Goal: Task Accomplishment & Management: Complete application form

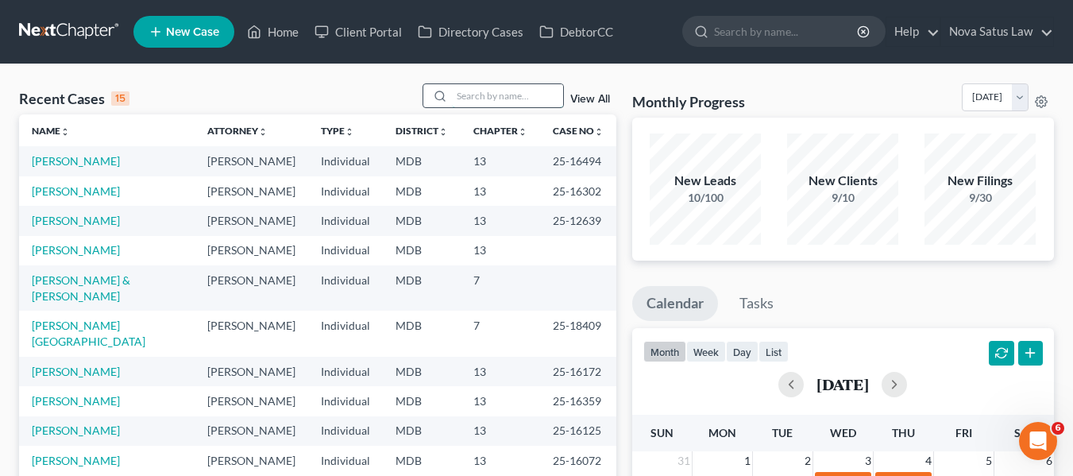
click at [467, 90] on input "search" at bounding box center [507, 95] width 111 height 23
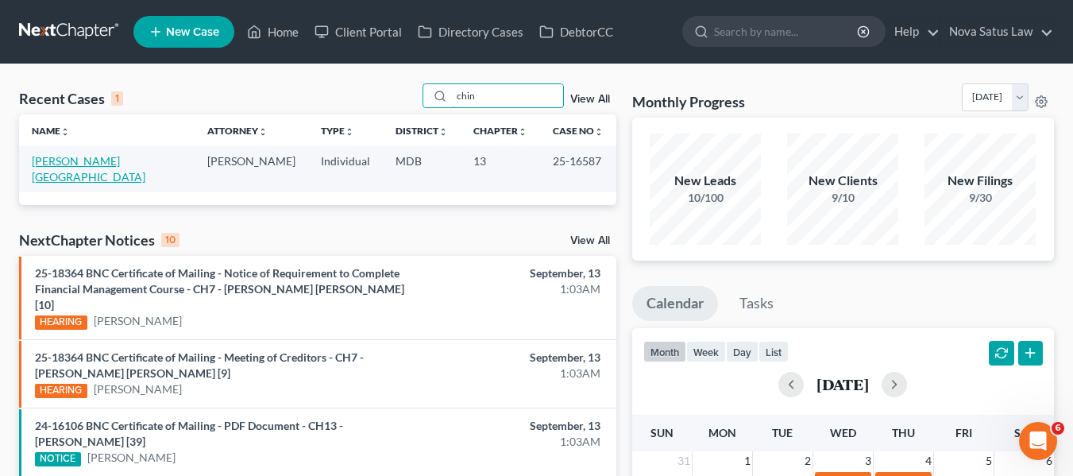
type input "chin"
click at [42, 160] on link "[PERSON_NAME][GEOGRAPHIC_DATA]" at bounding box center [89, 168] width 114 height 29
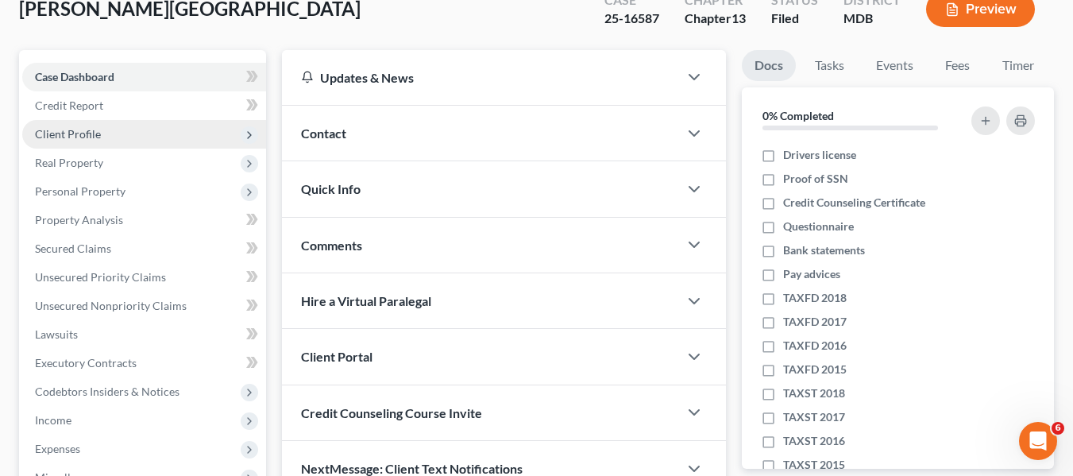
scroll to position [103, 0]
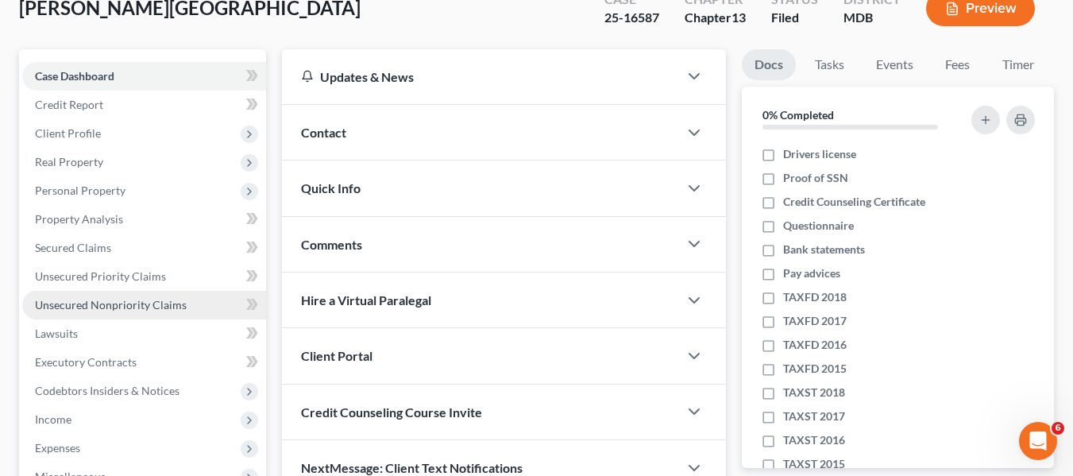
click at [101, 307] on span "Unsecured Nonpriority Claims" at bounding box center [111, 305] width 152 height 14
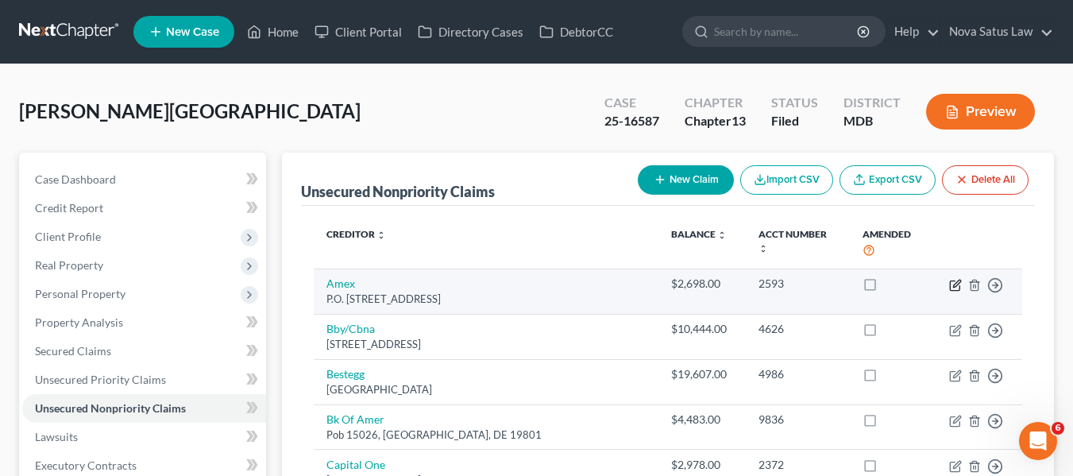
click at [949, 279] on icon "button" at bounding box center [955, 285] width 13 height 13
select select "9"
select select "2"
select select "0"
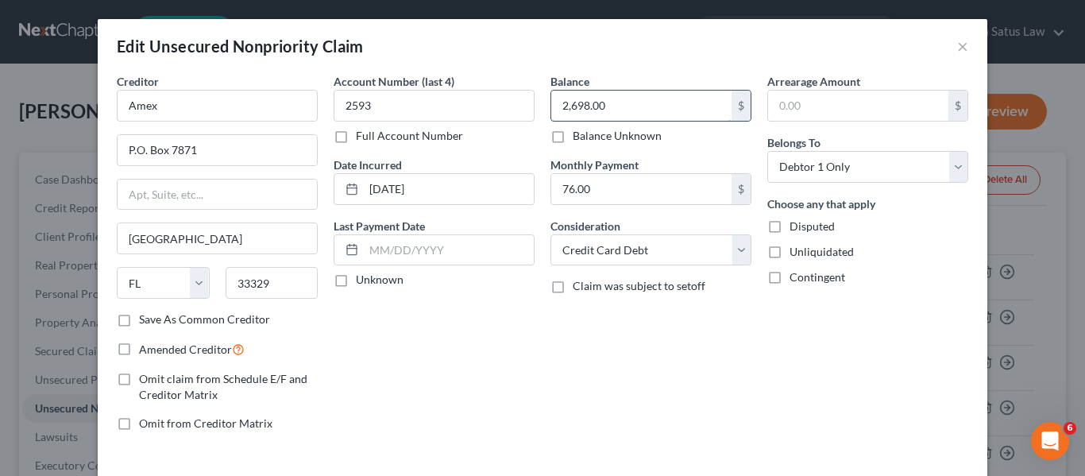
click at [624, 106] on input "2,698.00" at bounding box center [641, 106] width 180 height 30
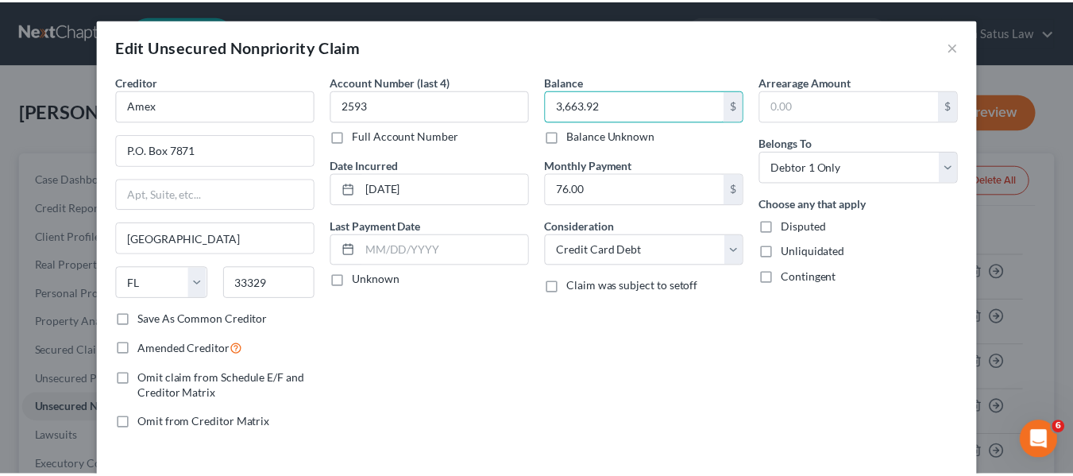
scroll to position [114, 0]
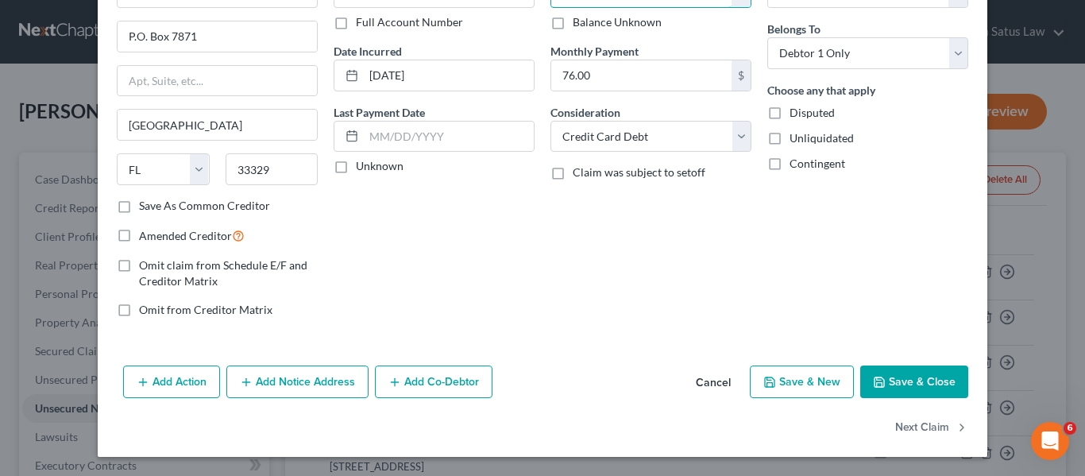
type input "3,663.92"
click at [873, 373] on button "Save & Close" at bounding box center [914, 381] width 108 height 33
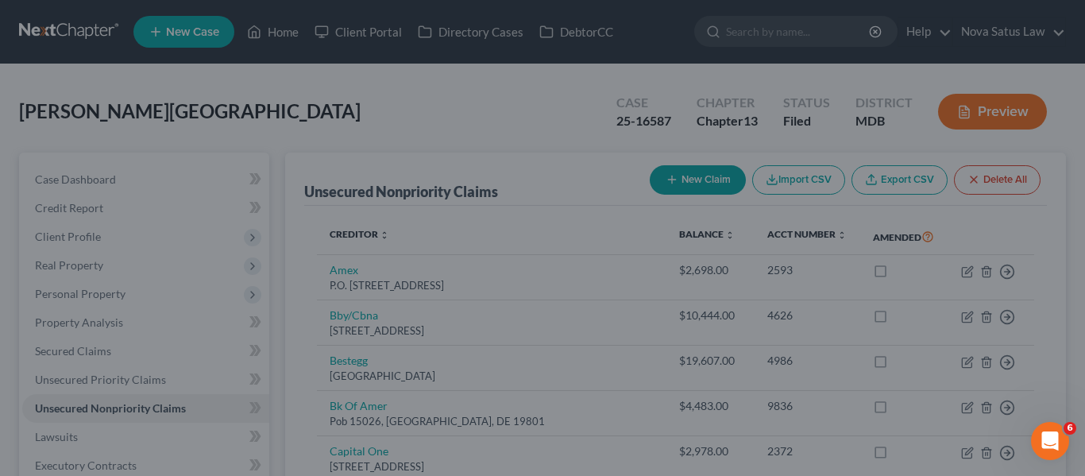
type input "0"
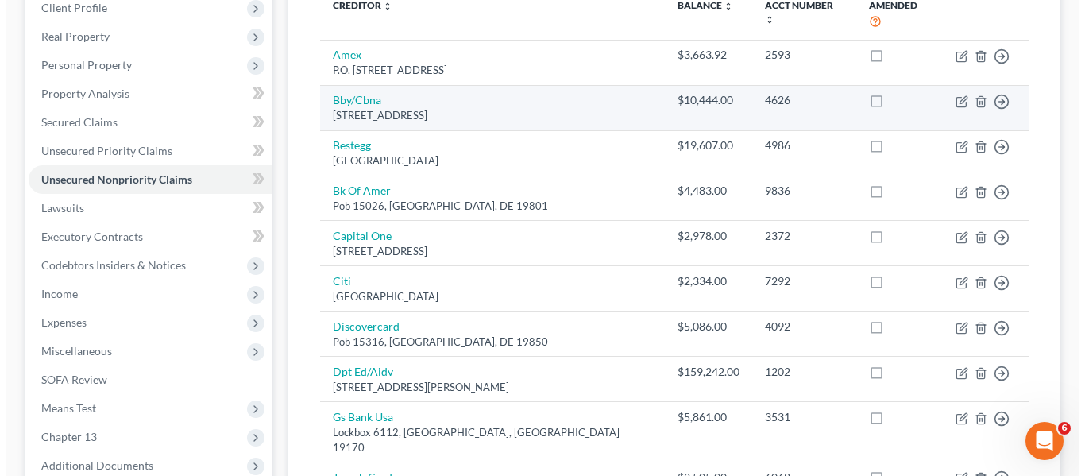
scroll to position [230, 0]
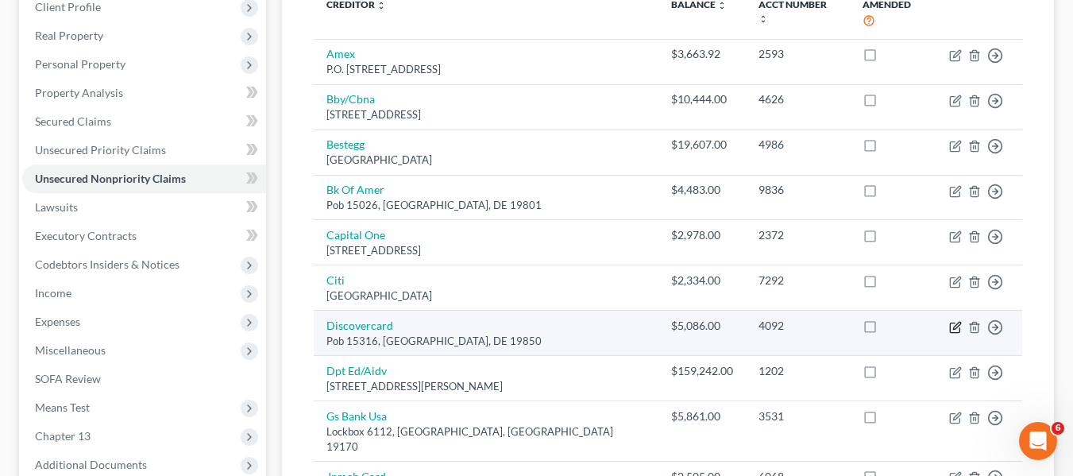
click at [953, 322] on icon "button" at bounding box center [956, 325] width 7 height 7
select select "7"
select select "2"
select select "0"
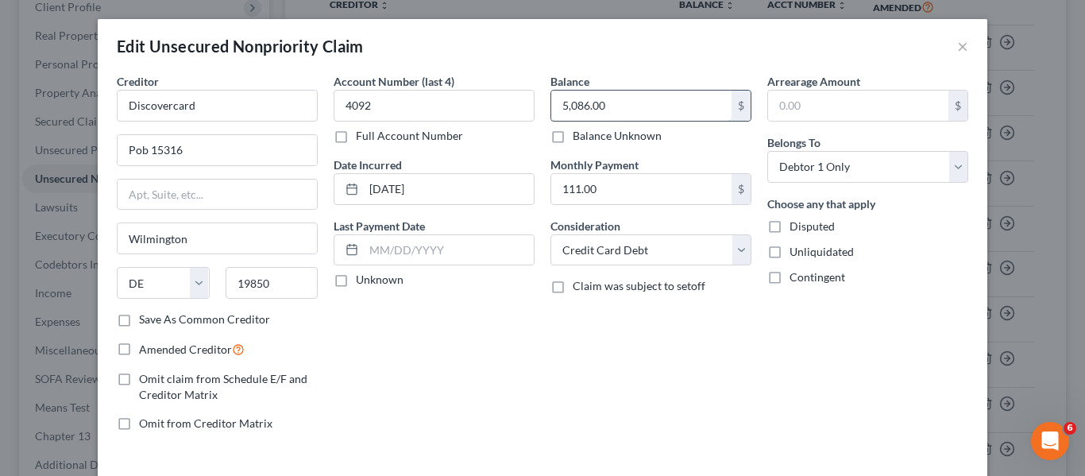
click at [607, 106] on input "5,086.00" at bounding box center [641, 106] width 180 height 30
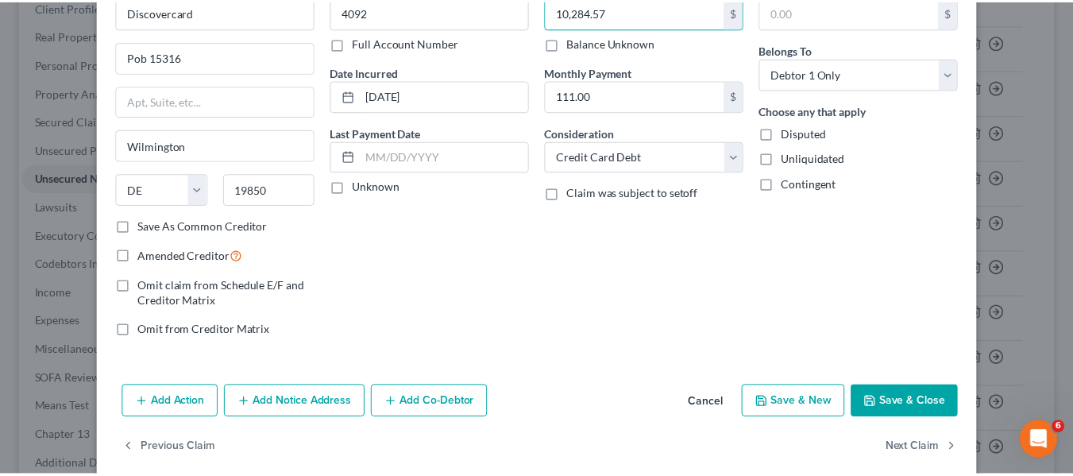
scroll to position [94, 0]
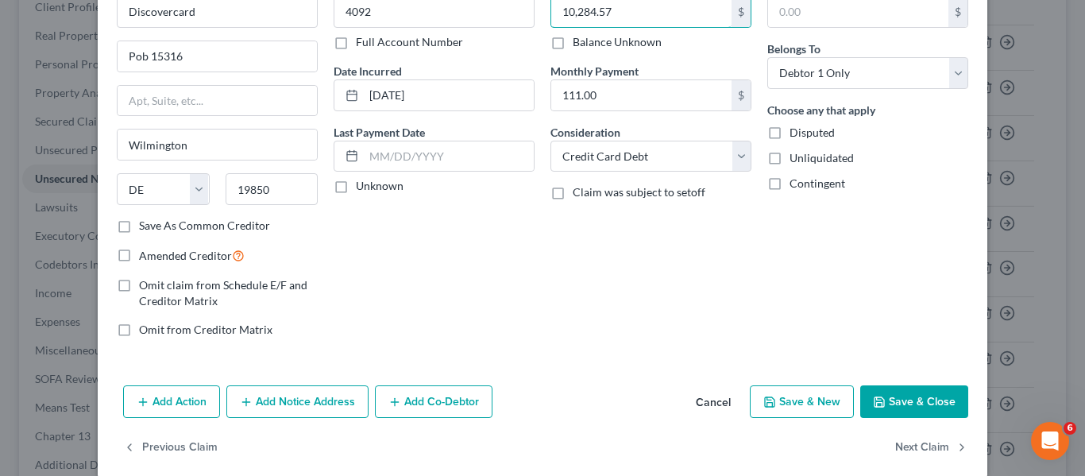
type input "10,284.57"
click at [897, 393] on button "Save & Close" at bounding box center [914, 401] width 108 height 33
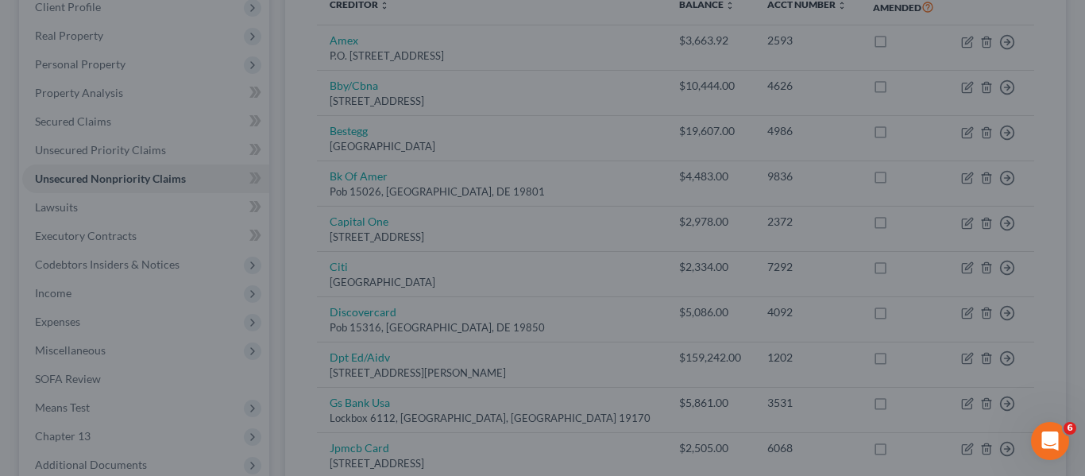
type input "0"
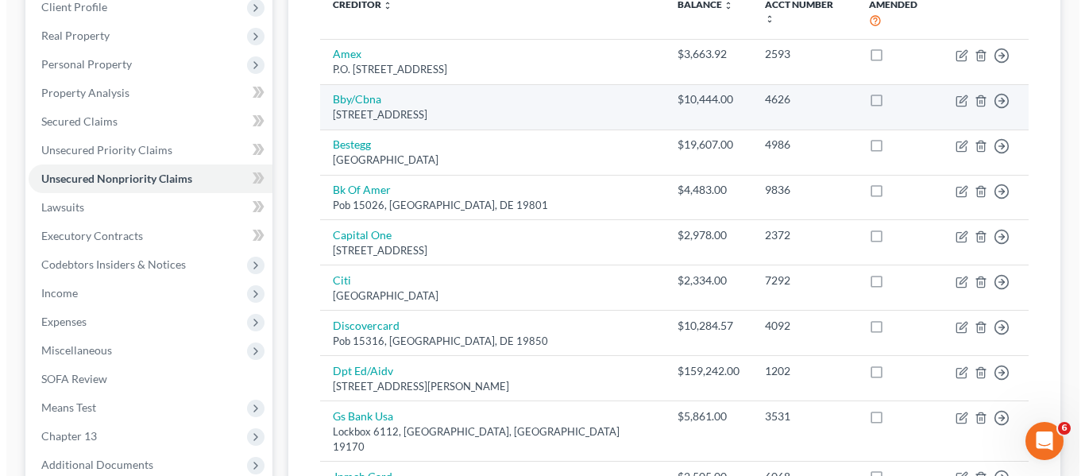
scroll to position [145, 0]
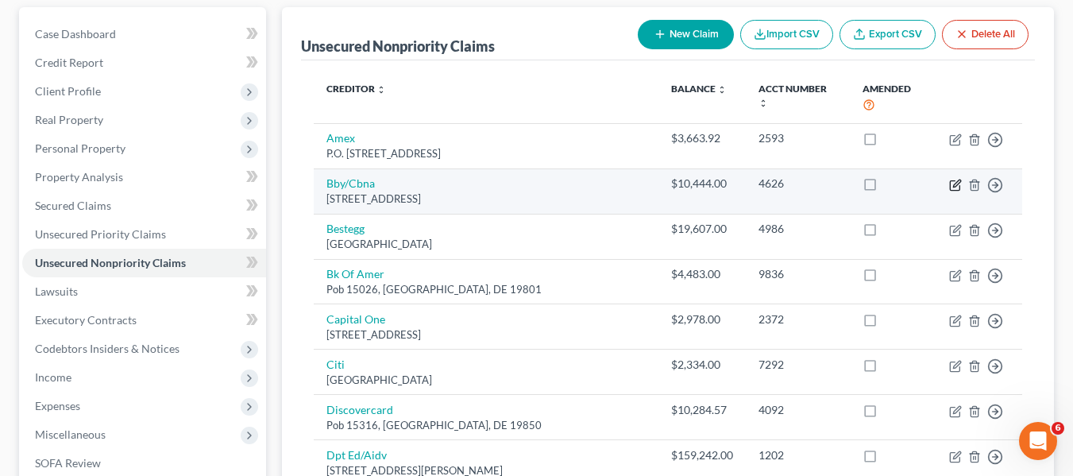
click at [959, 179] on icon "button" at bounding box center [955, 185] width 13 height 13
select select "43"
select select "2"
select select "0"
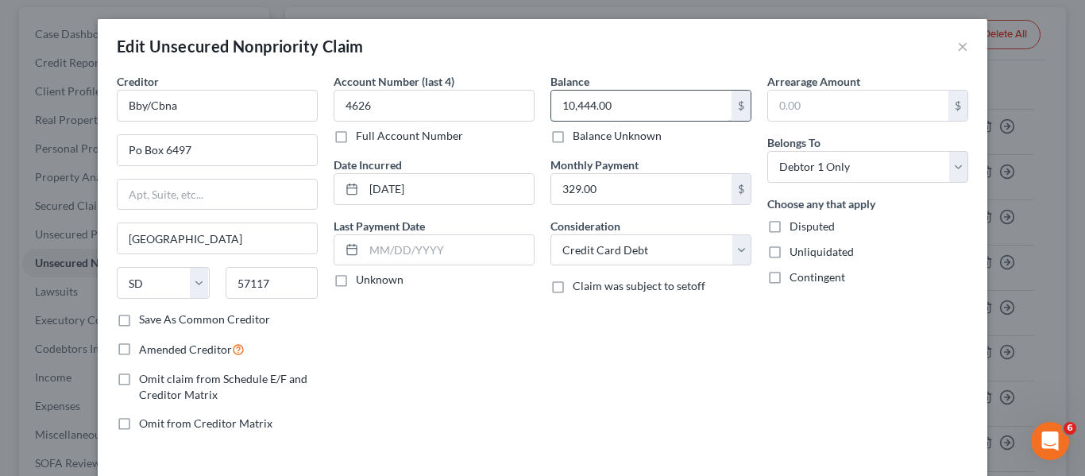
click at [681, 101] on input "10,444.00" at bounding box center [641, 106] width 180 height 30
type input "0"
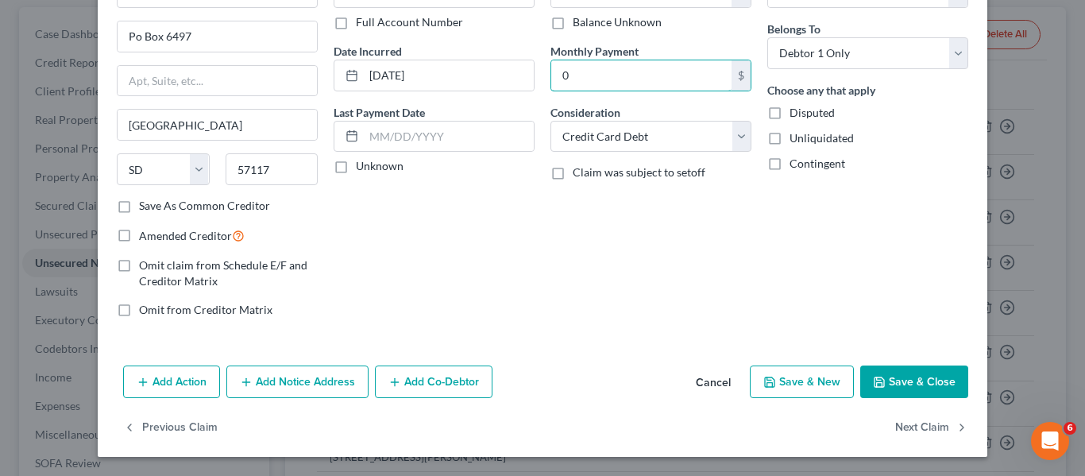
type input "0"
click at [867, 365] on button "Save & Close" at bounding box center [914, 381] width 108 height 33
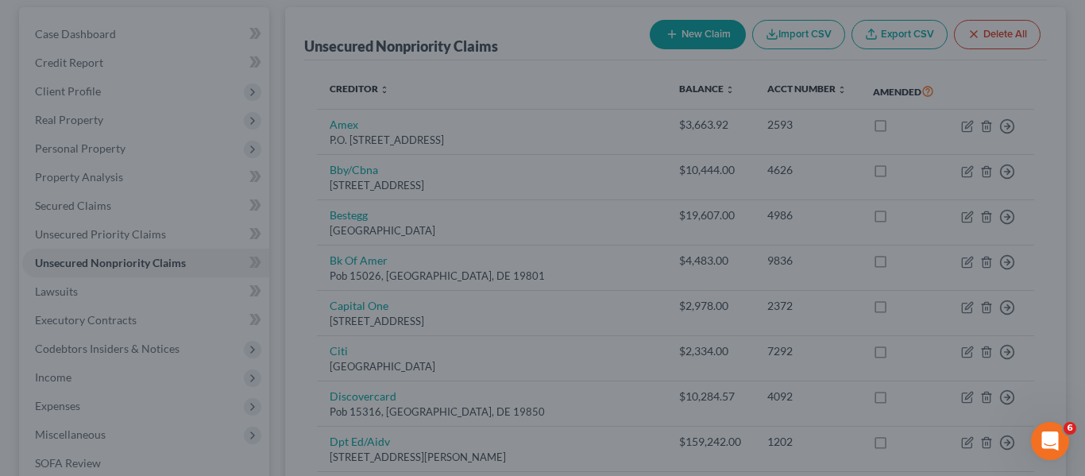
type input "0.00"
type input "0"
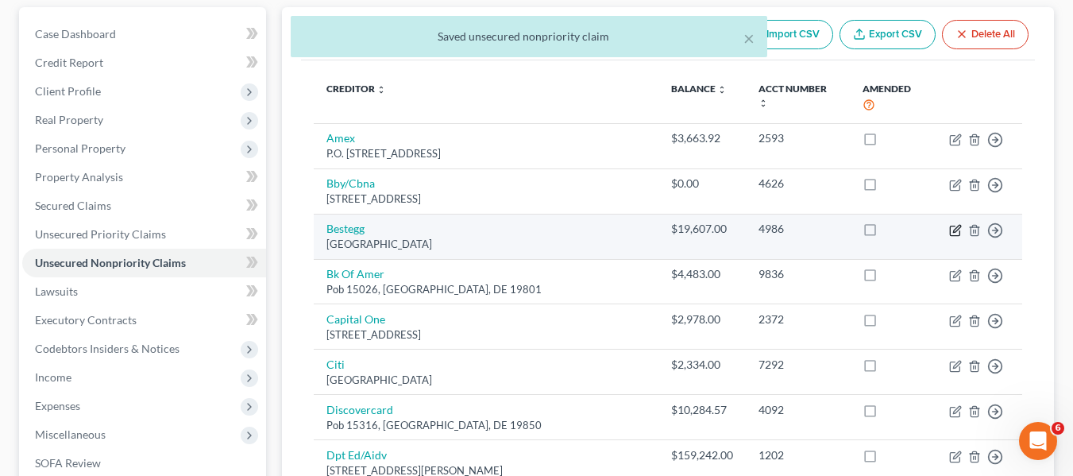
click at [953, 224] on icon "button" at bounding box center [955, 230] width 13 height 13
select select "39"
select select "0"
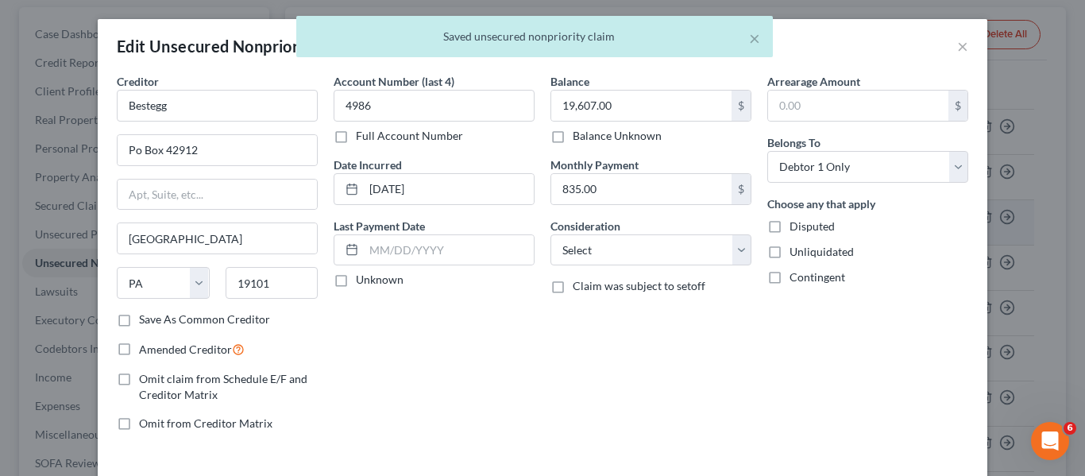
click at [953, 210] on div "Arrearage Amount $ Belongs To * Select Debtor 1 Only Debtor 2 Only Debtor 1 And…" at bounding box center [867, 258] width 217 height 371
click at [690, 87] on div "Balance 19,607.00 $ Balance Unknown Balance Undetermined 19,607.00 $ Balance Un…" at bounding box center [650, 108] width 201 height 71
click at [668, 91] on input "19,607.00" at bounding box center [641, 106] width 180 height 30
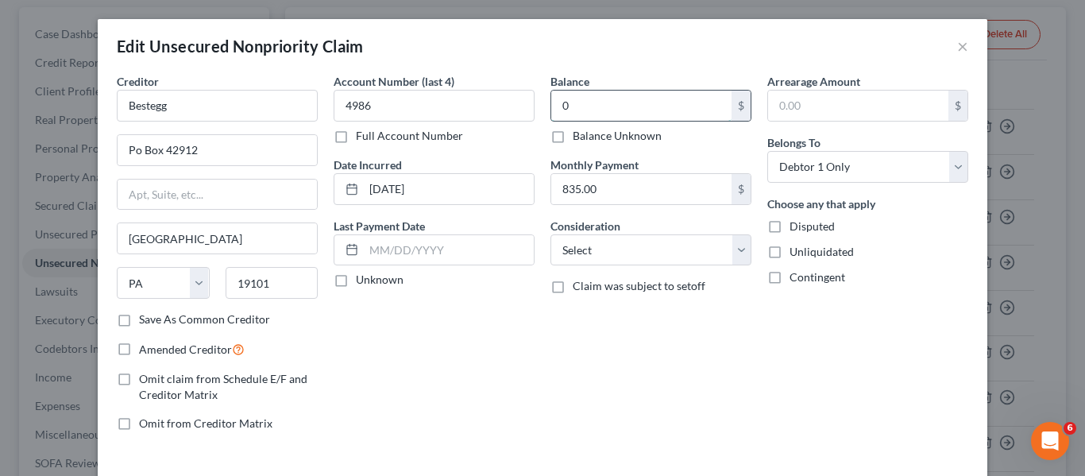
type input "0"
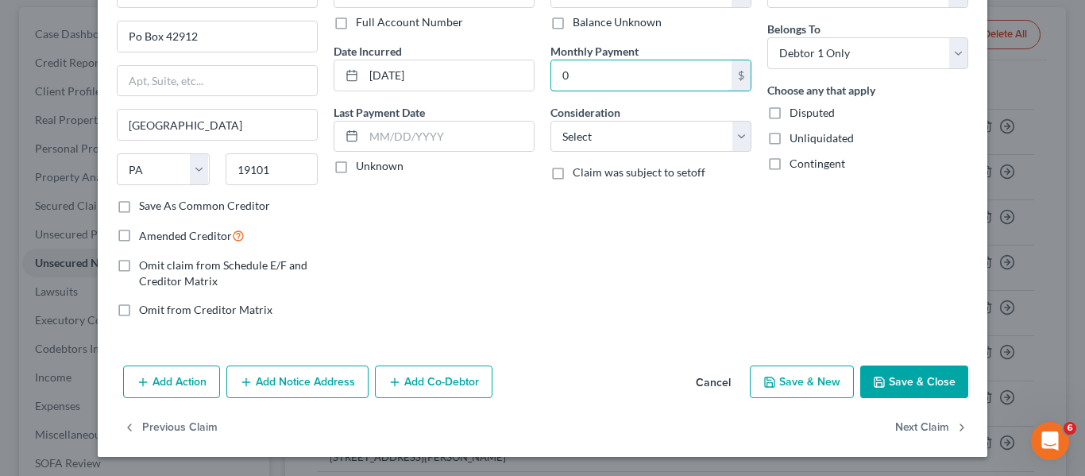
type input "0"
click at [903, 383] on button "Save & Close" at bounding box center [914, 381] width 108 height 33
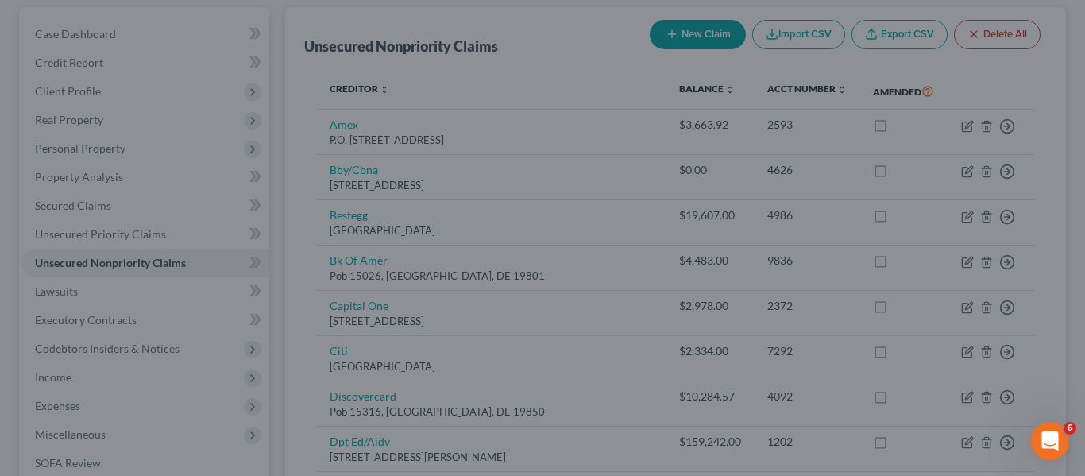
type input "0.00"
type input "0"
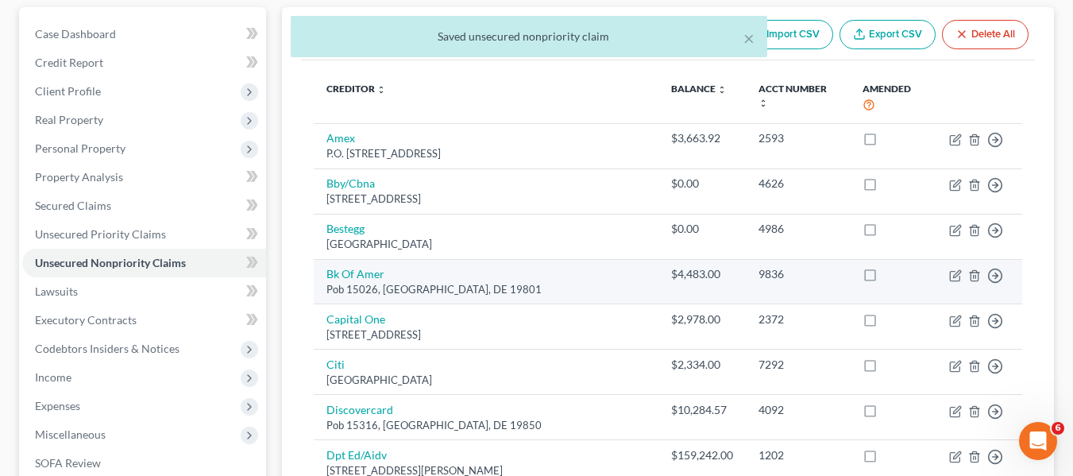
click at [948, 267] on td "Move to D Move to E Move to G Move to Notice Only" at bounding box center [979, 281] width 86 height 45
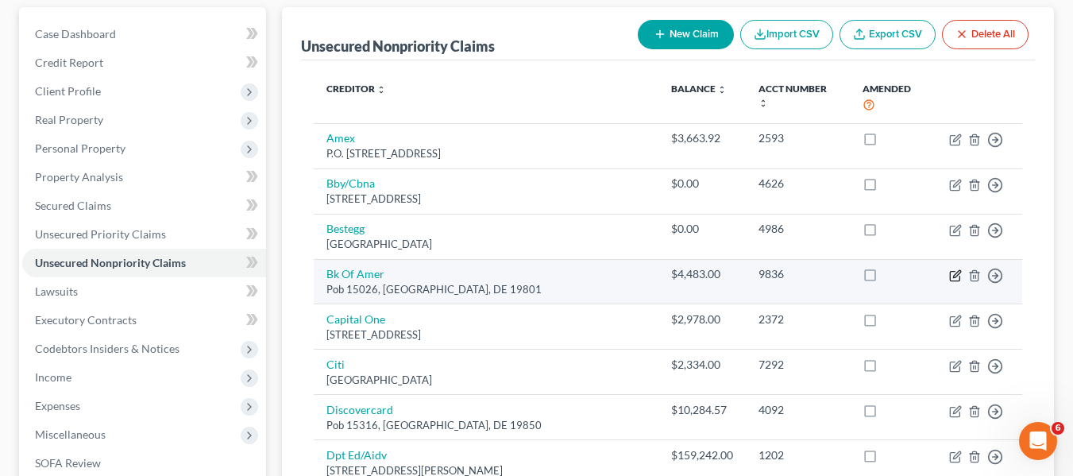
click at [953, 269] on icon "button" at bounding box center [955, 275] width 13 height 13
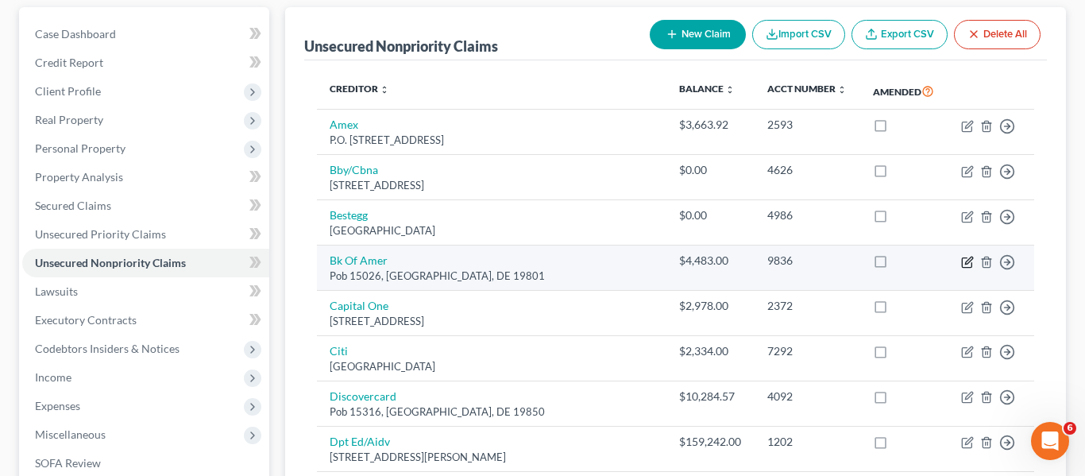
select select "7"
select select "2"
select select "0"
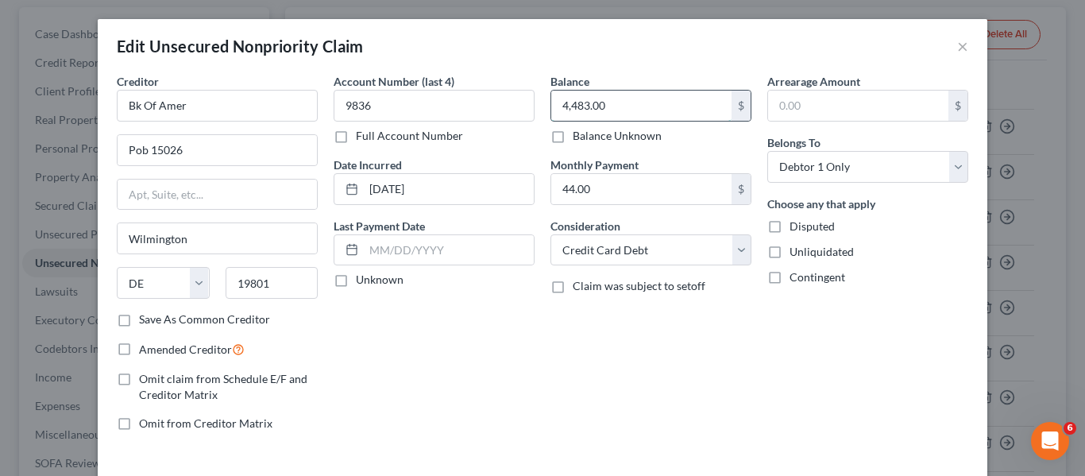
click at [621, 109] on input "4,483.00" at bounding box center [641, 106] width 180 height 30
type input "0"
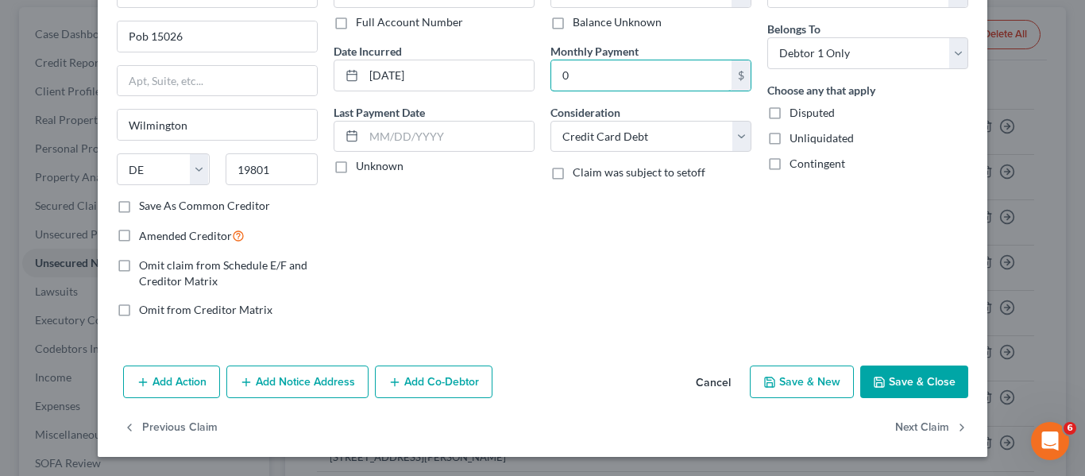
type input "0"
click at [879, 379] on icon "button" at bounding box center [880, 382] width 10 height 10
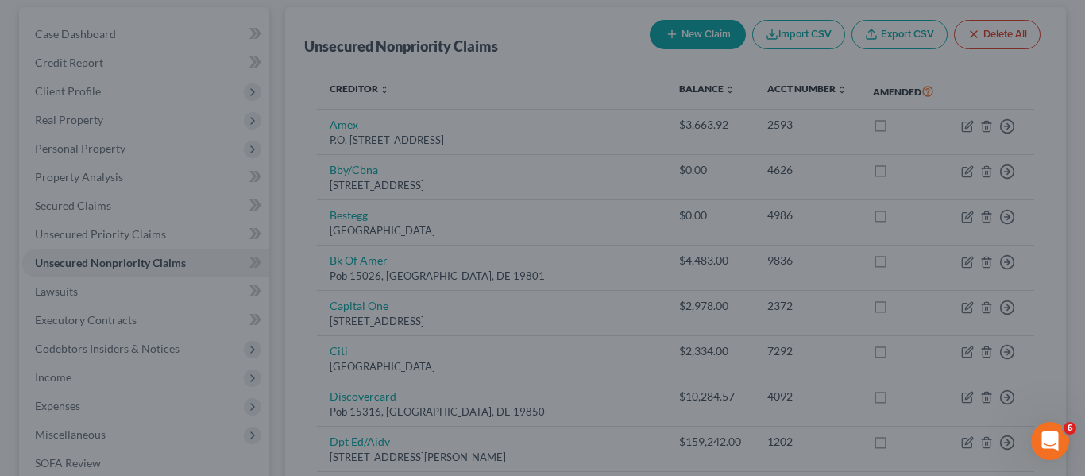
type input "0.00"
type input "0"
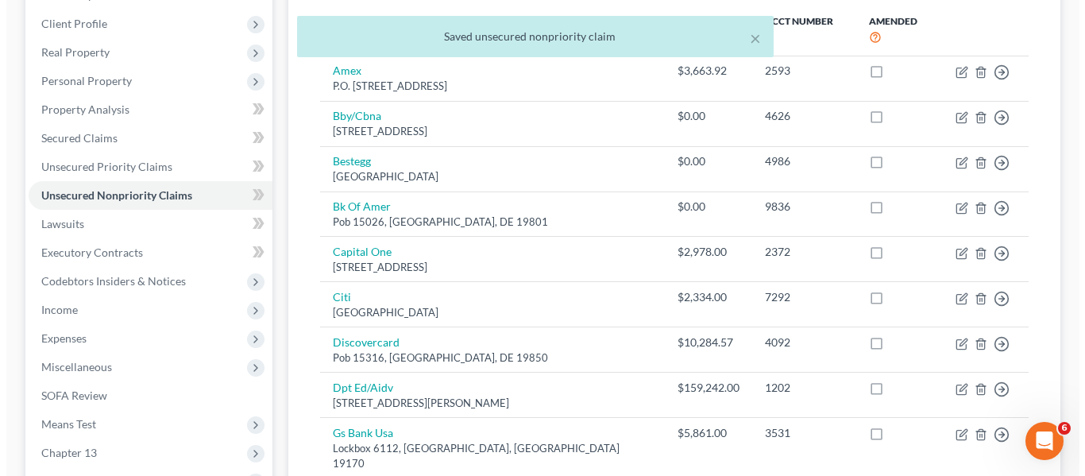
scroll to position [241, 0]
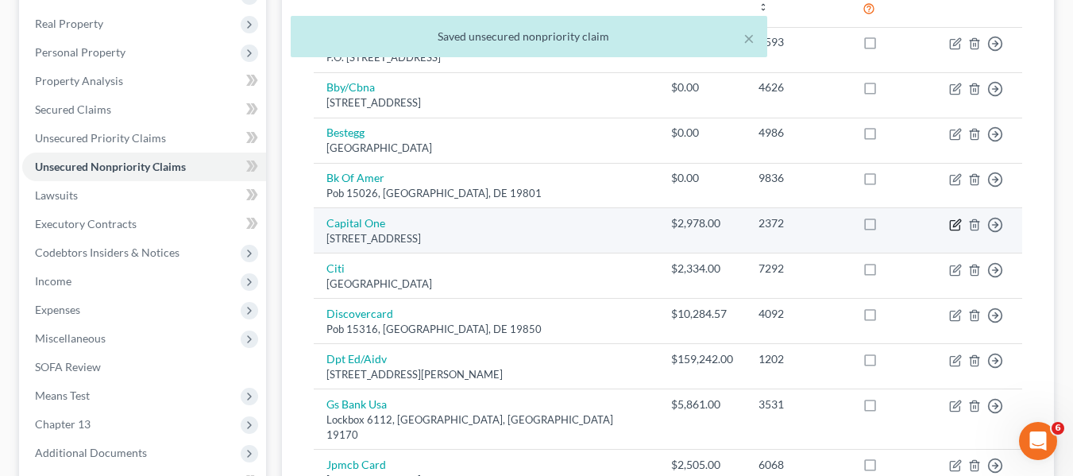
click at [956, 219] on icon "button" at bounding box center [956, 222] width 7 height 7
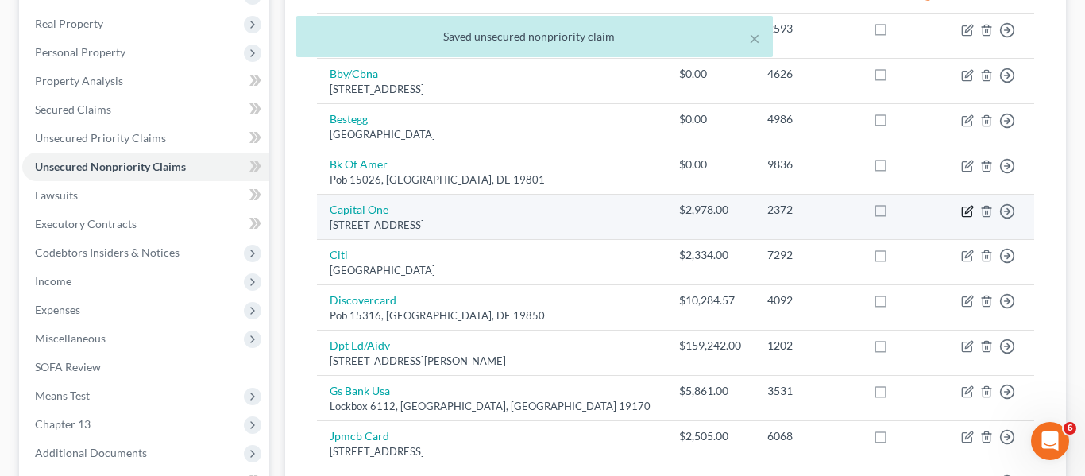
select select "48"
select select "2"
select select "0"
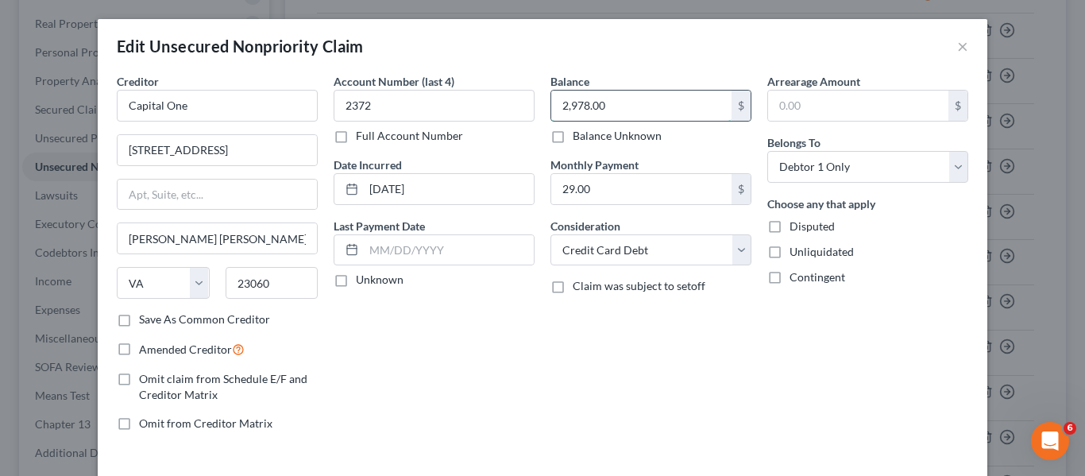
click at [613, 98] on input "2,978.00" at bounding box center [641, 106] width 180 height 30
type input "0"
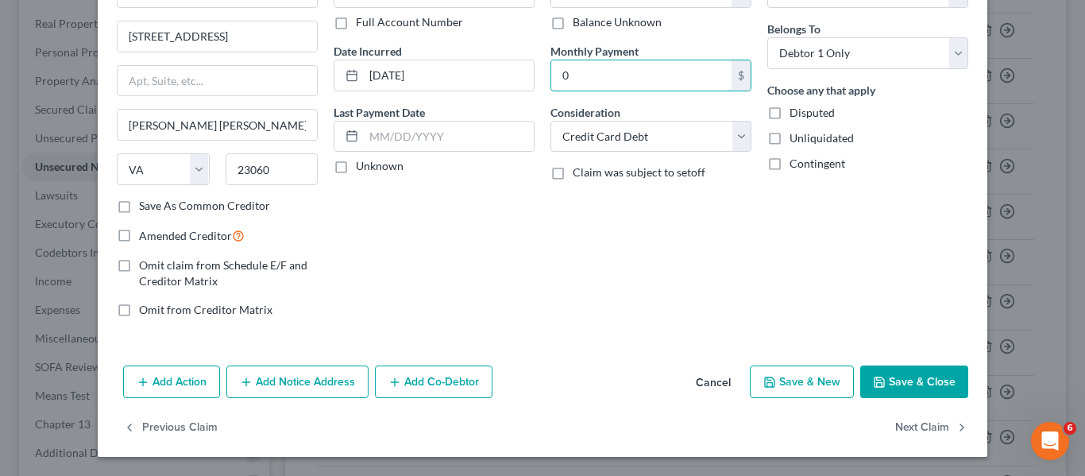
type input "0"
click at [863, 375] on button "Save & Close" at bounding box center [914, 381] width 108 height 33
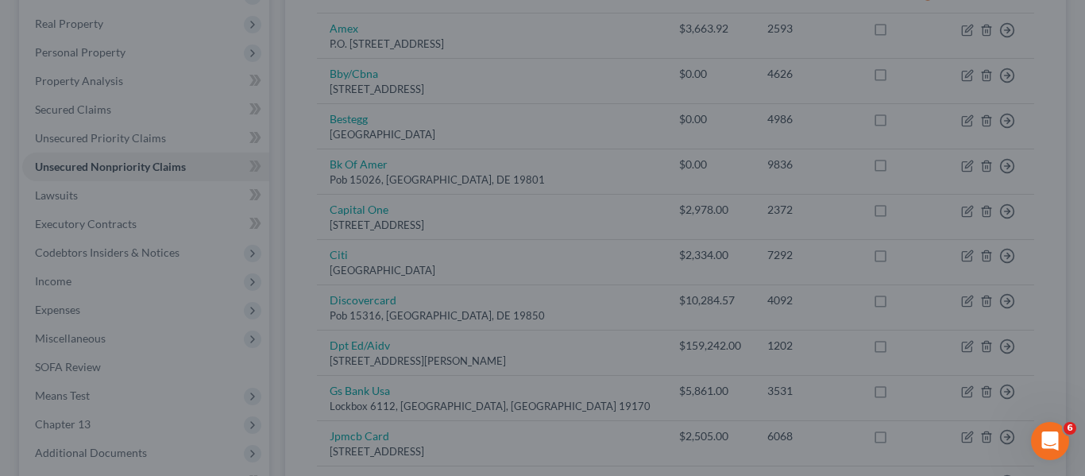
type input "0.00"
type input "0"
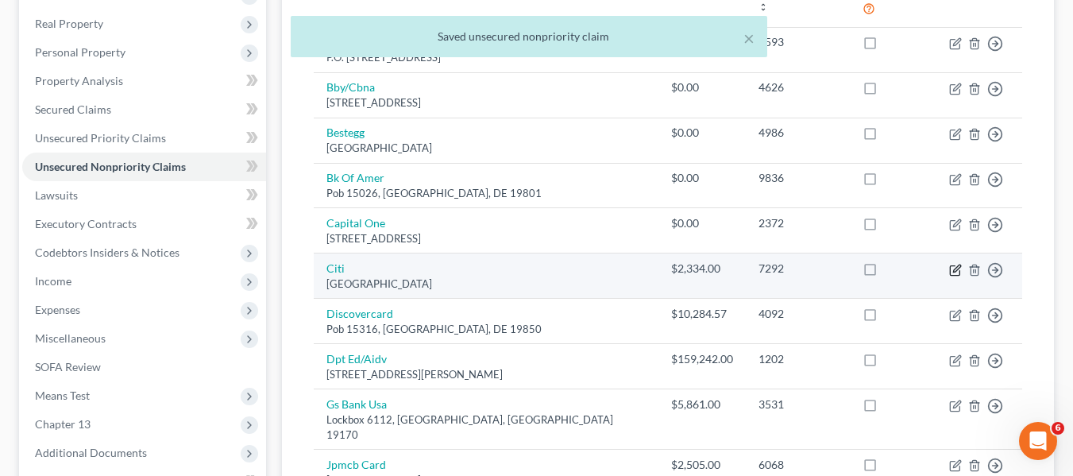
click at [959, 264] on icon "button" at bounding box center [955, 270] width 13 height 13
select select "43"
select select "0"
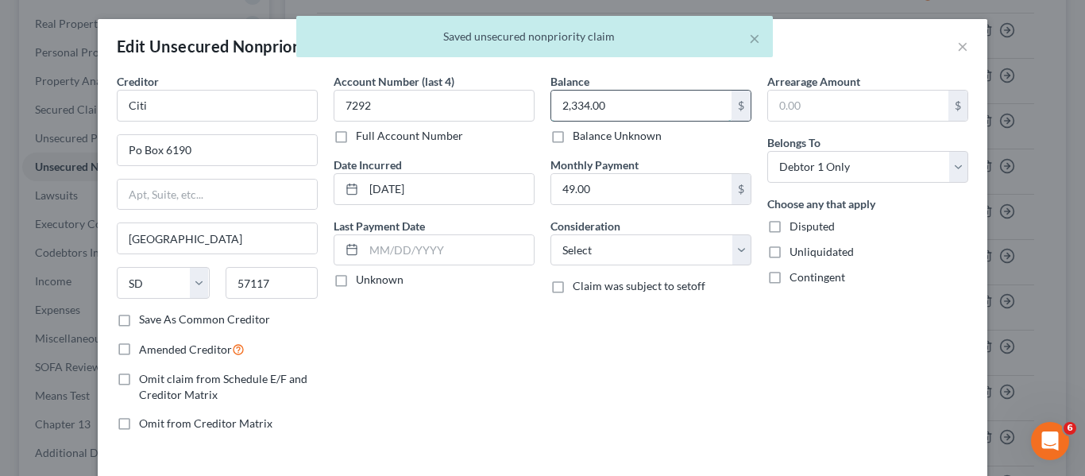
click at [655, 102] on input "2,334.00" at bounding box center [641, 106] width 180 height 30
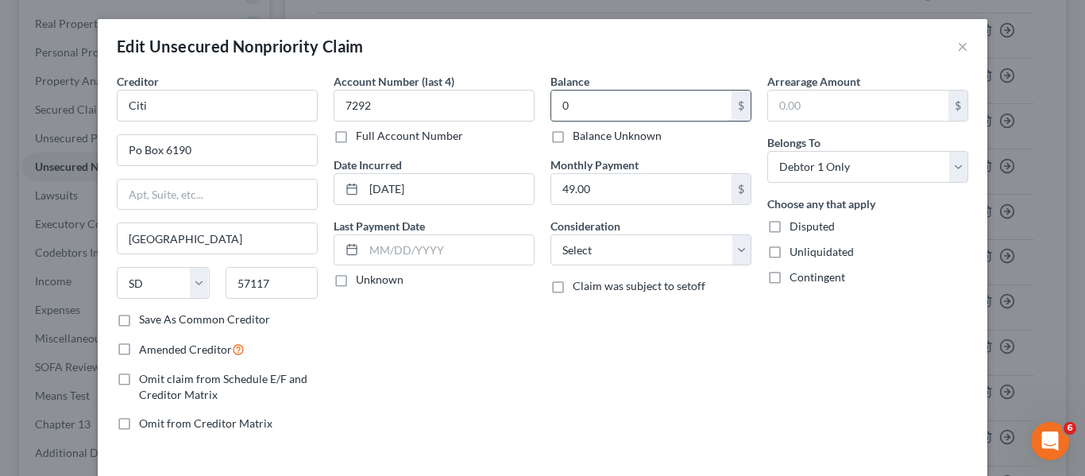
type input "0"
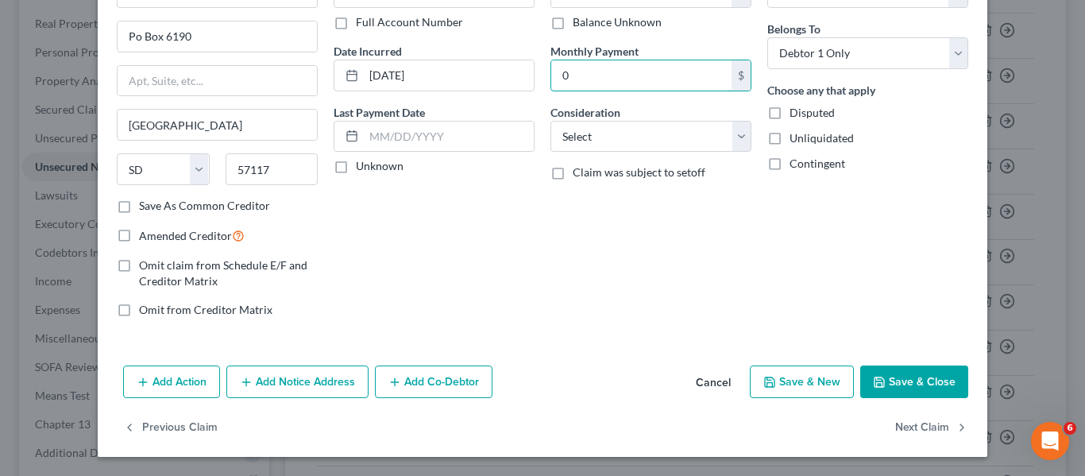
type input "0"
click at [883, 382] on button "Save & Close" at bounding box center [914, 381] width 108 height 33
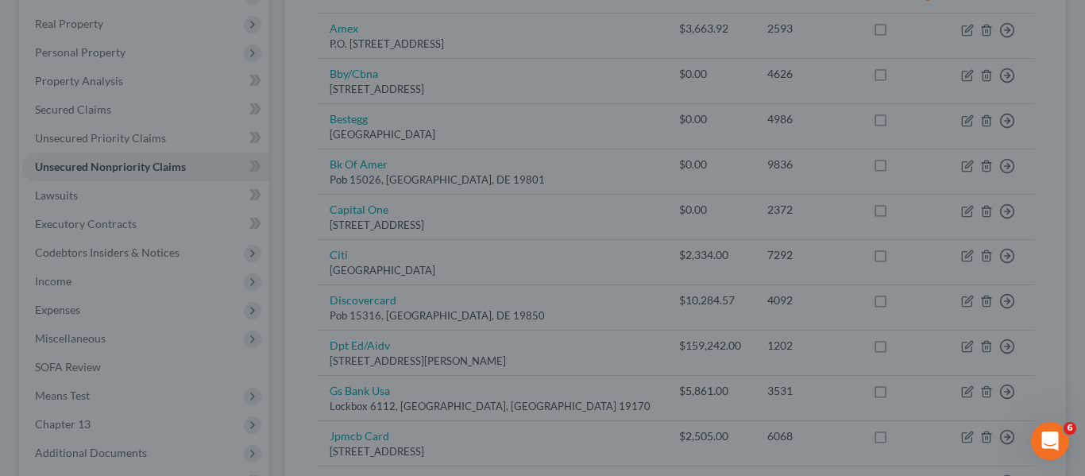
type input "0.00"
type input "0"
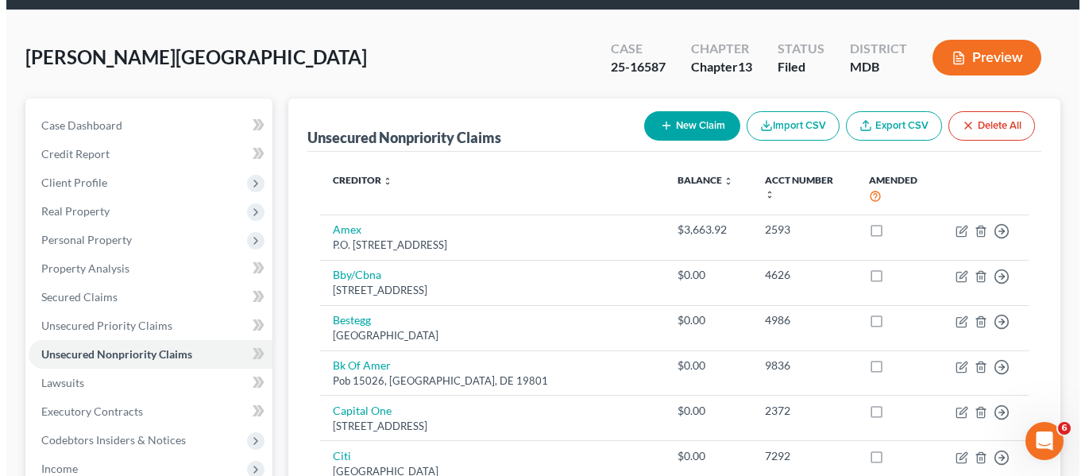
scroll to position [0, 0]
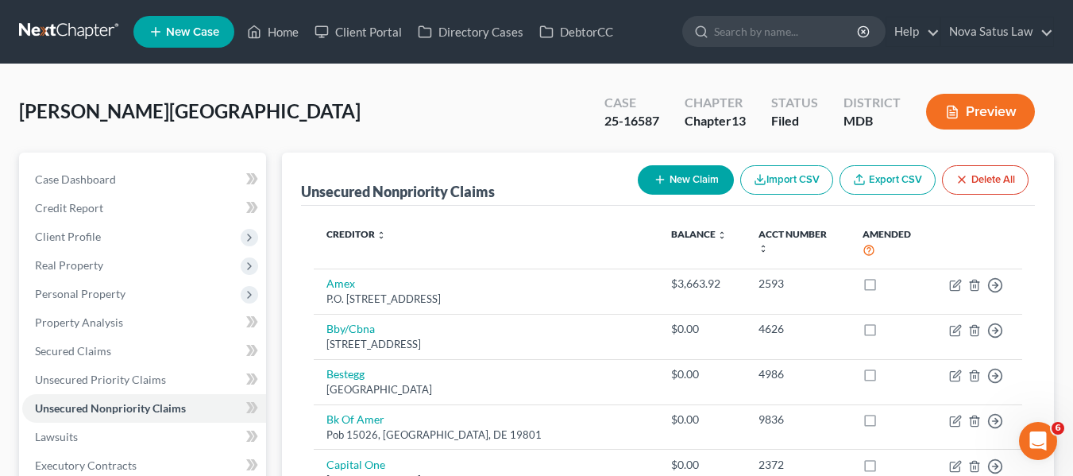
click at [654, 185] on icon "button" at bounding box center [660, 179] width 13 height 13
select select "0"
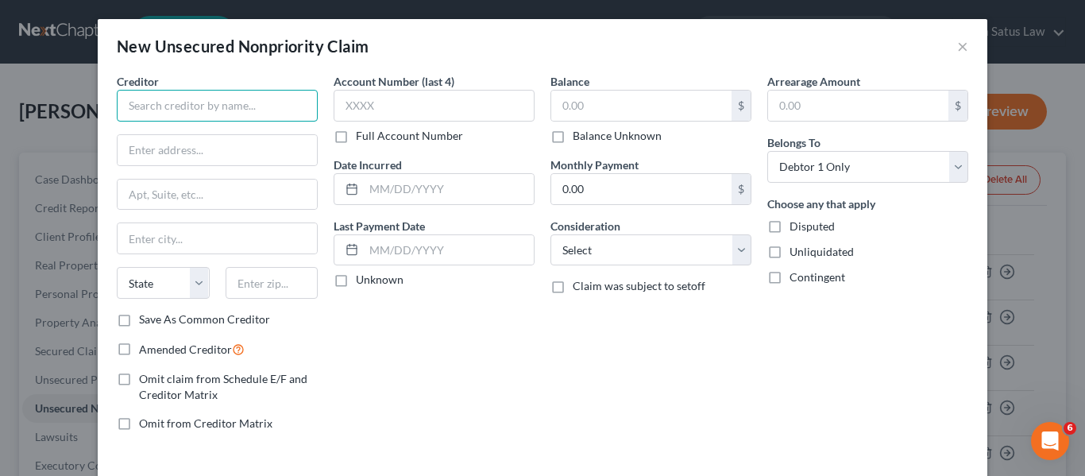
click at [217, 114] on input "text" at bounding box center [217, 106] width 201 height 32
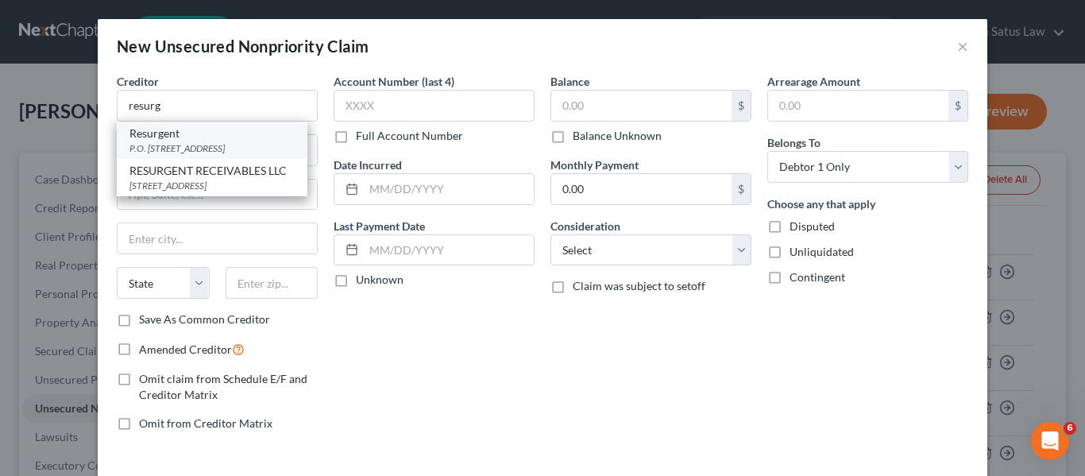
click at [225, 137] on div "Resurgent" at bounding box center [211, 133] width 165 height 16
type input "Resurgent"
type input "P.O. Box 10497"
type input "[GEOGRAPHIC_DATA]"
select select "42"
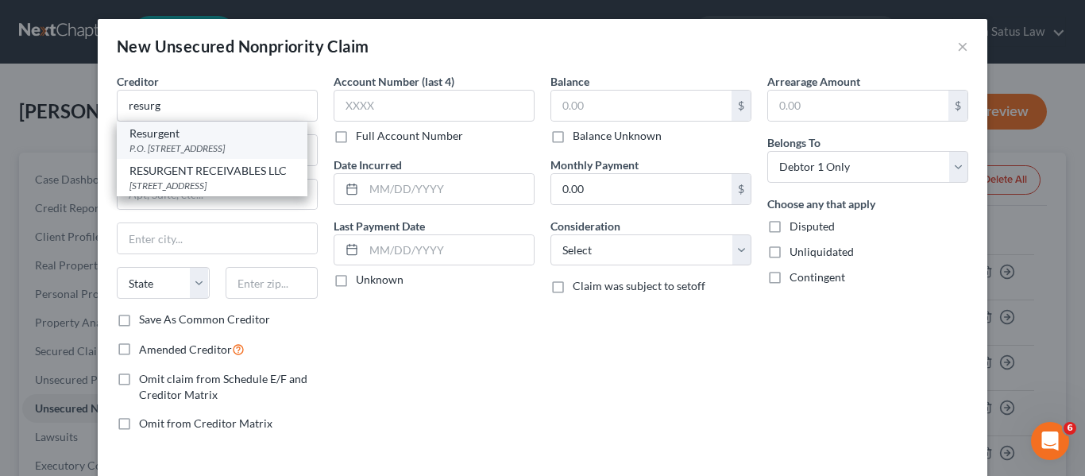
type input "29603"
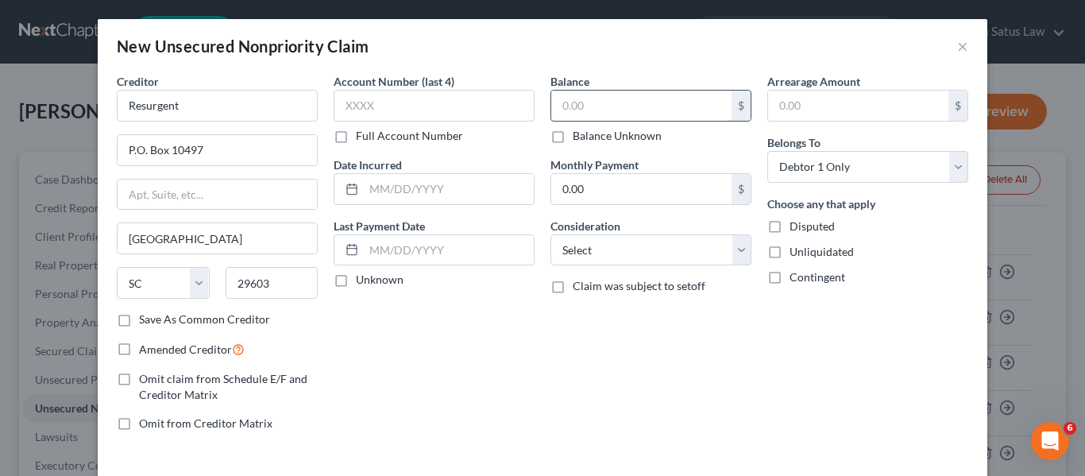
click at [610, 104] on input "text" at bounding box center [641, 106] width 180 height 30
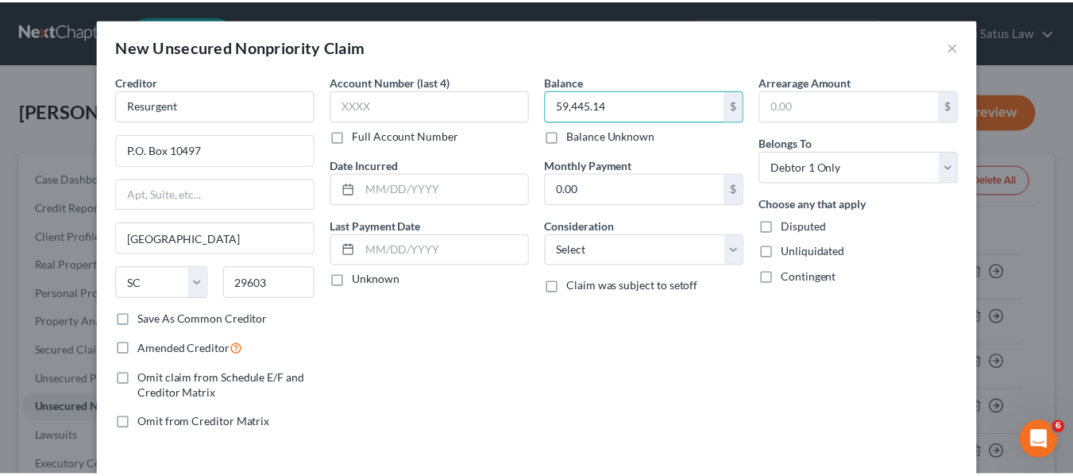
scroll to position [68, 0]
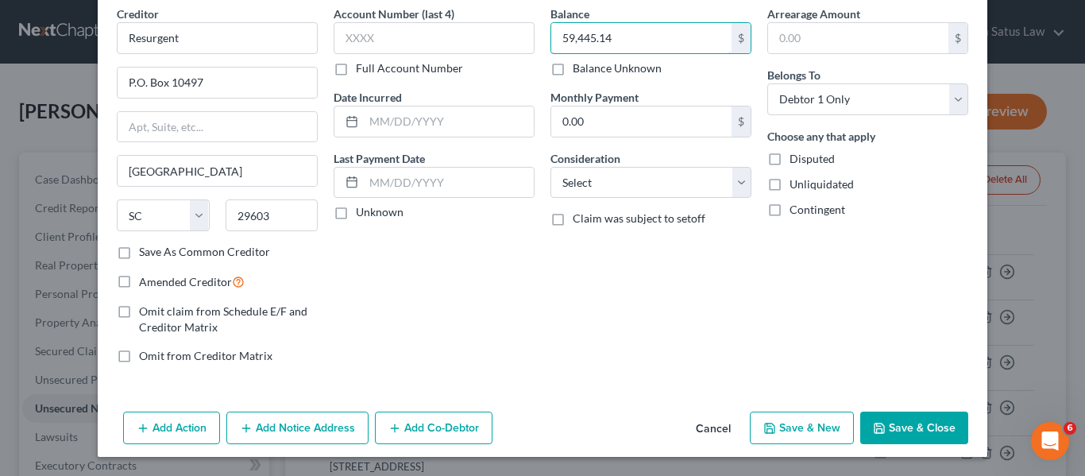
type input "59,445.14"
click at [875, 431] on icon "button" at bounding box center [879, 428] width 13 height 13
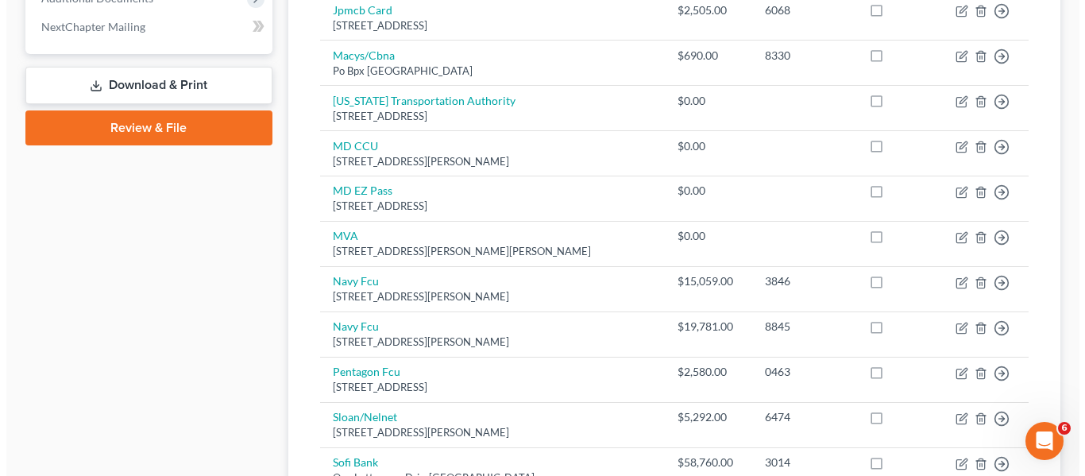
scroll to position [577, 0]
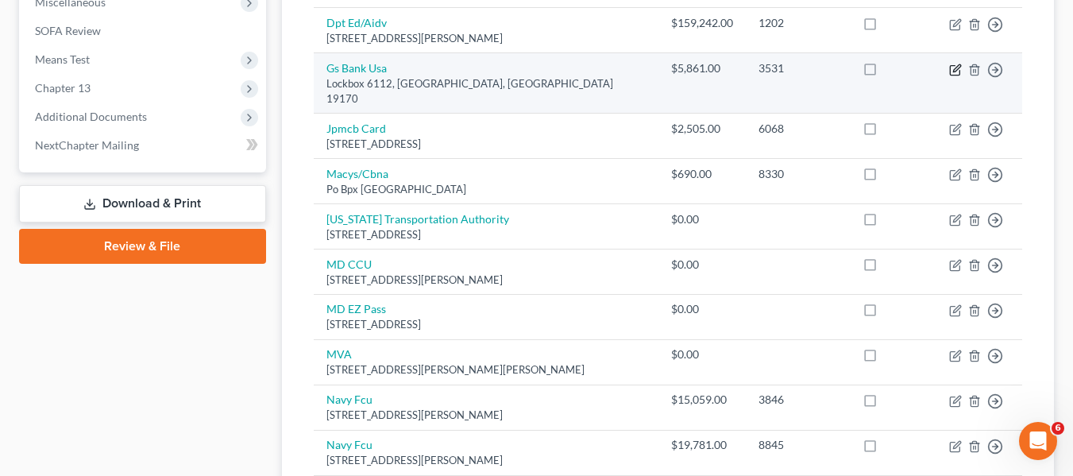
click at [954, 64] on icon "button" at bounding box center [956, 67] width 7 height 7
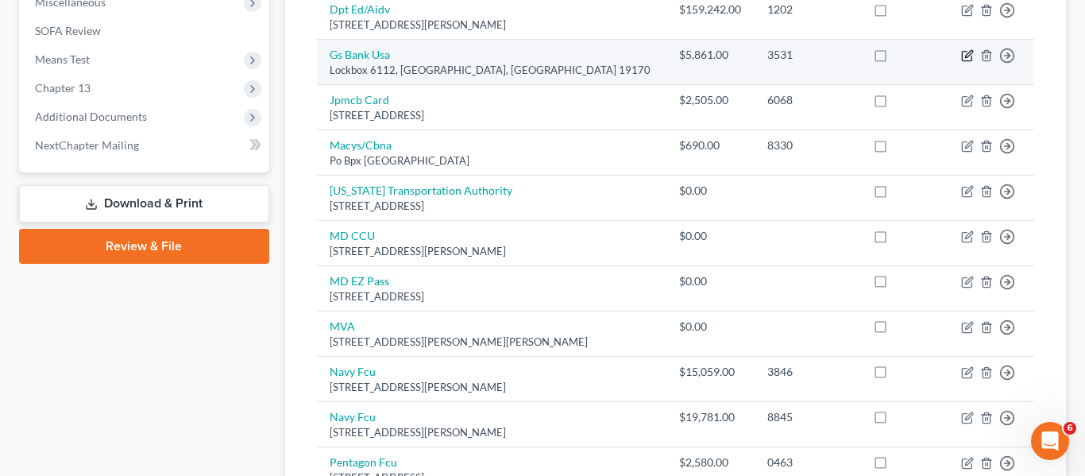
select select "39"
select select "2"
select select "0"
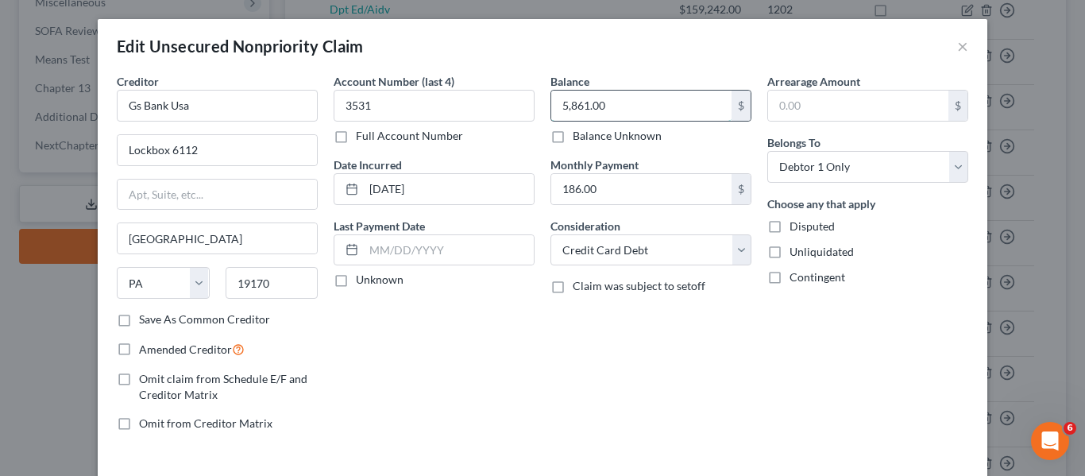
click at [625, 111] on input "5,861.00" at bounding box center [641, 106] width 180 height 30
type input "0"
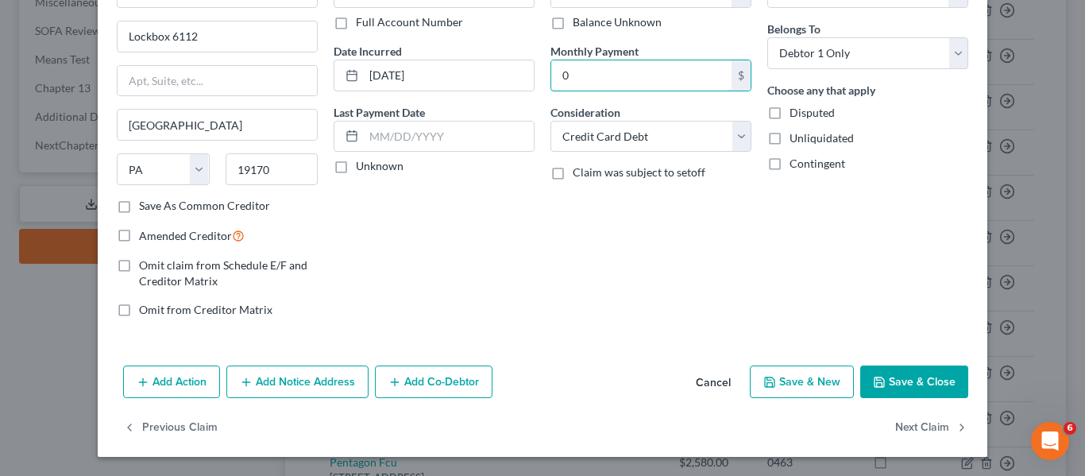
type input "0"
click at [882, 384] on button "Save & Close" at bounding box center [914, 381] width 108 height 33
type input "0.00"
type input "0"
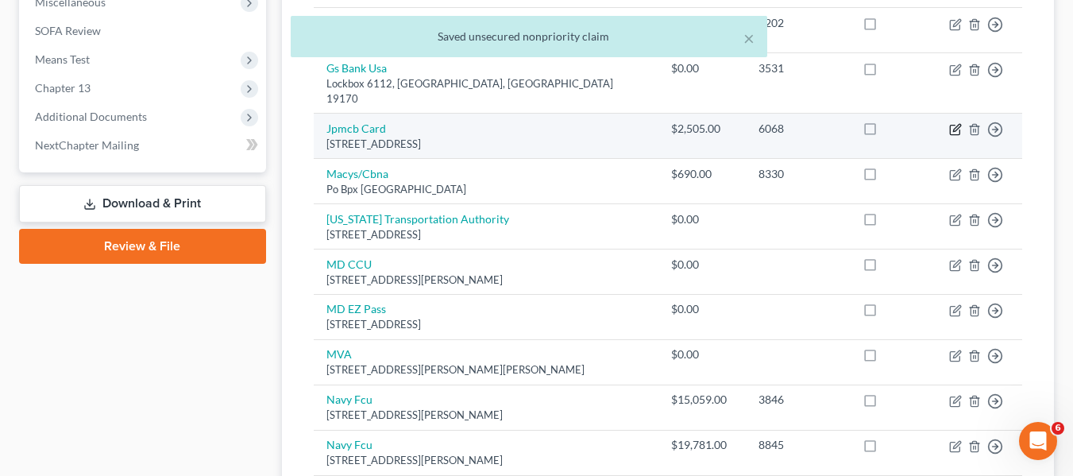
click at [958, 124] on icon "button" at bounding box center [956, 127] width 7 height 7
select select "36"
select select "0"
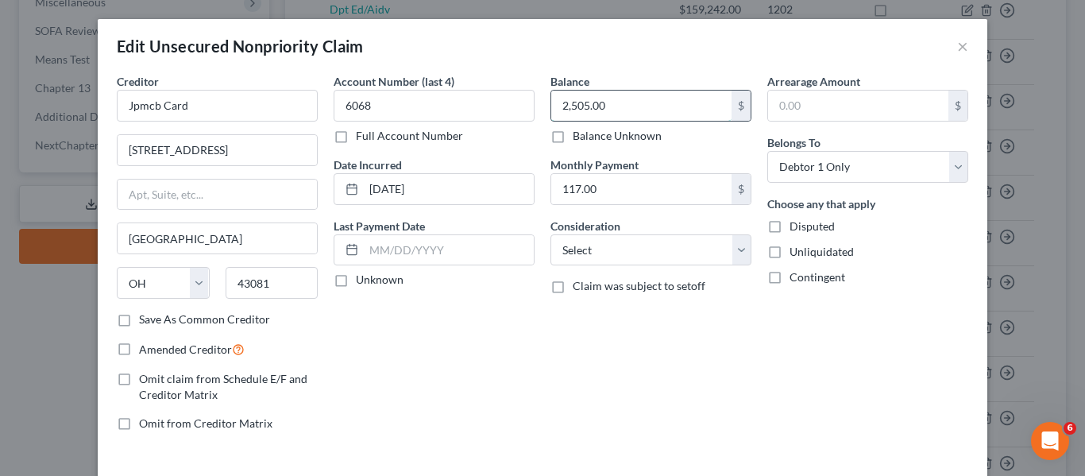
click at [604, 103] on input "2,505.00" at bounding box center [641, 106] width 180 height 30
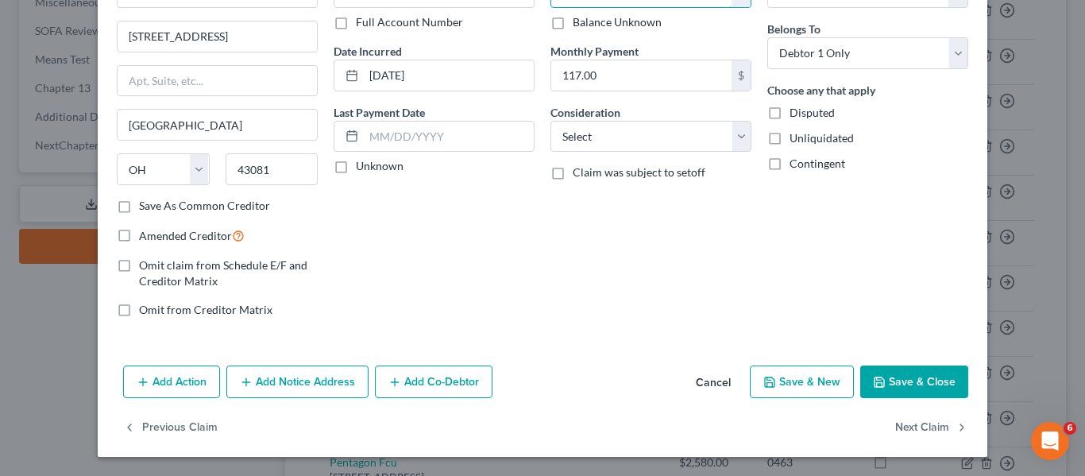
type input "2,512.14"
click at [889, 380] on button "Save & Close" at bounding box center [914, 381] width 108 height 33
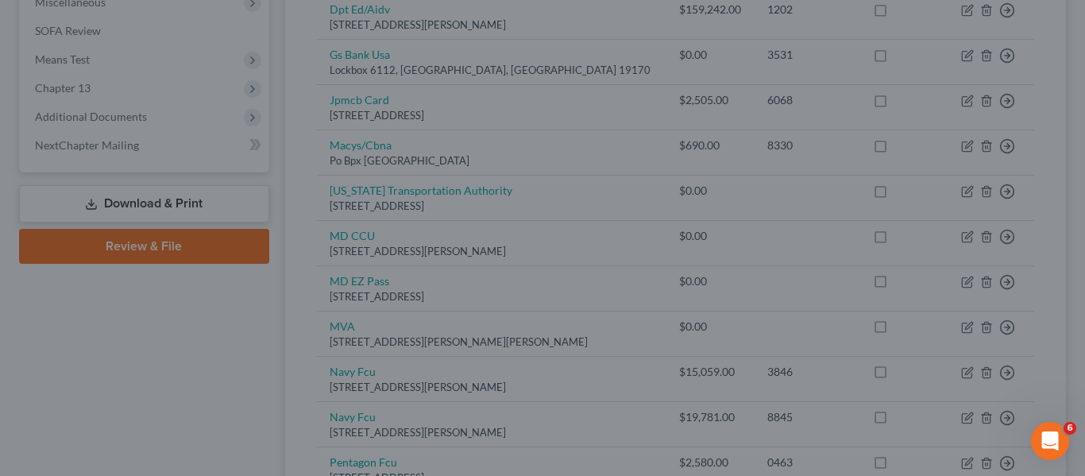
type input "0"
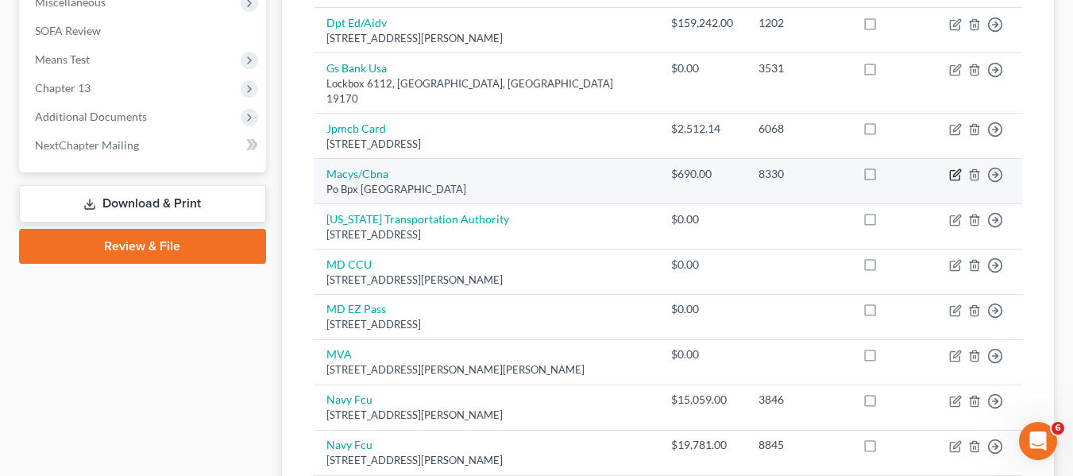
click at [958, 169] on icon "button" at bounding box center [956, 172] width 7 height 7
select select "36"
select select "2"
select select "0"
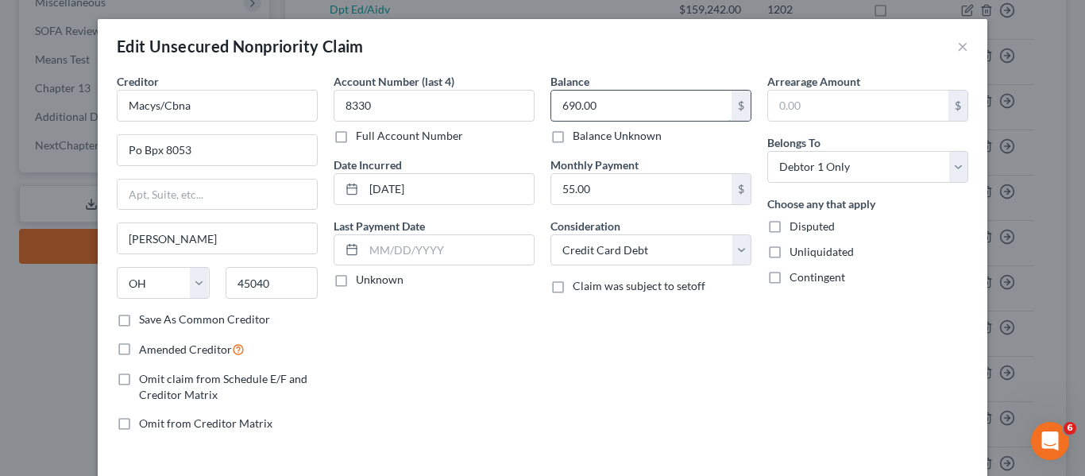
click at [645, 110] on input "690.00" at bounding box center [641, 106] width 180 height 30
type input "0"
click at [603, 185] on input "55.00" at bounding box center [641, 189] width 180 height 30
type input "5"
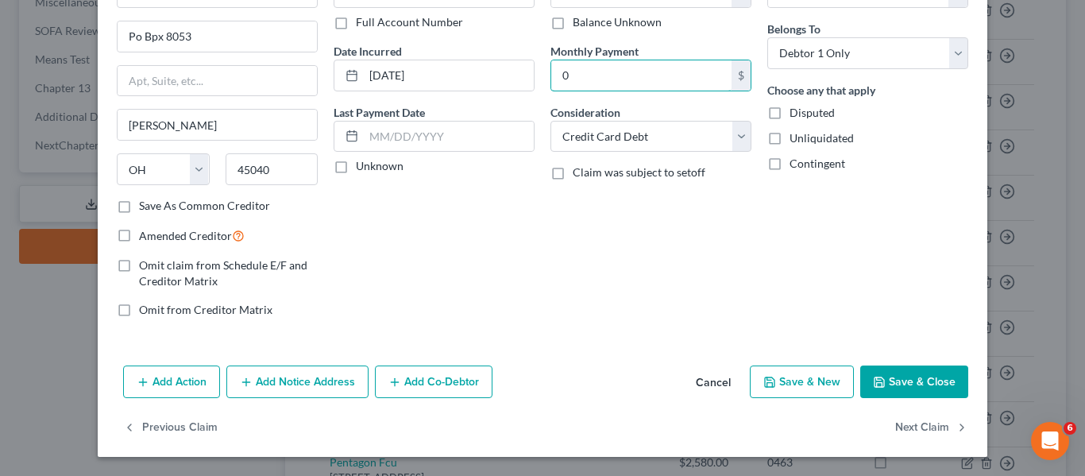
type input "0"
click at [873, 376] on icon "button" at bounding box center [879, 382] width 13 height 13
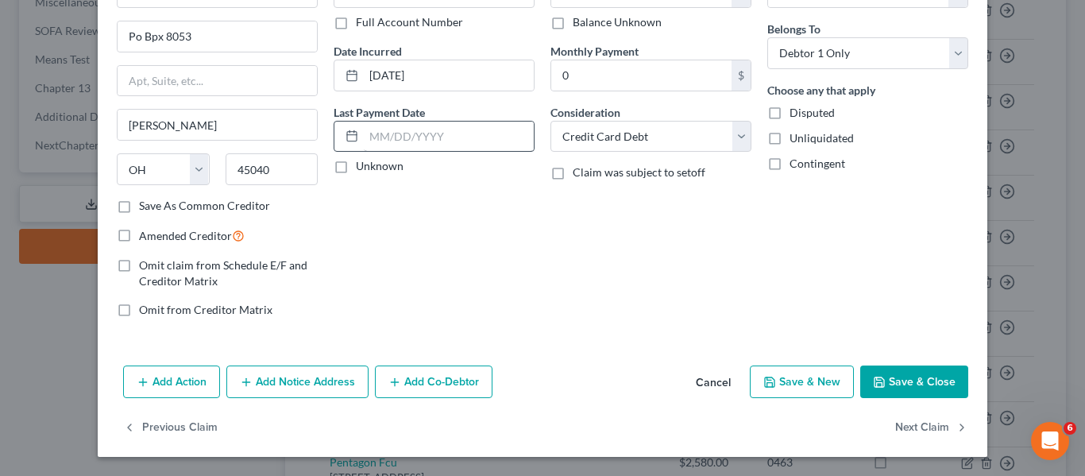
type input "0.00"
type input "0"
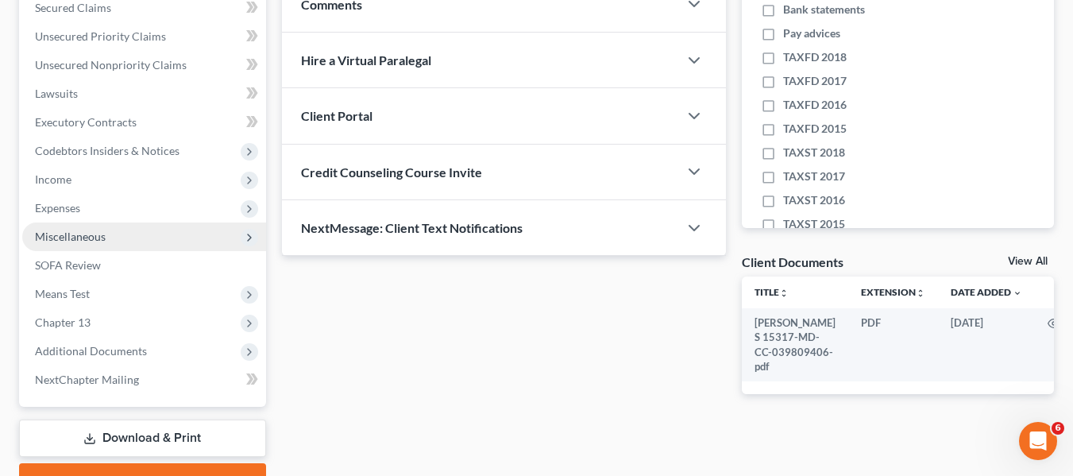
scroll to position [342, 0]
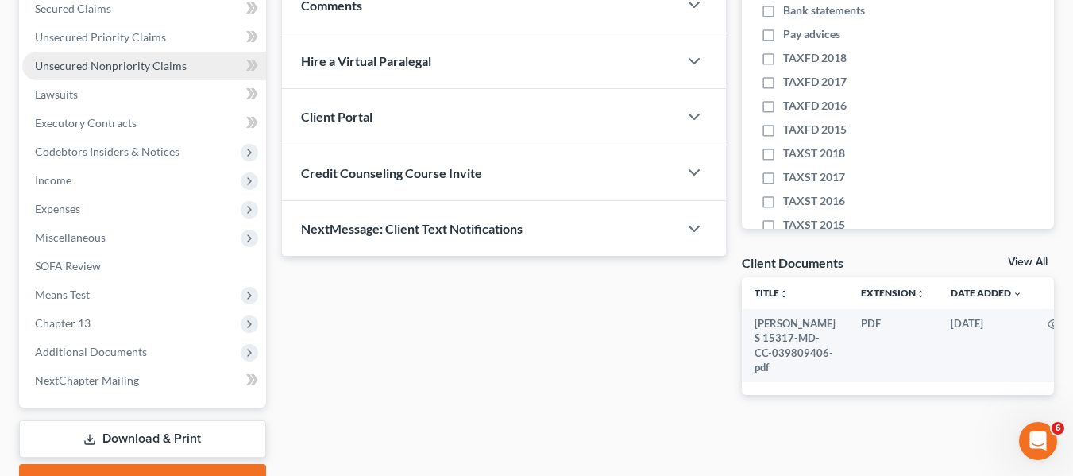
click at [71, 68] on span "Unsecured Nonpriority Claims" at bounding box center [111, 66] width 152 height 14
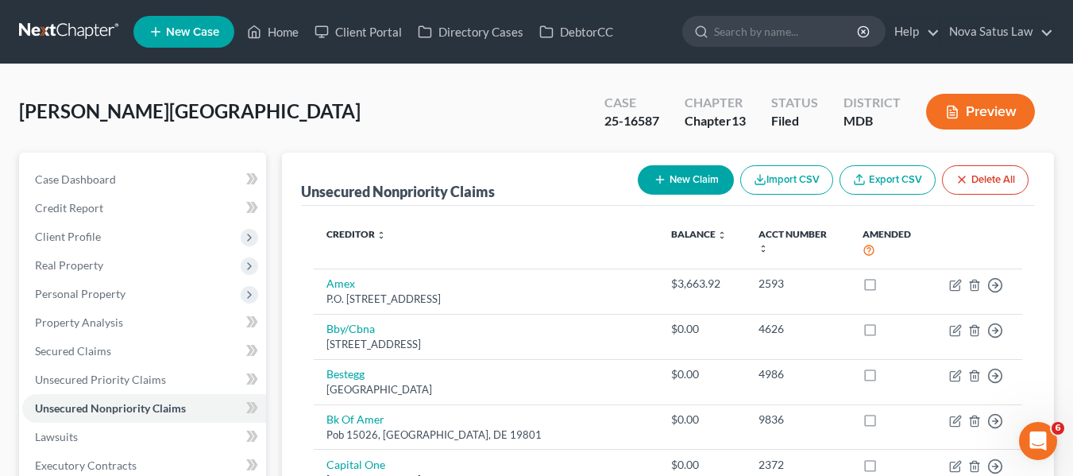
click at [654, 182] on icon "button" at bounding box center [660, 179] width 13 height 13
select select "0"
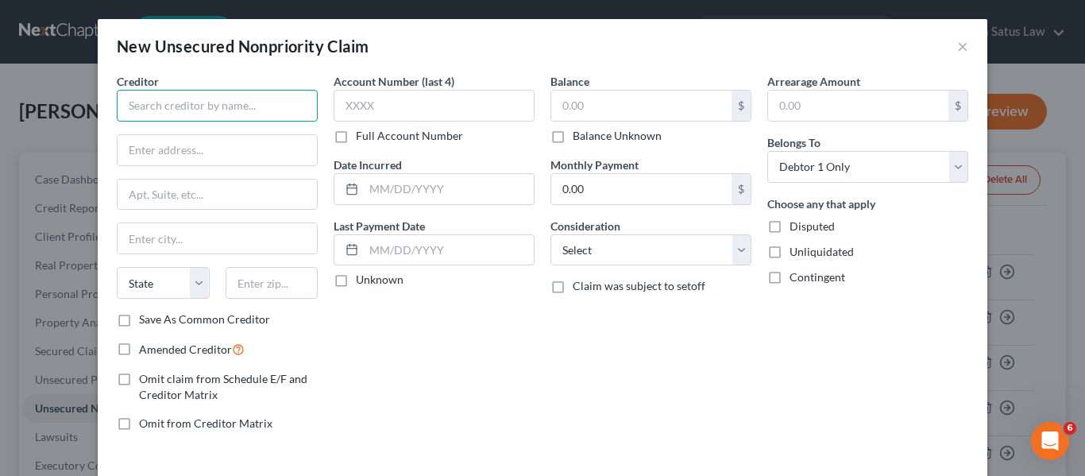
click at [189, 105] on input "text" at bounding box center [217, 106] width 201 height 32
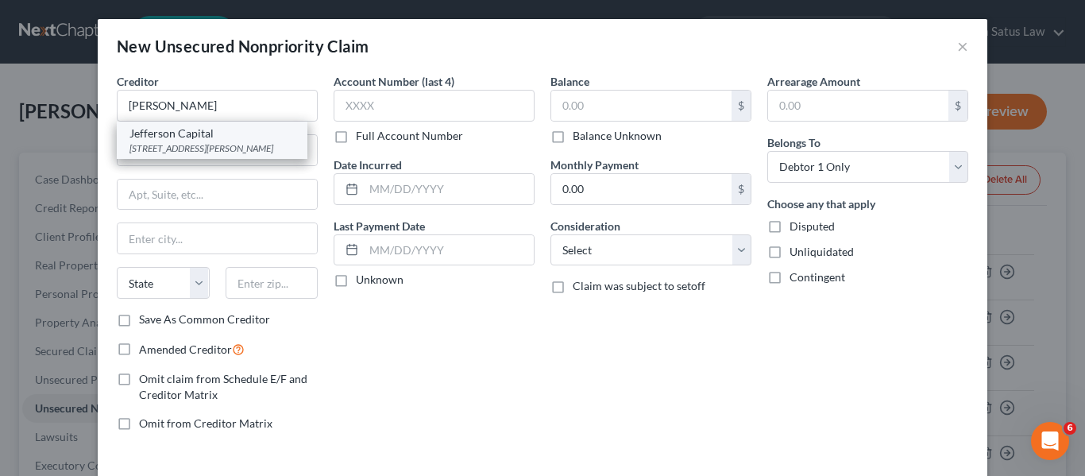
click at [200, 133] on div "Jefferson Capital" at bounding box center [211, 133] width 165 height 16
type input "Jefferson Capital"
type input "16 [PERSON_NAME]"
type input "Saint Cloud"
select select "24"
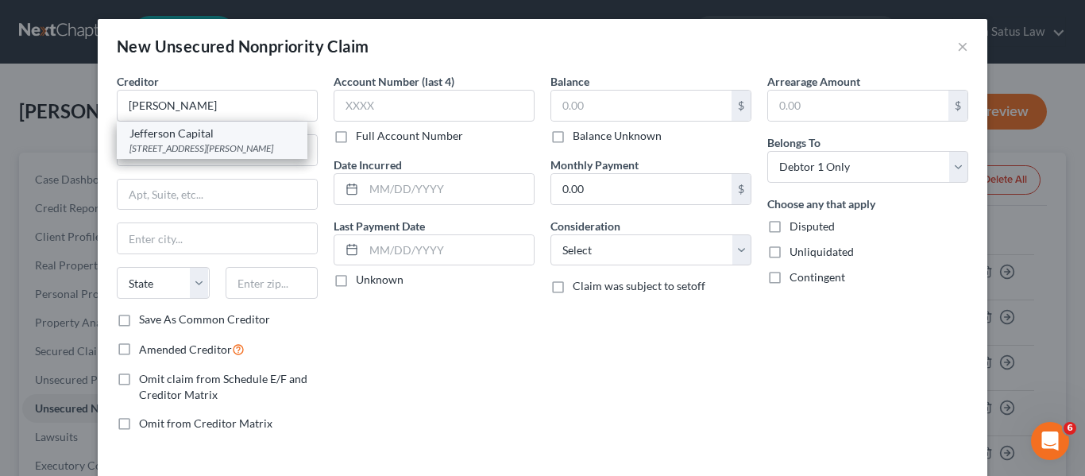
type input "56303"
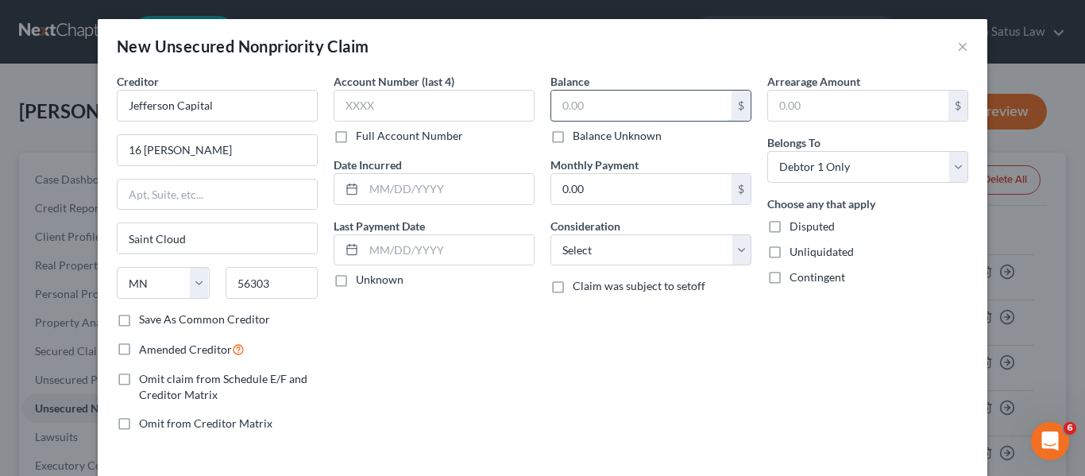
click at [563, 92] on input "text" at bounding box center [641, 106] width 180 height 30
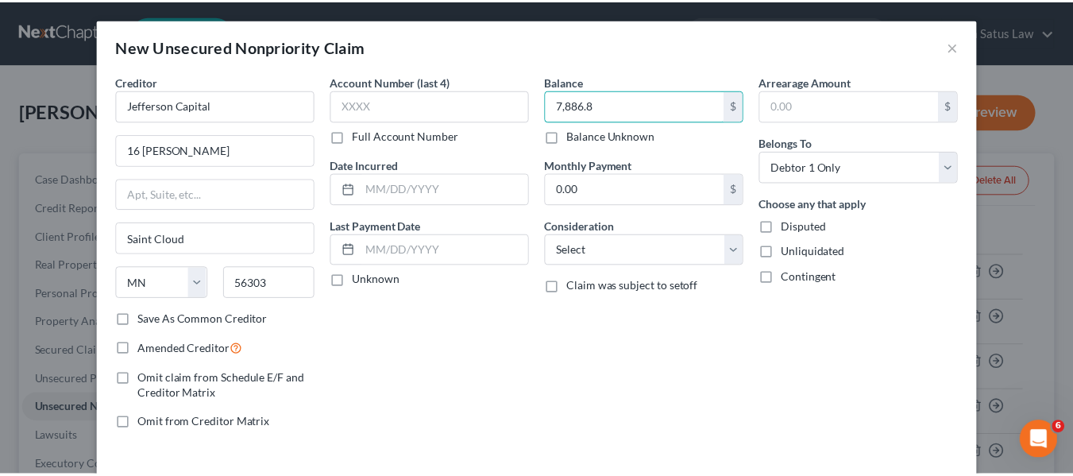
scroll to position [68, 0]
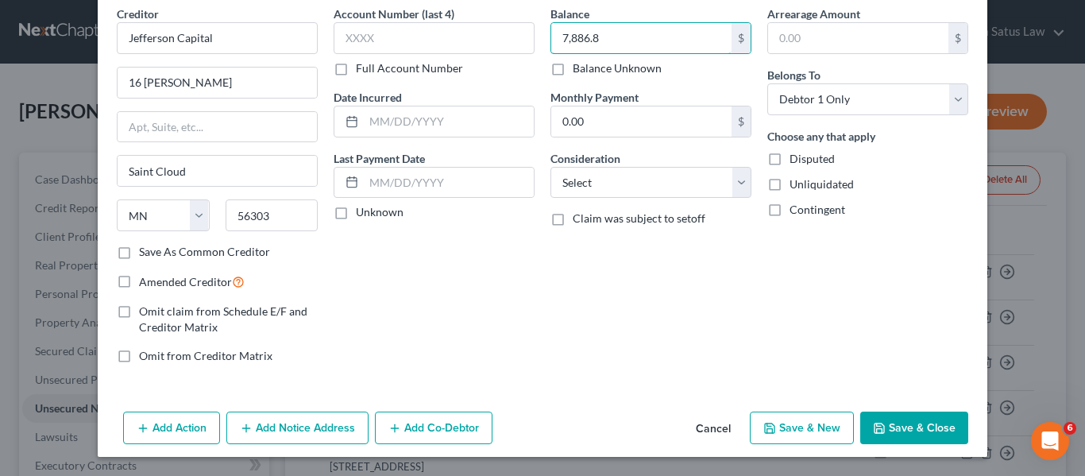
type input "7,886.8"
click at [882, 423] on button "Save & Close" at bounding box center [914, 427] width 108 height 33
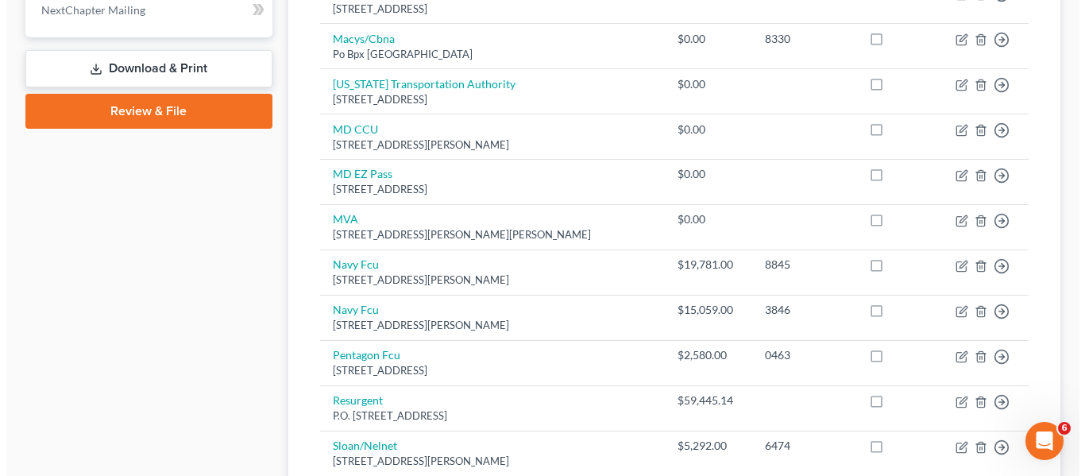
scroll to position [732, 0]
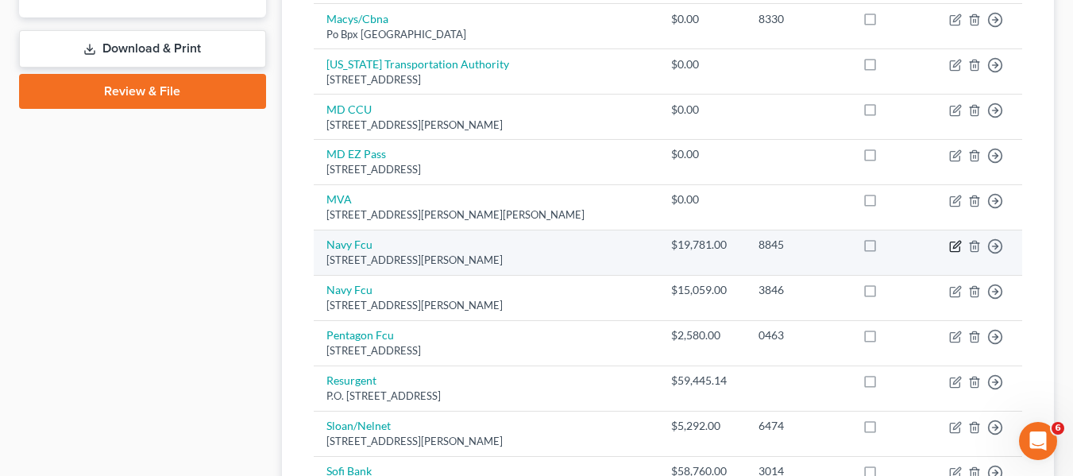
click at [952, 240] on icon "button" at bounding box center [955, 246] width 13 height 13
select select "48"
select select "0"
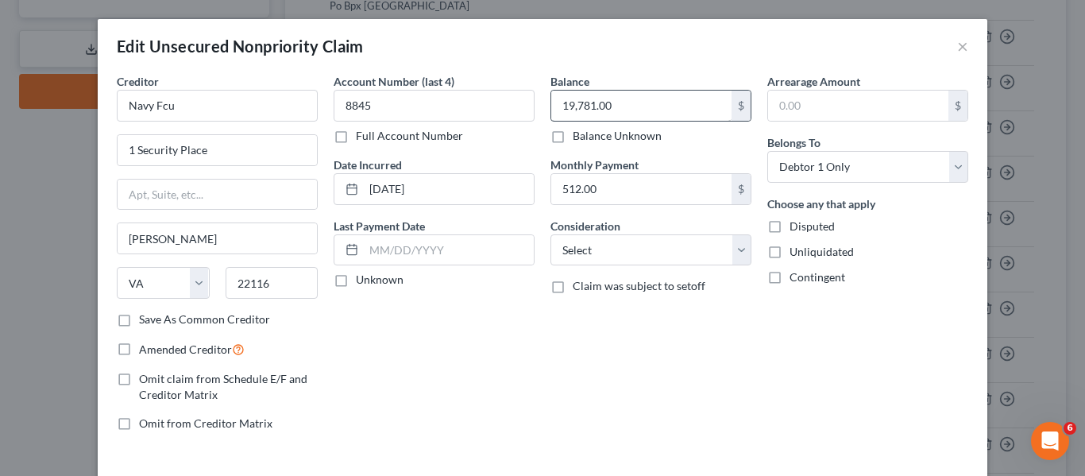
drag, startPoint x: 611, startPoint y: 85, endPoint x: 615, endPoint y: 99, distance: 14.8
click at [615, 99] on div "Balance 19,781.00 $ Balance Unknown Balance Undetermined 19,781.00 $ Balance Un…" at bounding box center [650, 108] width 201 height 71
click at [615, 99] on input "19,781.00" at bounding box center [641, 106] width 180 height 30
type input "34,539.17"
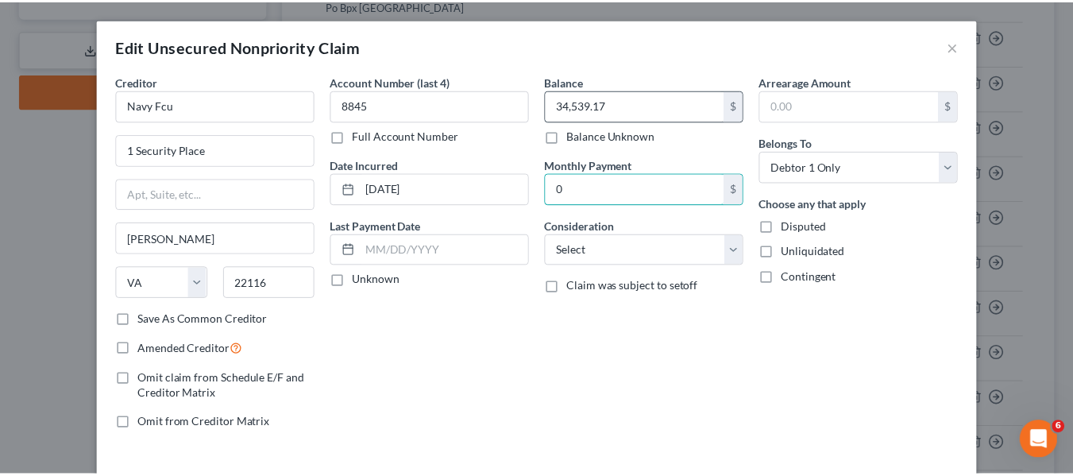
scroll to position [114, 0]
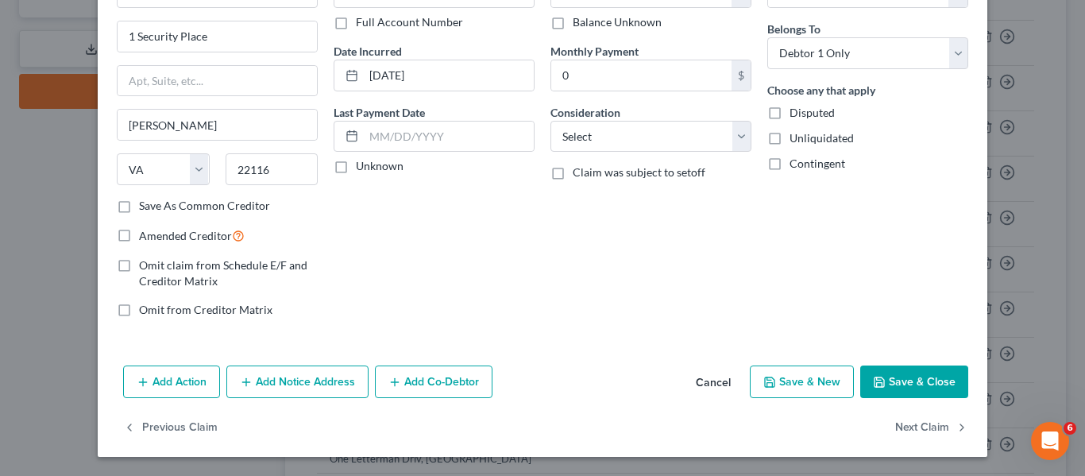
click at [889, 364] on div "Add Action Add Notice Address Add Co-Debtor Cancel Save & New Save & Close" at bounding box center [543, 385] width 890 height 52
click at [889, 373] on button "Save & Close" at bounding box center [914, 381] width 108 height 33
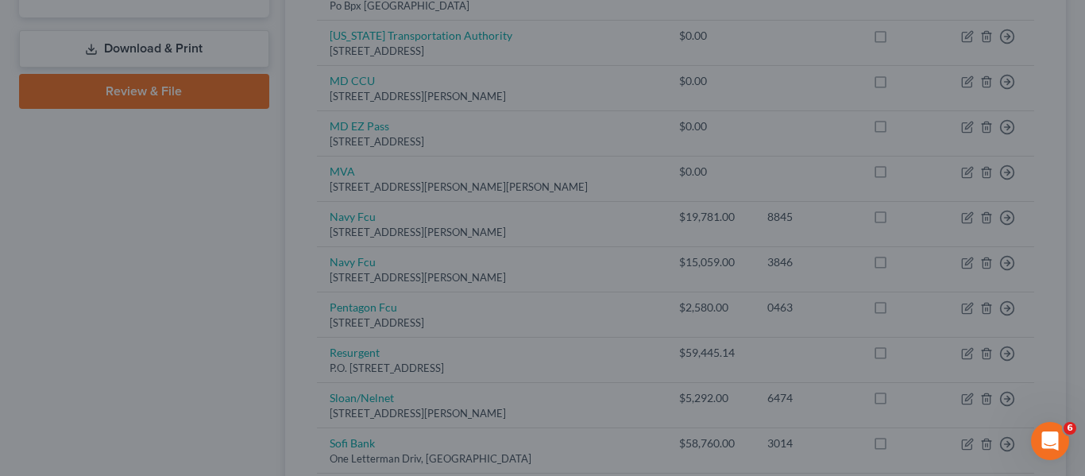
type input "0.00"
type input "0"
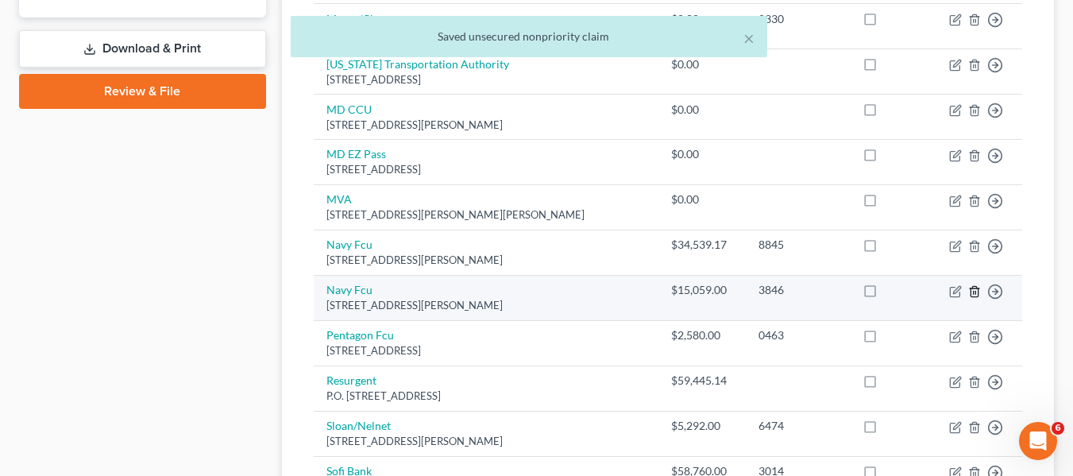
click at [971, 285] on icon "button" at bounding box center [974, 291] width 13 height 13
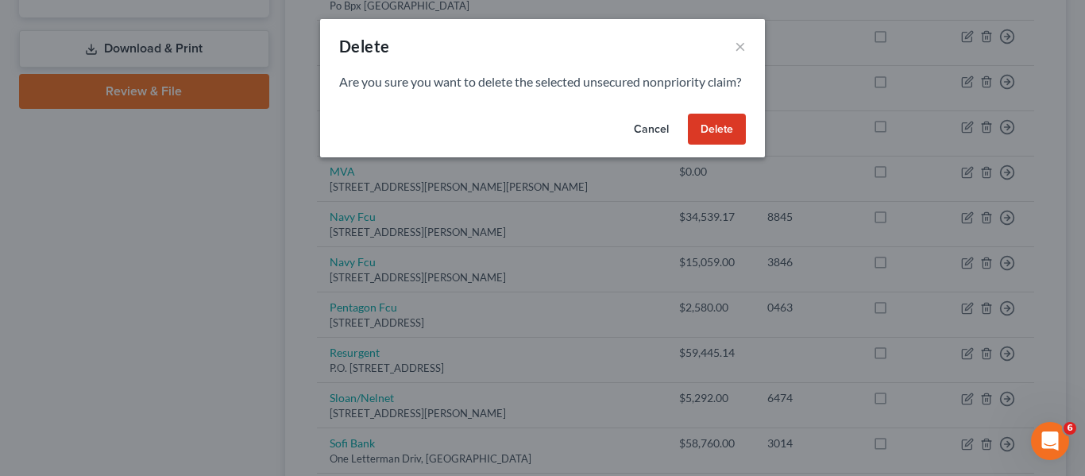
click at [709, 145] on button "Delete" at bounding box center [717, 130] width 58 height 32
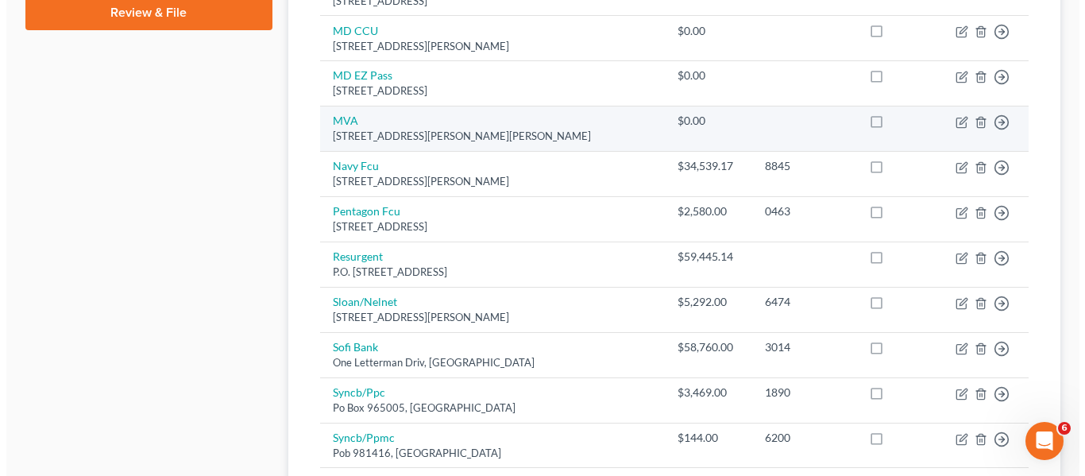
scroll to position [747, 0]
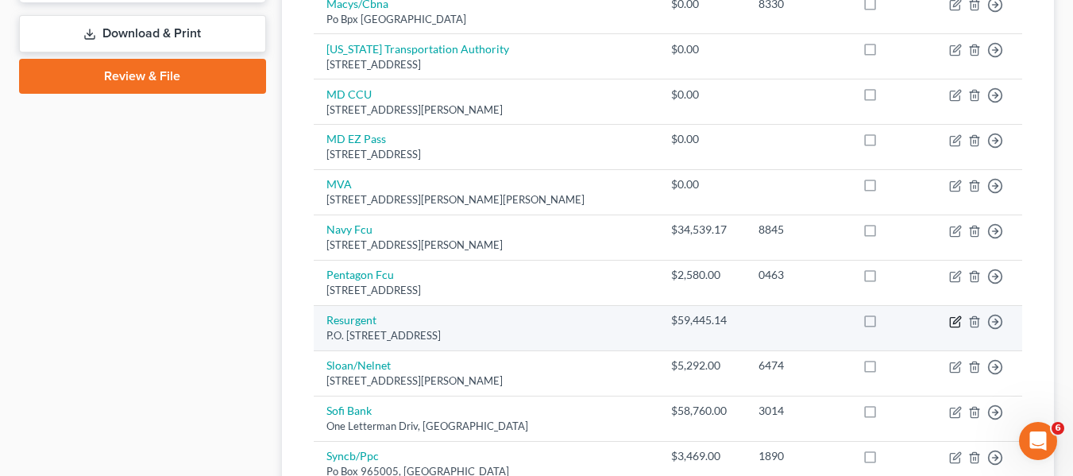
click at [956, 315] on icon "button" at bounding box center [955, 321] width 13 height 13
select select "42"
select select "0"
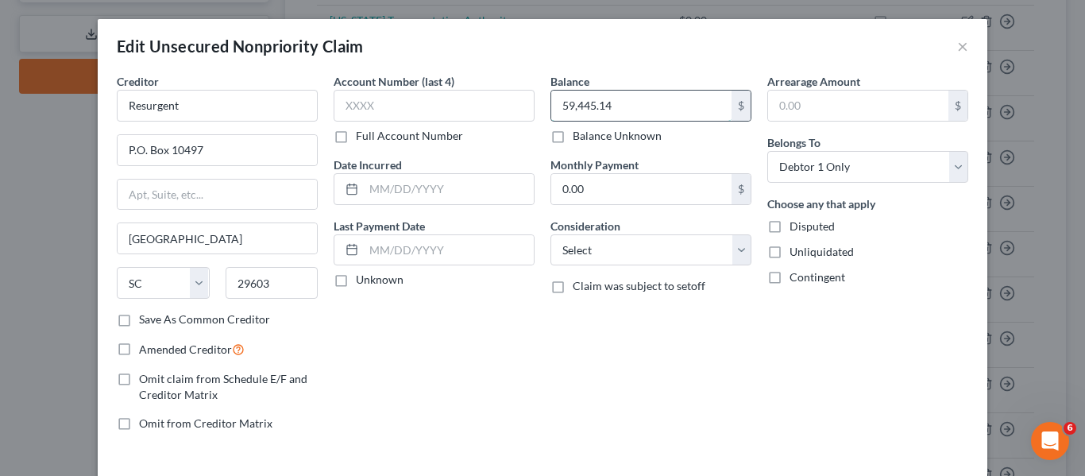
click at [659, 104] on input "59,445.14" at bounding box center [641, 106] width 180 height 30
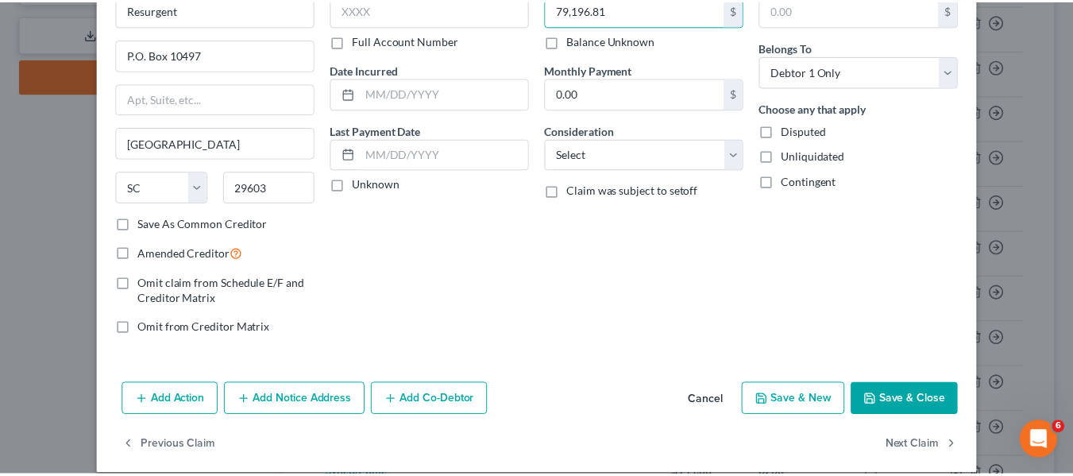
scroll to position [114, 0]
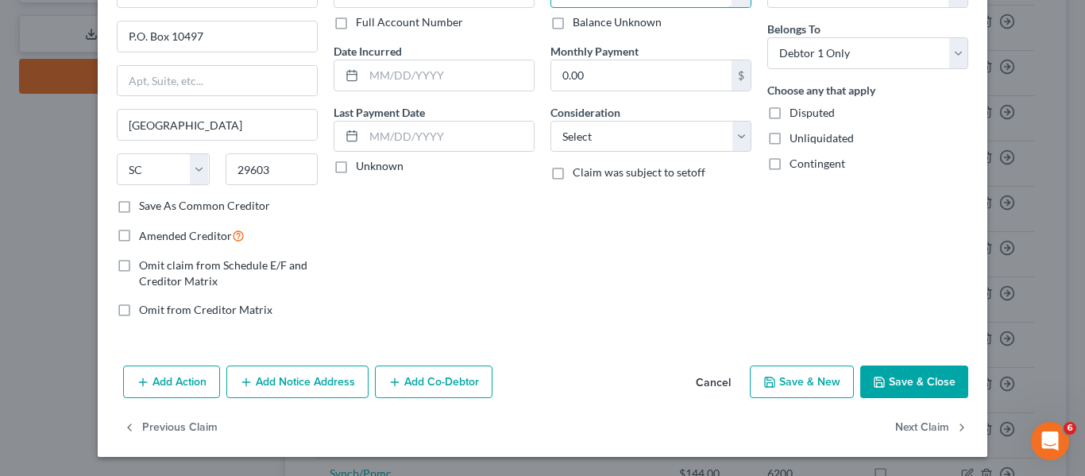
type input "79,196.81"
click at [864, 372] on button "Save & Close" at bounding box center [914, 381] width 108 height 33
type input "0"
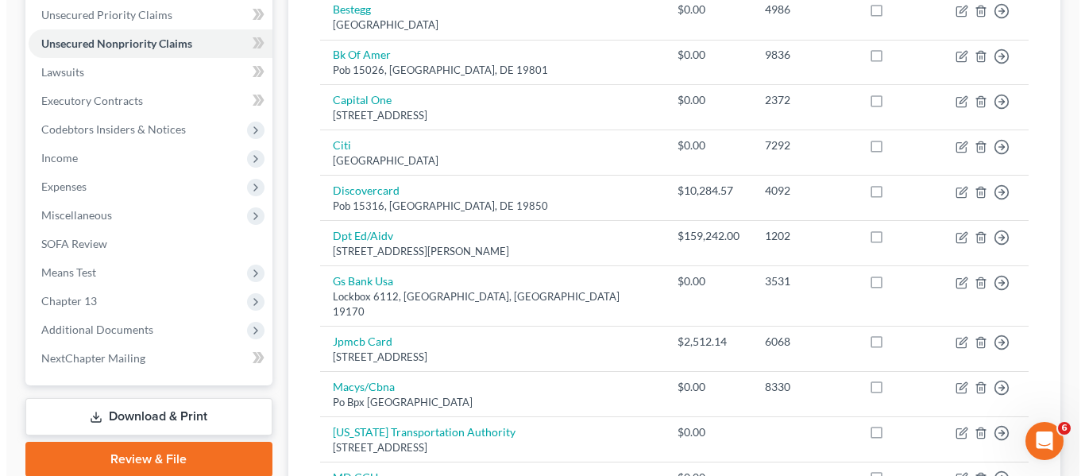
scroll to position [360, 0]
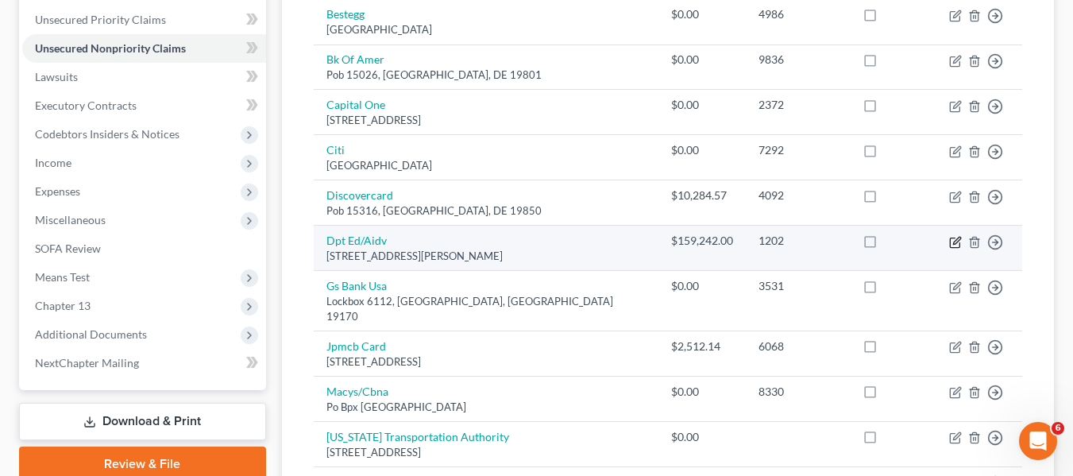
click at [954, 236] on icon "button" at bounding box center [955, 242] width 13 height 13
select select "39"
select select "17"
select select "0"
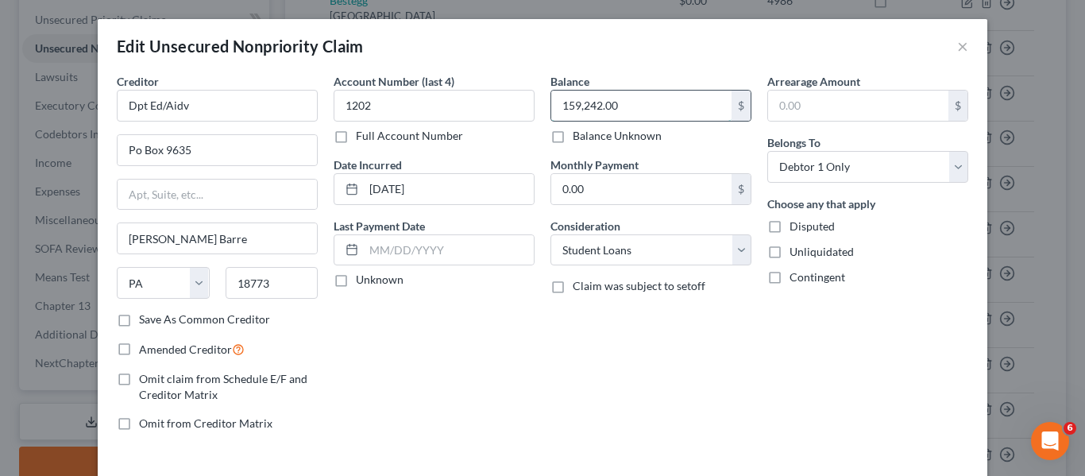
click at [620, 109] on input "159,242.00" at bounding box center [641, 106] width 180 height 30
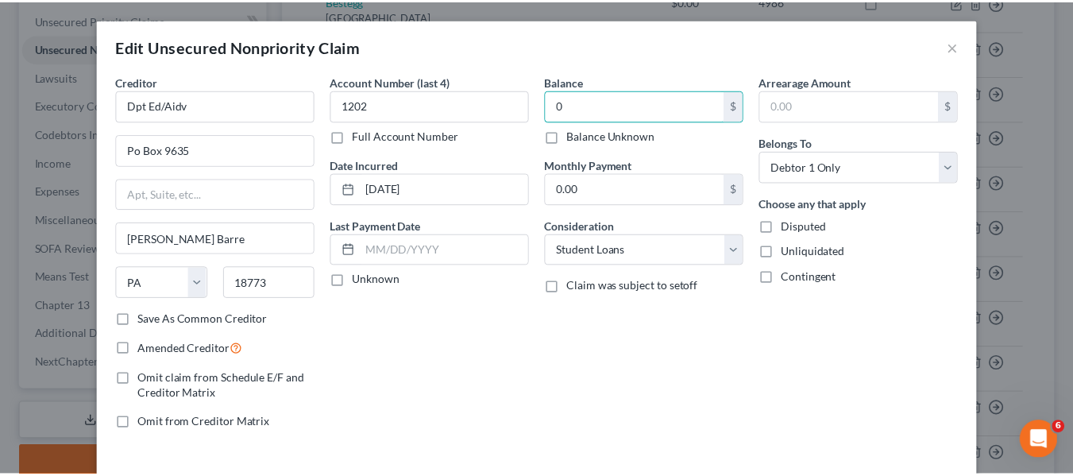
scroll to position [114, 0]
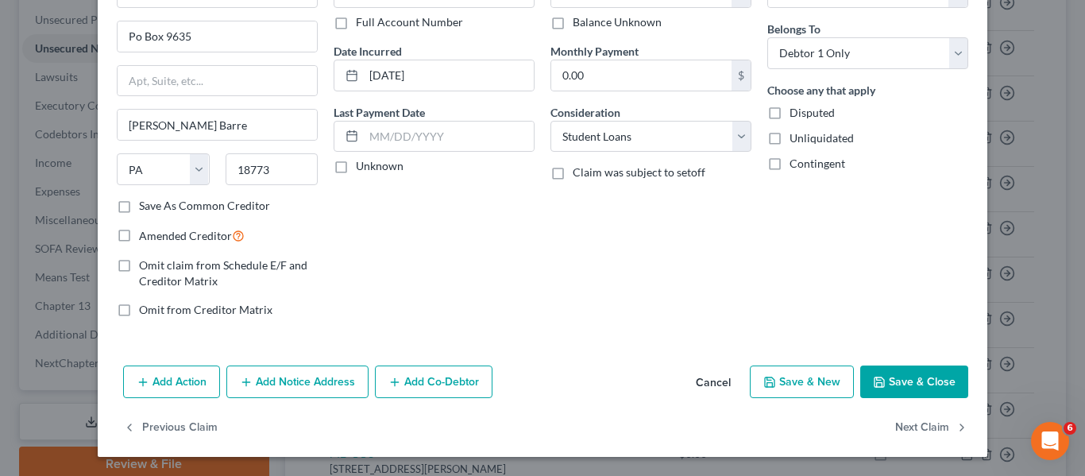
click at [878, 380] on icon "button" at bounding box center [879, 382] width 13 height 13
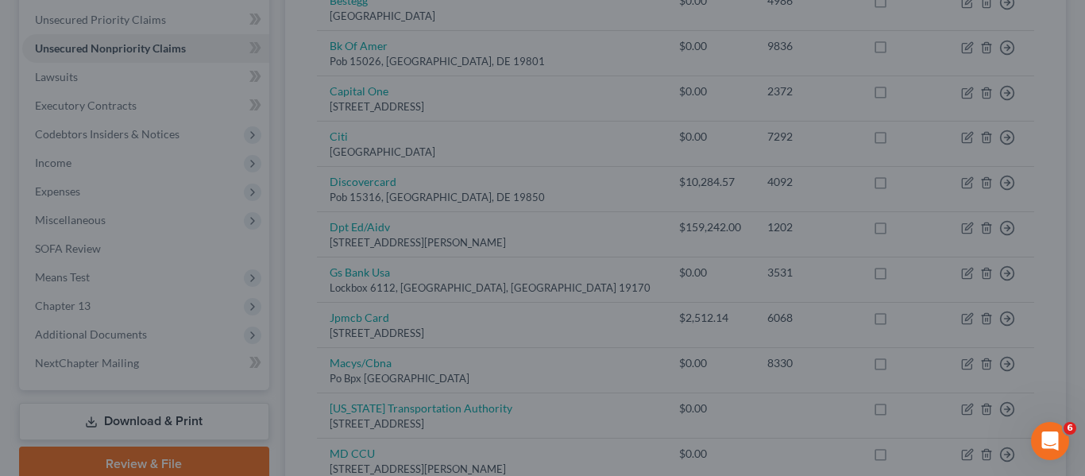
type input "0.00"
type input "0"
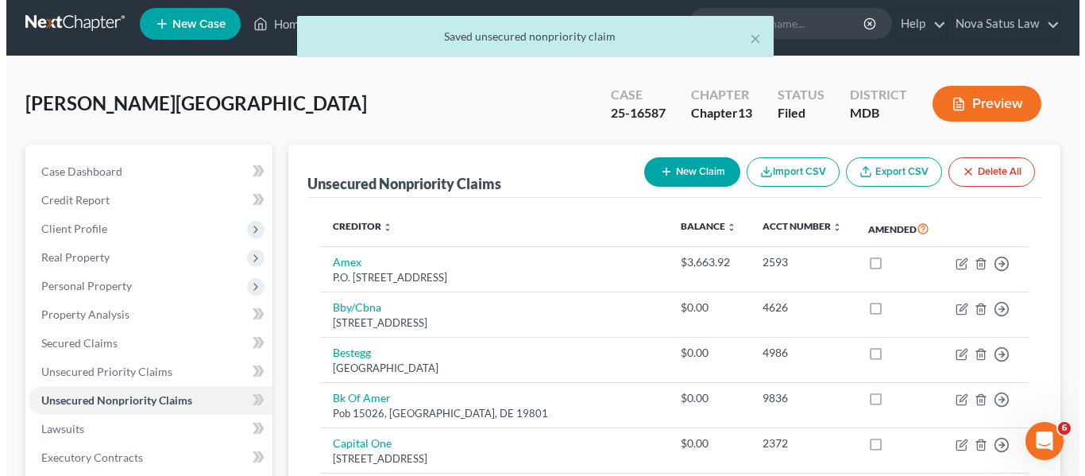
scroll to position [0, 0]
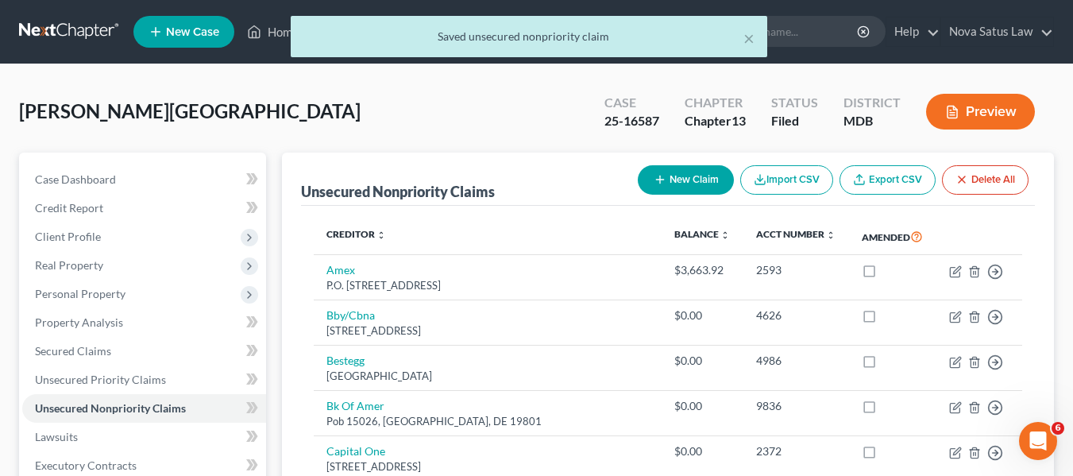
click at [654, 176] on icon "button" at bounding box center [660, 179] width 13 height 13
select select "0"
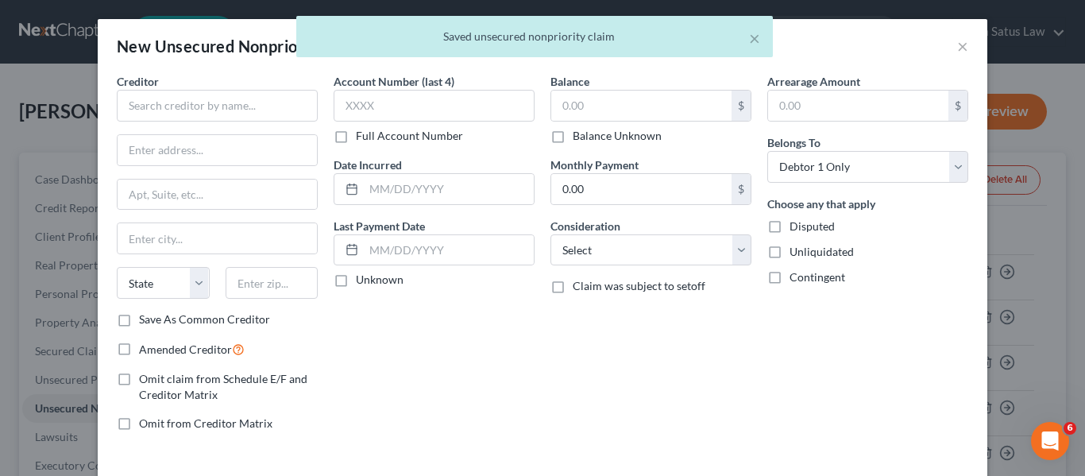
click at [208, 122] on div "Creditor * State [US_STATE] AK AR AZ CA CO [GEOGRAPHIC_DATA] DE DC [GEOGRAPHIC_…" at bounding box center [217, 192] width 201 height 238
click at [202, 118] on input "text" at bounding box center [217, 106] width 201 height 32
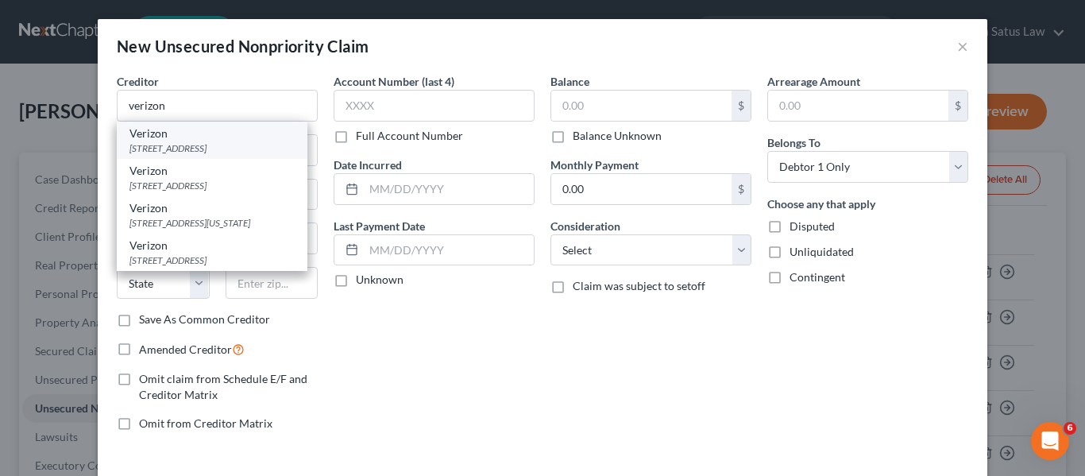
click at [210, 141] on div "[STREET_ADDRESS]" at bounding box center [211, 148] width 165 height 14
type input "Verizon"
type input "[STREET_ADDRESS]"
type input "[GEOGRAPHIC_DATA]"
select select "42"
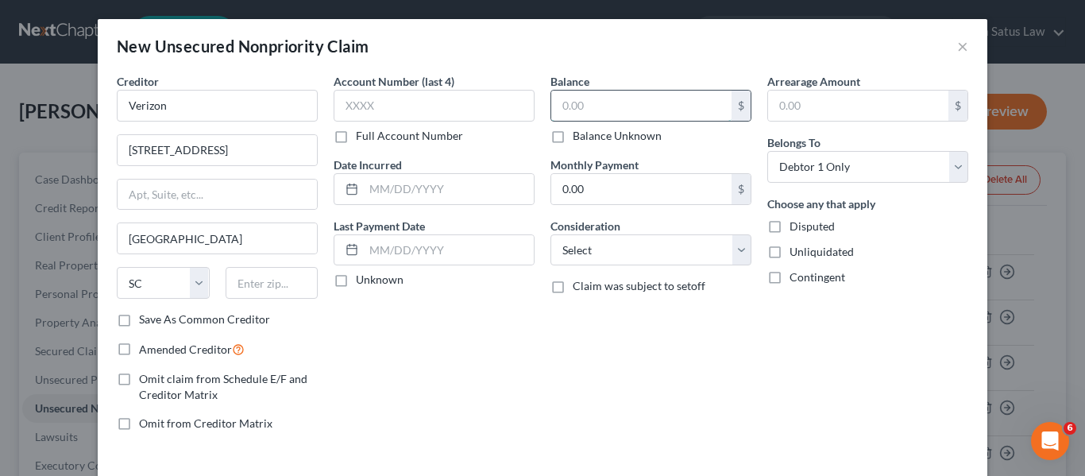
click at [604, 106] on input "text" at bounding box center [641, 106] width 180 height 30
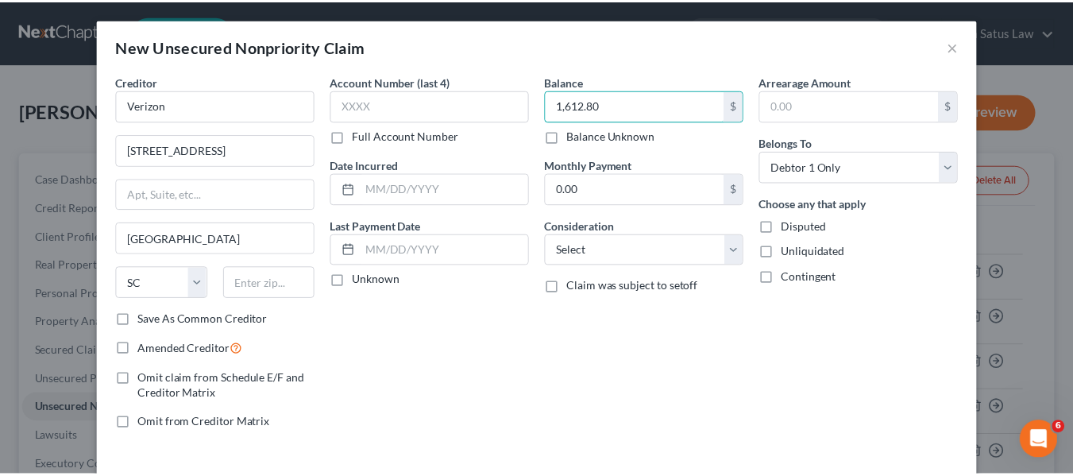
scroll to position [68, 0]
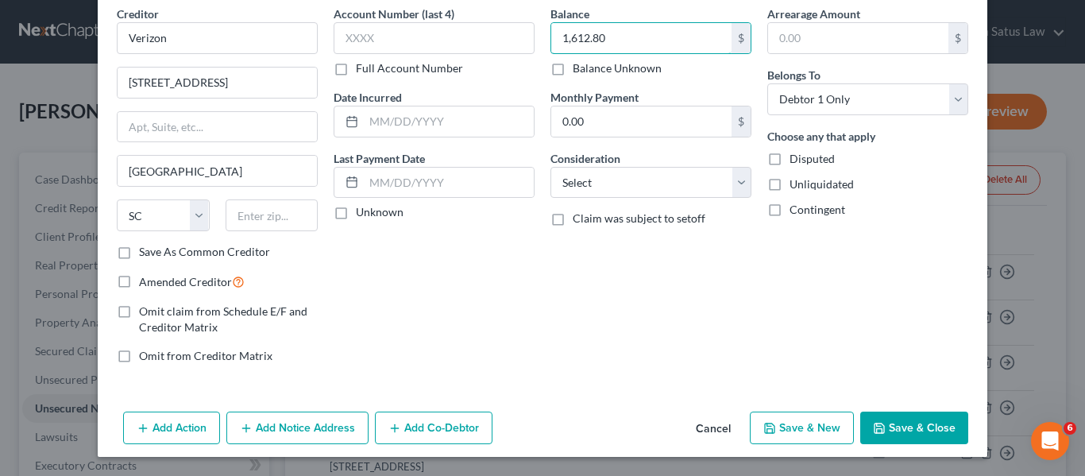
type input "1,612.80"
click at [891, 426] on button "Save & Close" at bounding box center [914, 427] width 108 height 33
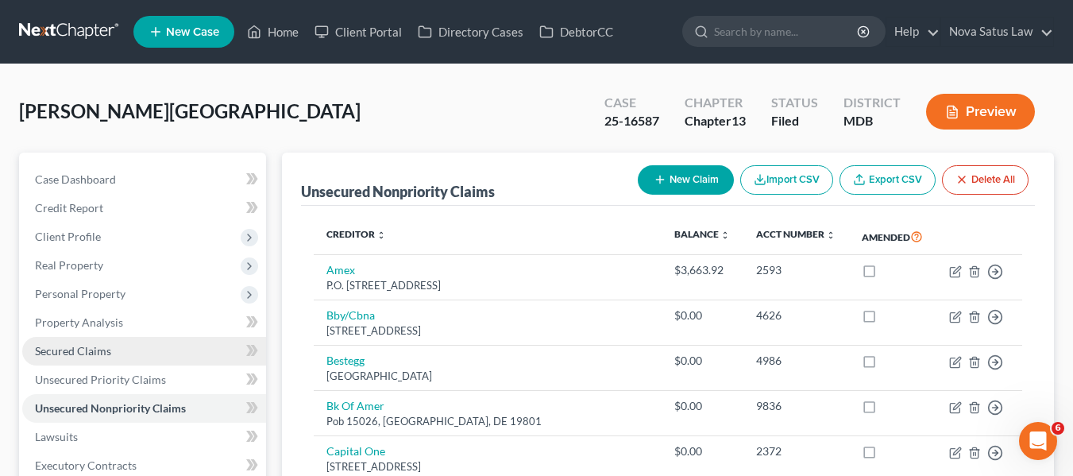
click at [92, 344] on span "Secured Claims" at bounding box center [73, 351] width 76 height 14
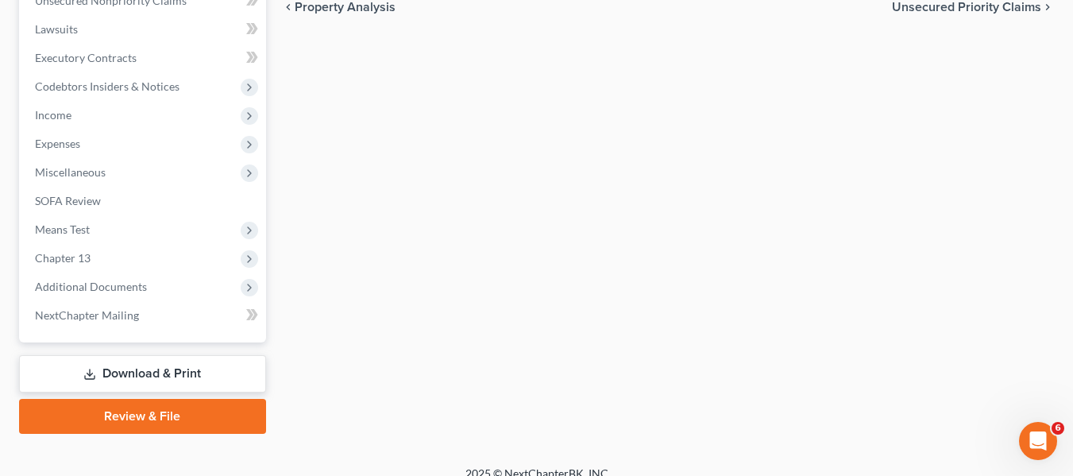
scroll to position [408, 0]
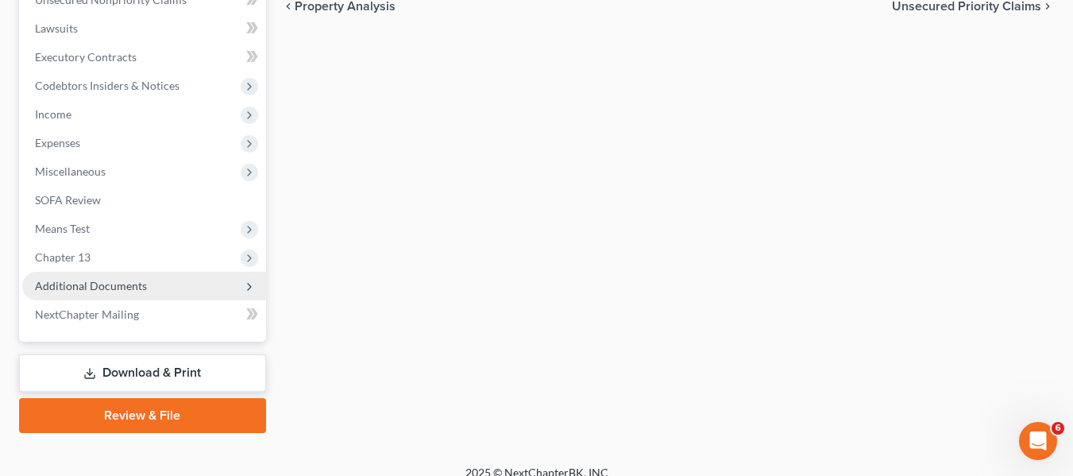
click at [79, 280] on span "Additional Documents" at bounding box center [91, 286] width 112 height 14
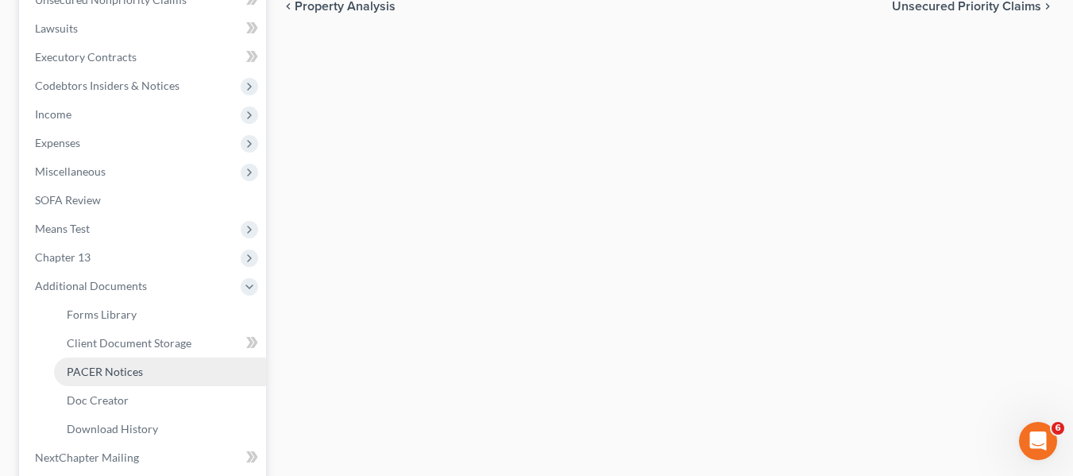
click at [91, 373] on span "PACER Notices" at bounding box center [105, 372] width 76 height 14
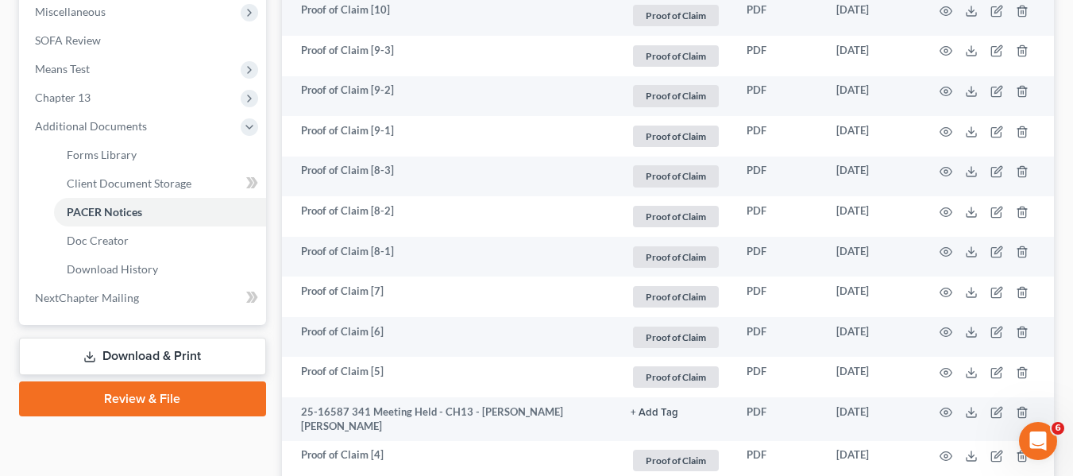
scroll to position [620, 0]
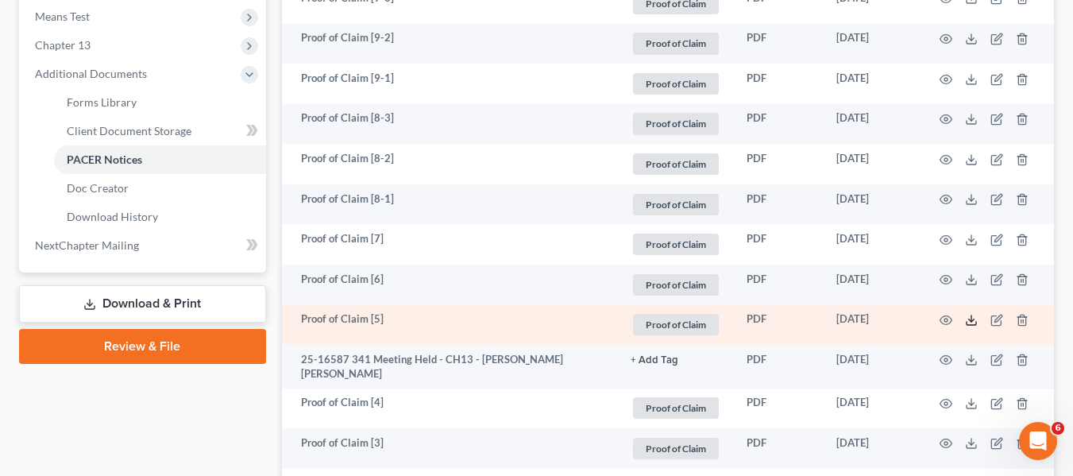
click at [973, 317] on icon at bounding box center [971, 320] width 13 height 13
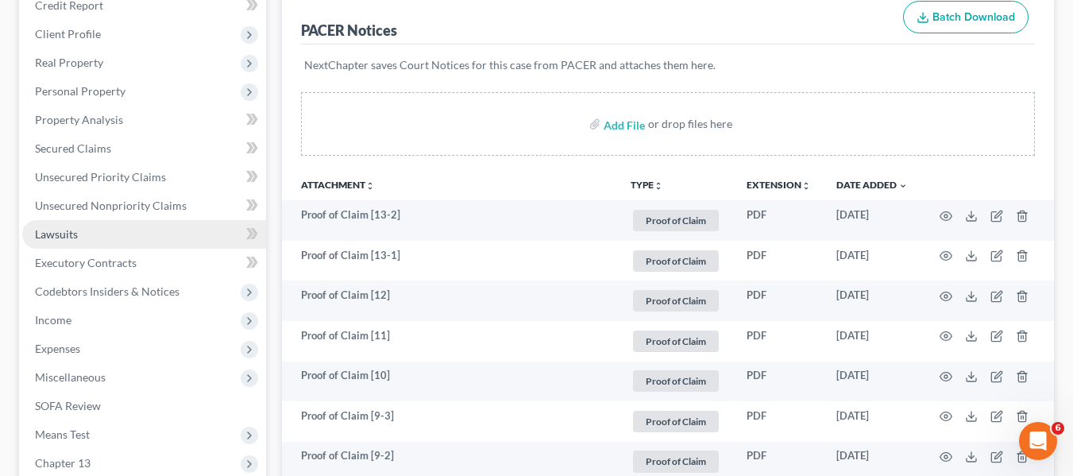
scroll to position [202, 0]
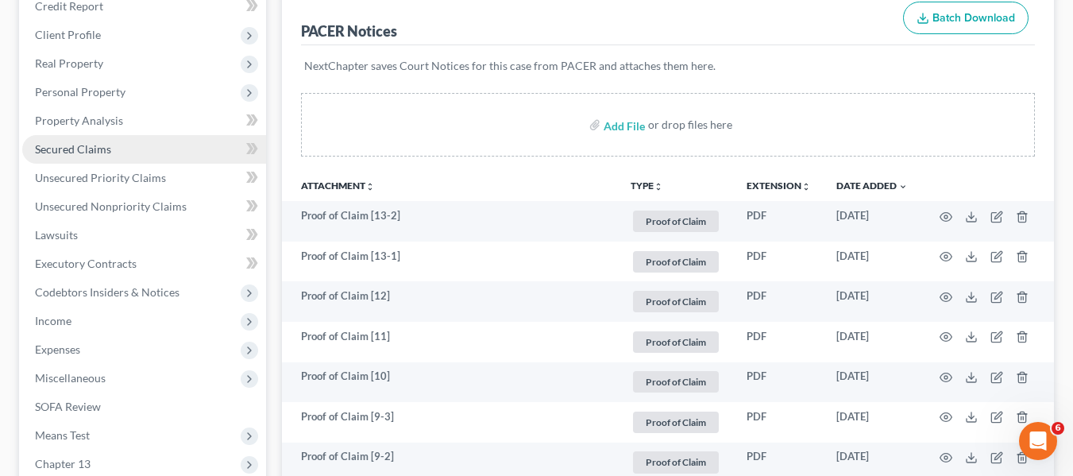
click at [75, 151] on span "Secured Claims" at bounding box center [73, 149] width 76 height 14
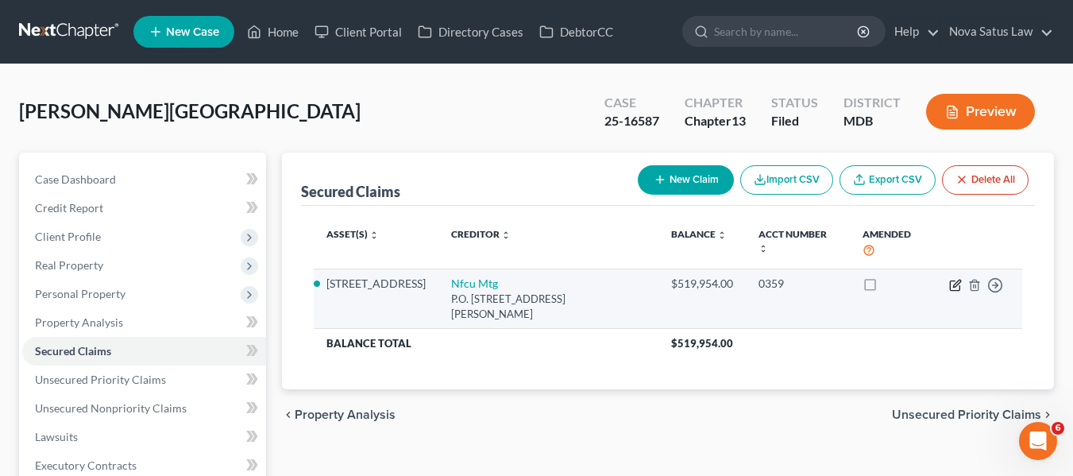
click at [957, 280] on icon "button" at bounding box center [956, 283] width 7 height 7
select select "48"
select select "0"
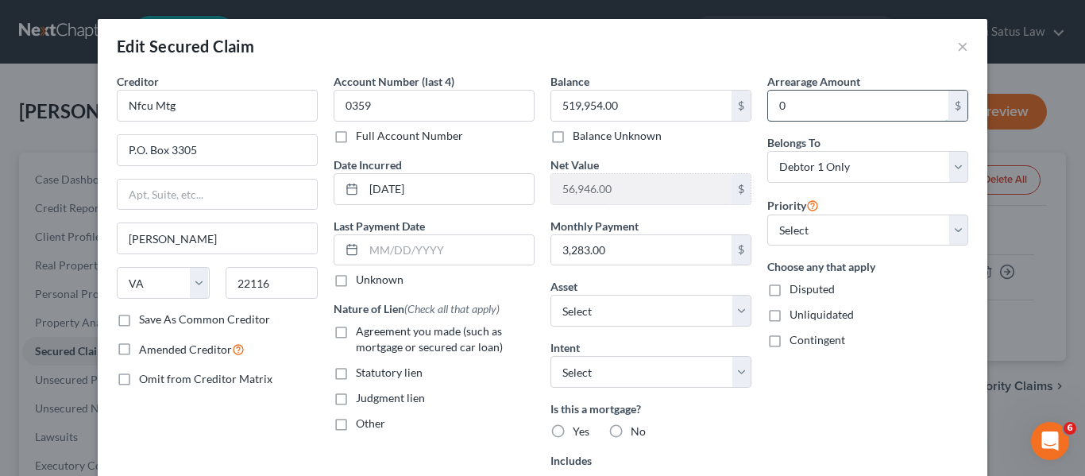
click at [816, 101] on input "0" at bounding box center [858, 106] width 180 height 30
type input "2,161.82"
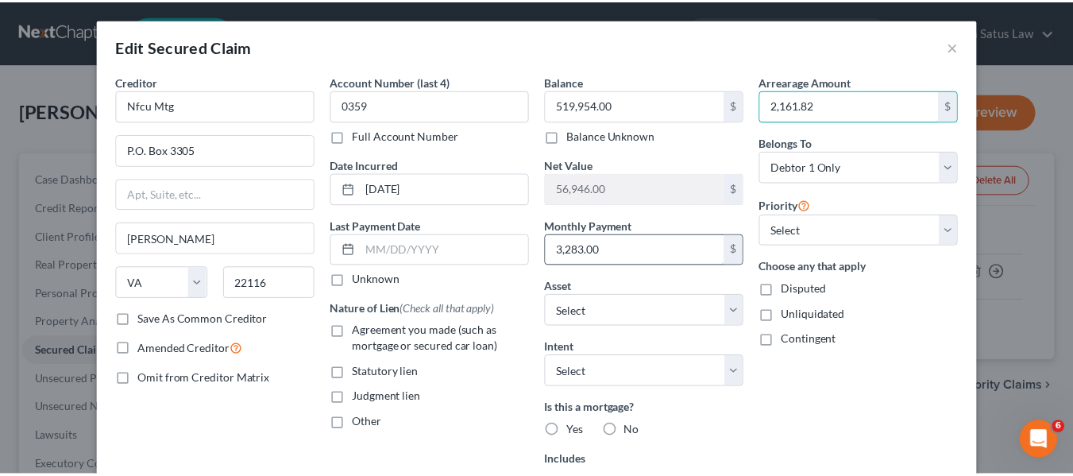
scroll to position [245, 0]
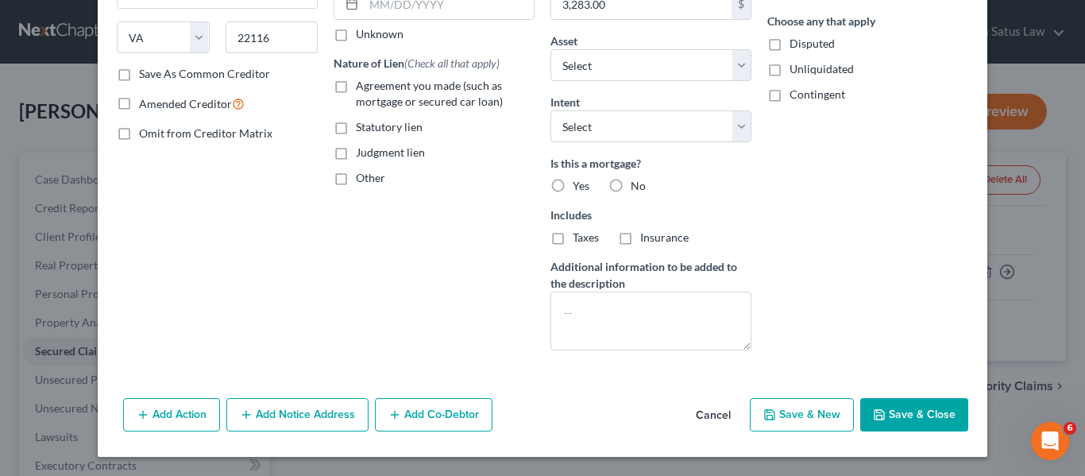
click at [892, 423] on button "Save & Close" at bounding box center [914, 414] width 108 height 33
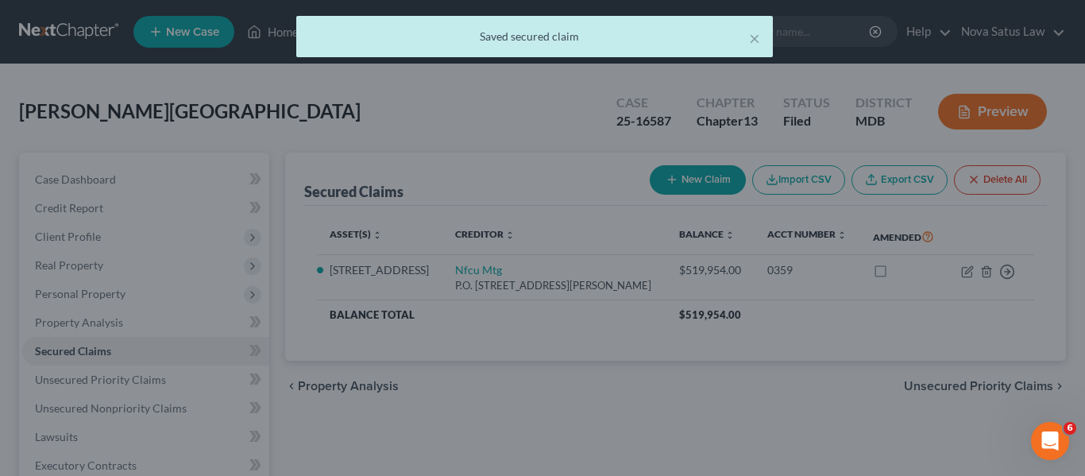
select select "6"
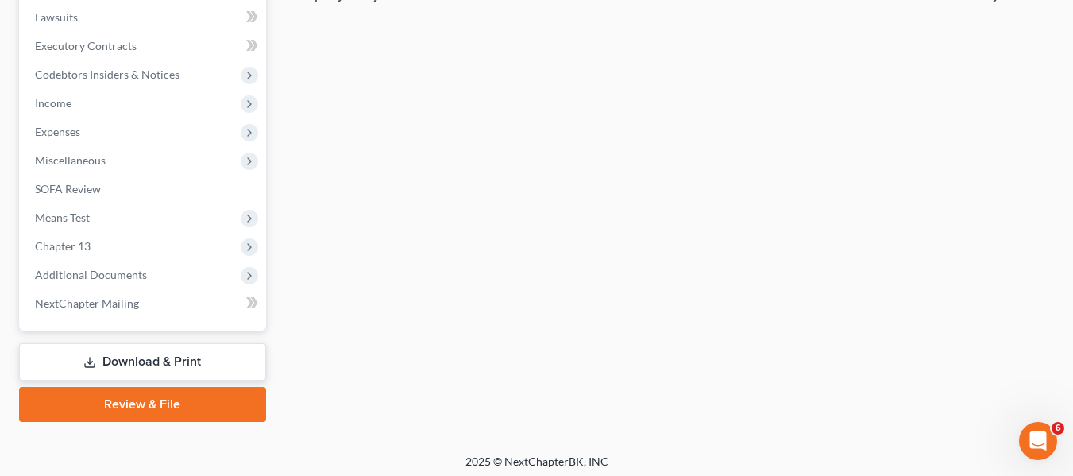
scroll to position [426, 0]
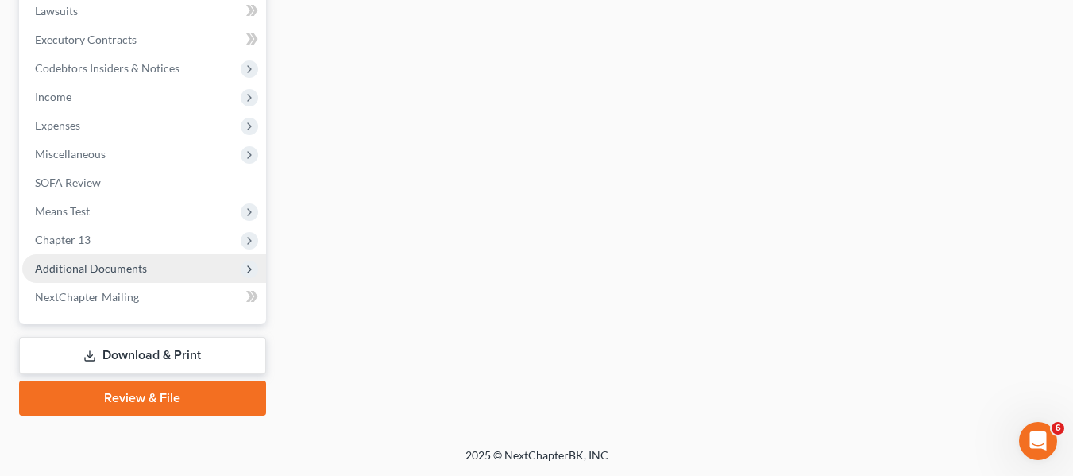
click at [98, 264] on span "Additional Documents" at bounding box center [91, 268] width 112 height 14
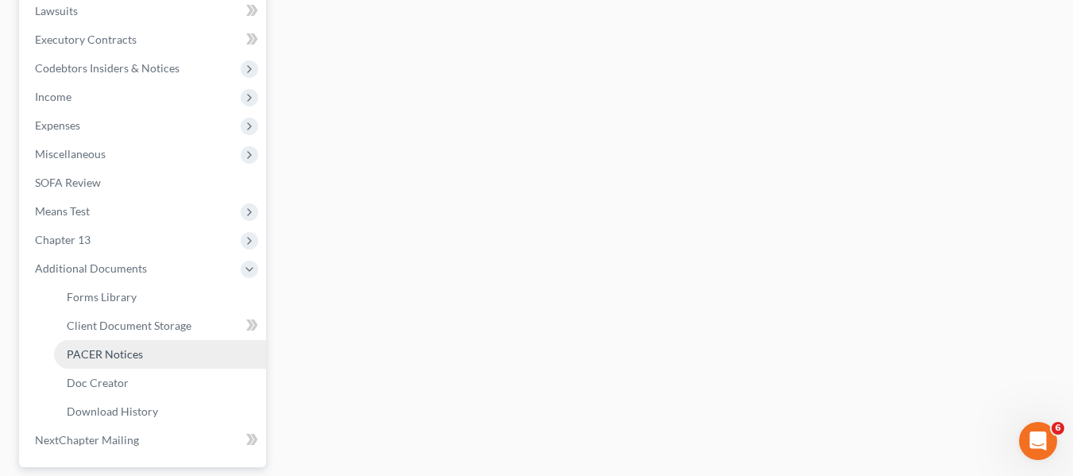
click at [114, 351] on span "PACER Notices" at bounding box center [105, 354] width 76 height 14
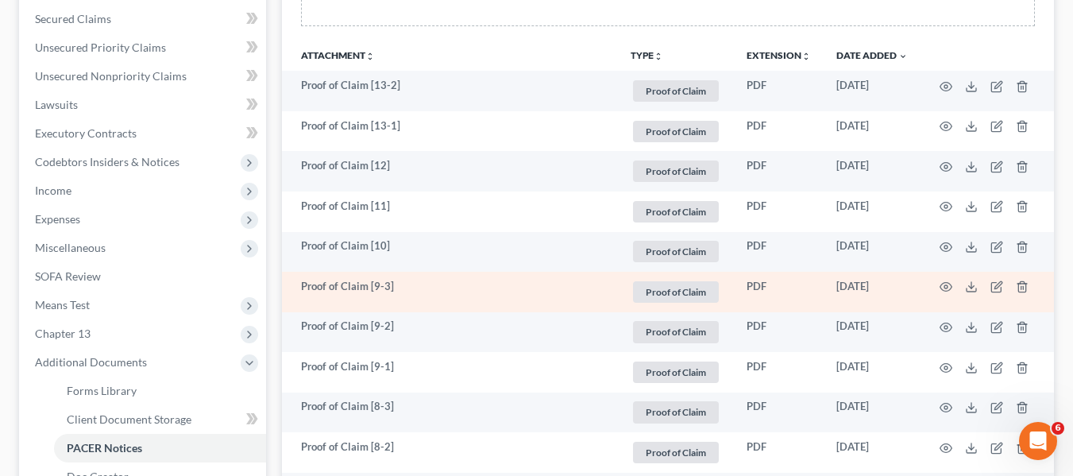
scroll to position [333, 0]
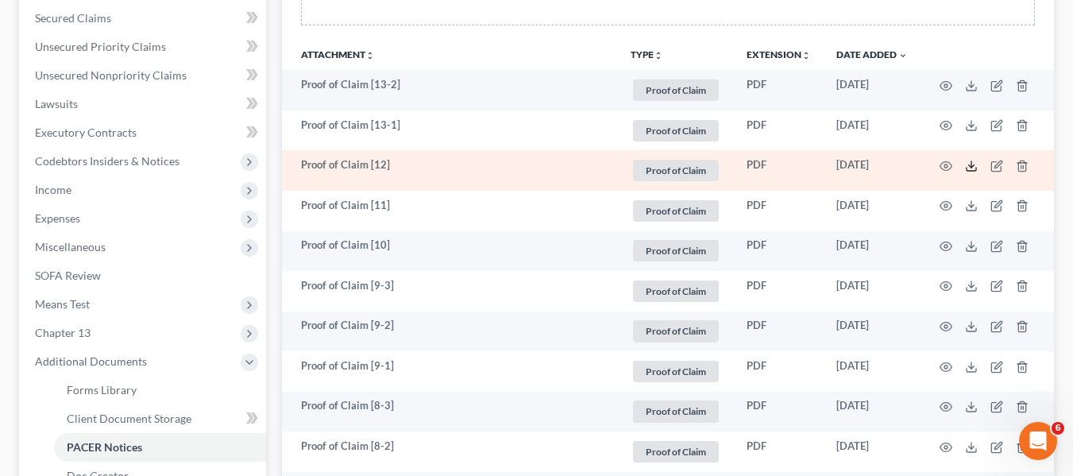
click at [970, 164] on icon at bounding box center [971, 166] width 13 height 13
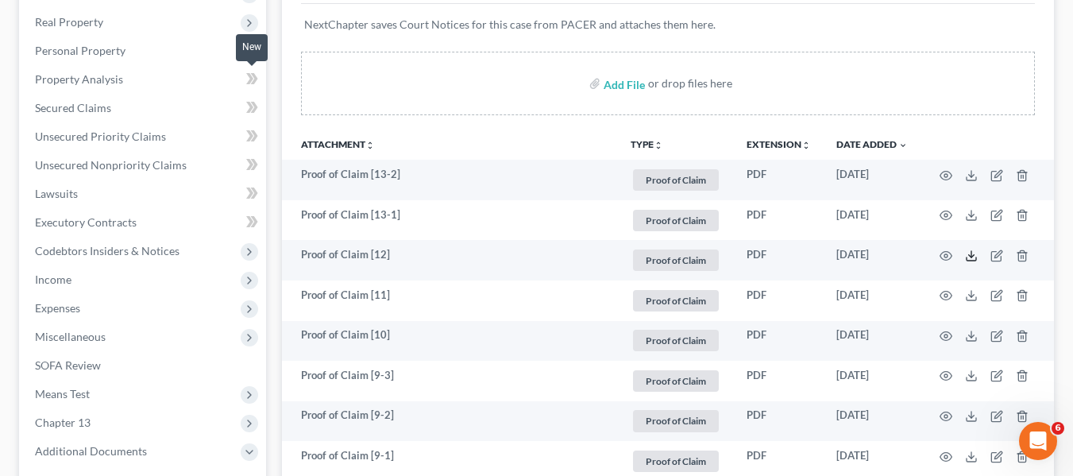
scroll to position [242, 0]
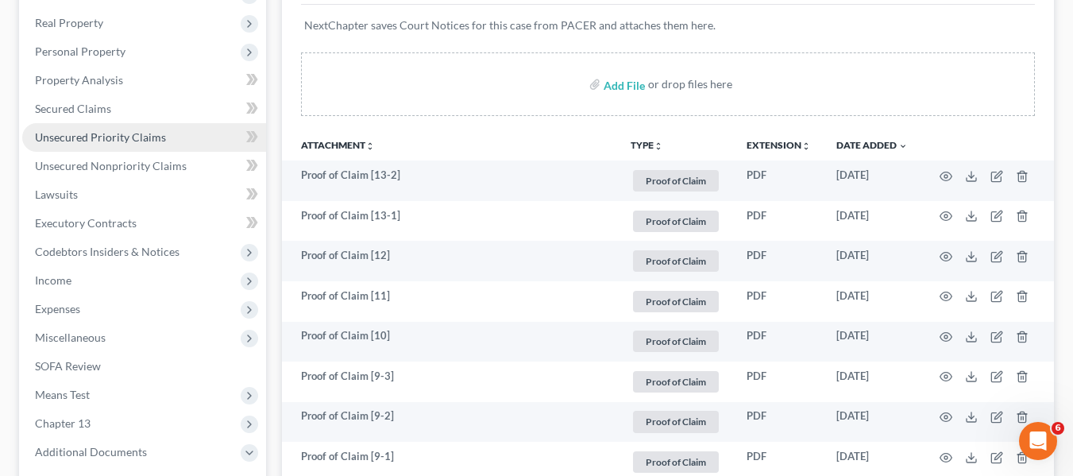
click at [131, 134] on span "Unsecured Priority Claims" at bounding box center [100, 137] width 131 height 14
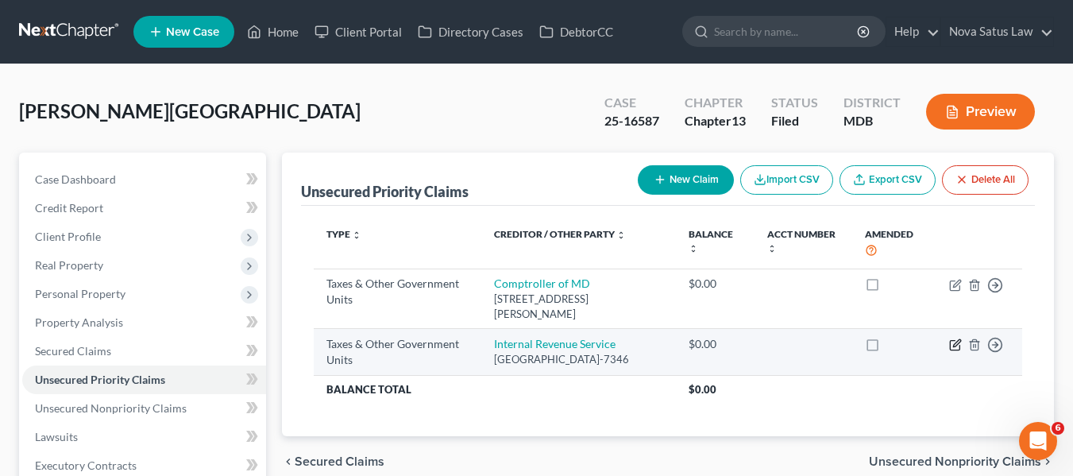
click at [952, 347] on icon "button" at bounding box center [955, 344] width 13 height 13
select select "0"
select select "39"
select select "0"
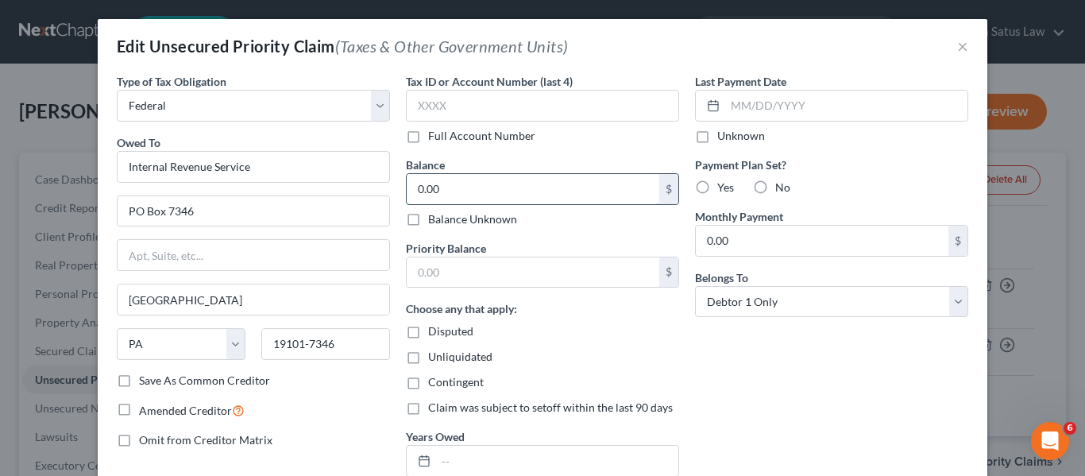
click at [519, 179] on input "0.00" at bounding box center [533, 189] width 253 height 30
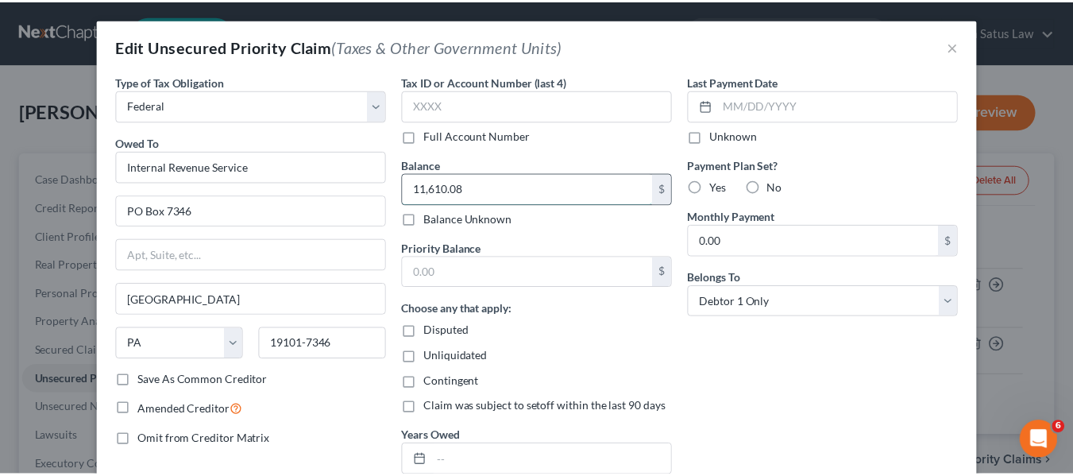
scroll to position [159, 0]
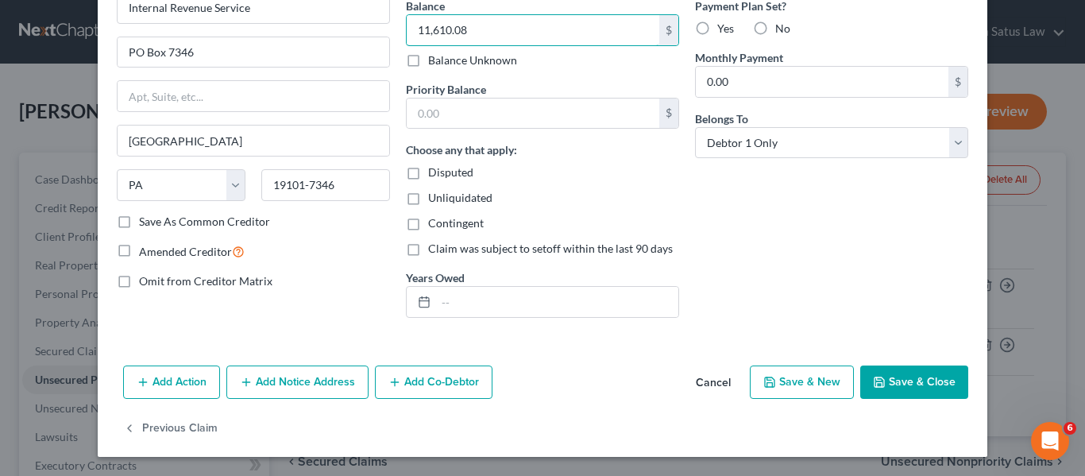
type input "11,610.08"
click at [876, 378] on icon "button" at bounding box center [879, 382] width 13 height 13
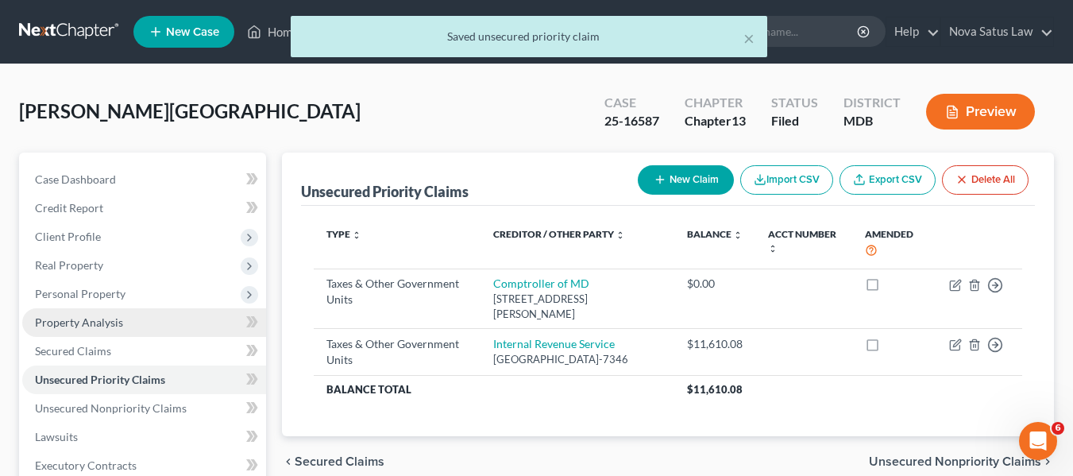
click at [112, 322] on span "Property Analysis" at bounding box center [79, 322] width 88 height 14
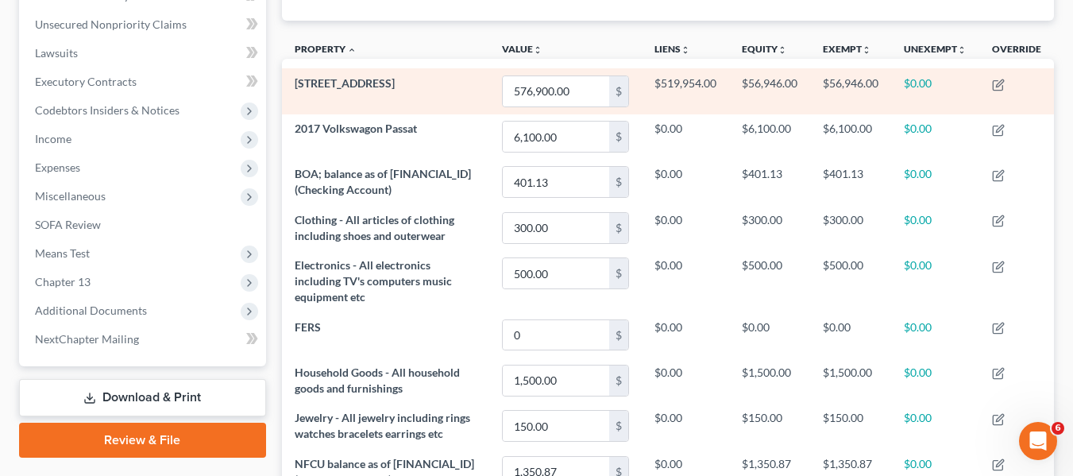
scroll to position [384, 0]
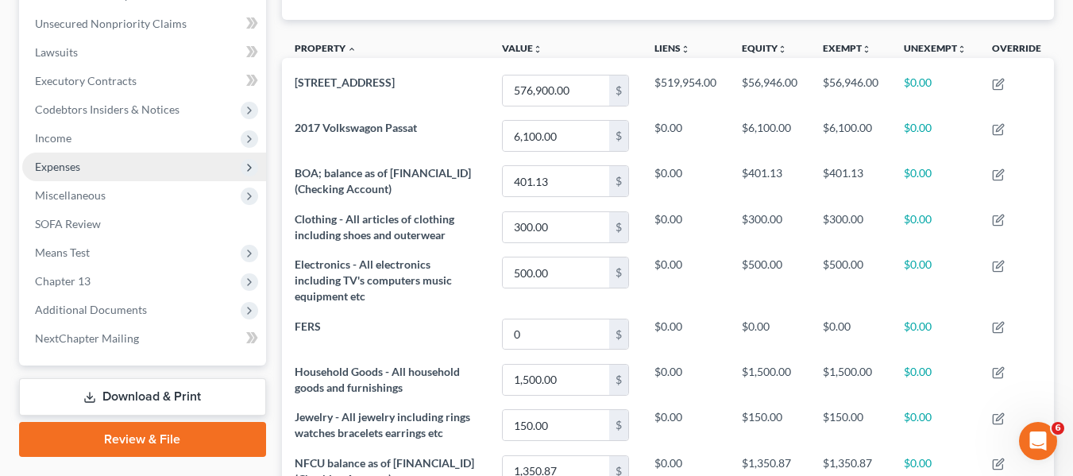
click at [79, 171] on span "Expenses" at bounding box center [57, 167] width 45 height 14
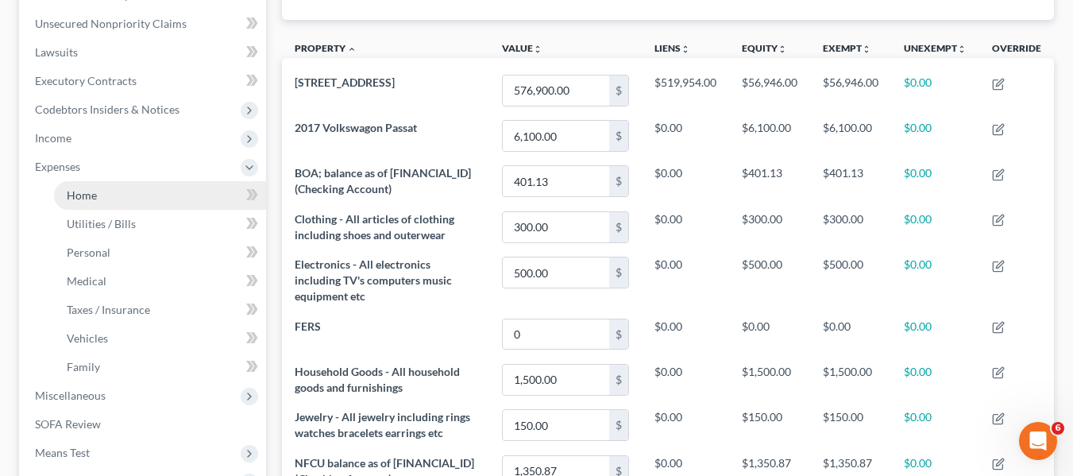
click at [88, 192] on span "Home" at bounding box center [82, 195] width 30 height 14
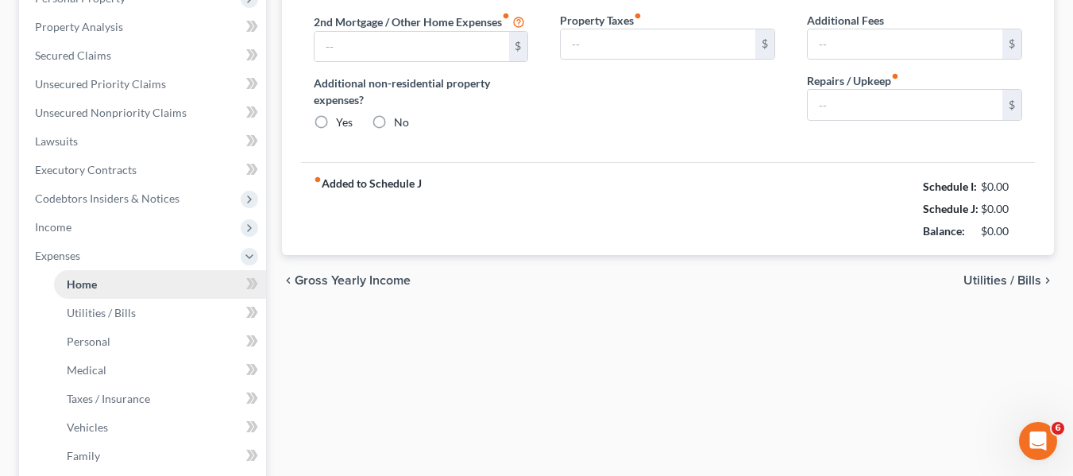
type input "3,000.00"
type input "0.00"
radio input "true"
type input "0.00"
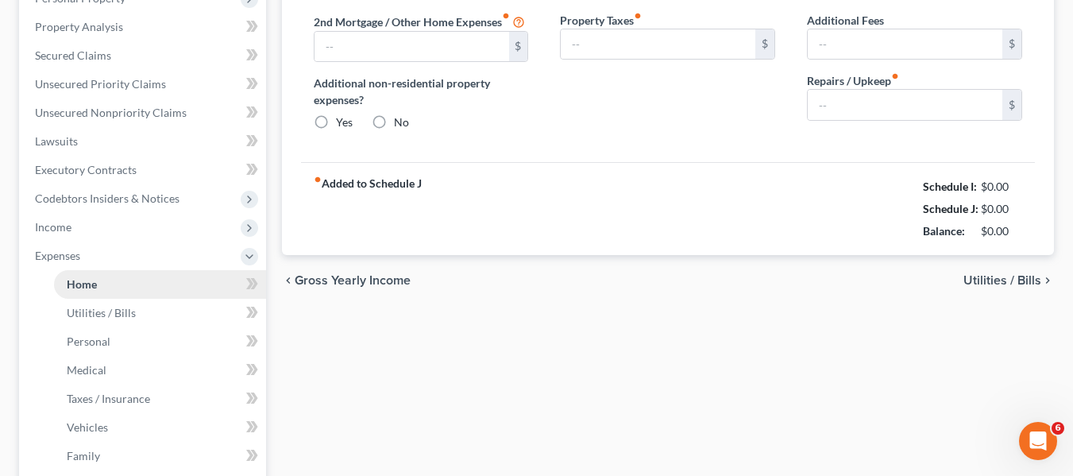
type input "30.00"
type input "0.00"
type input "150.00"
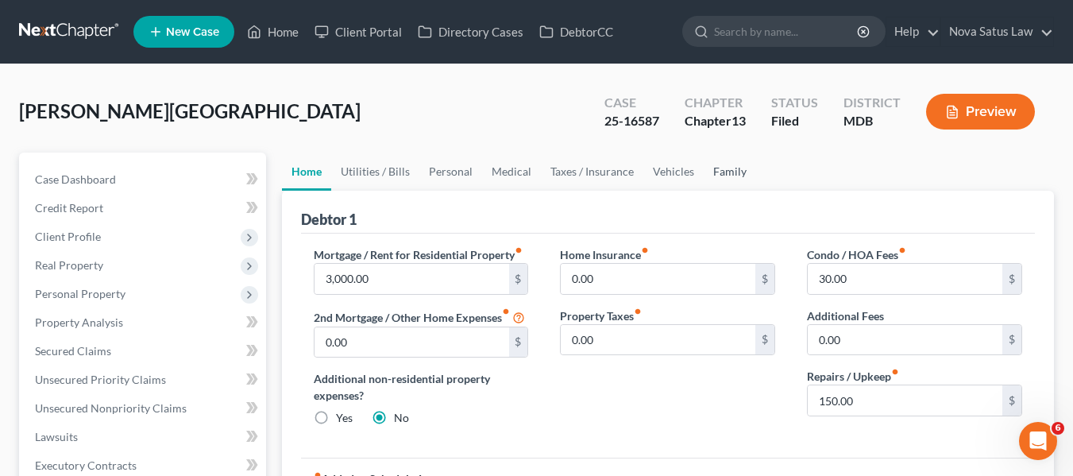
click at [723, 172] on link "Family" at bounding box center [730, 172] width 52 height 38
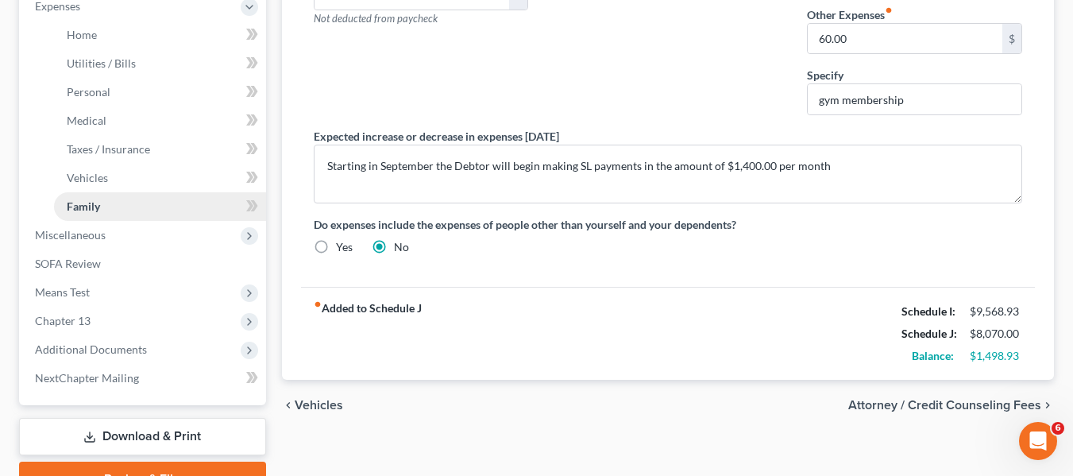
scroll to position [535, 0]
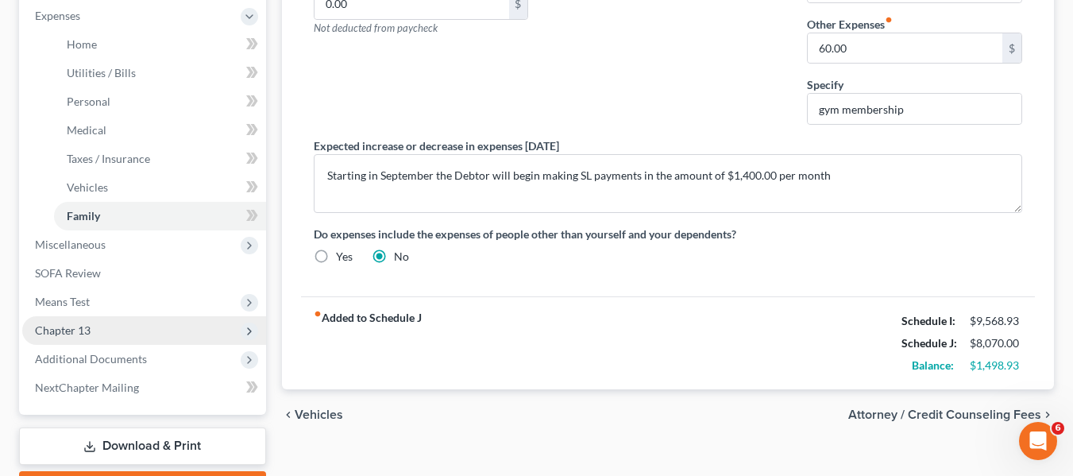
click at [85, 329] on span "Chapter 13" at bounding box center [63, 330] width 56 height 14
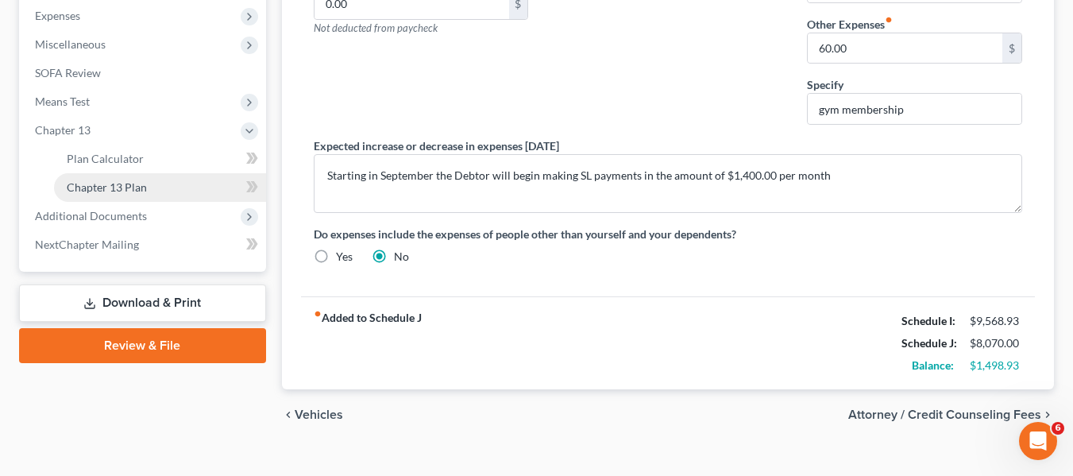
click at [100, 185] on span "Chapter 13 Plan" at bounding box center [107, 187] width 80 height 14
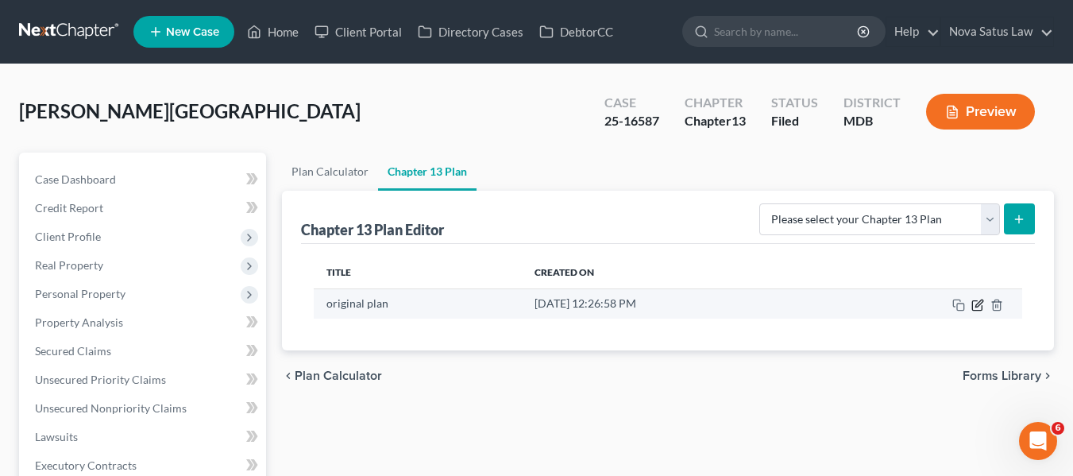
click at [979, 309] on icon "button" at bounding box center [977, 305] width 13 height 13
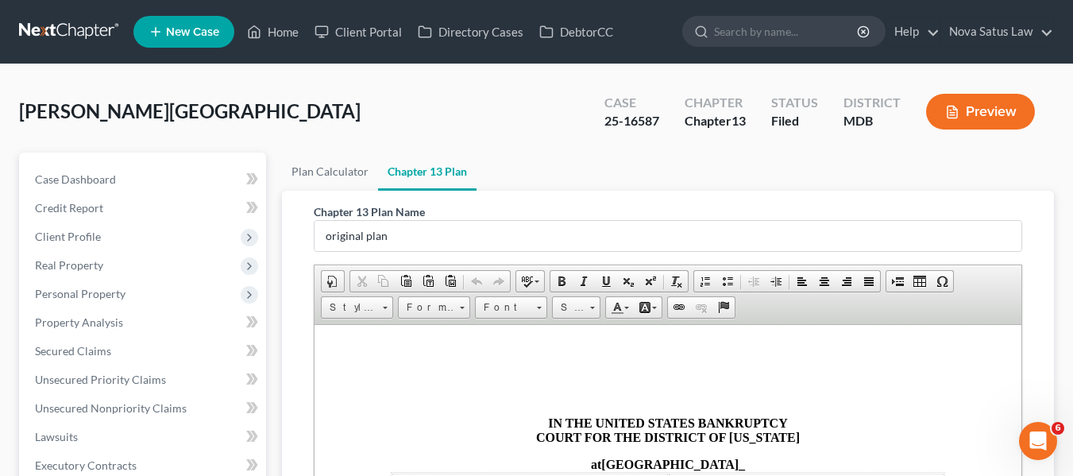
scroll to position [416, 0]
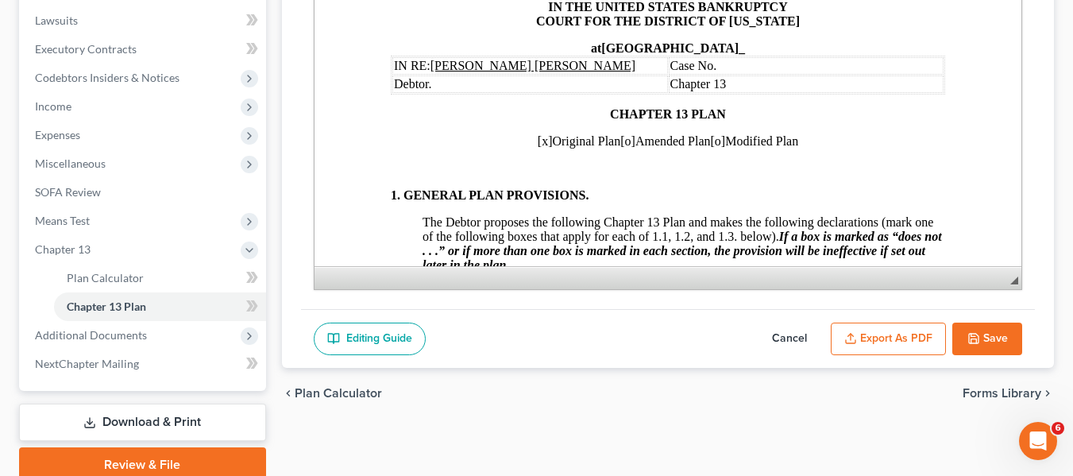
click at [778, 338] on button "Cancel" at bounding box center [790, 338] width 70 height 33
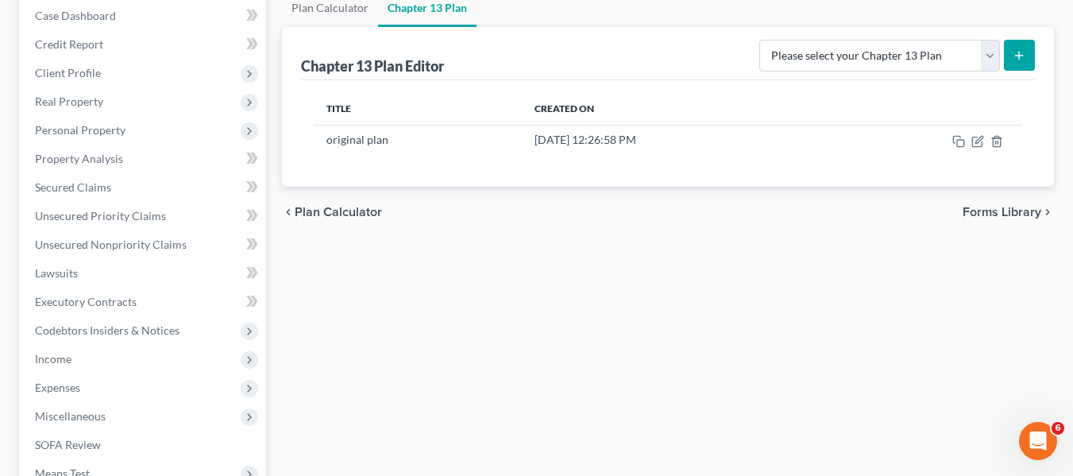
scroll to position [0, 0]
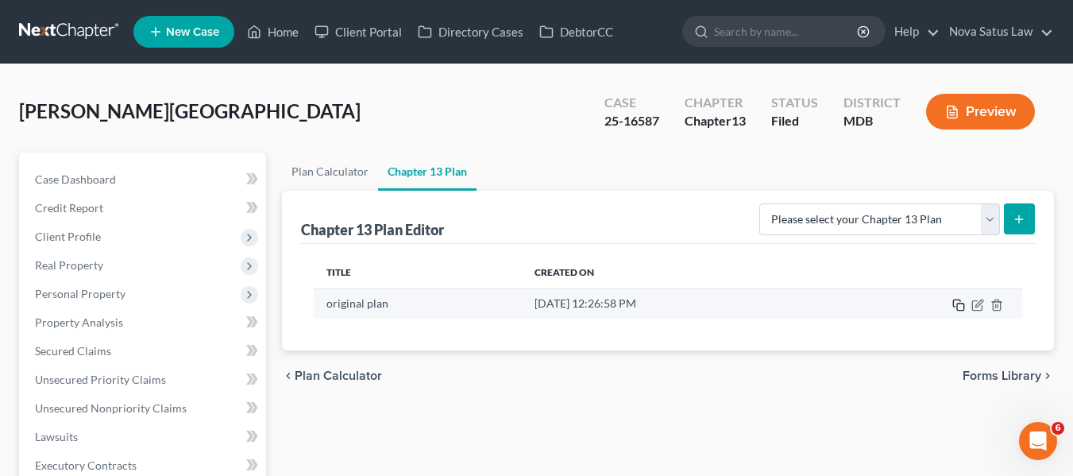
click at [962, 306] on icon "button" at bounding box center [958, 305] width 13 height 13
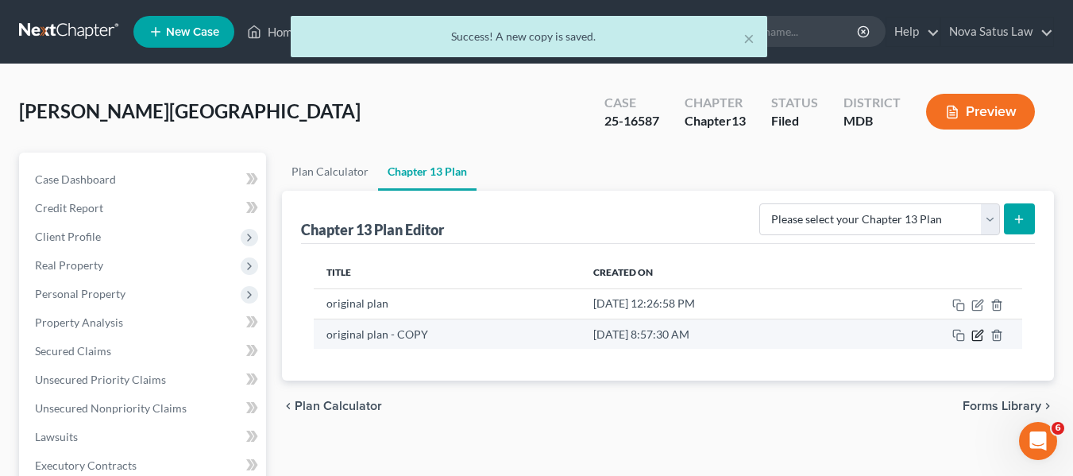
click at [979, 334] on icon "button" at bounding box center [977, 335] width 13 height 13
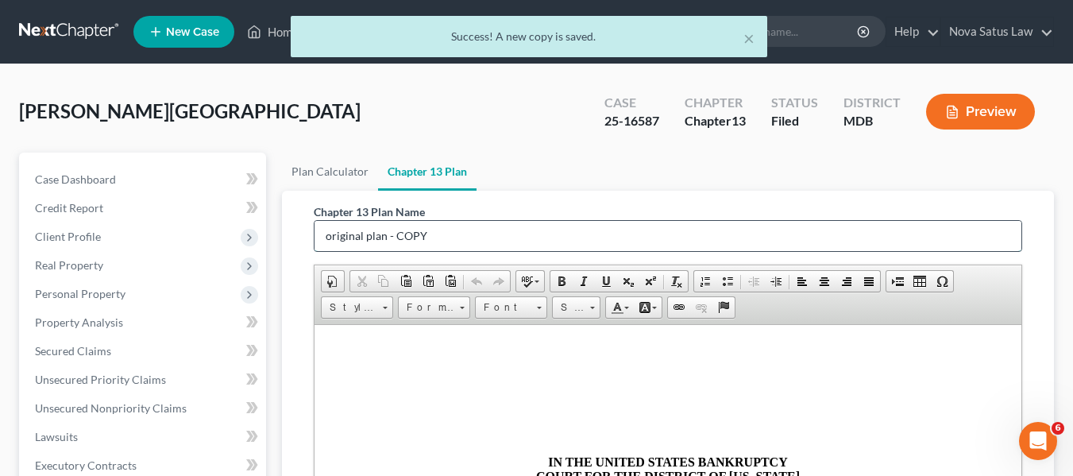
click at [452, 229] on input "original plan - COPY" at bounding box center [668, 236] width 707 height 30
type input "o"
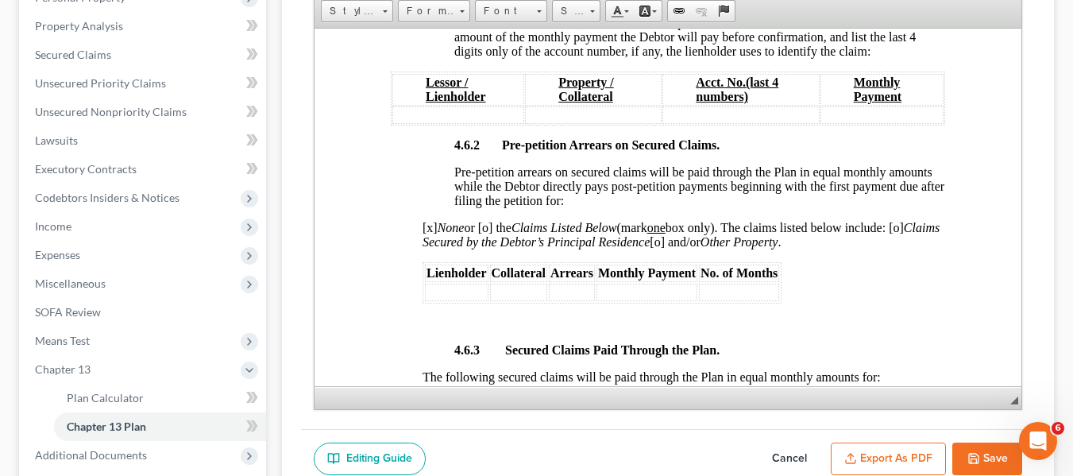
scroll to position [2760, 0]
type input "amended plan 091325"
click at [488, 249] on span "[x] None or [o] the Claims Listed Below (mark one box only). The claims listed …" at bounding box center [680, 235] width 517 height 28
click at [427, 249] on span "[x] None or [x] the Claims Listed Below (mark one box only). The claims listed …" at bounding box center [680, 235] width 517 height 28
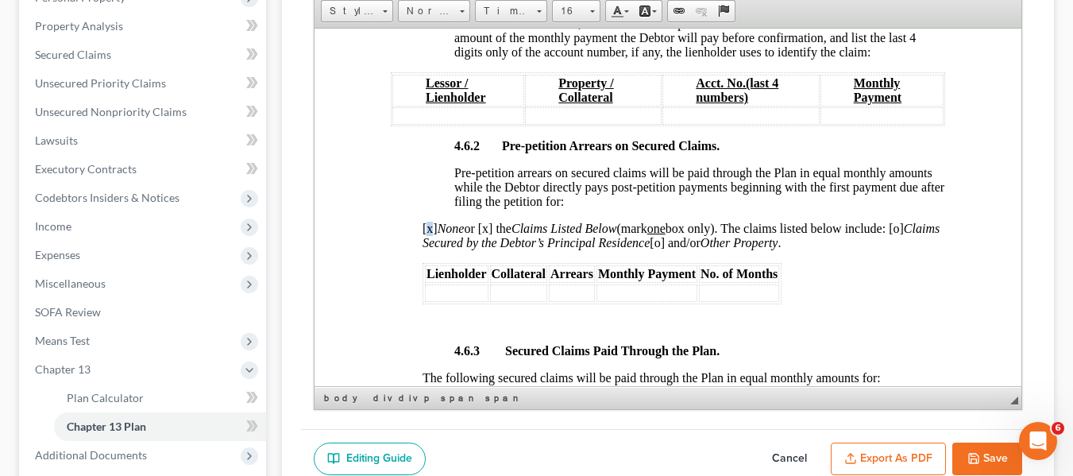
click at [427, 249] on span "[x] None or [x] the Claims Listed Below (mark one box only). The claims listed …" at bounding box center [680, 235] width 517 height 28
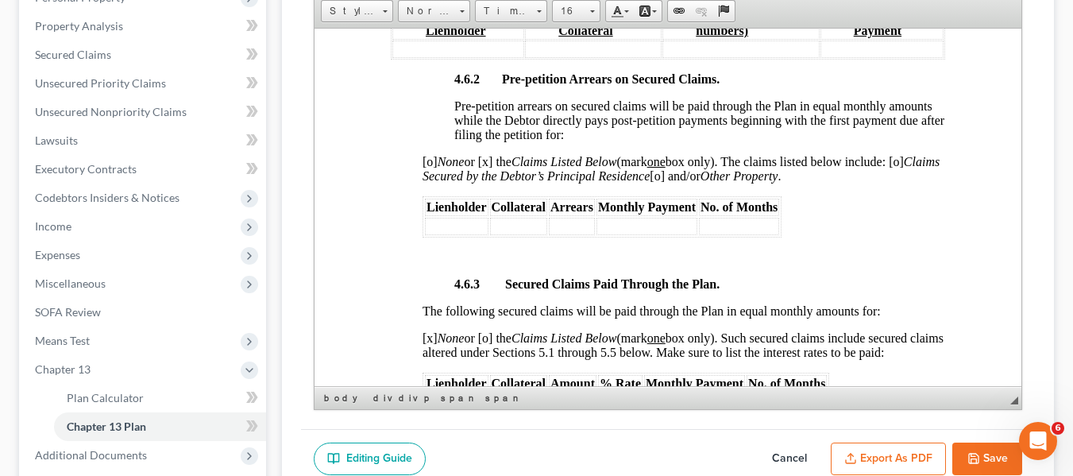
scroll to position [2836, 0]
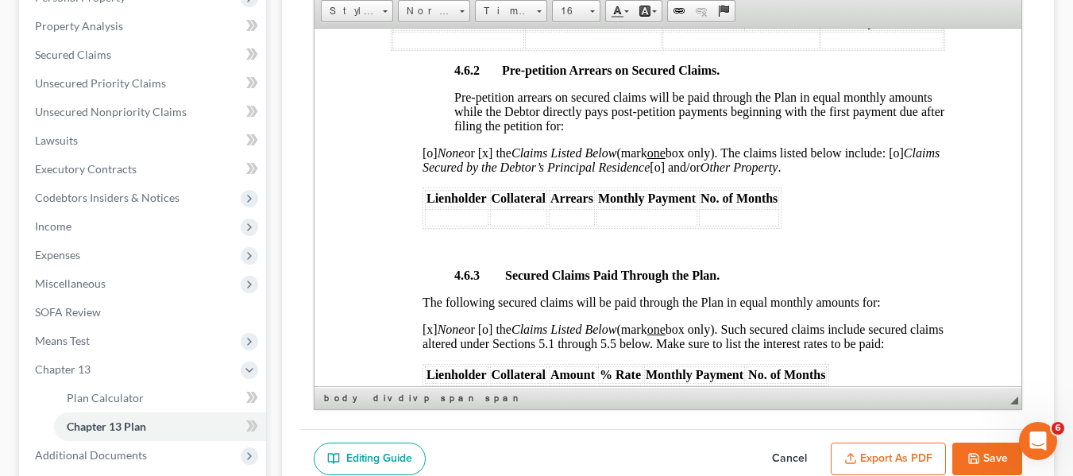
click at [432, 226] on td at bounding box center [456, 216] width 64 height 17
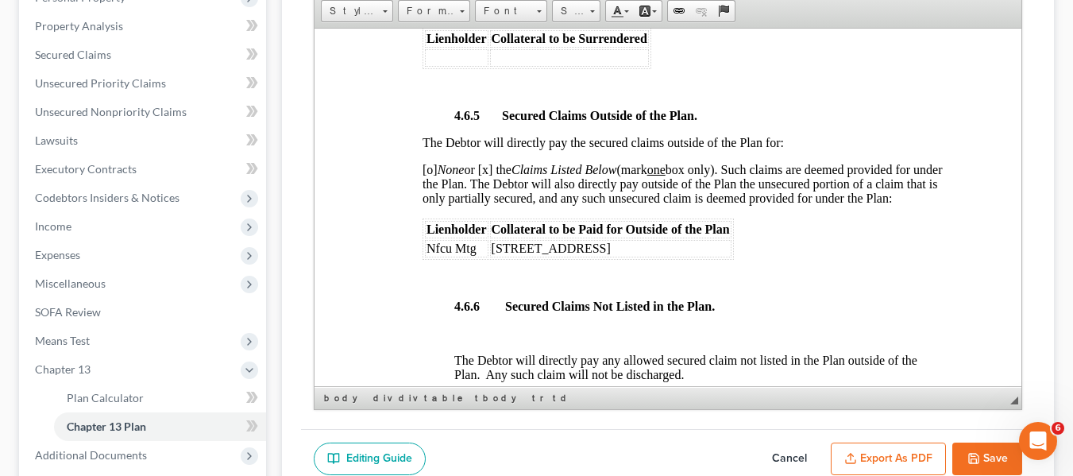
scroll to position [3449, 0]
click at [428, 195] on span "[o] None or [x] the Claims Listed Below (mark one box only). Such claims are de…" at bounding box center [682, 182] width 520 height 42
click at [488, 193] on span "[x] None or [x] the Claims Listed Below (mark one box only). Such claims are de…" at bounding box center [682, 182] width 520 height 42
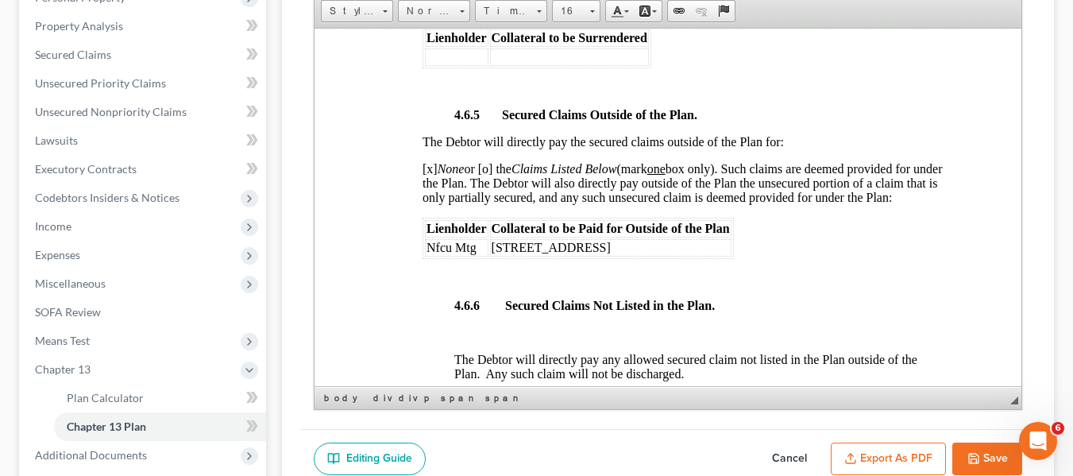
click at [427, 253] on span "Nfcu Mtg" at bounding box center [451, 247] width 50 height 14
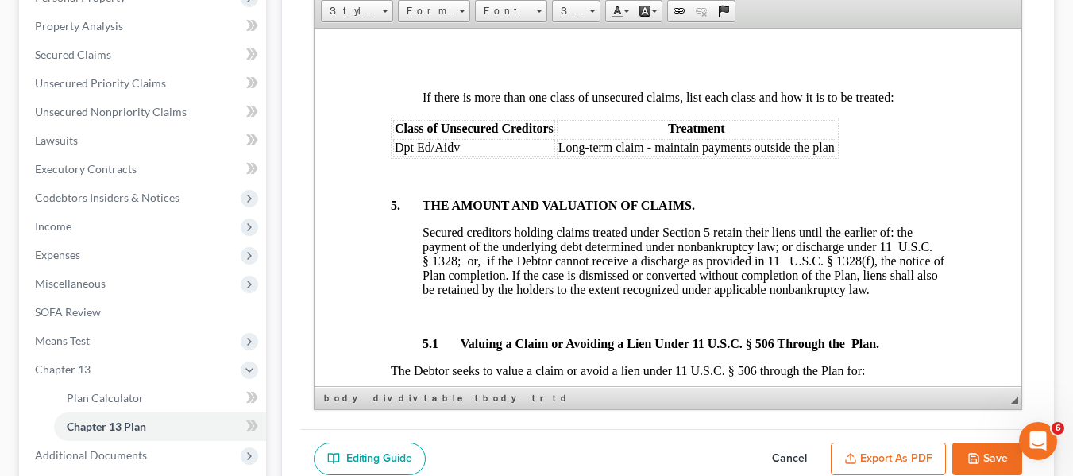
scroll to position [4050, 0]
click at [396, 154] on span "Dpt Ed/Aidv" at bounding box center [426, 148] width 65 height 14
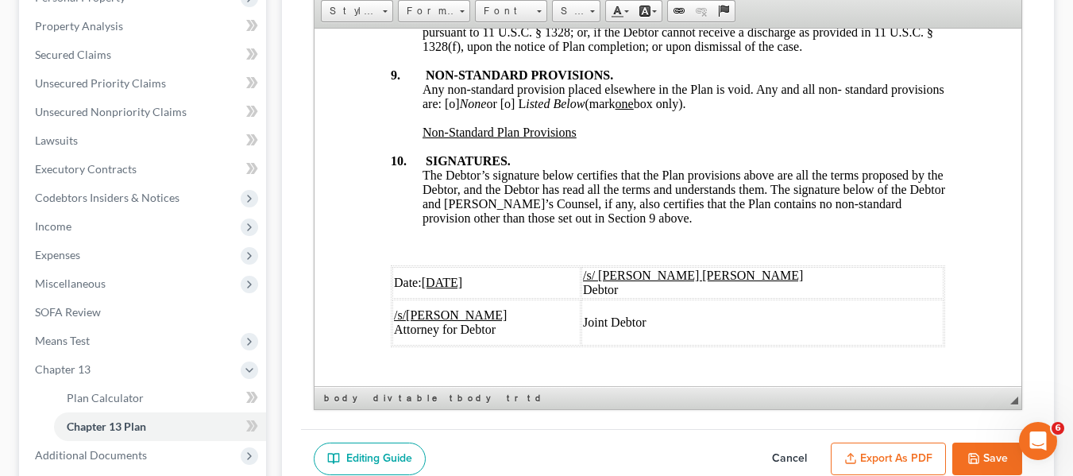
scroll to position [6044, 0]
click at [505, 109] on span "Any non-standard provision placed elsewhere in the Plan is void. Any and all no…" at bounding box center [683, 95] width 522 height 28
click at [427, 288] on u "[DATE]" at bounding box center [441, 281] width 41 height 14
click at [894, 455] on button "Export as PDF" at bounding box center [888, 458] width 115 height 33
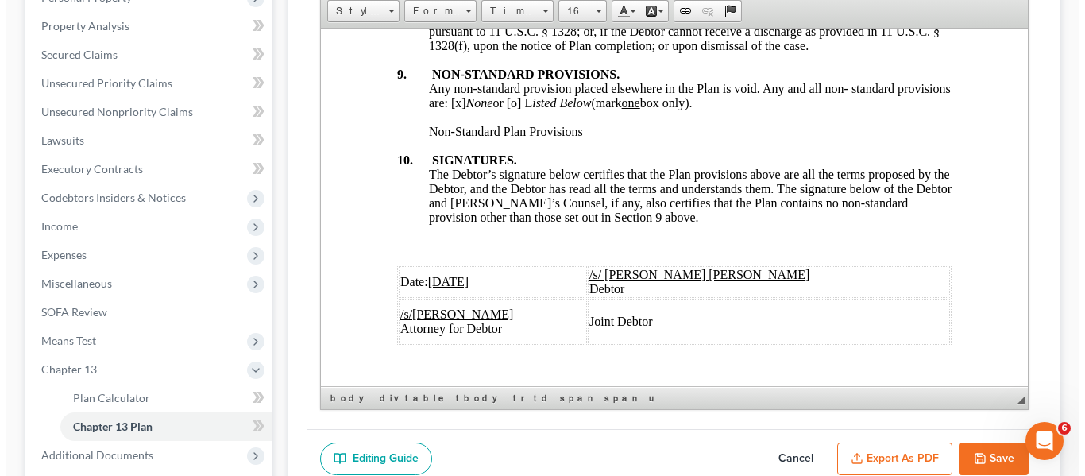
scroll to position [5987, 0]
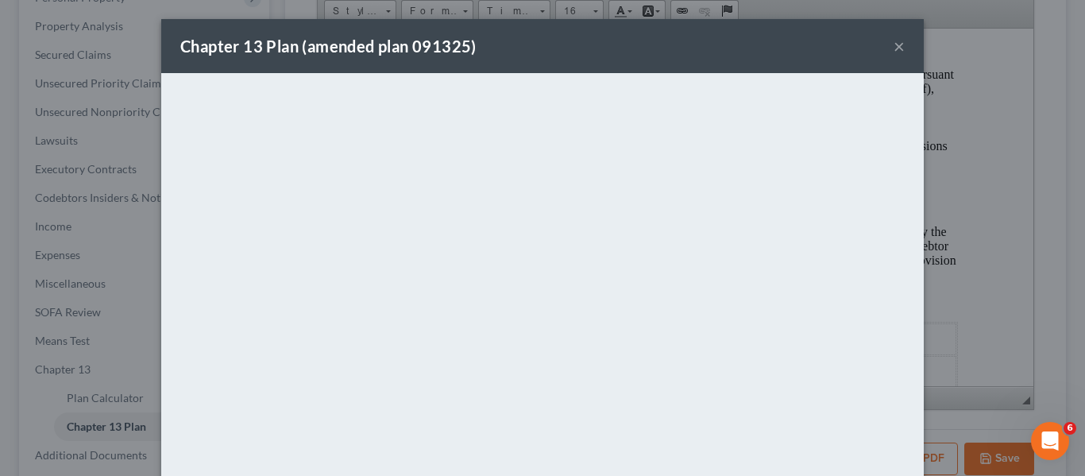
click at [682, 50] on div "Chapter 13 Plan (amended plan 091325) ×" at bounding box center [542, 46] width 763 height 54
click at [894, 44] on button "×" at bounding box center [899, 46] width 11 height 19
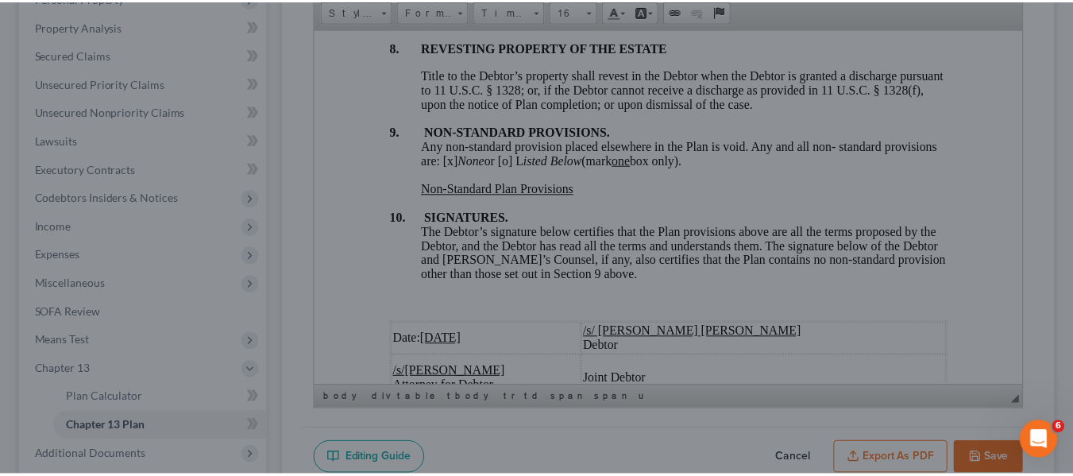
scroll to position [6044, 0]
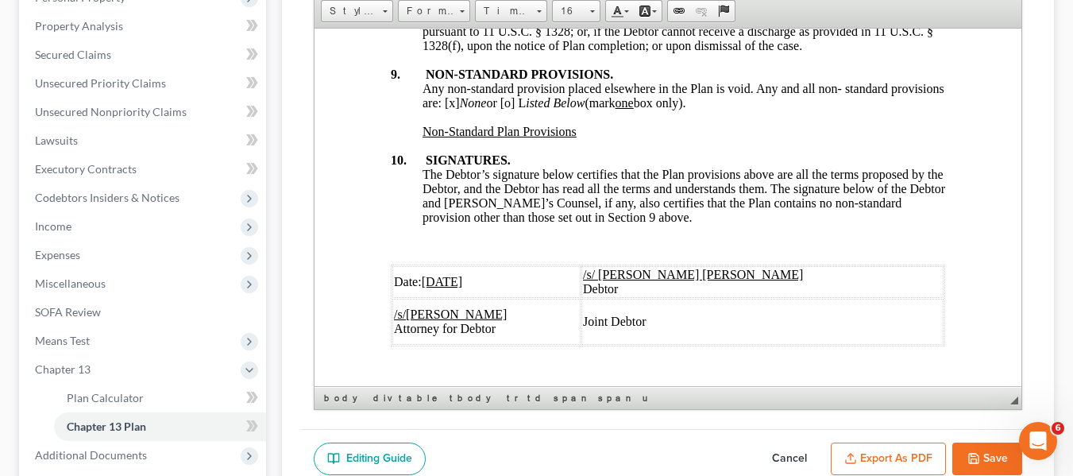
click at [971, 455] on polyline "button" at bounding box center [973, 455] width 4 height 2
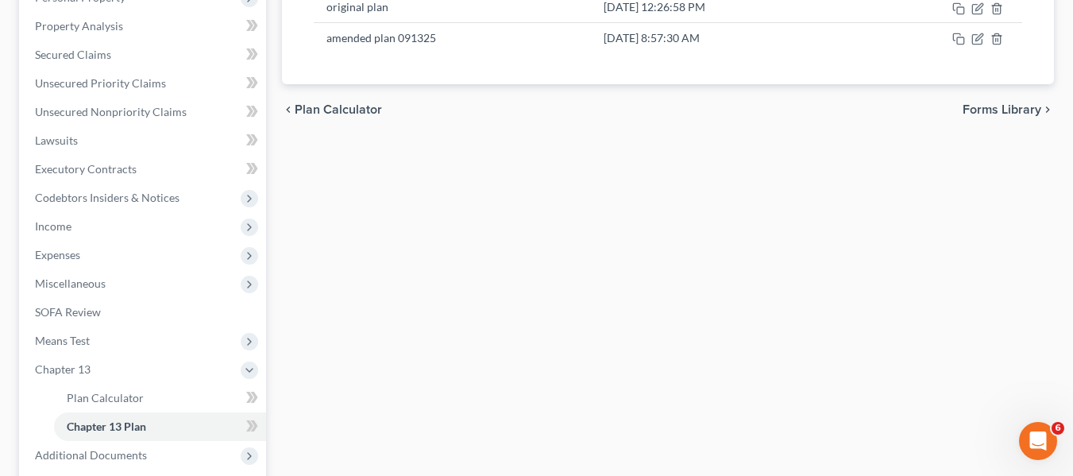
scroll to position [0, 0]
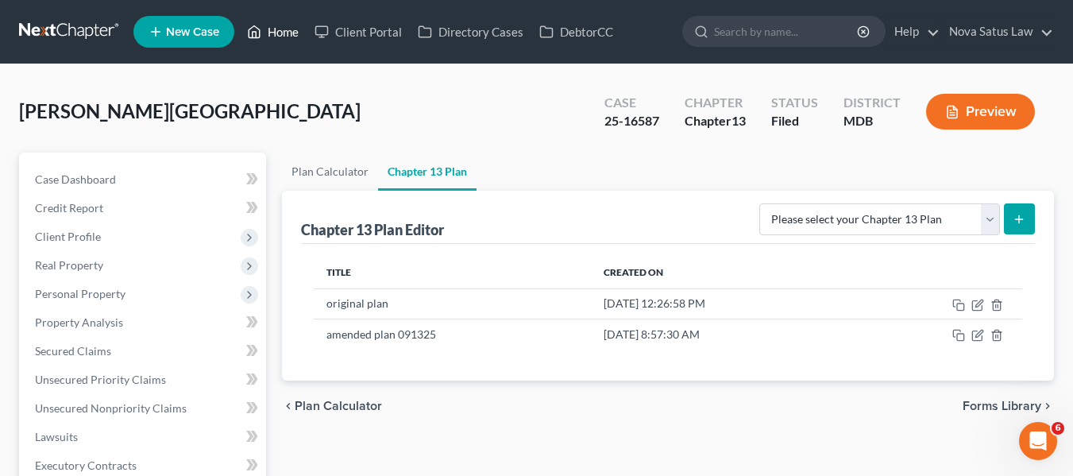
click at [280, 37] on link "Home" at bounding box center [273, 31] width 68 height 29
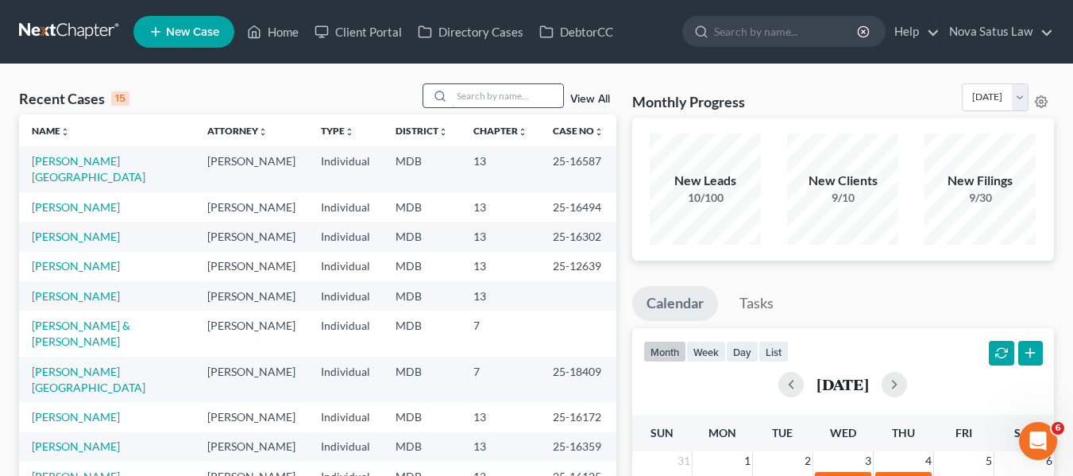
click at [511, 90] on input "search" at bounding box center [507, 95] width 111 height 23
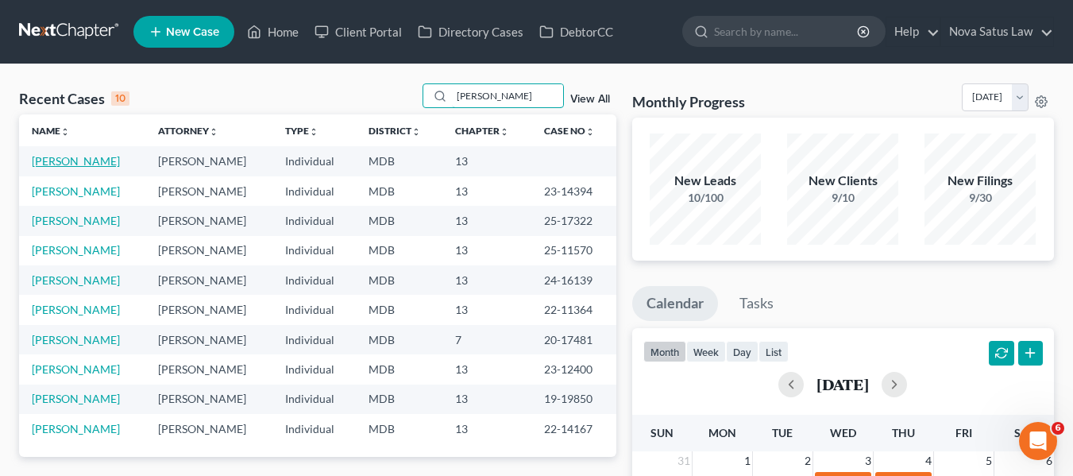
type input "[PERSON_NAME]"
click at [46, 162] on link "[PERSON_NAME]" at bounding box center [76, 161] width 88 height 14
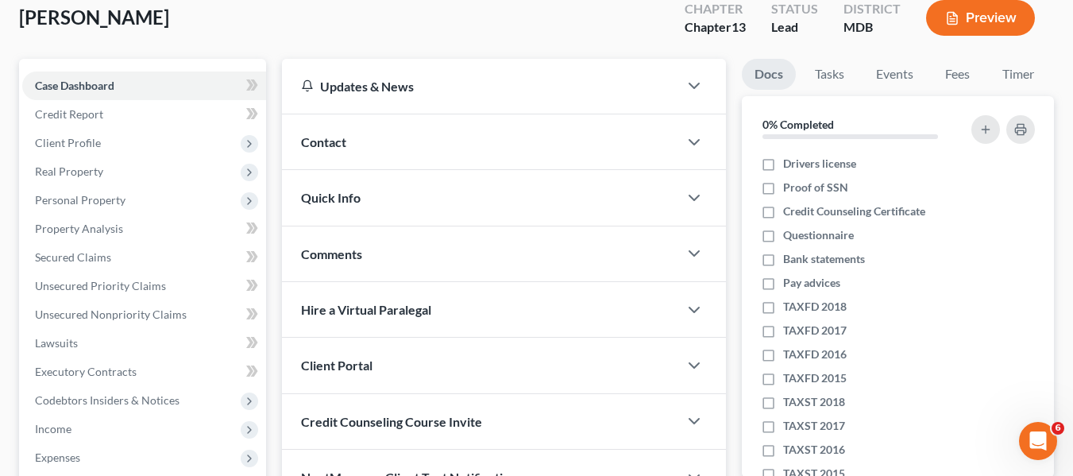
scroll to position [95, 0]
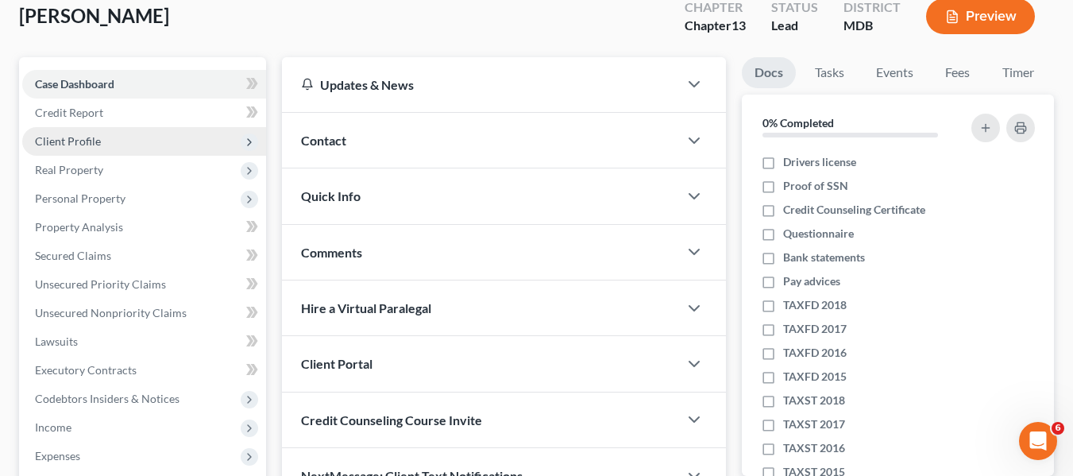
click at [57, 150] on span "Client Profile" at bounding box center [144, 141] width 244 height 29
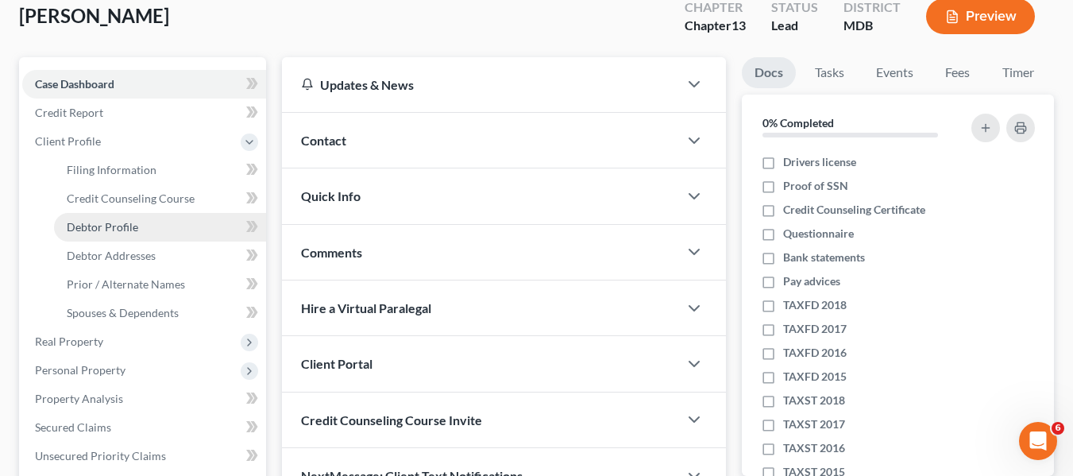
click at [106, 227] on span "Debtor Profile" at bounding box center [102, 227] width 71 height 14
select select "0"
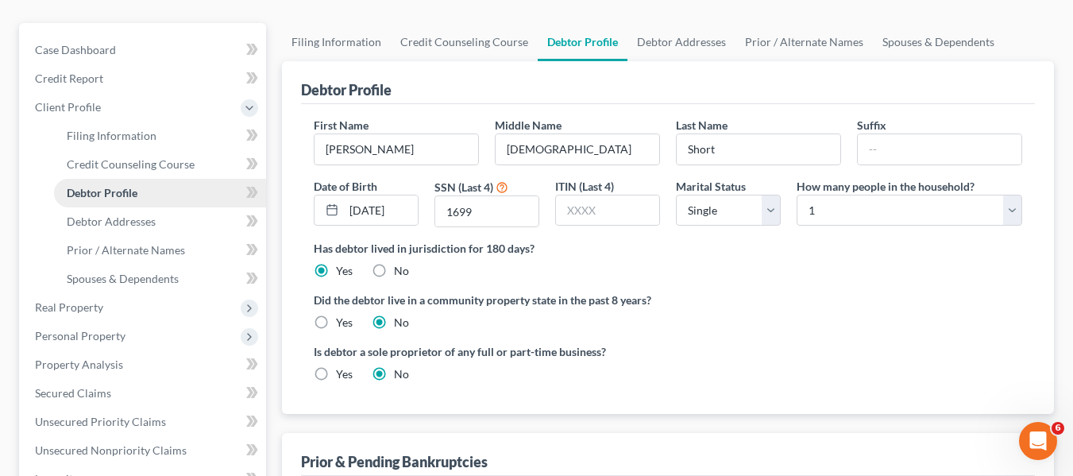
scroll to position [130, 0]
click at [771, 199] on select "Select Single Married Separated Divorced Widowed" at bounding box center [728, 210] width 105 height 32
click at [840, 219] on select "Select 1 2 3 4 5 6 7 8 9 10 11 12 13 14 15 16 17 18 19 20" at bounding box center [910, 210] width 226 height 32
select select "1"
click at [797, 194] on select "Select 1 2 3 4 5 6 7 8 9 10 11 12 13 14 15 16 17 18 19 20" at bounding box center [910, 210] width 226 height 32
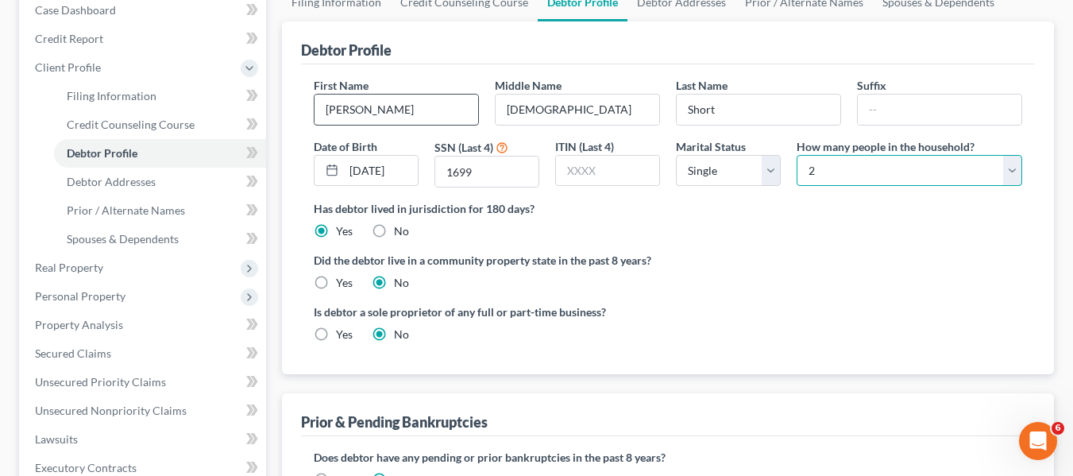
scroll to position [168, 0]
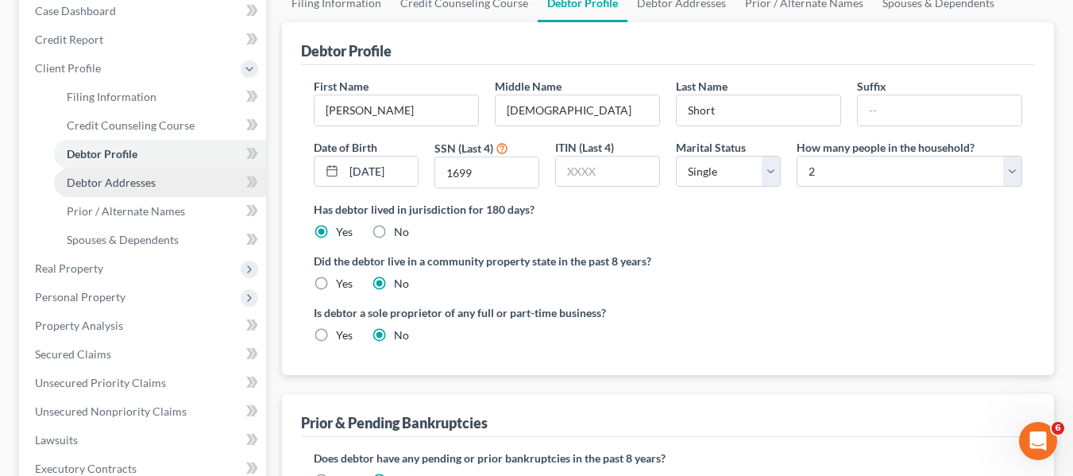
click at [140, 187] on span "Debtor Addresses" at bounding box center [111, 183] width 89 height 14
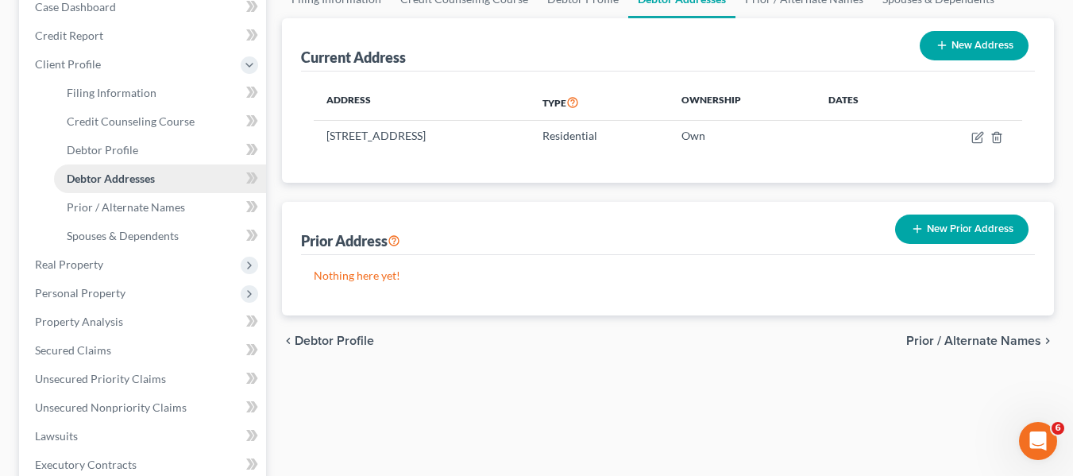
scroll to position [172, 0]
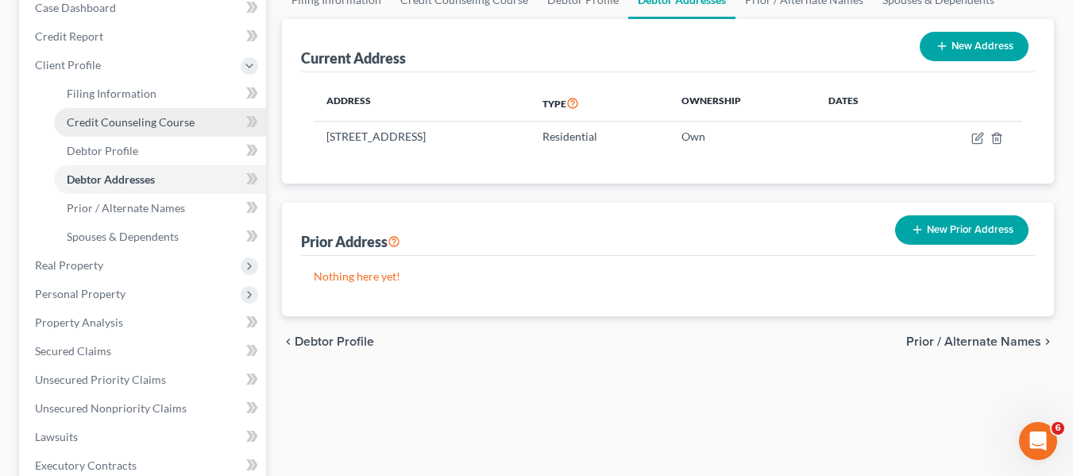
click at [84, 113] on link "Credit Counseling Course" at bounding box center [160, 122] width 212 height 29
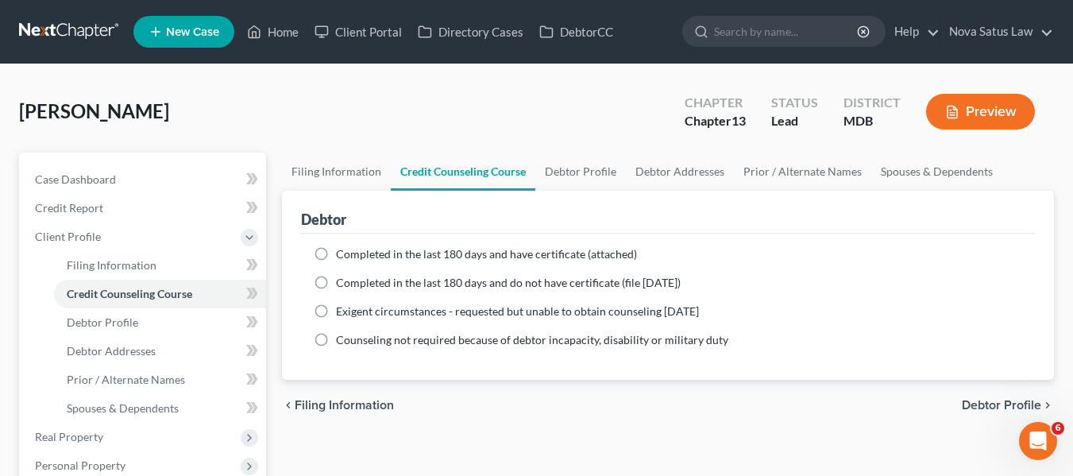
click at [336, 251] on label "Completed in the last 180 days and have certificate (attached)" at bounding box center [486, 254] width 301 height 16
click at [342, 251] on input "Completed in the last 180 days and have certificate (attached)" at bounding box center [347, 251] width 10 height 10
radio input "true"
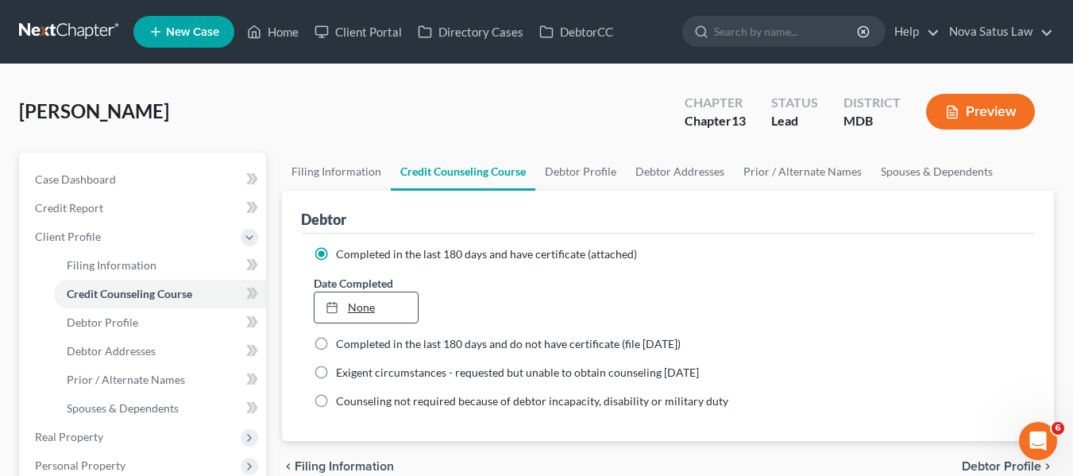
type input "[DATE]"
click at [355, 301] on link "[DATE]" at bounding box center [366, 307] width 103 height 30
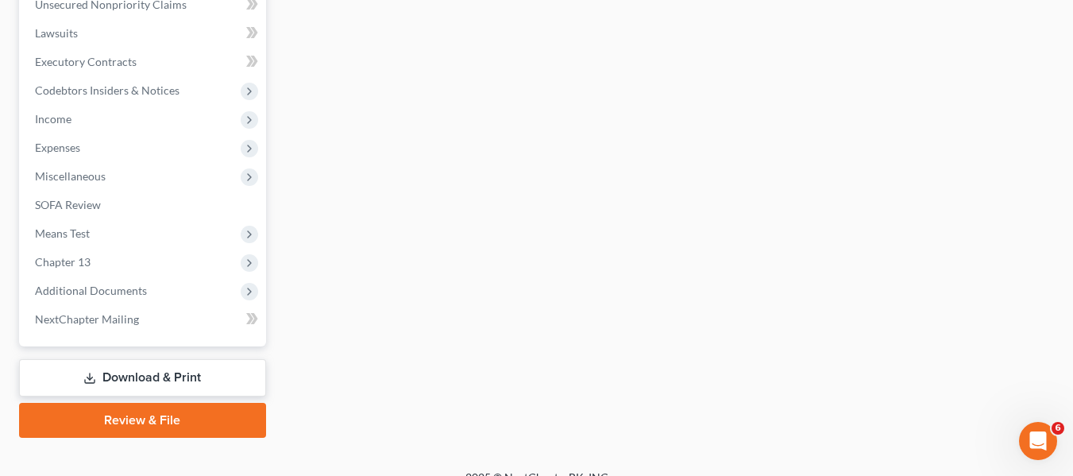
scroll to position [597, 0]
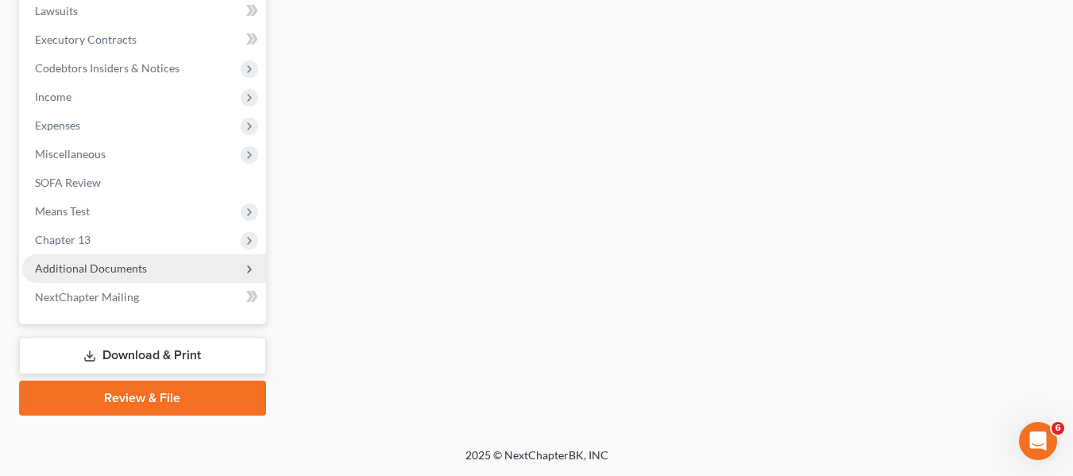
click at [98, 264] on span "Additional Documents" at bounding box center [91, 268] width 112 height 14
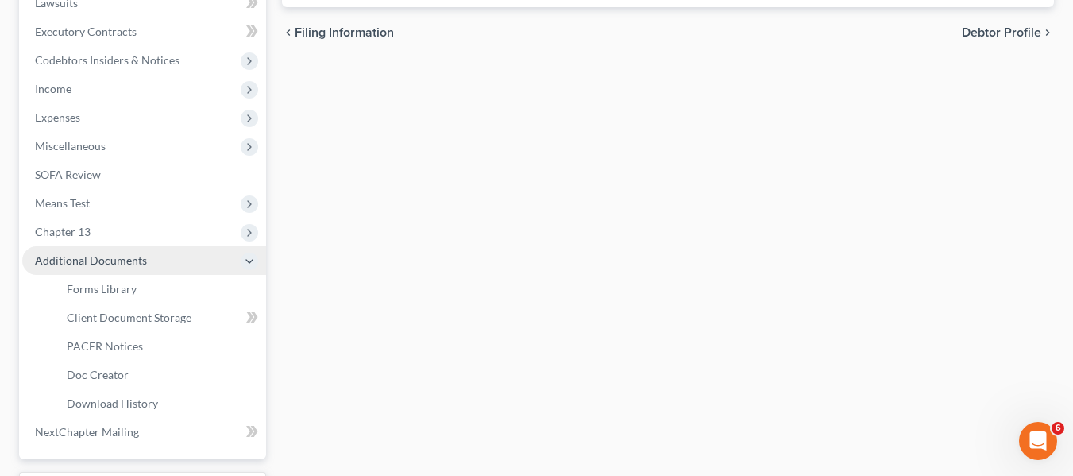
scroll to position [426, 0]
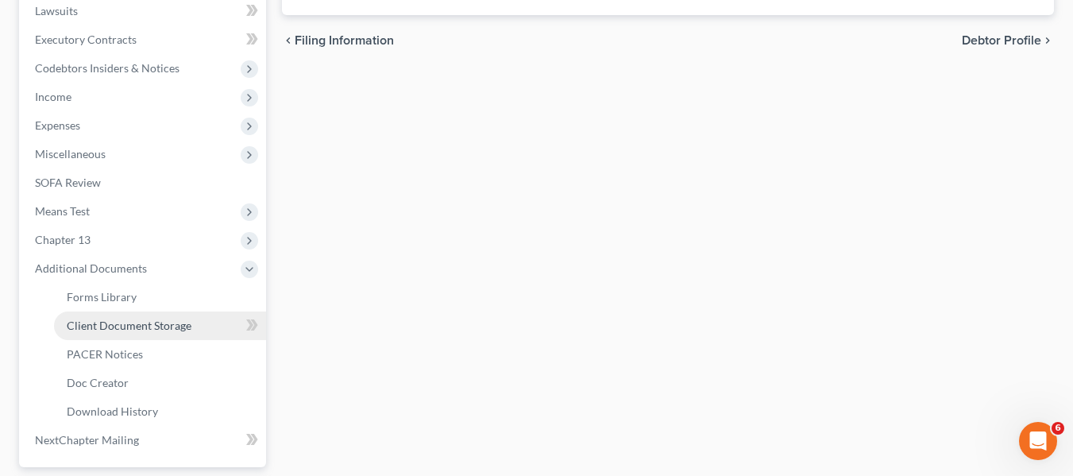
click at [122, 328] on span "Client Document Storage" at bounding box center [129, 326] width 125 height 14
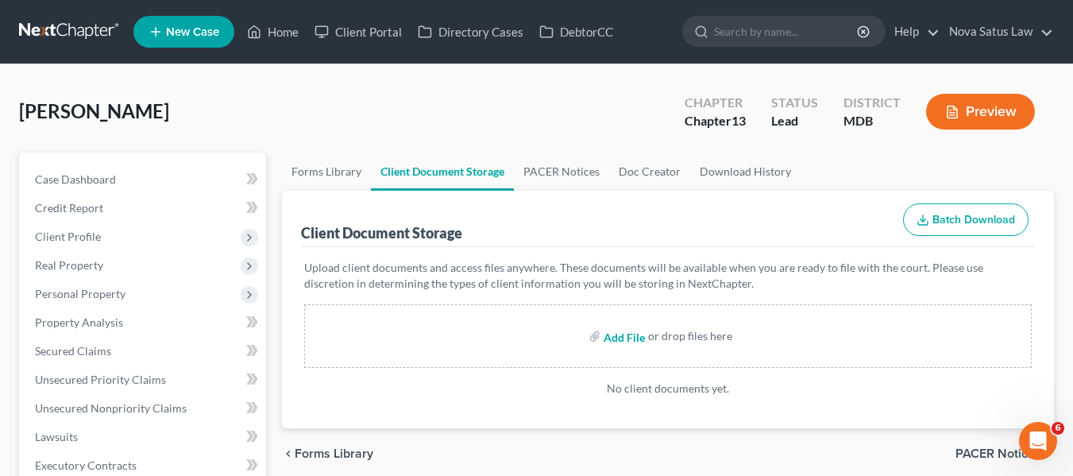
click at [622, 333] on input "file" at bounding box center [623, 336] width 38 height 29
type input "C:\fakepath\[PERSON_NAME] 15317-MD-CC-040084400.pdf"
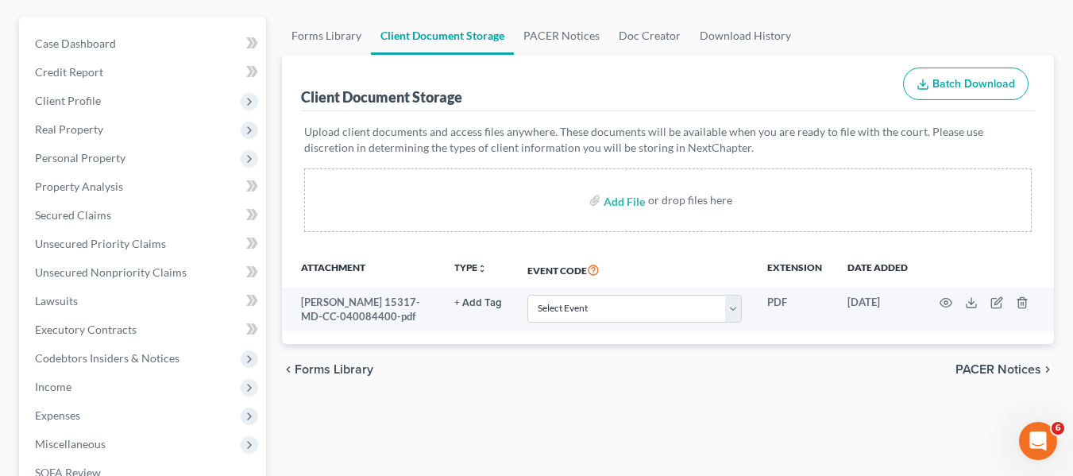
scroll to position [137, 0]
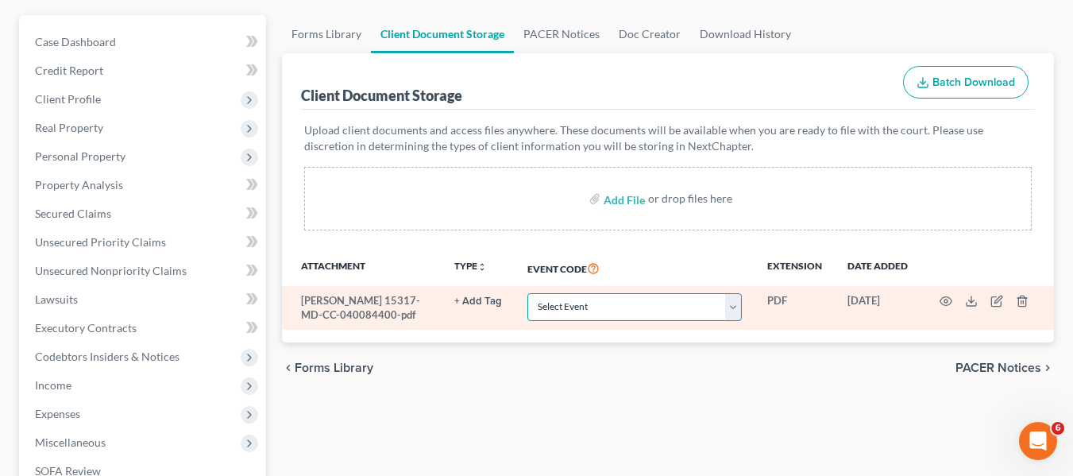
click at [713, 314] on select "Select Event Affidavit Affidavit of Adequate Protection and Lease Payments Affi…" at bounding box center [634, 307] width 214 height 28
select select "14"
click at [527, 293] on select "Select Event Affidavit Affidavit of Adequate Protection and Lease Payments Affi…" at bounding box center [634, 307] width 214 height 28
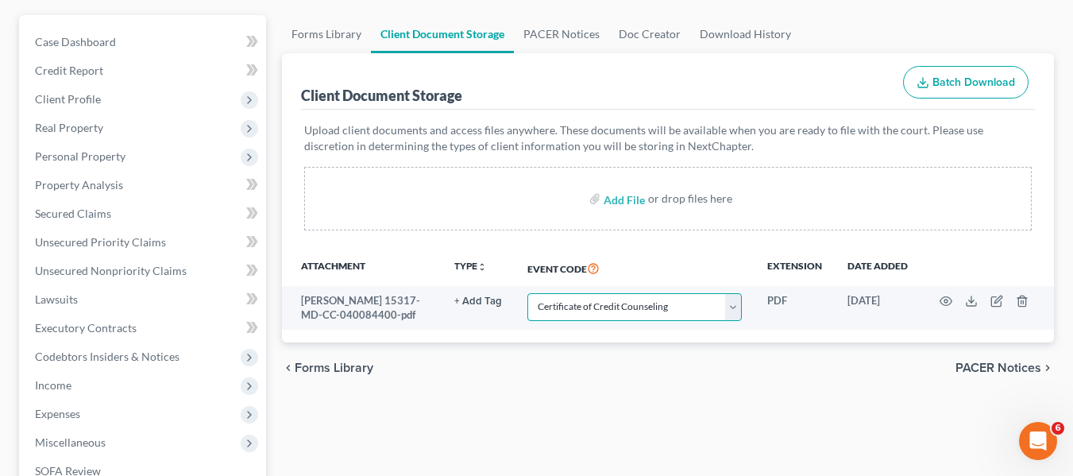
scroll to position [134, 0]
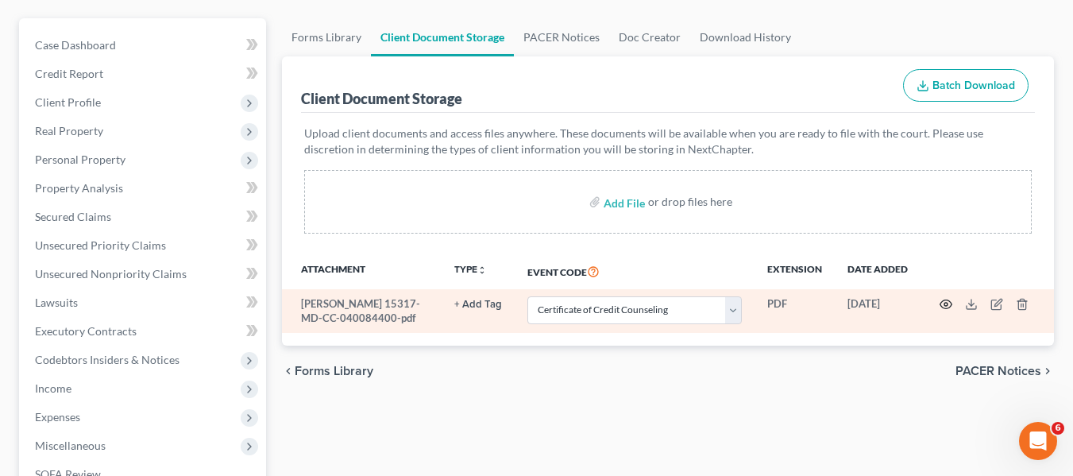
click at [945, 306] on circle "button" at bounding box center [945, 304] width 3 height 3
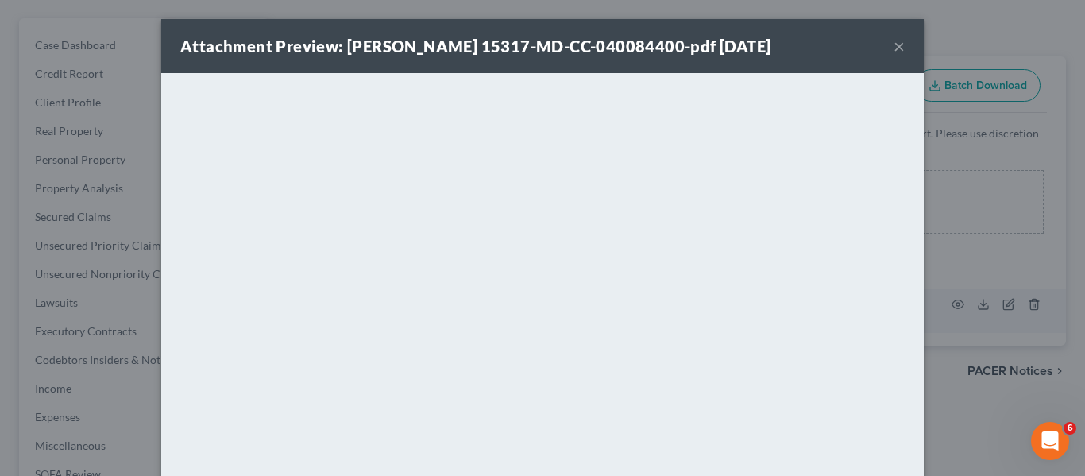
click at [894, 50] on button "×" at bounding box center [899, 46] width 11 height 19
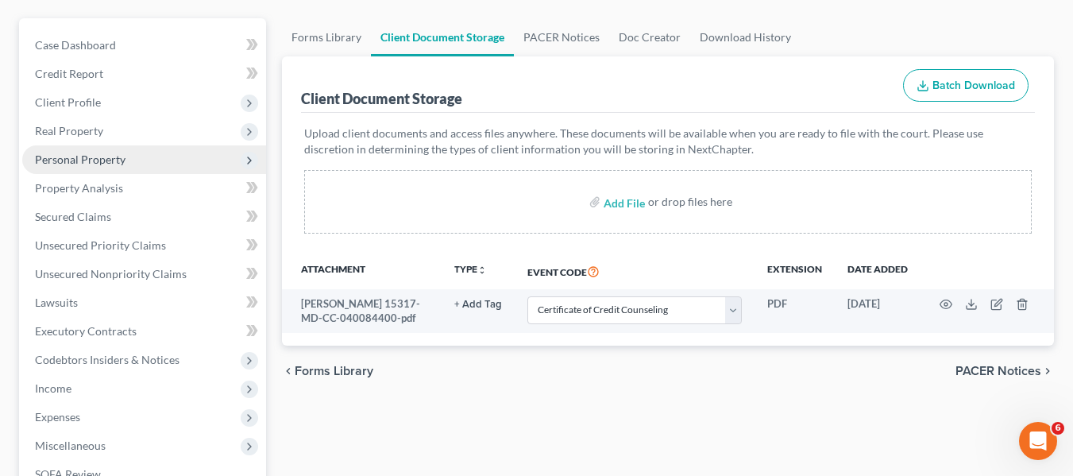
click at [91, 156] on span "Personal Property" at bounding box center [80, 160] width 91 height 14
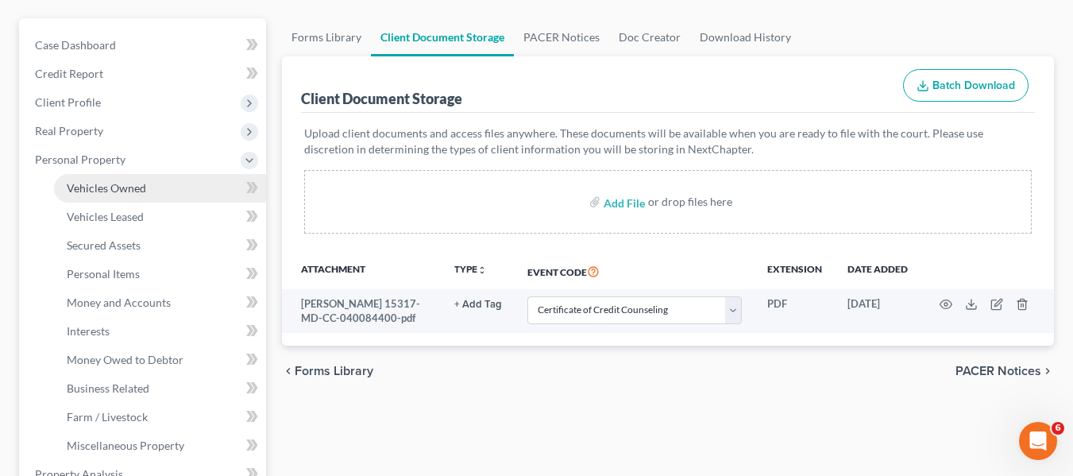
click at [98, 191] on span "Vehicles Owned" at bounding box center [106, 188] width 79 height 14
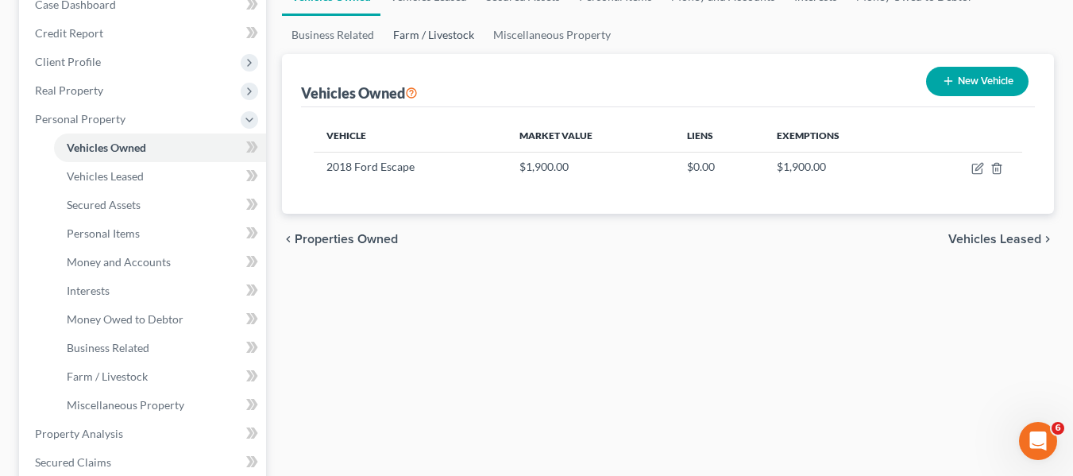
scroll to position [176, 0]
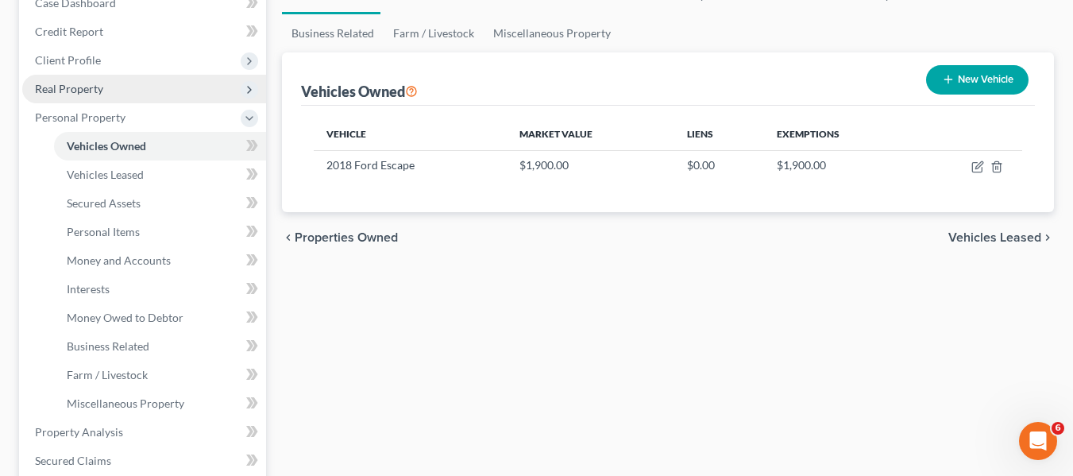
click at [58, 85] on span "Real Property" at bounding box center [69, 89] width 68 height 14
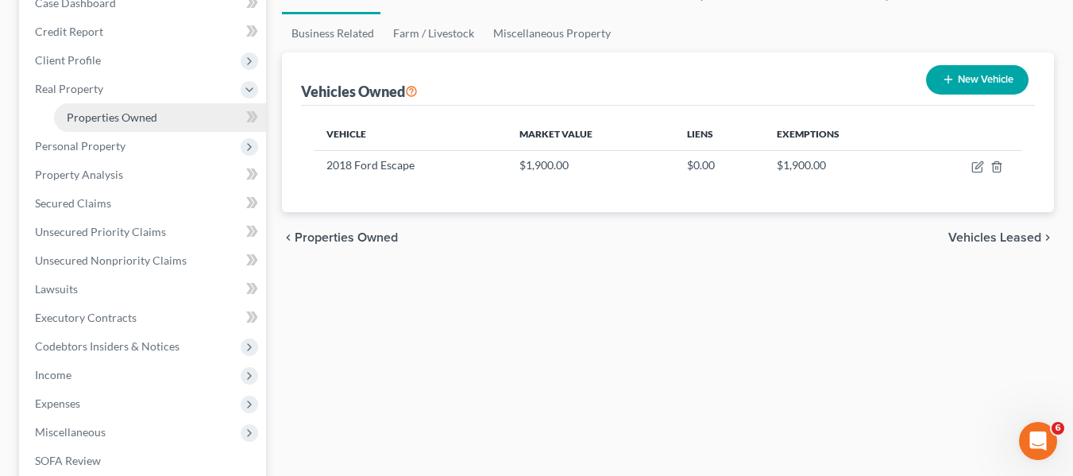
click at [91, 115] on span "Properties Owned" at bounding box center [112, 117] width 91 height 14
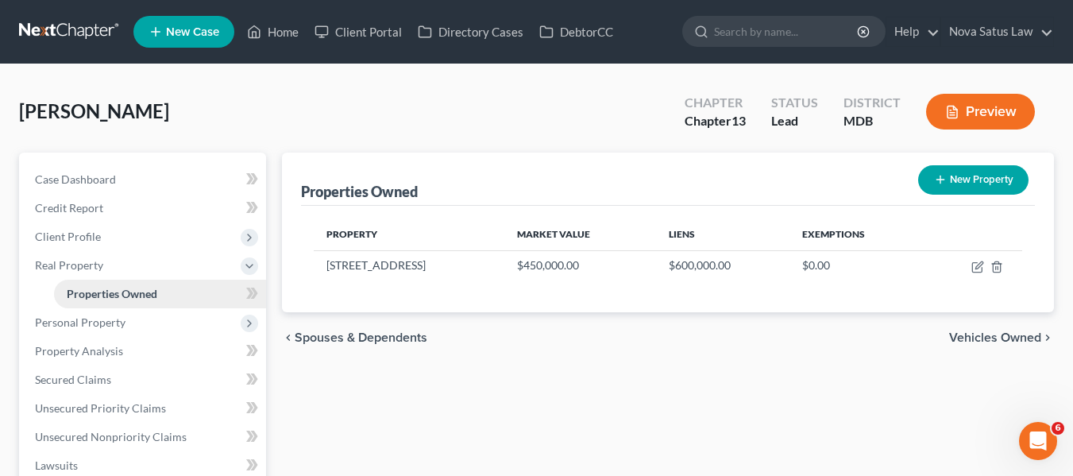
scroll to position [68, 0]
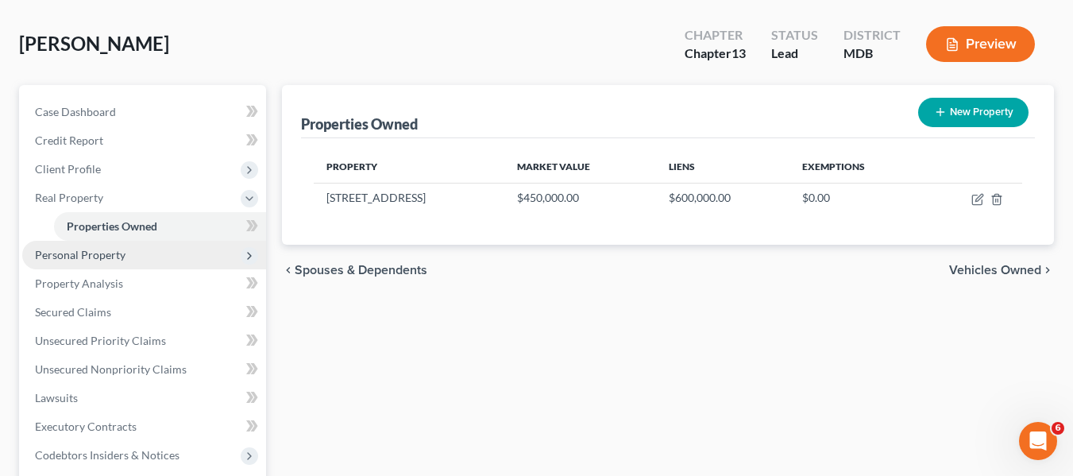
click at [171, 252] on span "Personal Property" at bounding box center [144, 255] width 244 height 29
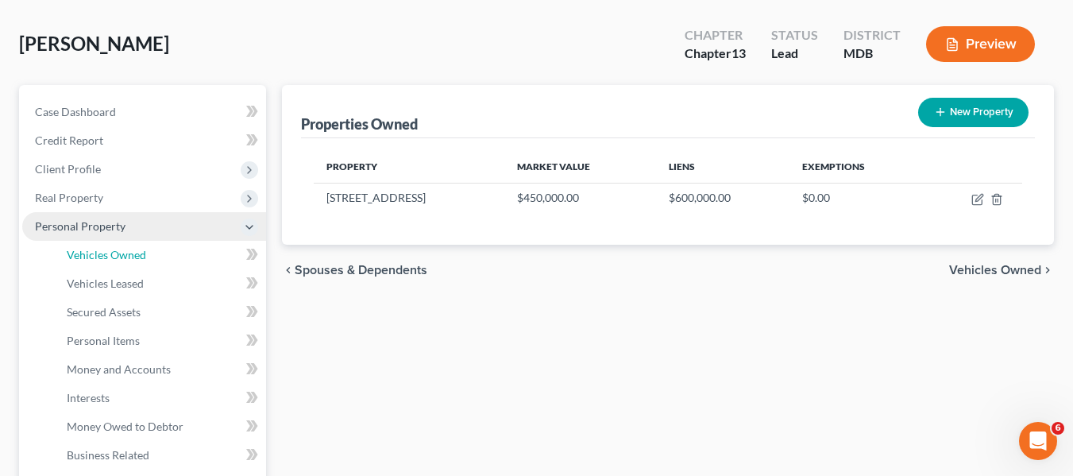
click at [171, 252] on link "Vehicles Owned" at bounding box center [160, 255] width 212 height 29
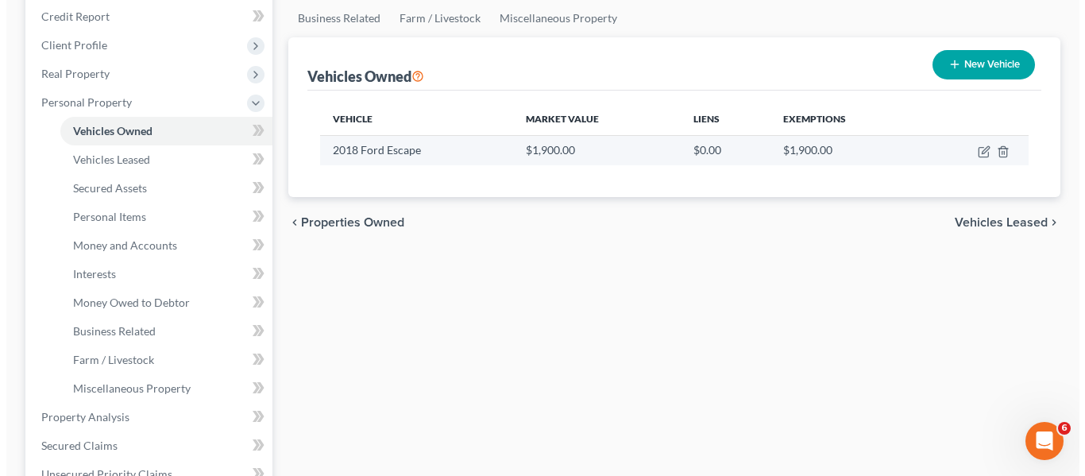
scroll to position [192, 0]
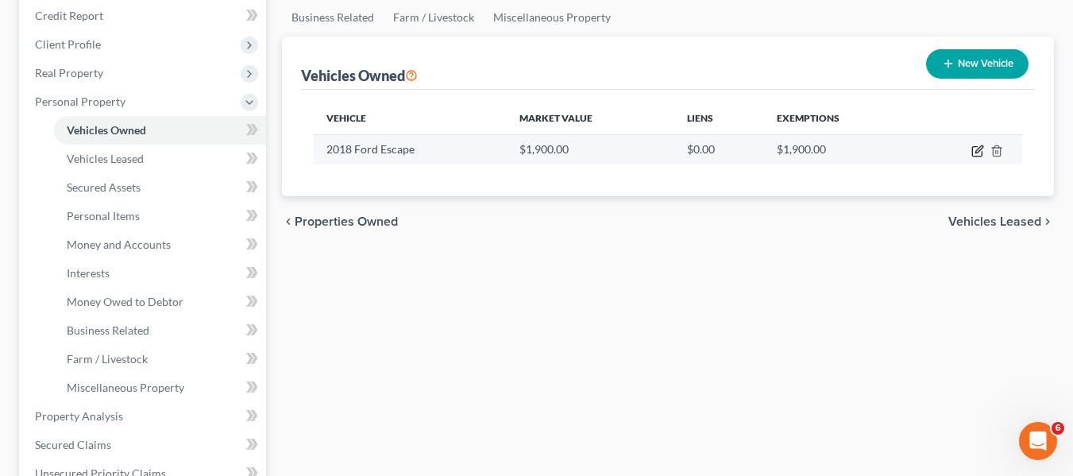
click at [977, 149] on icon "button" at bounding box center [978, 148] width 7 height 7
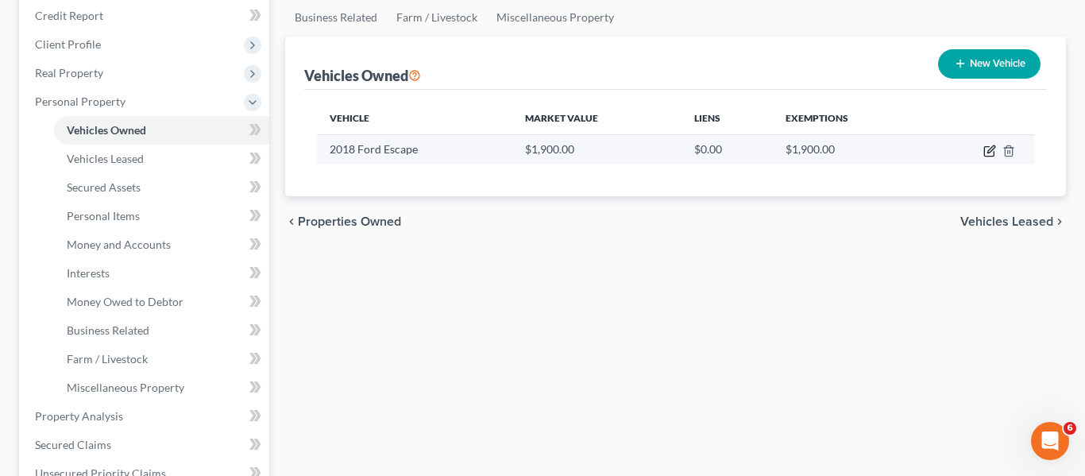
select select "0"
select select "8"
select select "2"
select select "0"
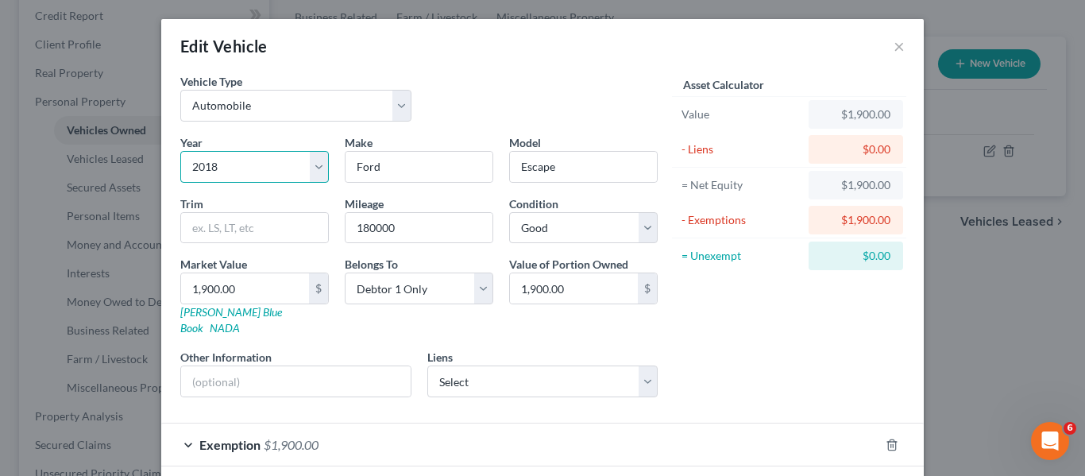
click at [275, 161] on select "Select 2026 2025 2024 2023 2022 2021 2020 2019 2018 2017 2016 2015 2014 2013 20…" at bounding box center [254, 167] width 149 height 32
select select "14"
click at [180, 151] on select "Select 2026 2025 2024 2023 2022 2021 2020 2019 2018 2017 2016 2015 2014 2013 20…" at bounding box center [254, 167] width 149 height 32
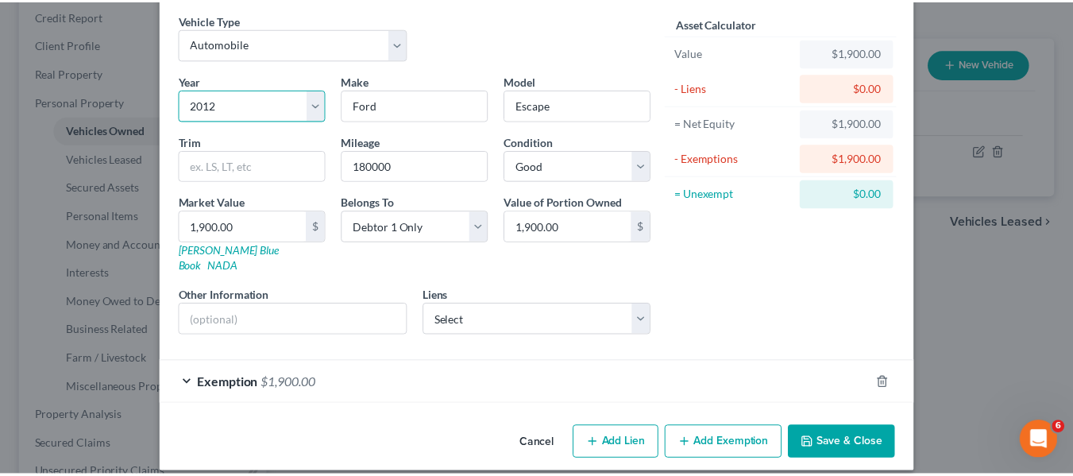
scroll to position [60, 0]
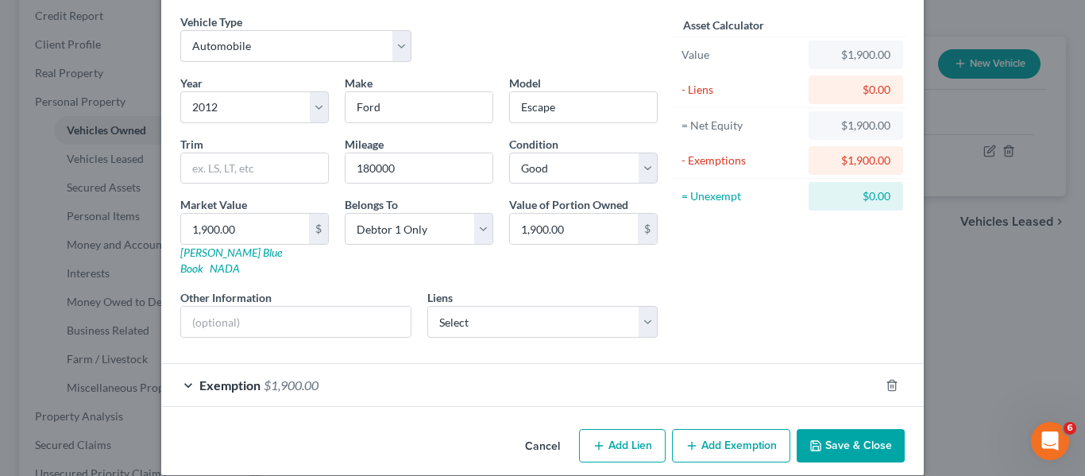
click at [811, 441] on icon "button" at bounding box center [816, 446] width 10 height 10
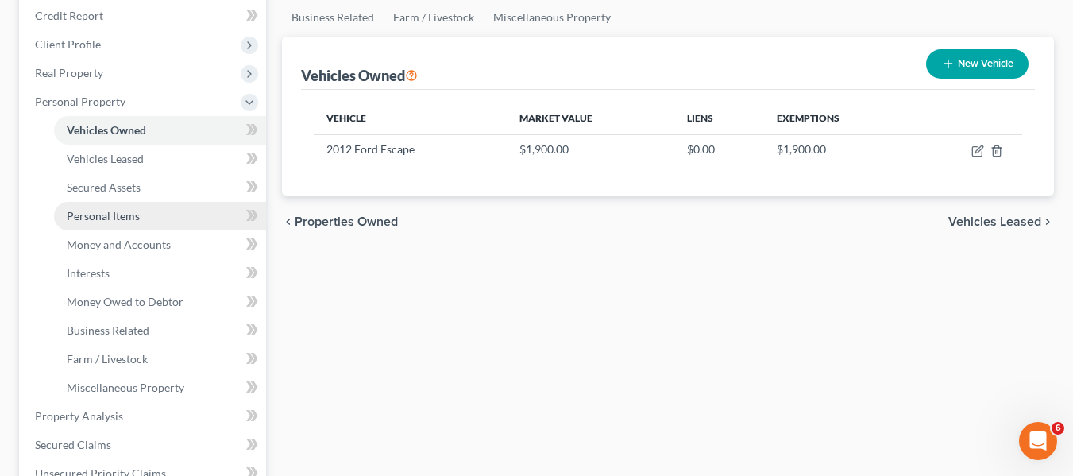
click at [151, 219] on link "Personal Items" at bounding box center [160, 216] width 212 height 29
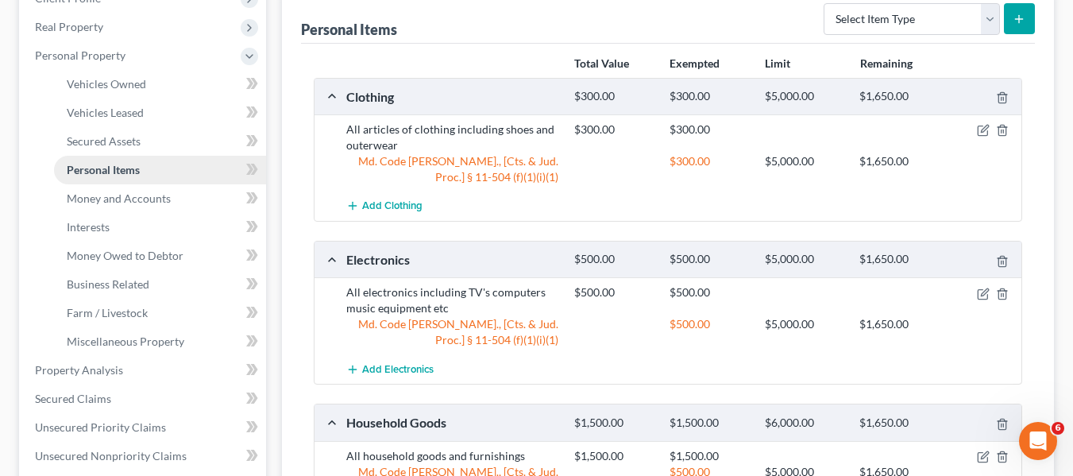
scroll to position [239, 0]
click at [133, 203] on span "Money and Accounts" at bounding box center [119, 198] width 104 height 14
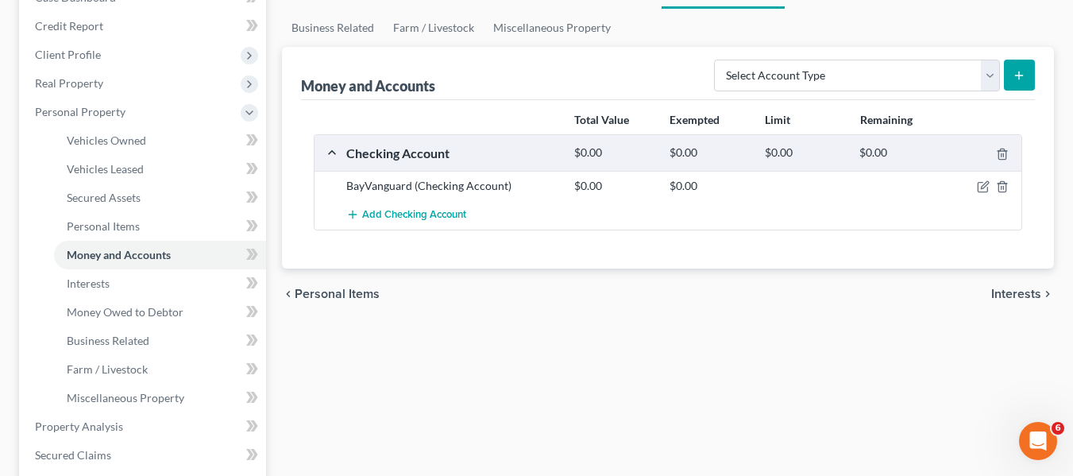
scroll to position [183, 0]
click at [162, 292] on link "Interests" at bounding box center [160, 282] width 212 height 29
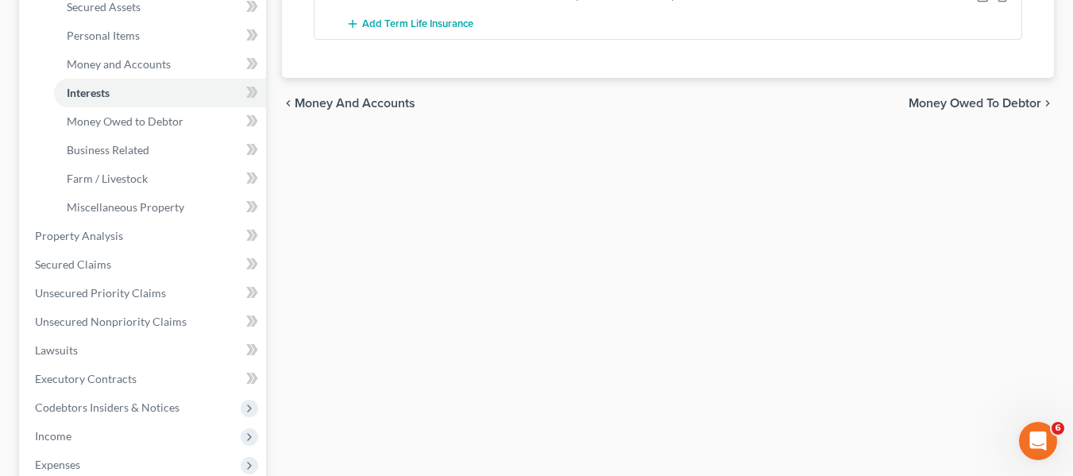
scroll to position [373, 0]
click at [75, 272] on link "Secured Claims" at bounding box center [144, 263] width 244 height 29
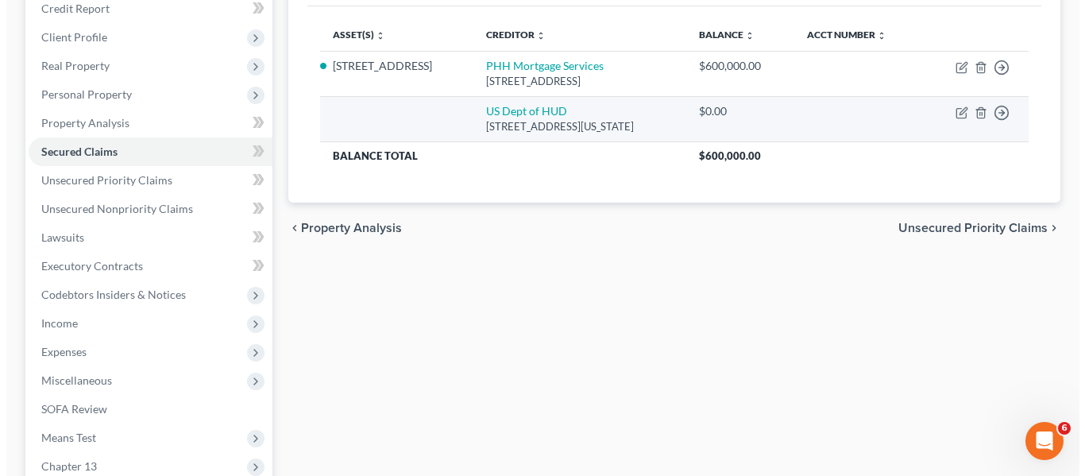
scroll to position [200, 0]
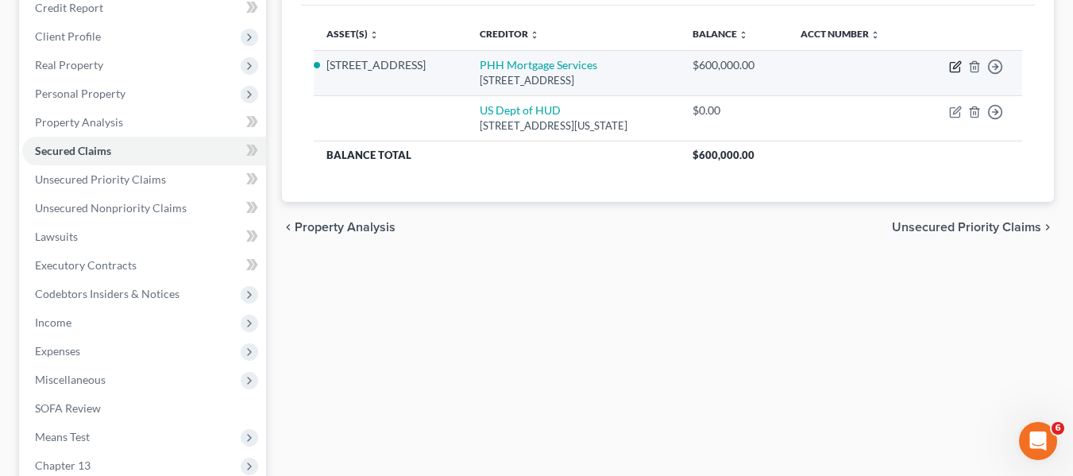
click at [952, 66] on icon "button" at bounding box center [955, 66] width 13 height 13
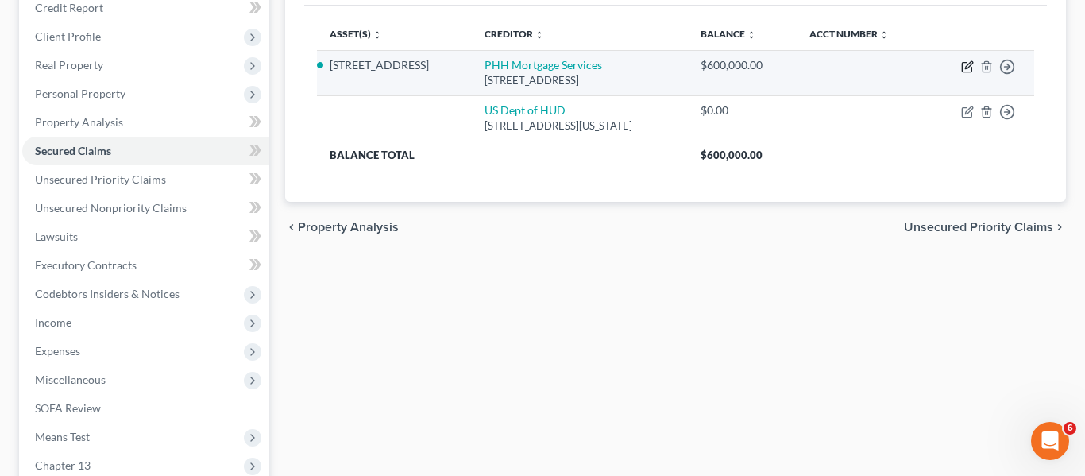
select select "33"
select select "0"
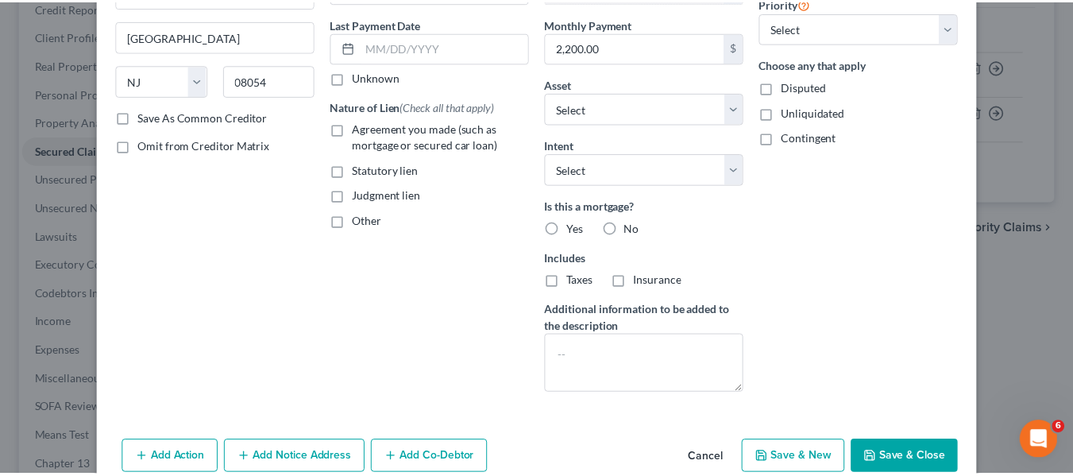
scroll to position [278, 0]
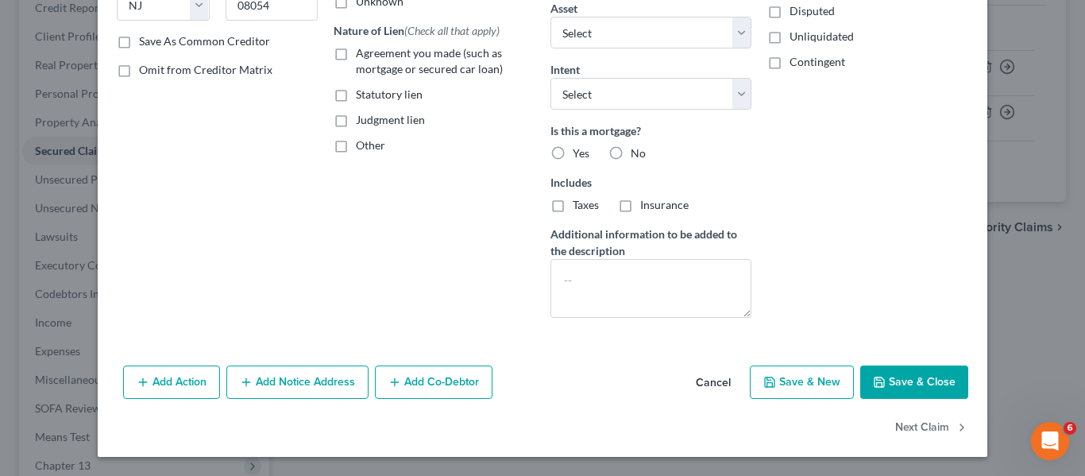
click at [873, 381] on icon "button" at bounding box center [879, 382] width 13 height 13
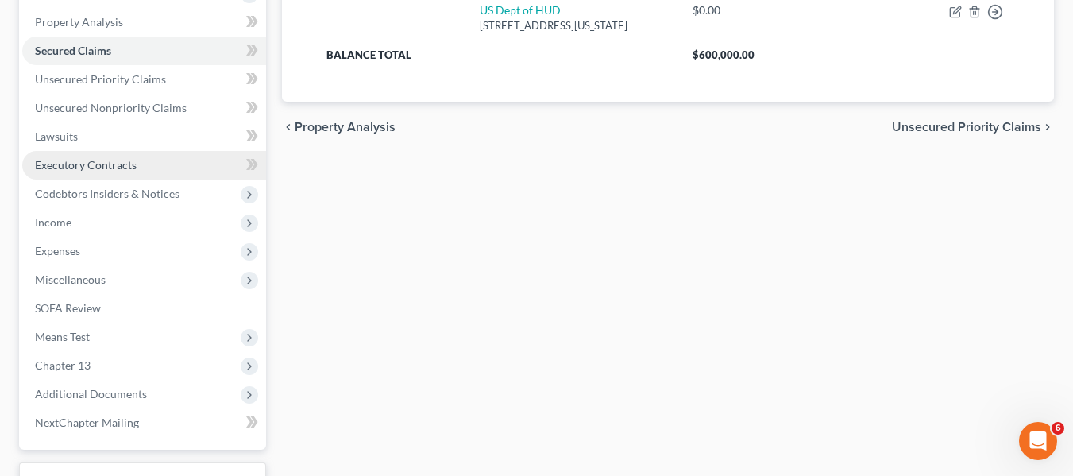
scroll to position [303, 0]
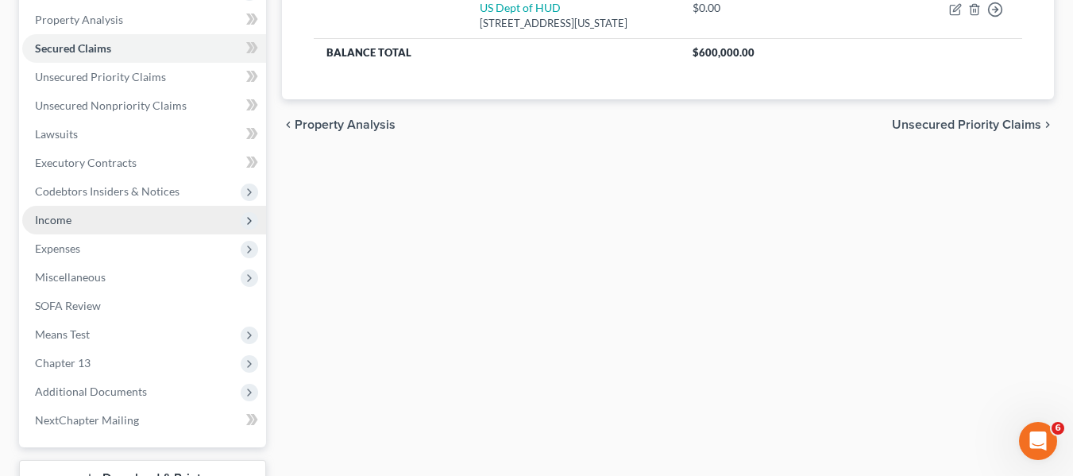
click at [84, 212] on span "Income" at bounding box center [144, 220] width 244 height 29
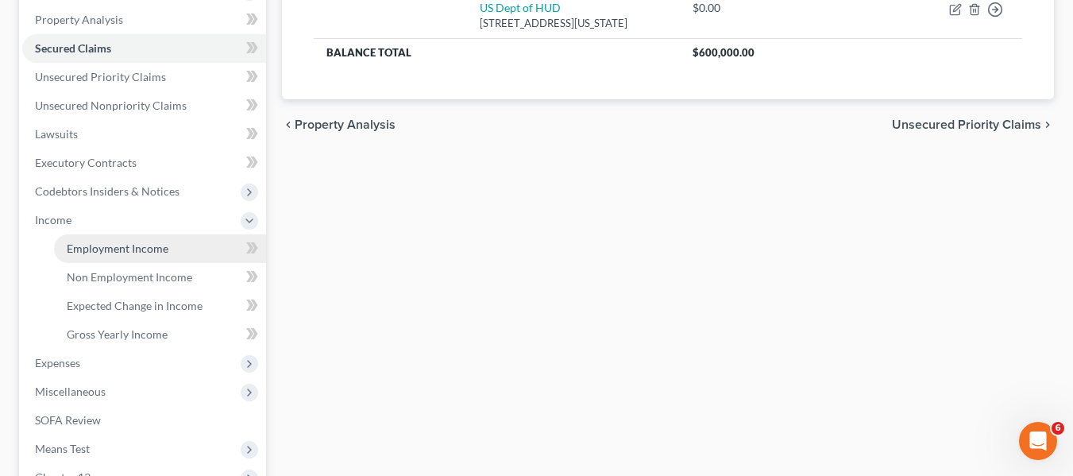
click at [108, 252] on span "Employment Income" at bounding box center [118, 248] width 102 height 14
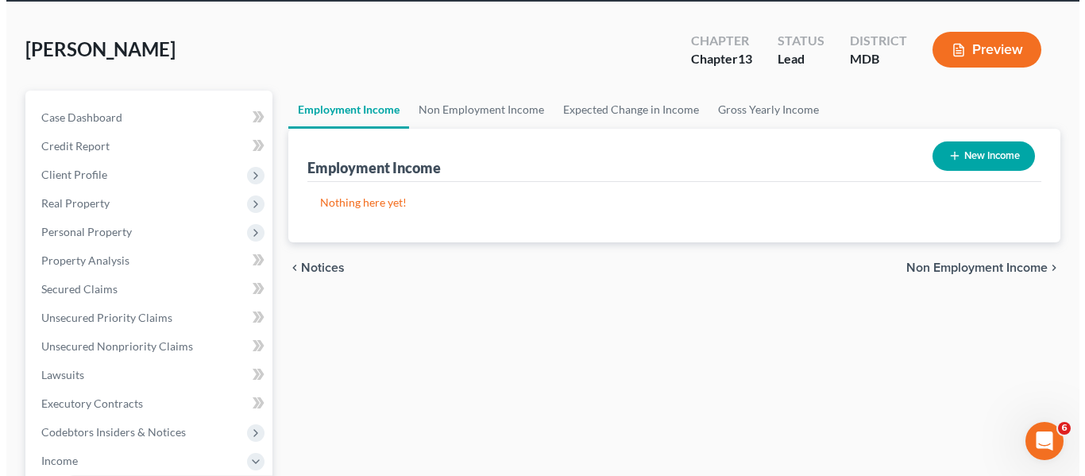
scroll to position [63, 0]
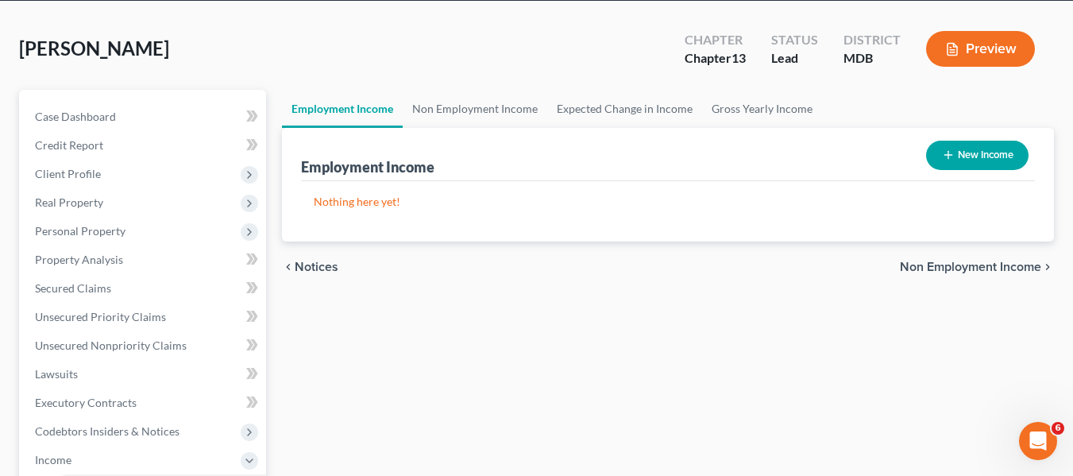
click at [947, 162] on button "New Income" at bounding box center [977, 155] width 102 height 29
select select "0"
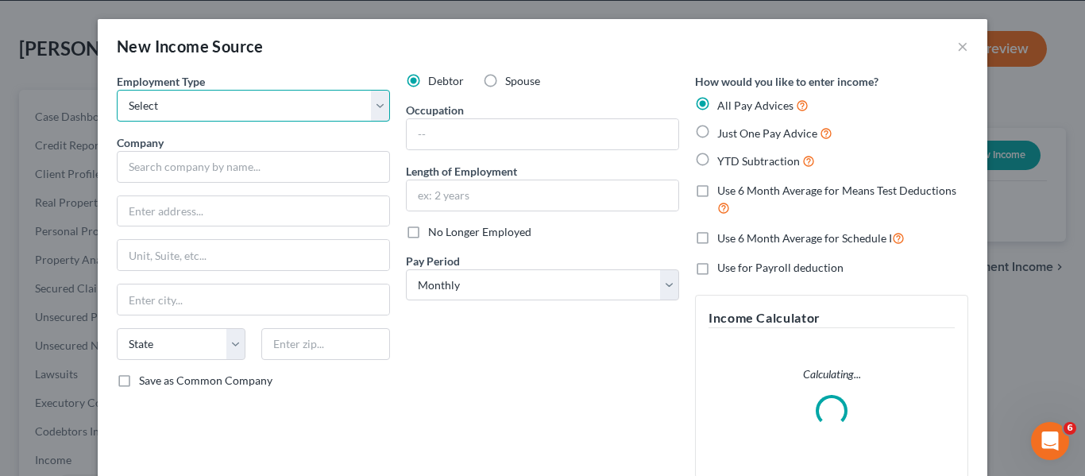
click at [311, 98] on select "Select Full or [DEMOGRAPHIC_DATA] Employment Self Employment" at bounding box center [253, 106] width 273 height 32
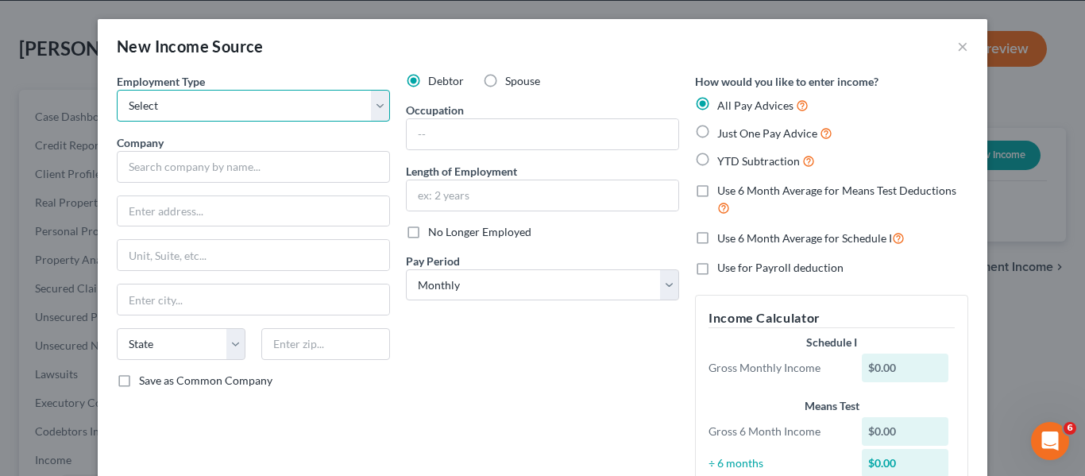
select select "0"
click at [117, 90] on select "Select Full or [DEMOGRAPHIC_DATA] Employment Self Employment" at bounding box center [253, 106] width 273 height 32
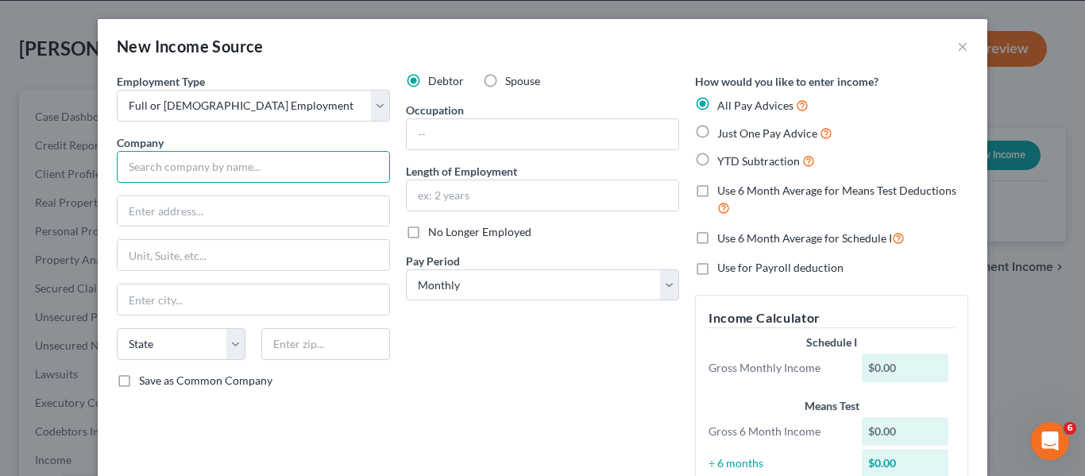
click at [234, 168] on input "text" at bounding box center [253, 167] width 273 height 32
type input "Company"
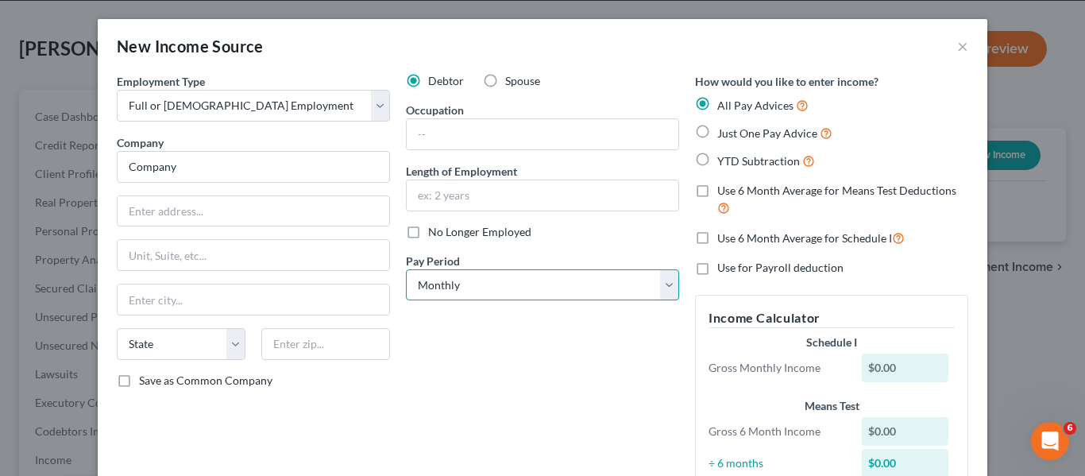
click at [597, 286] on select "Select Monthly Twice Monthly Every Other Week Weekly" at bounding box center [542, 285] width 273 height 32
select select "2"
click at [406, 269] on select "Select Monthly Twice Monthly Every Other Week Weekly" at bounding box center [542, 285] width 273 height 32
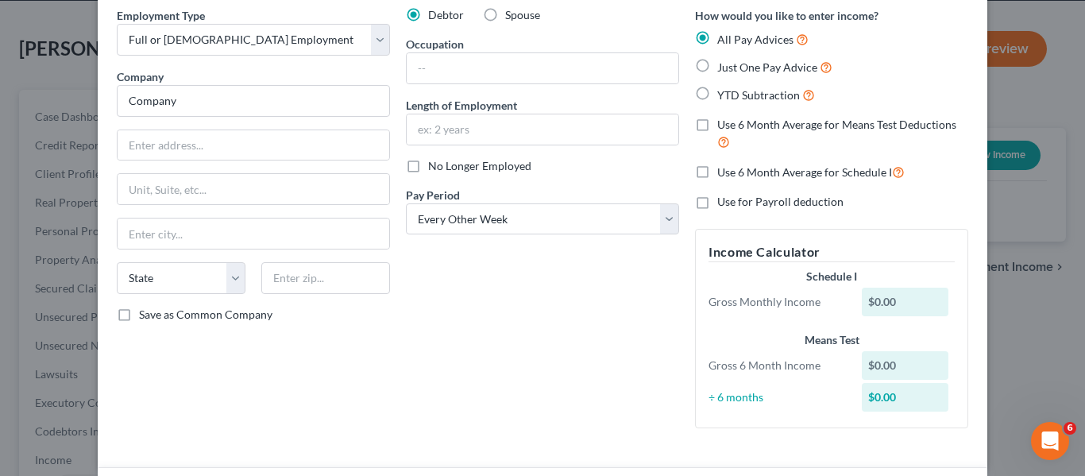
click at [717, 66] on label "Just One Pay Advice" at bounding box center [774, 67] width 115 height 18
click at [724, 66] on input "Just One Pay Advice" at bounding box center [729, 63] width 10 height 10
radio input "true"
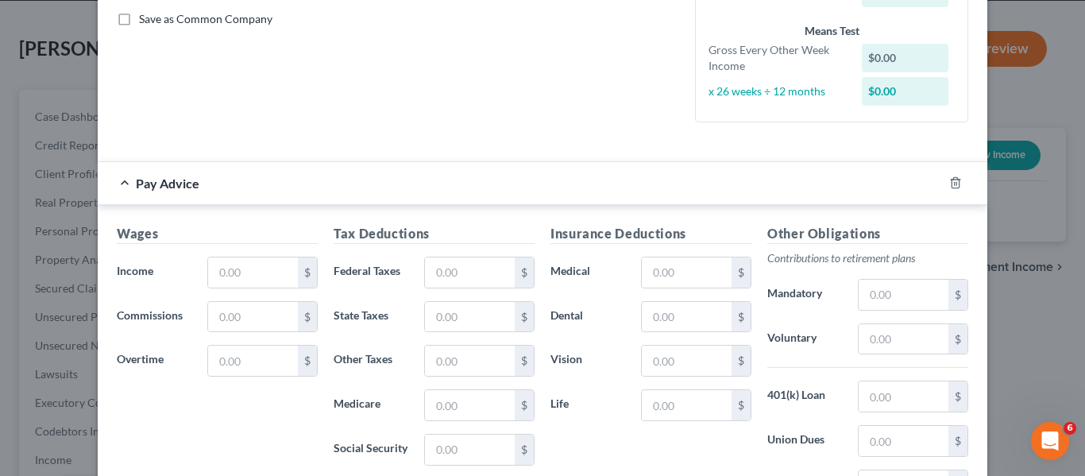
scroll to position [362, 0]
click at [218, 265] on input "text" at bounding box center [253, 272] width 90 height 30
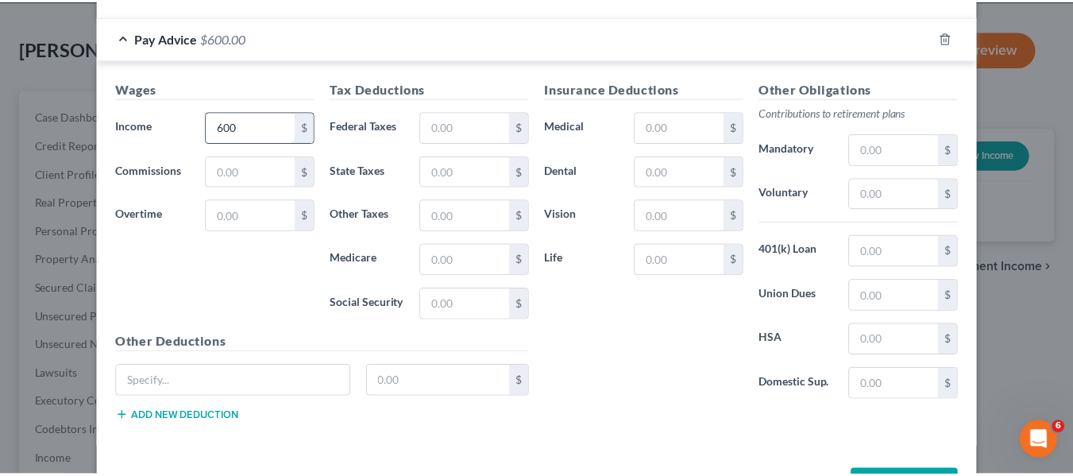
scroll to position [566, 0]
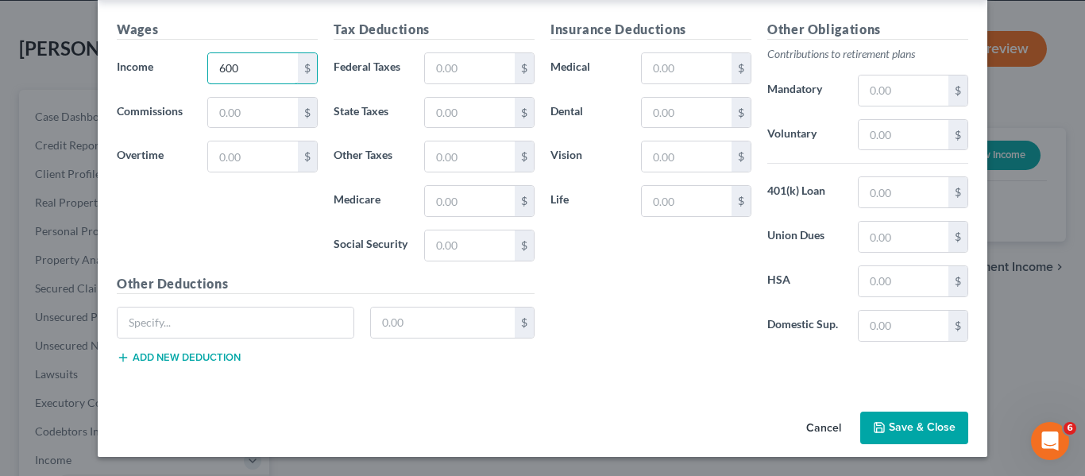
type input "600"
click at [905, 421] on button "Save & Close" at bounding box center [914, 427] width 108 height 33
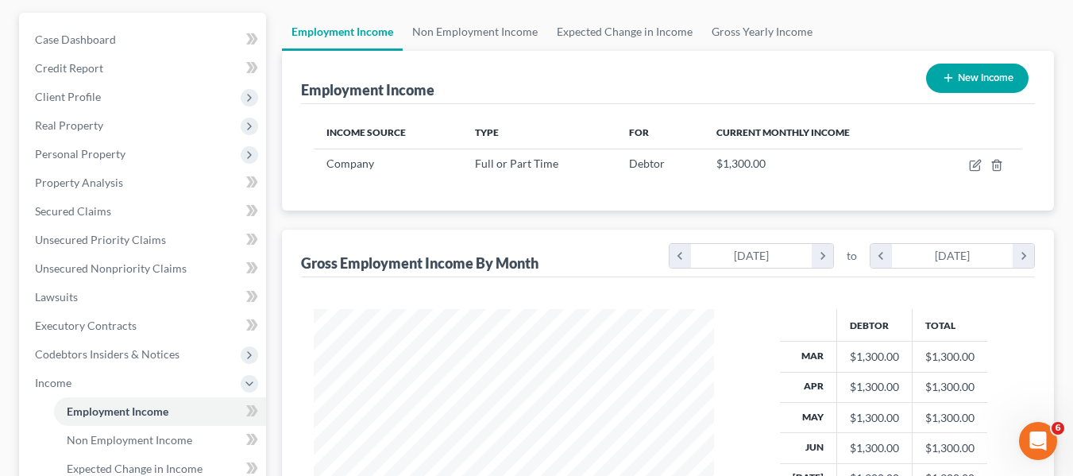
scroll to position [147, 0]
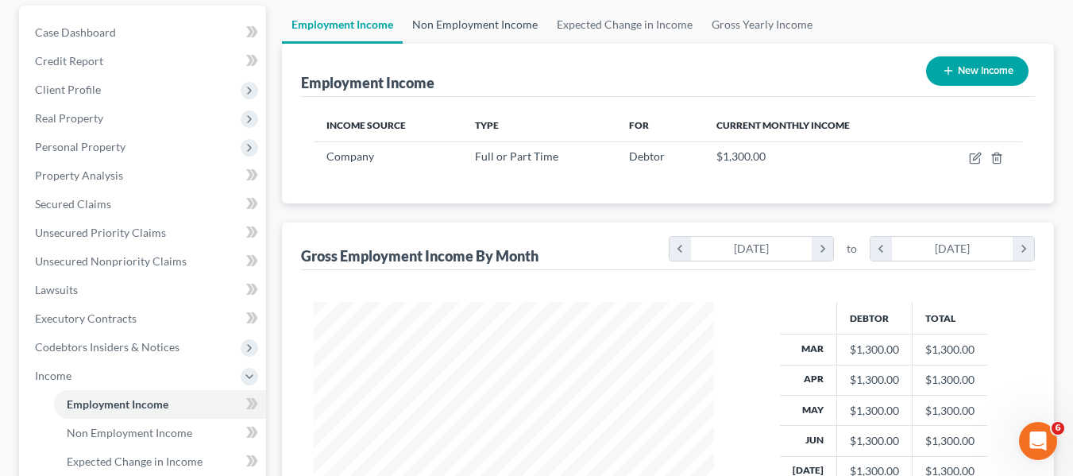
click at [456, 28] on link "Non Employment Income" at bounding box center [475, 25] width 145 height 38
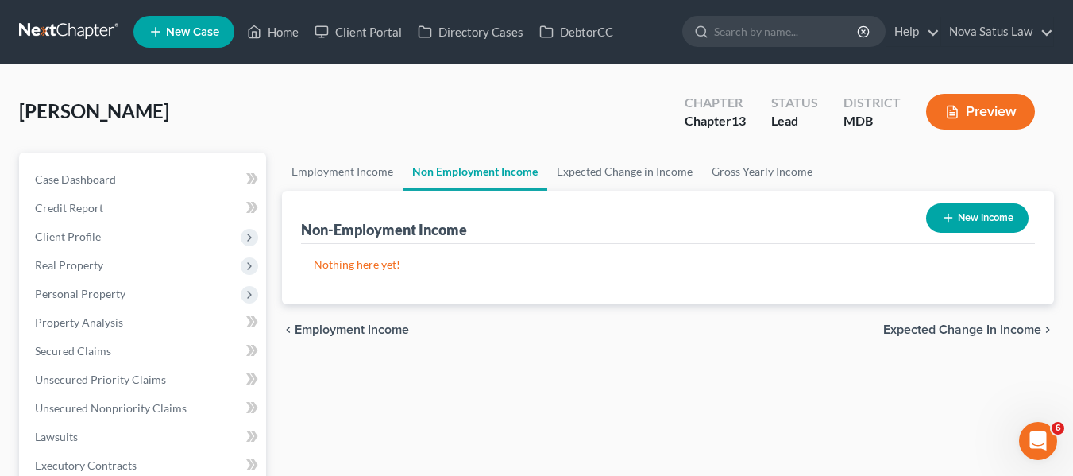
click at [946, 213] on icon "button" at bounding box center [948, 217] width 13 height 13
select select "0"
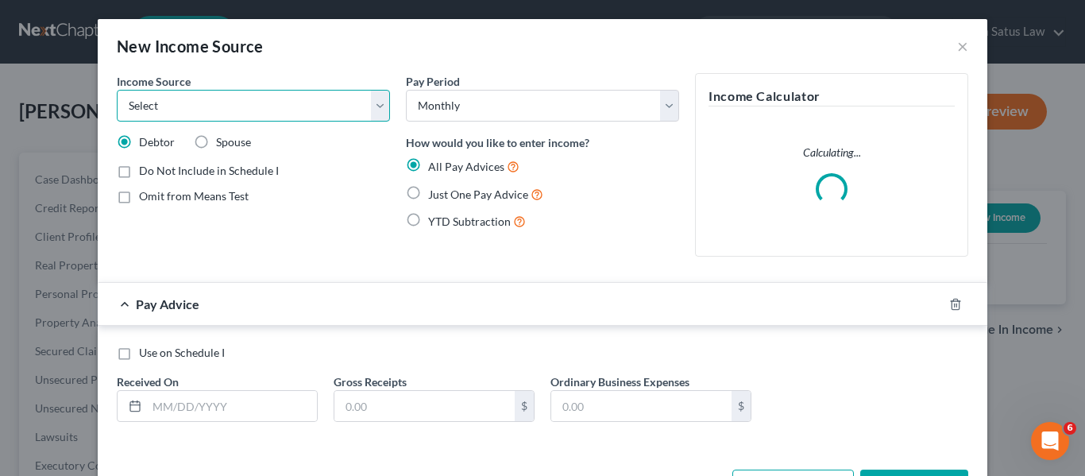
click at [243, 119] on select "Select Unemployment Disability (from employer) Pension Retirement Social Securi…" at bounding box center [253, 106] width 273 height 32
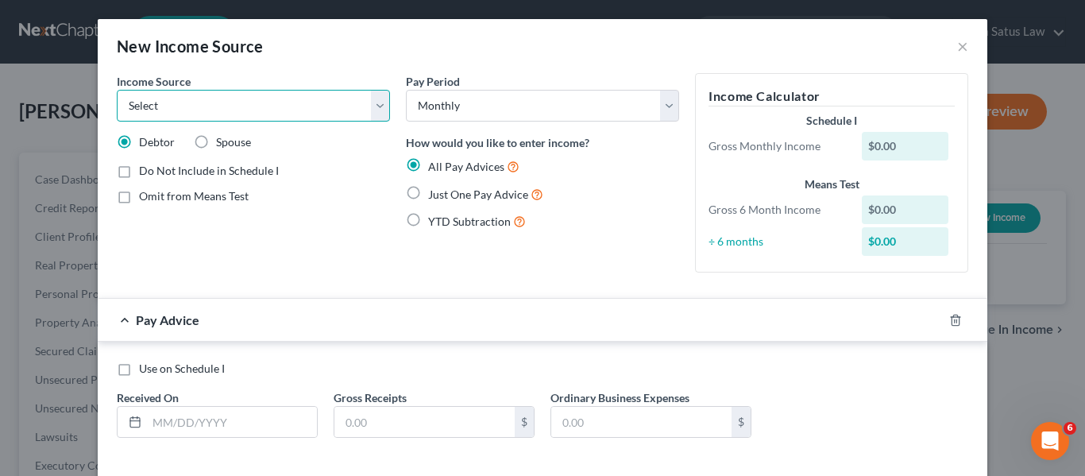
select select "8"
click at [117, 90] on select "Select Unemployment Disability (from employer) Pension Retirement Social Securi…" at bounding box center [253, 106] width 273 height 32
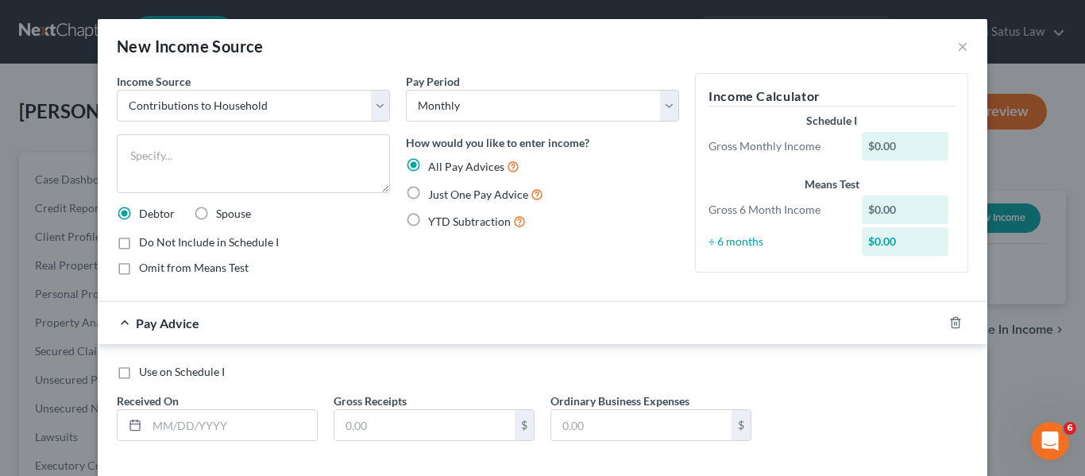
click at [428, 196] on label "Just One Pay Advice" at bounding box center [485, 194] width 115 height 18
click at [434, 195] on input "Just One Pay Advice" at bounding box center [439, 190] width 10 height 10
radio input "true"
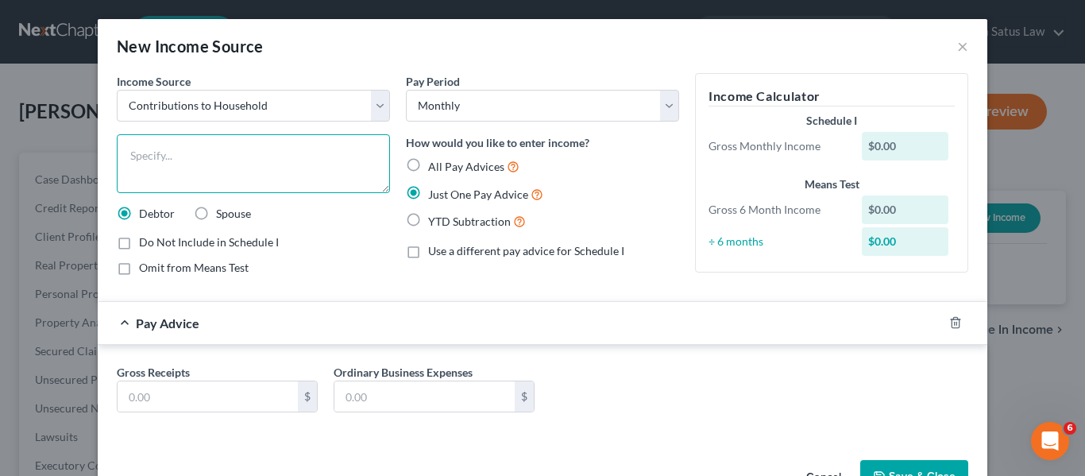
click at [212, 160] on textarea at bounding box center [253, 163] width 273 height 59
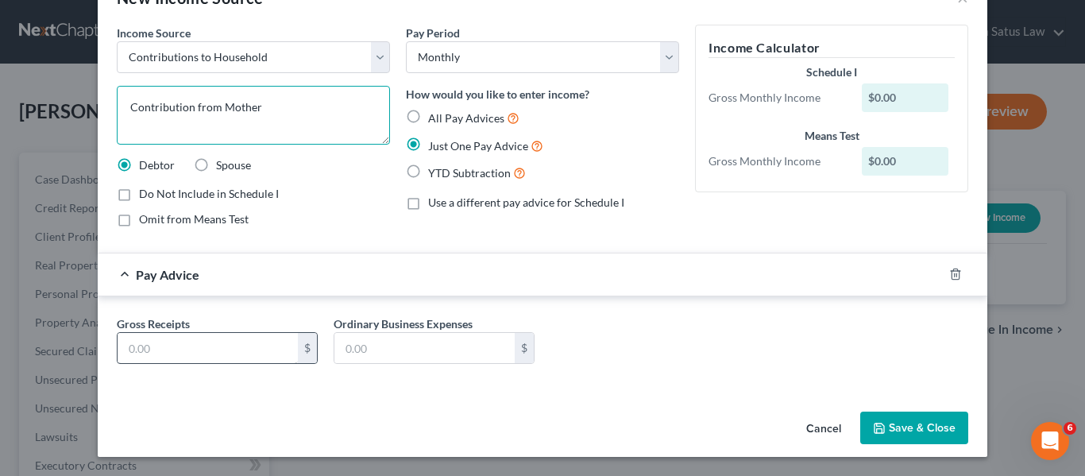
type textarea "Contribution from Mother"
click at [184, 343] on input "text" at bounding box center [208, 348] width 180 height 30
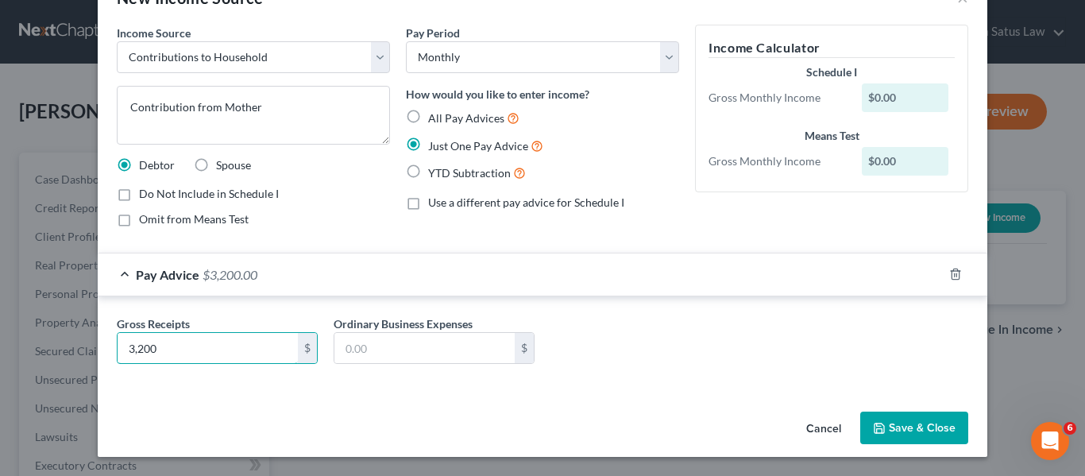
type input "3,200"
click at [875, 436] on button "Save & Close" at bounding box center [914, 427] width 108 height 33
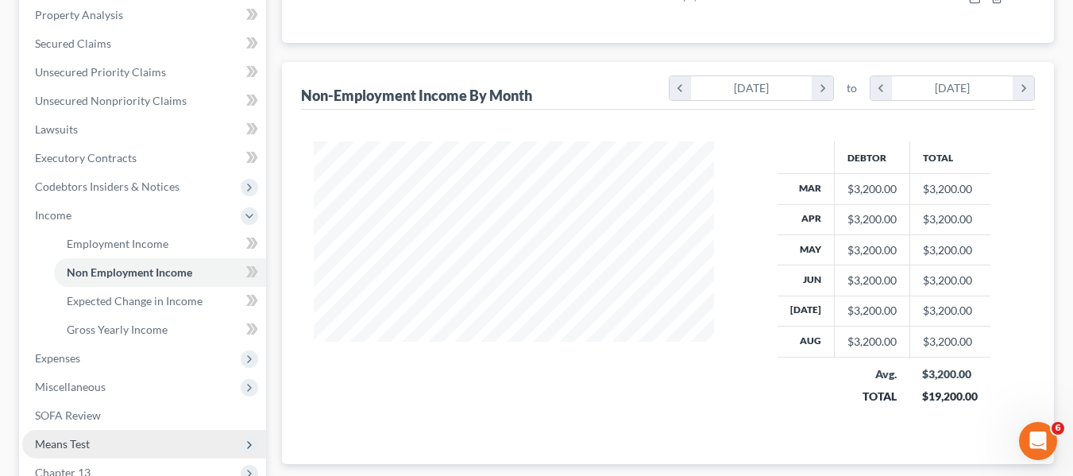
scroll to position [419, 0]
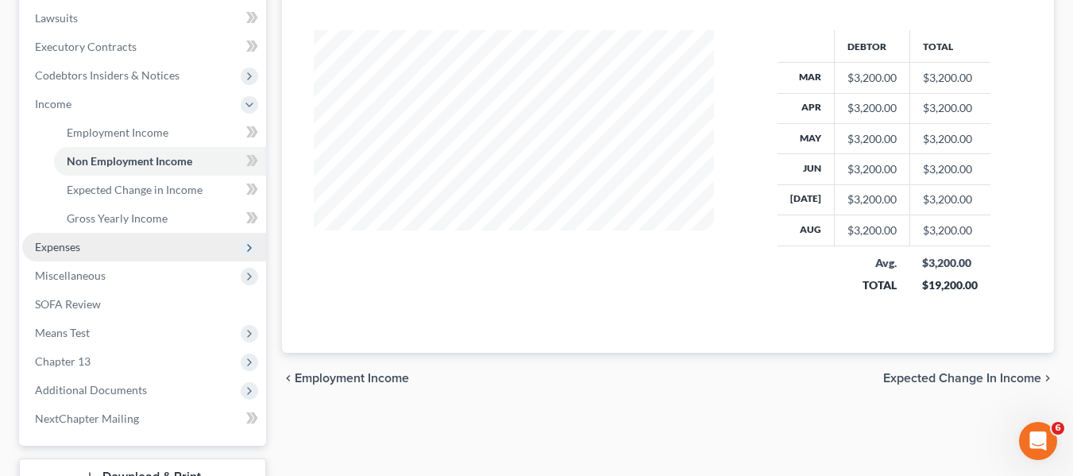
click at [91, 256] on span "Expenses" at bounding box center [144, 247] width 244 height 29
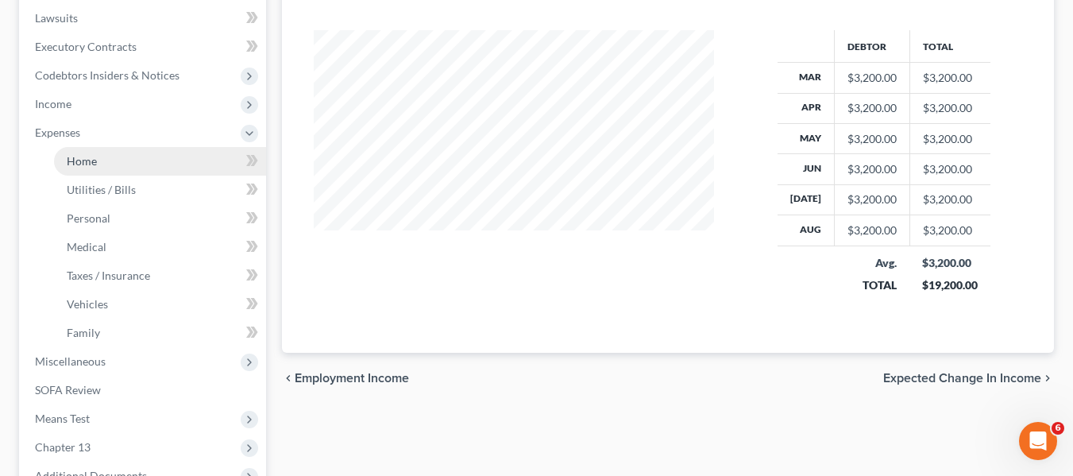
click at [119, 155] on link "Home" at bounding box center [160, 161] width 212 height 29
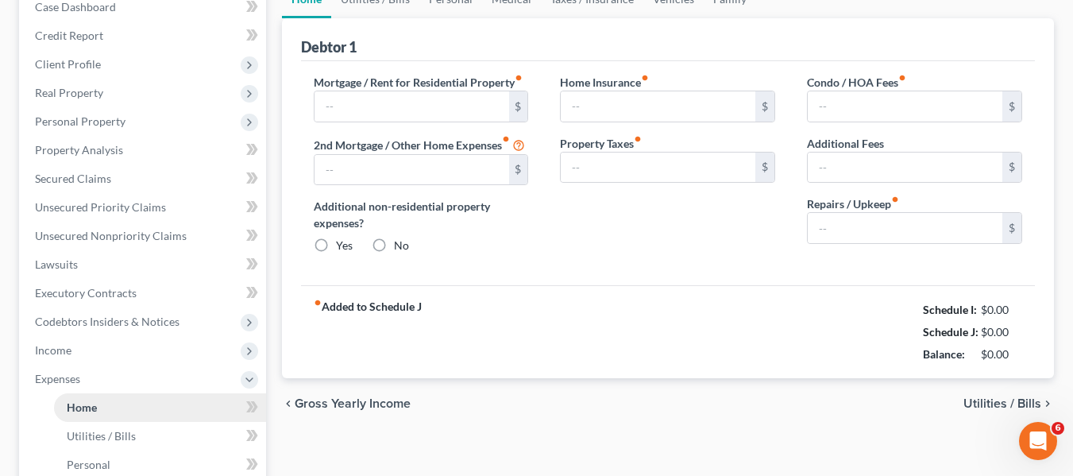
type input "0.00"
radio input "true"
type input "0.00"
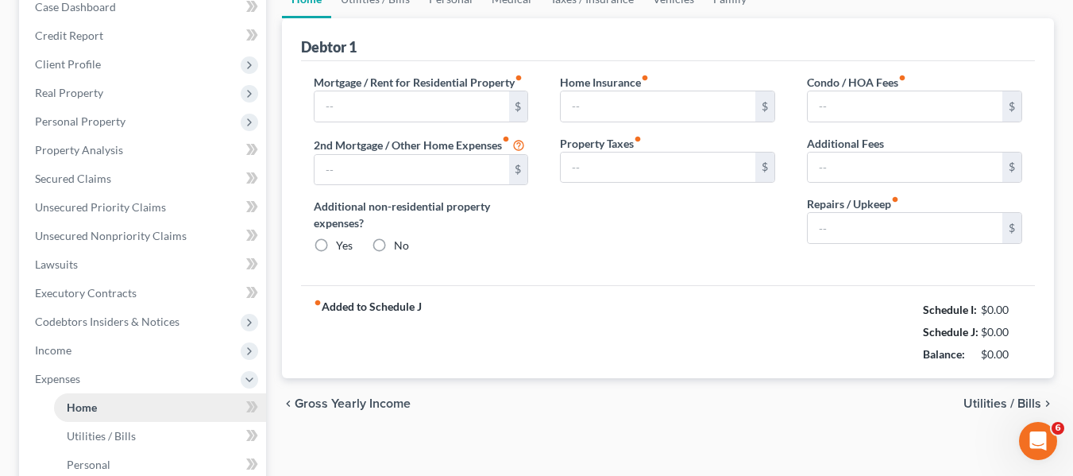
type input "0.00"
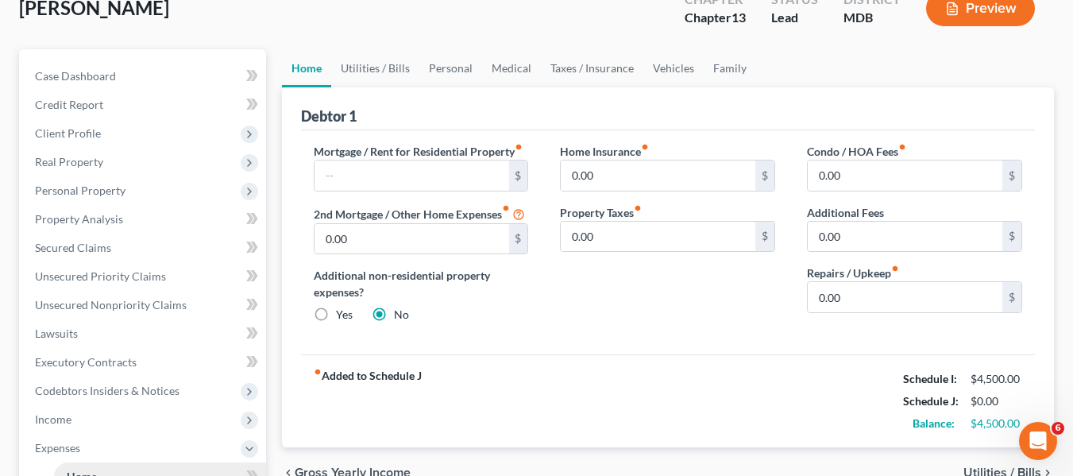
scroll to position [104, 0]
click at [352, 175] on input "text" at bounding box center [412, 175] width 195 height 30
type input "2,200"
click at [849, 307] on input "0.00" at bounding box center [905, 296] width 195 height 30
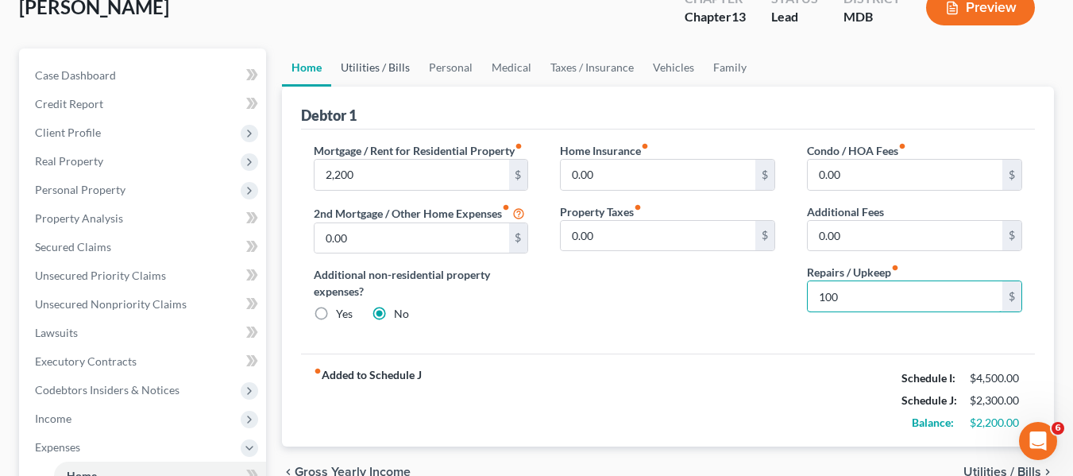
type input "100"
click at [365, 72] on link "Utilities / Bills" at bounding box center [375, 67] width 88 height 38
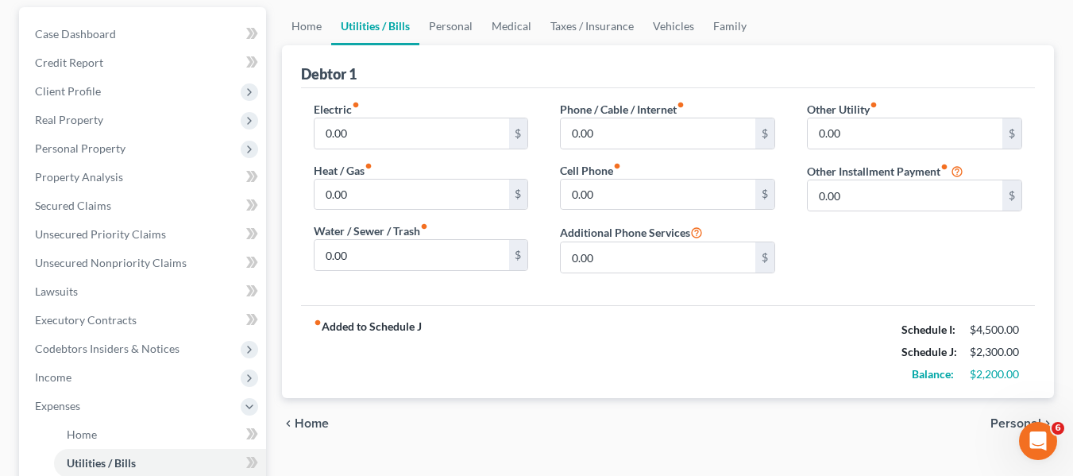
scroll to position [146, 0]
click at [376, 130] on input "0.00" at bounding box center [412, 133] width 195 height 30
type input "400"
click at [352, 202] on input "0.00" at bounding box center [412, 194] width 195 height 30
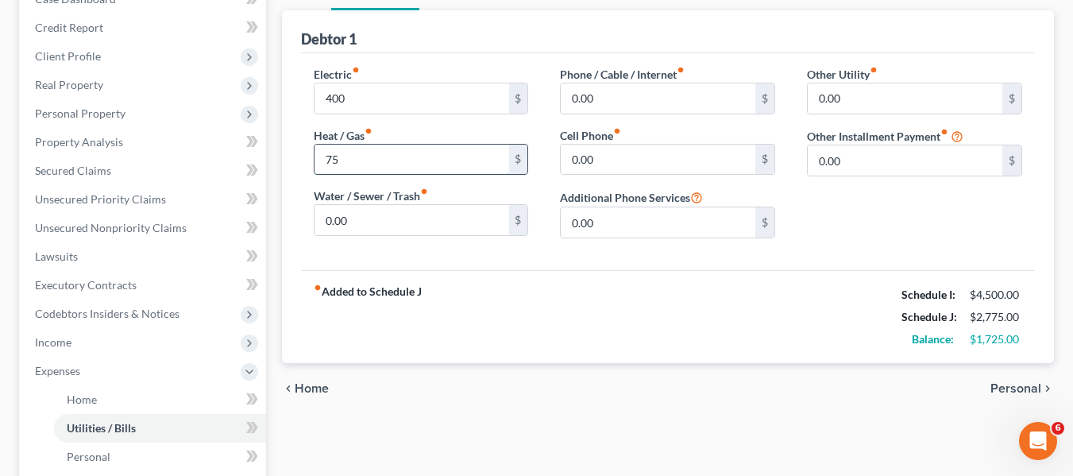
scroll to position [181, 0]
type input "75"
click at [357, 214] on input "0.00" at bounding box center [412, 219] width 195 height 30
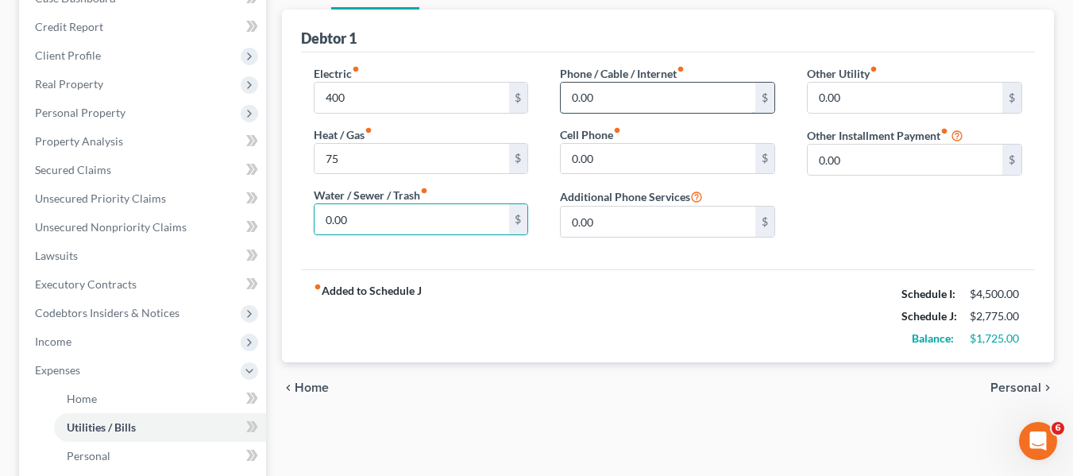
click at [652, 99] on input "0.00" at bounding box center [658, 98] width 195 height 30
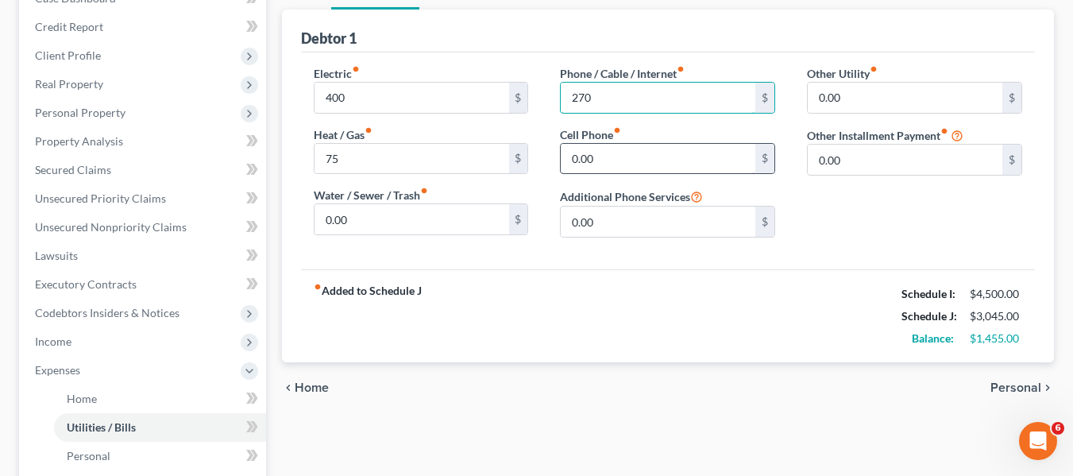
type input "270"
click at [613, 158] on input "0.00" at bounding box center [658, 159] width 195 height 30
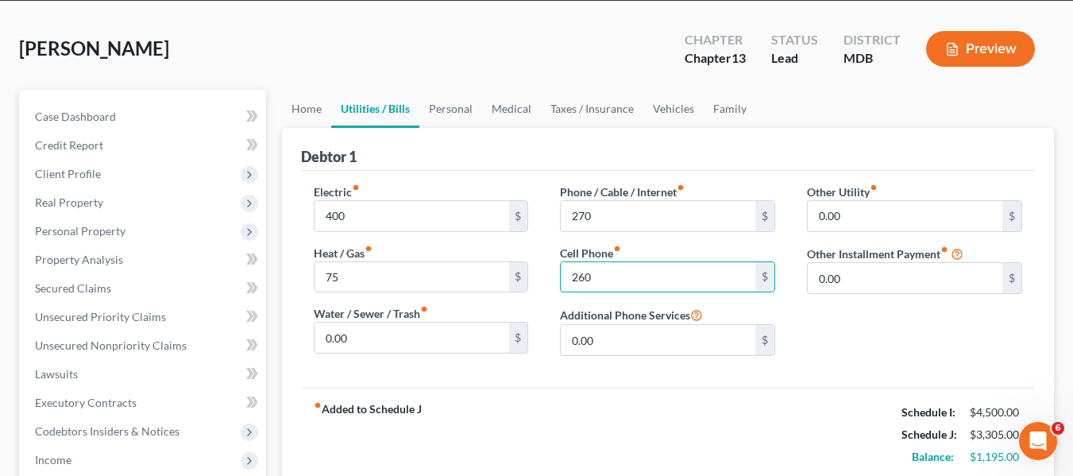
scroll to position [62, 0]
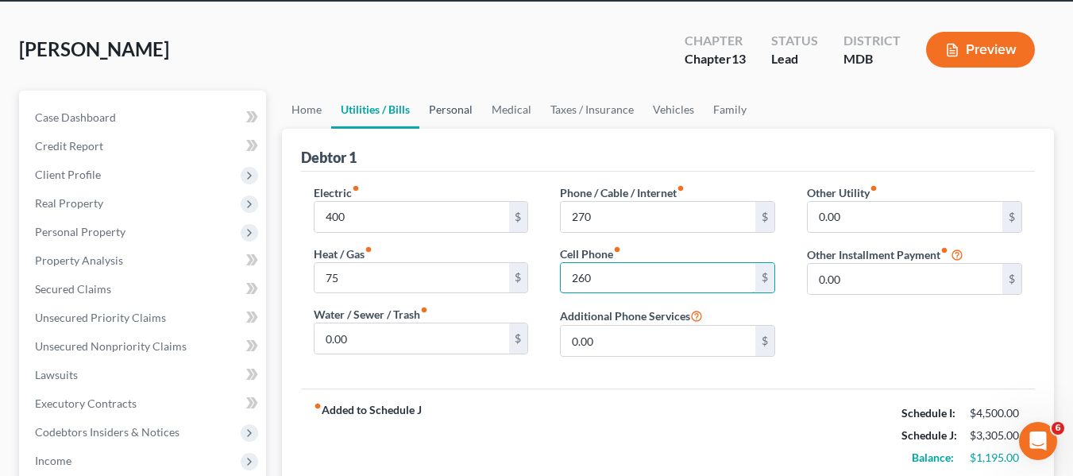
type input "260"
click at [450, 114] on link "Personal" at bounding box center [450, 110] width 63 height 38
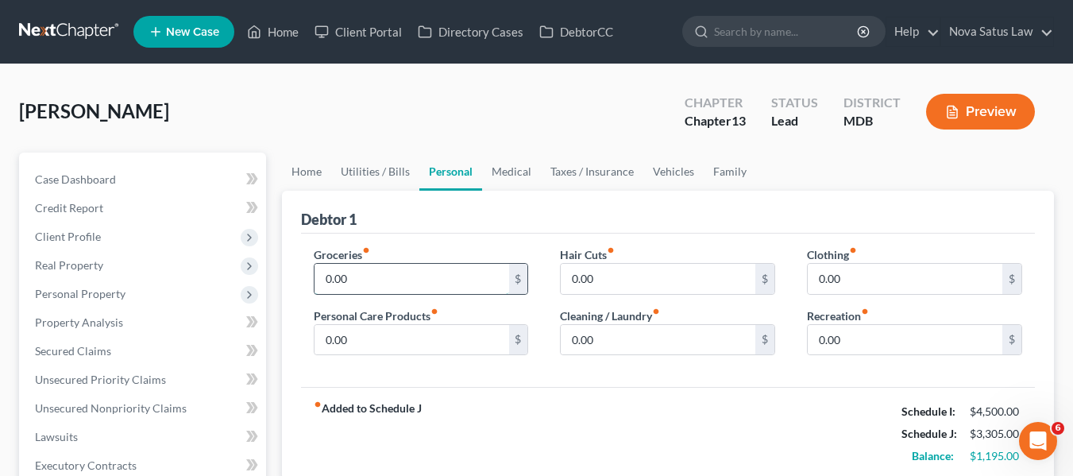
click at [420, 279] on input "0.00" at bounding box center [412, 279] width 195 height 30
click at [392, 338] on input "0.00" at bounding box center [412, 340] width 195 height 30
type input "75"
click at [393, 279] on input "0.00" at bounding box center [412, 279] width 195 height 30
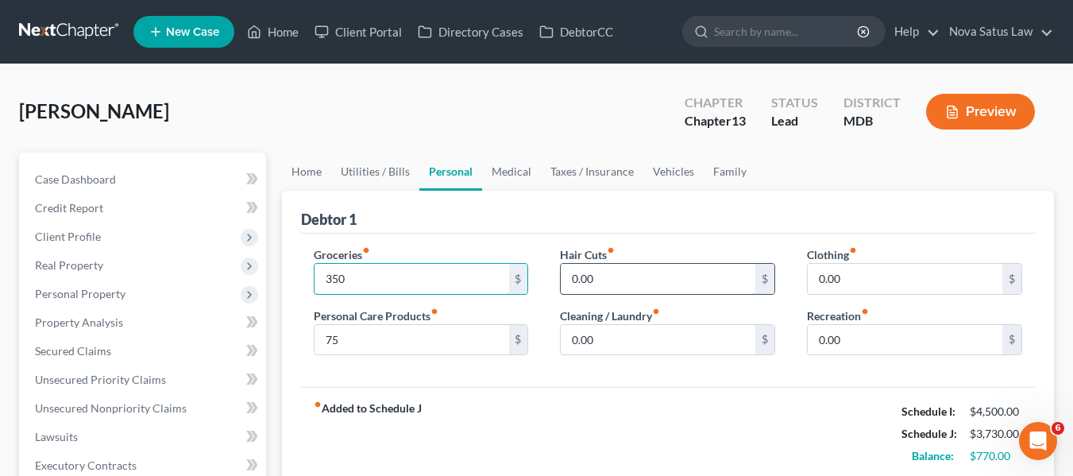
type input "350"
click at [595, 276] on input "0.00" at bounding box center [658, 279] width 195 height 30
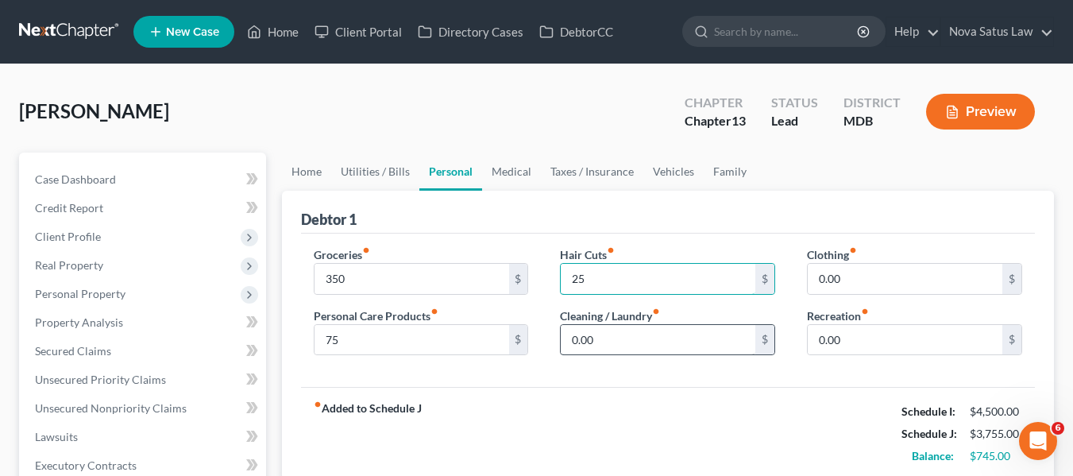
type input "25"
click at [602, 342] on input "0.00" at bounding box center [658, 340] width 195 height 30
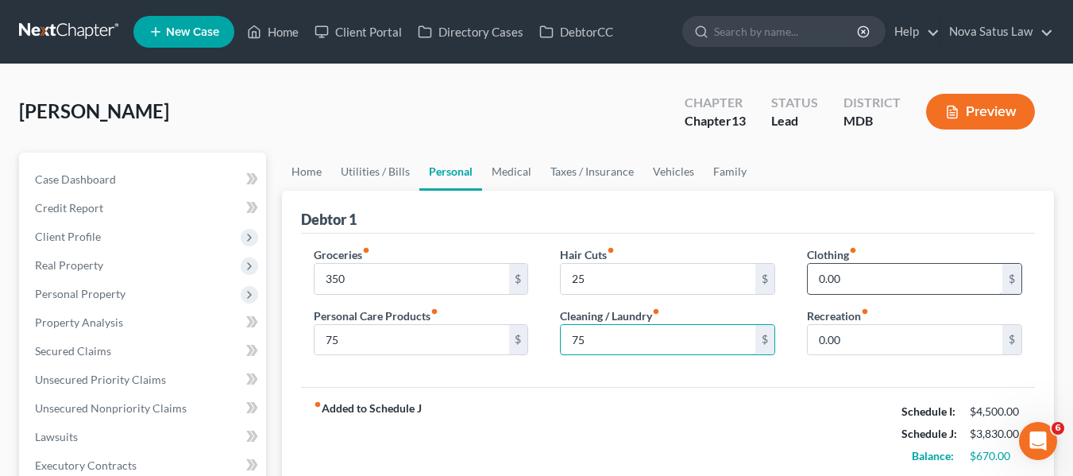
type input "75"
click at [855, 282] on input "0.00" at bounding box center [905, 279] width 195 height 30
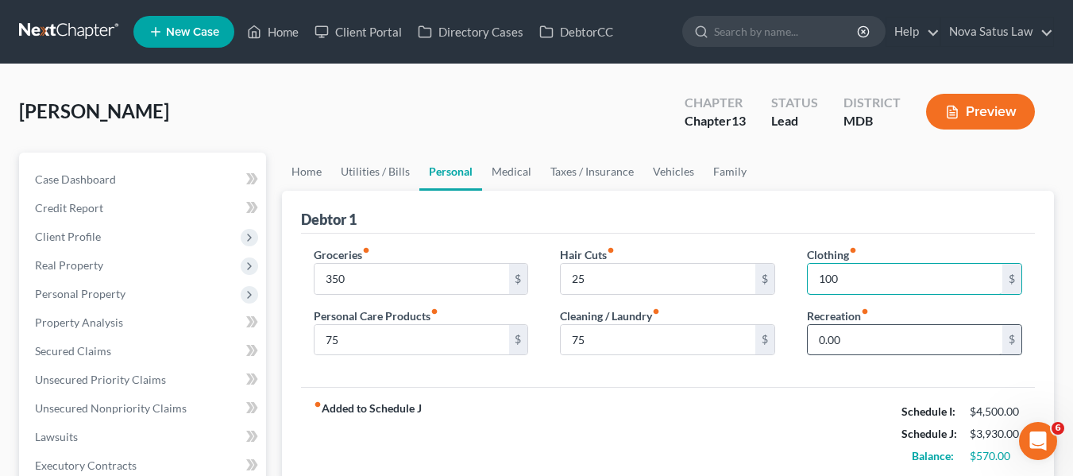
type input "100"
click at [853, 334] on input "0.00" at bounding box center [905, 340] width 195 height 30
type input "250"
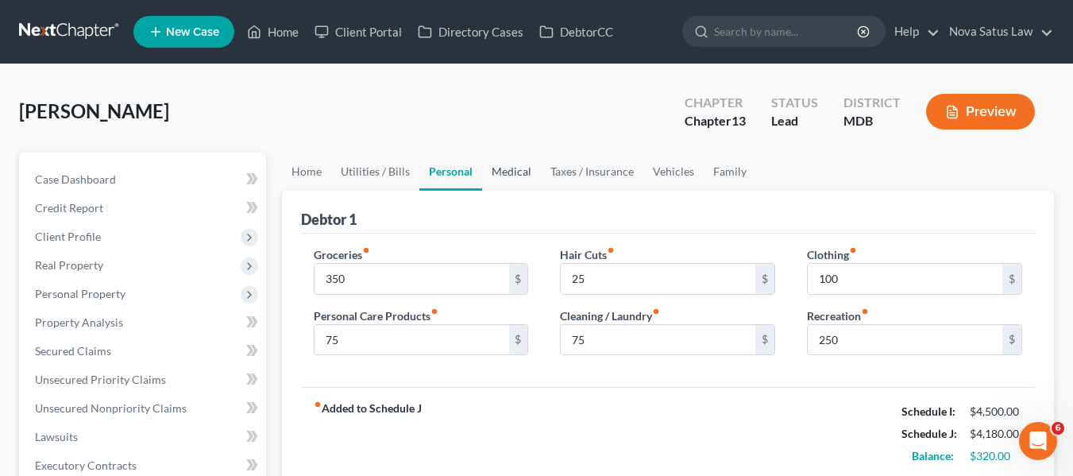
click at [500, 171] on link "Medical" at bounding box center [511, 172] width 59 height 38
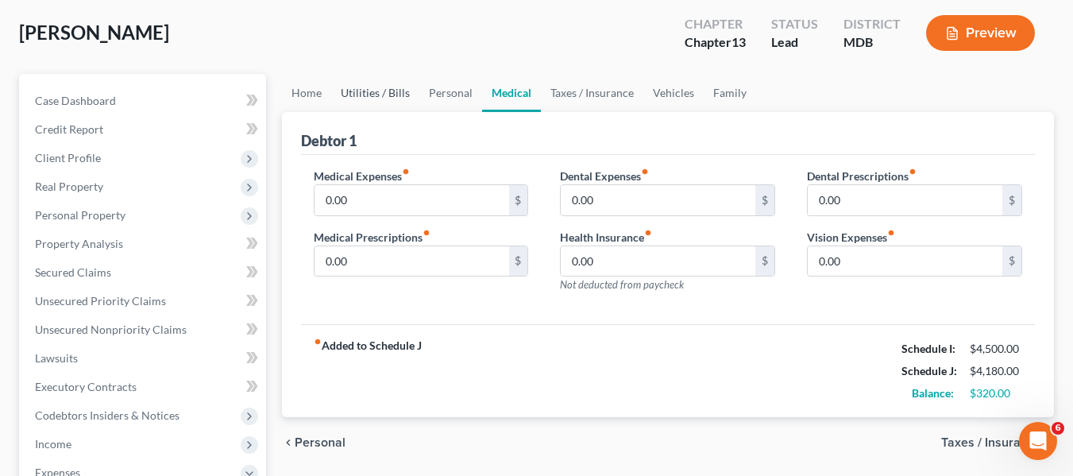
scroll to position [81, 0]
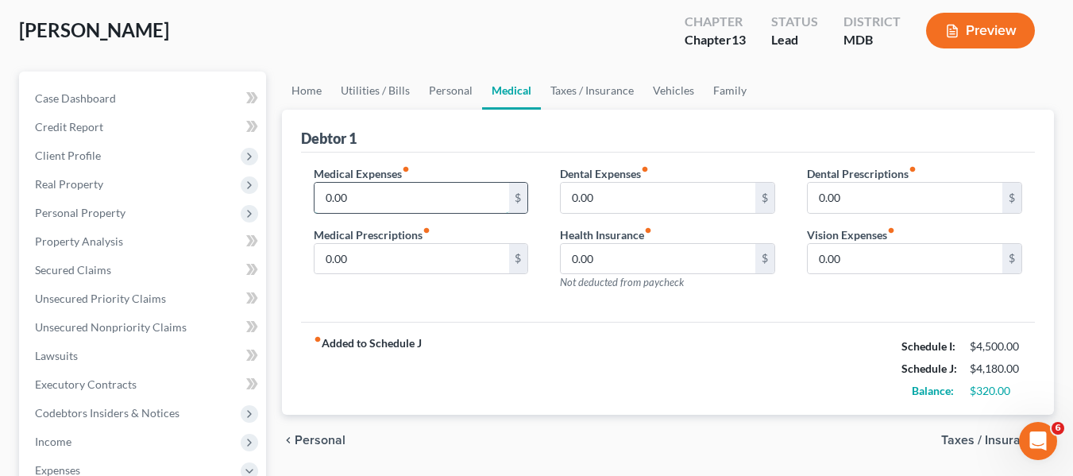
click at [372, 186] on input "0.00" at bounding box center [412, 198] width 195 height 30
type input "75"
click at [673, 91] on link "Vehicles" at bounding box center [673, 90] width 60 height 38
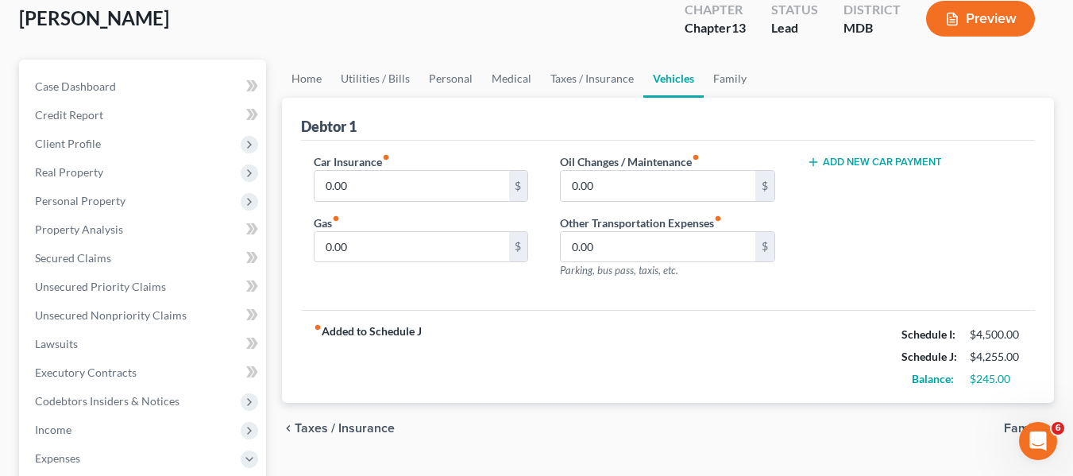
scroll to position [103, 0]
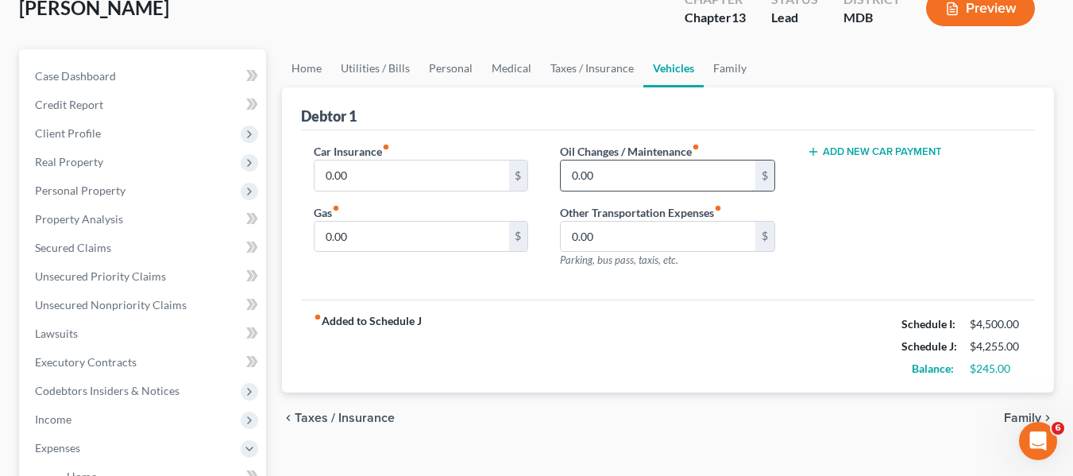
click at [644, 178] on input "0.00" at bounding box center [658, 175] width 195 height 30
type input "50"
click at [461, 174] on input "0.00" at bounding box center [412, 175] width 195 height 30
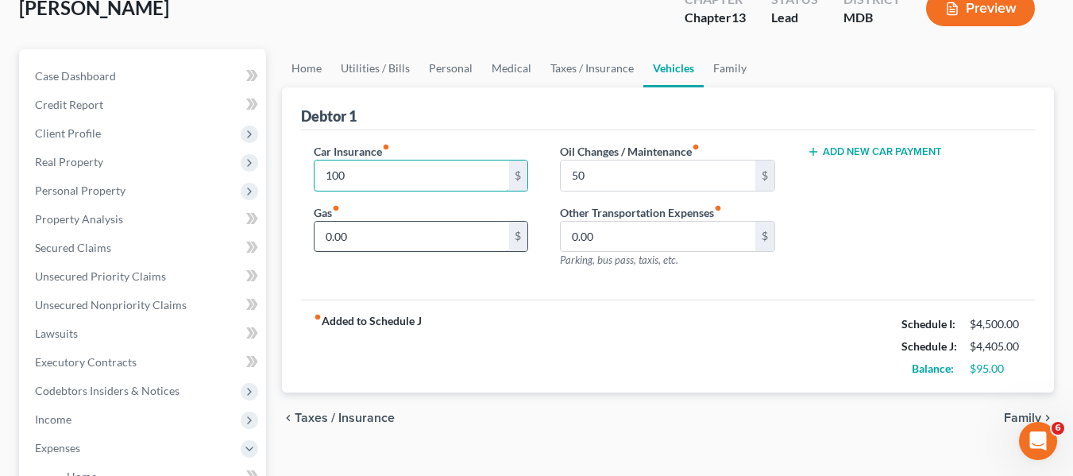
type input "100"
click at [378, 235] on input "0.00" at bounding box center [412, 237] width 195 height 30
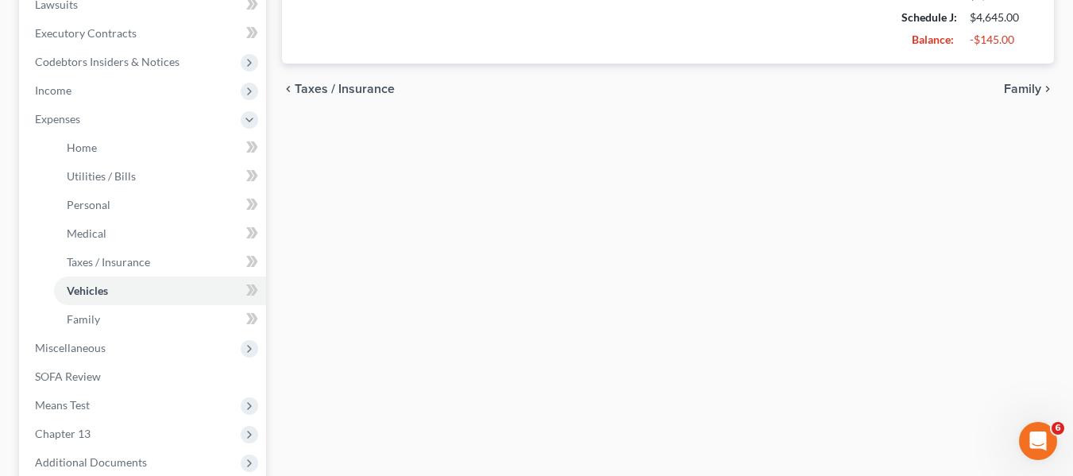
scroll to position [442, 0]
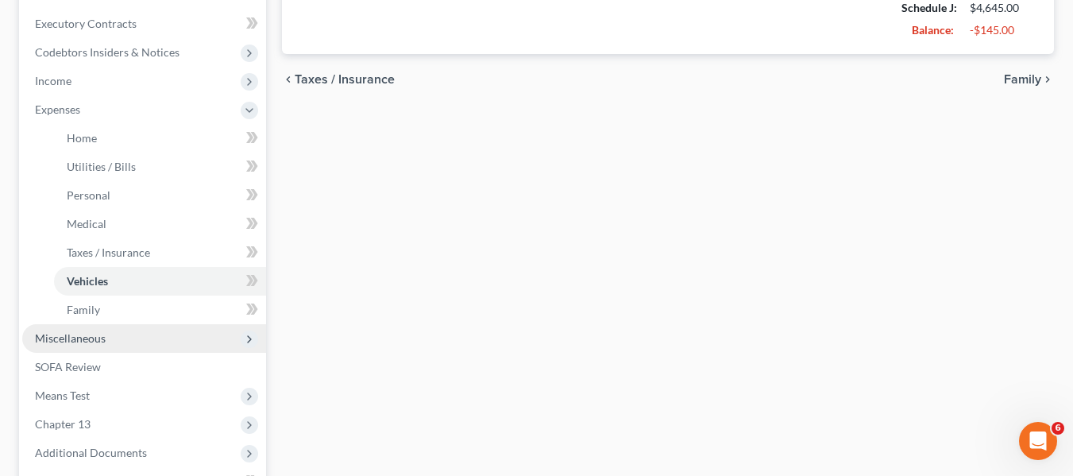
type input "240"
click at [55, 331] on span "Miscellaneous" at bounding box center [70, 338] width 71 height 14
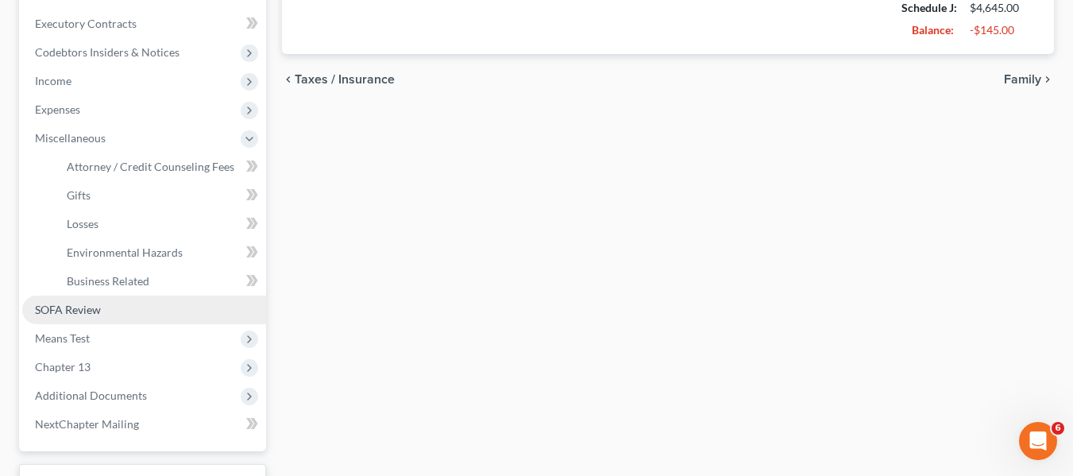
click at [112, 316] on link "SOFA Review" at bounding box center [144, 309] width 244 height 29
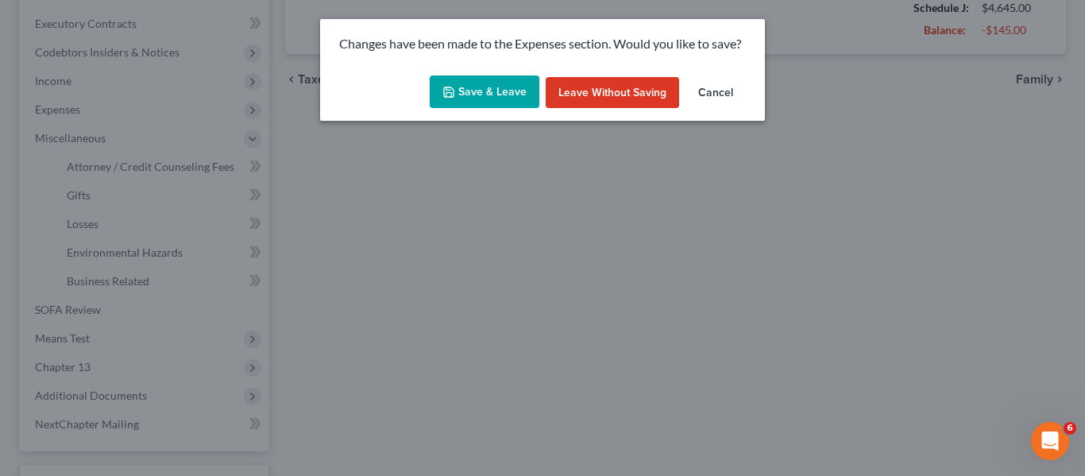
click at [450, 90] on polyline "button" at bounding box center [448, 88] width 4 height 2
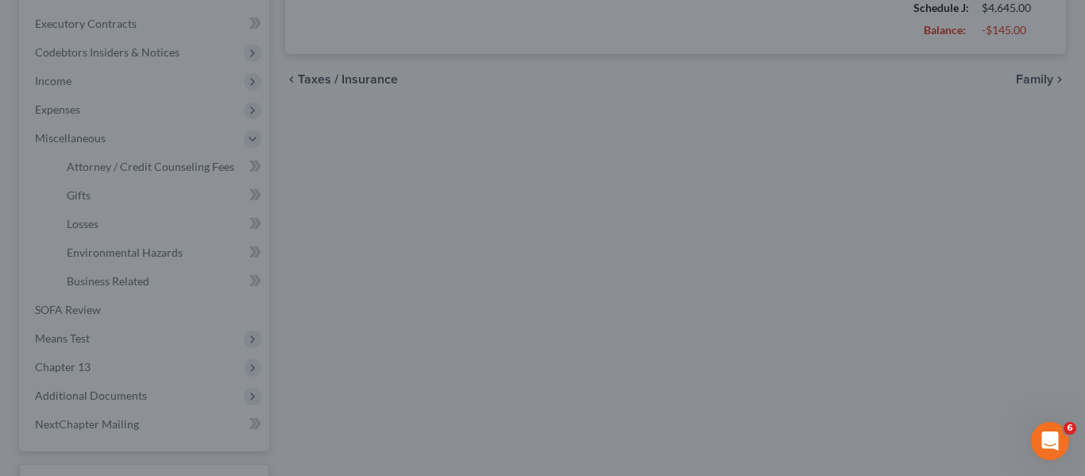
type input "100.00"
type input "240.00"
type input "50.00"
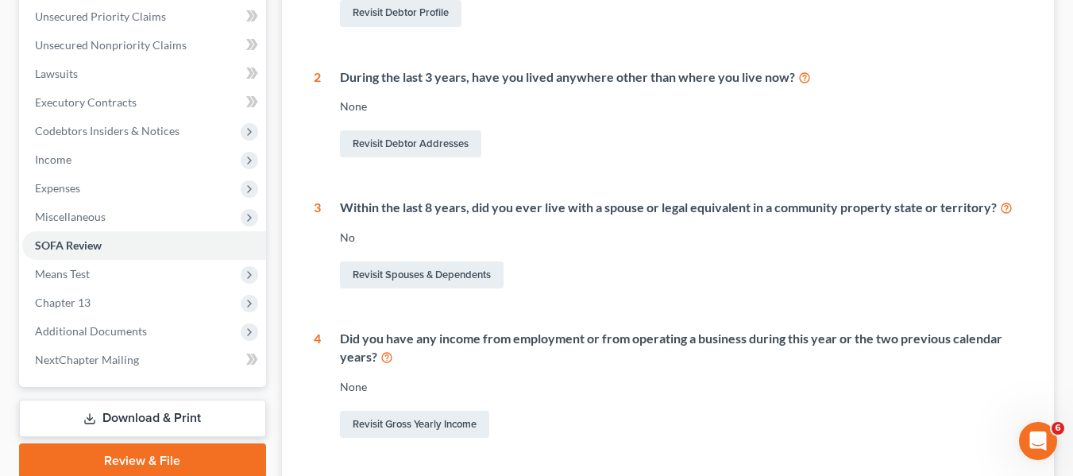
scroll to position [364, 0]
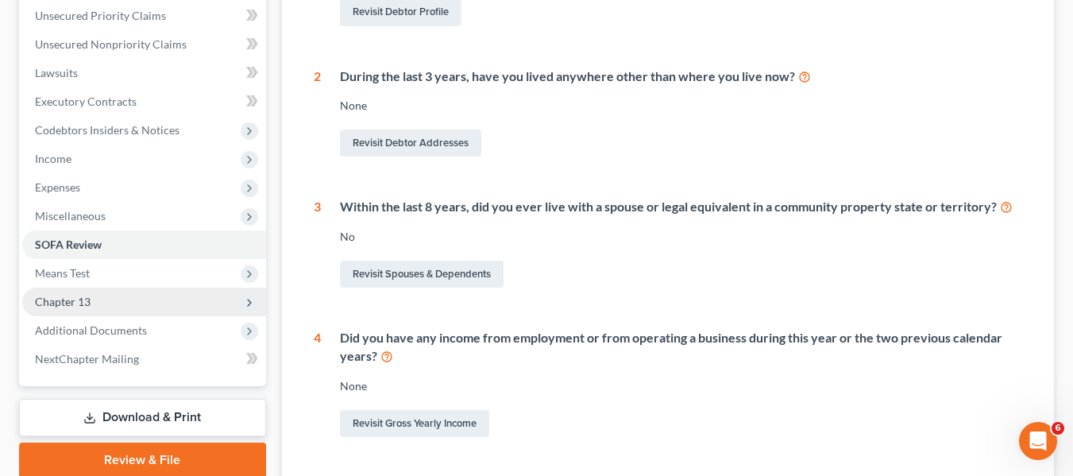
click at [102, 306] on span "Chapter 13" at bounding box center [144, 302] width 244 height 29
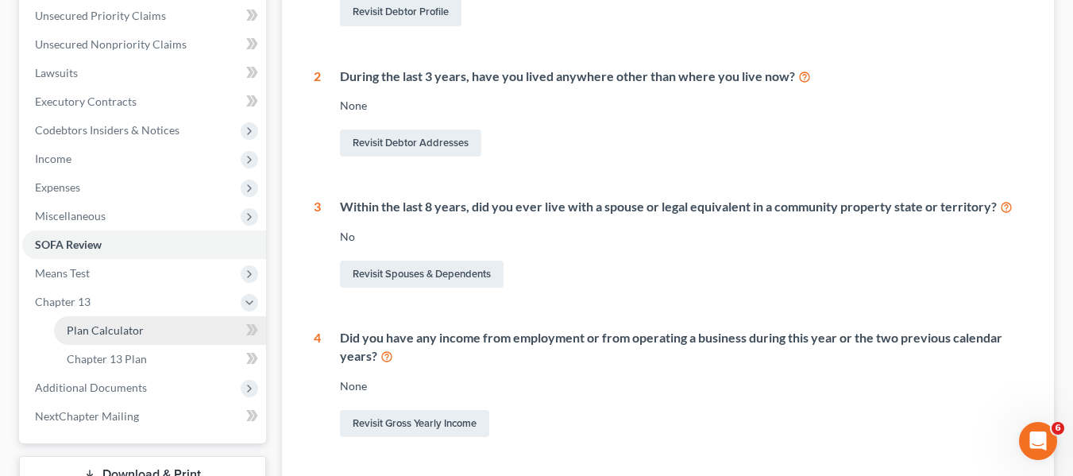
click at [110, 326] on span "Plan Calculator" at bounding box center [105, 330] width 77 height 14
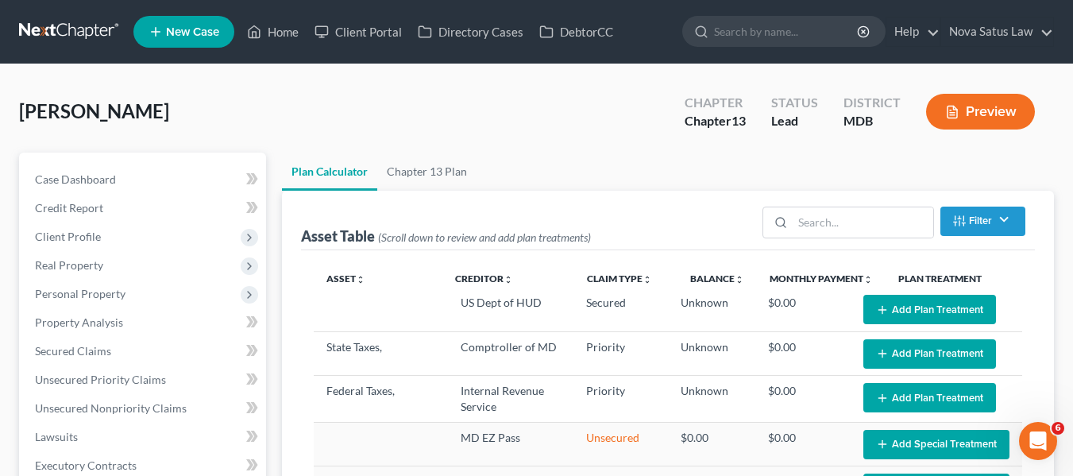
scroll to position [102, 0]
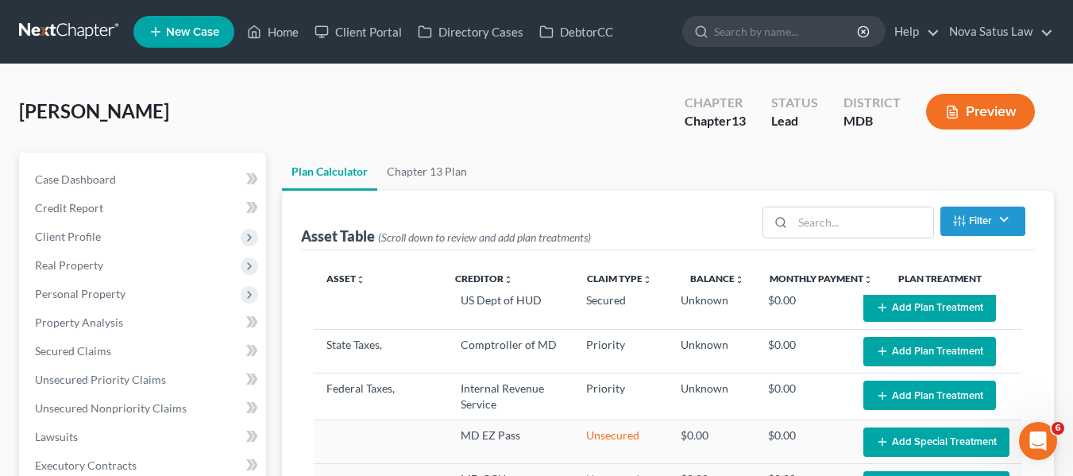
select select "59"
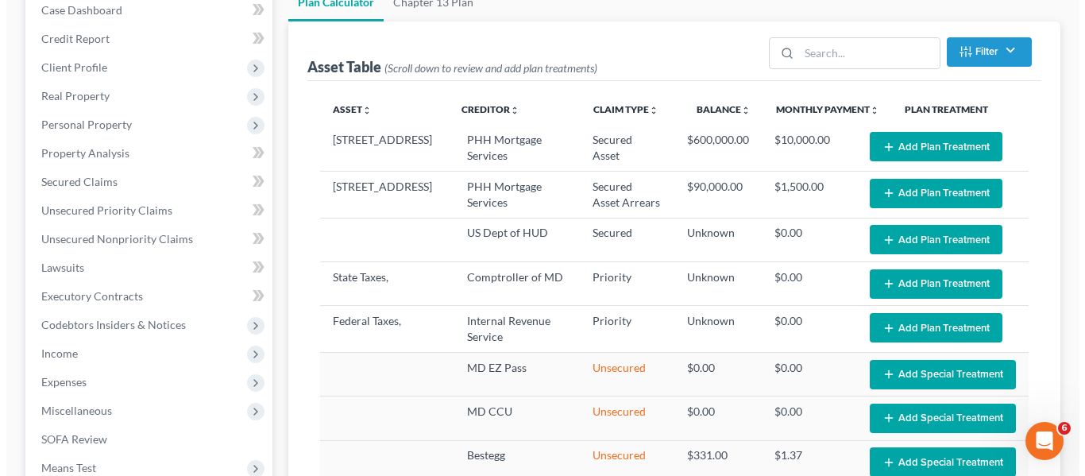
scroll to position [211, 0]
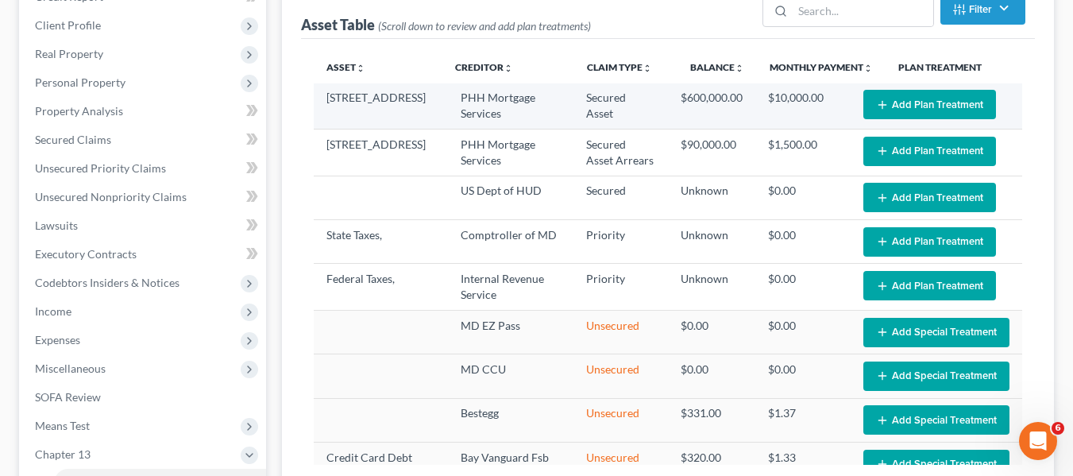
click at [900, 101] on button "Add Plan Treatment" at bounding box center [929, 104] width 133 height 29
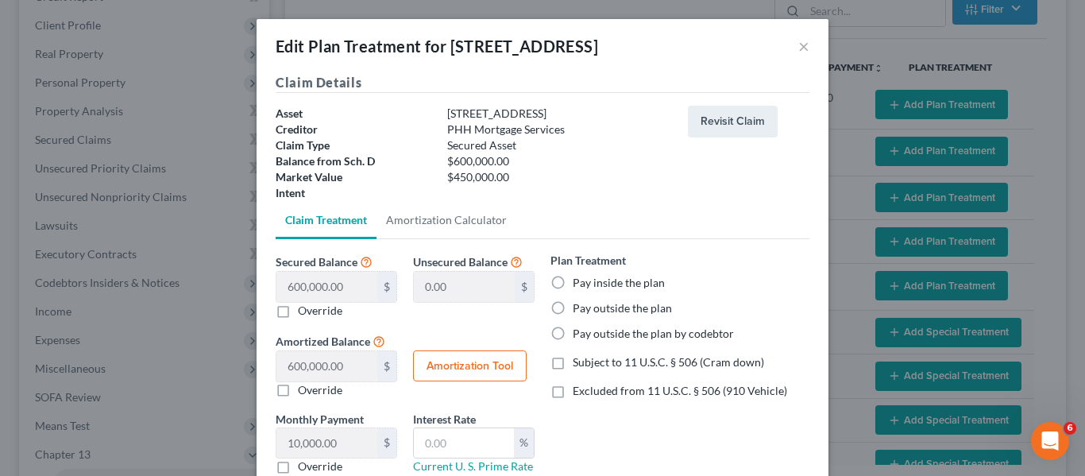
click at [573, 304] on label "Pay outside the plan" at bounding box center [622, 308] width 99 height 16
click at [579, 304] on input "Pay outside the plan" at bounding box center [584, 305] width 10 height 10
radio input "true"
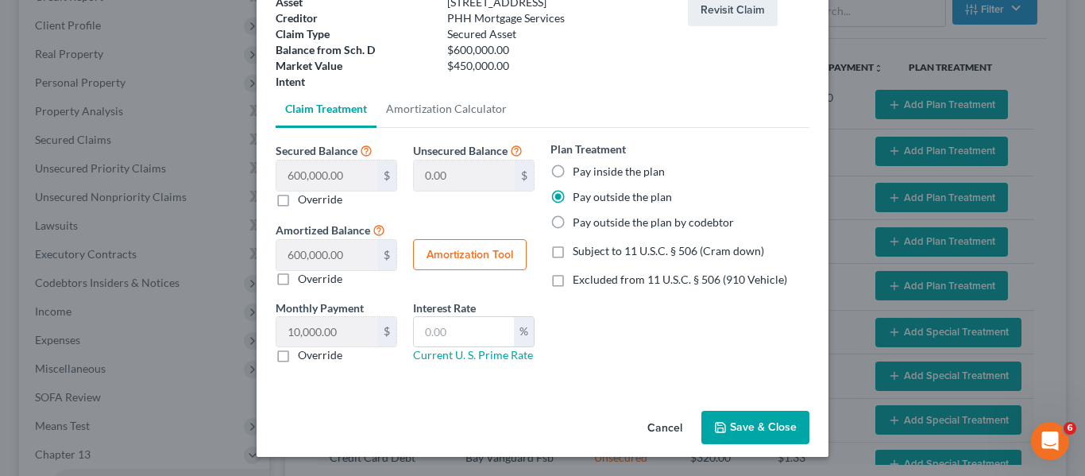
click at [725, 429] on button "Save & Close" at bounding box center [755, 427] width 108 height 33
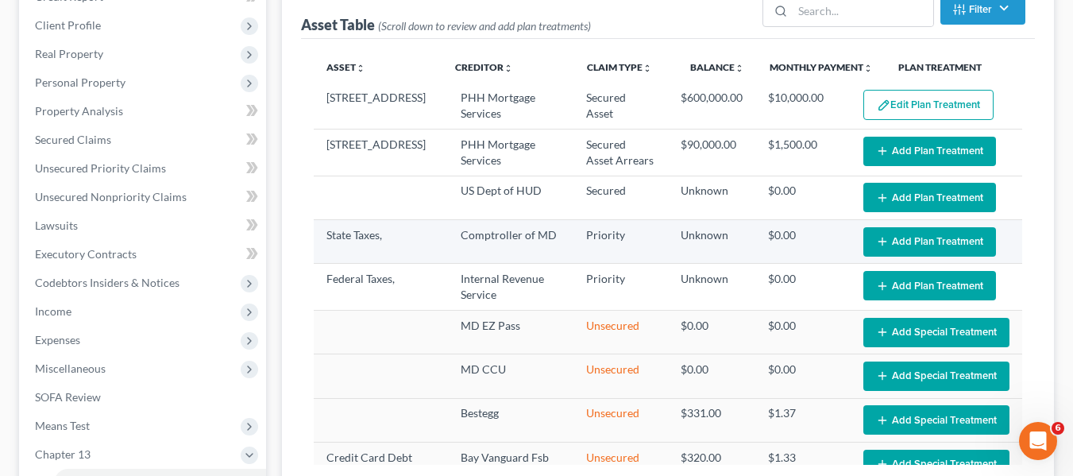
select select "59"
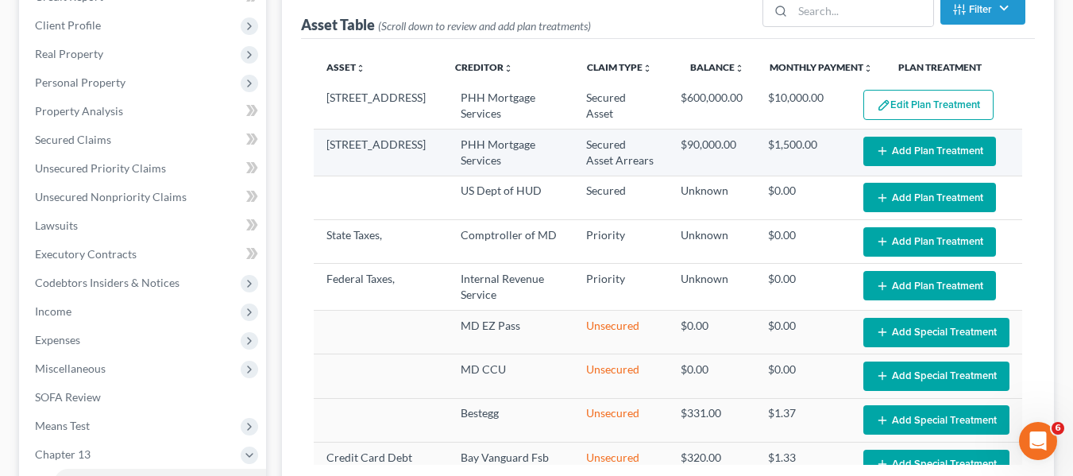
click at [870, 160] on button "Add Plan Treatment" at bounding box center [929, 151] width 133 height 29
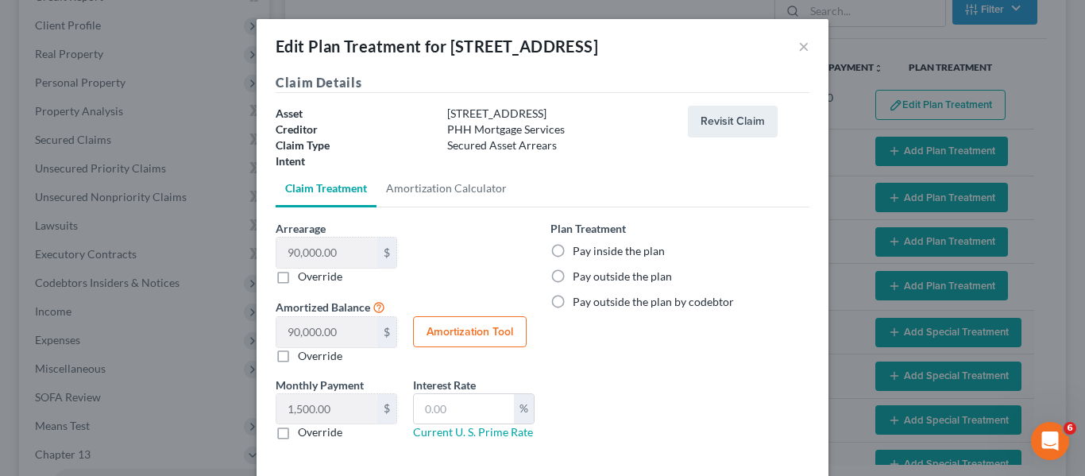
click at [573, 253] on label "Pay inside the plan" at bounding box center [619, 251] width 92 height 16
click at [579, 253] on input "Pay inside the plan" at bounding box center [584, 248] width 10 height 10
radio input "true"
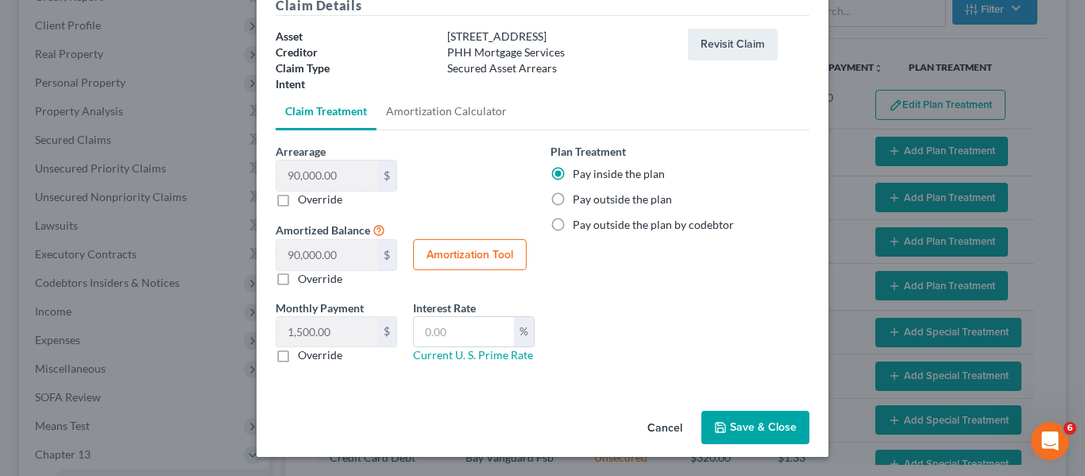
click at [729, 419] on button "Save & Close" at bounding box center [755, 427] width 108 height 33
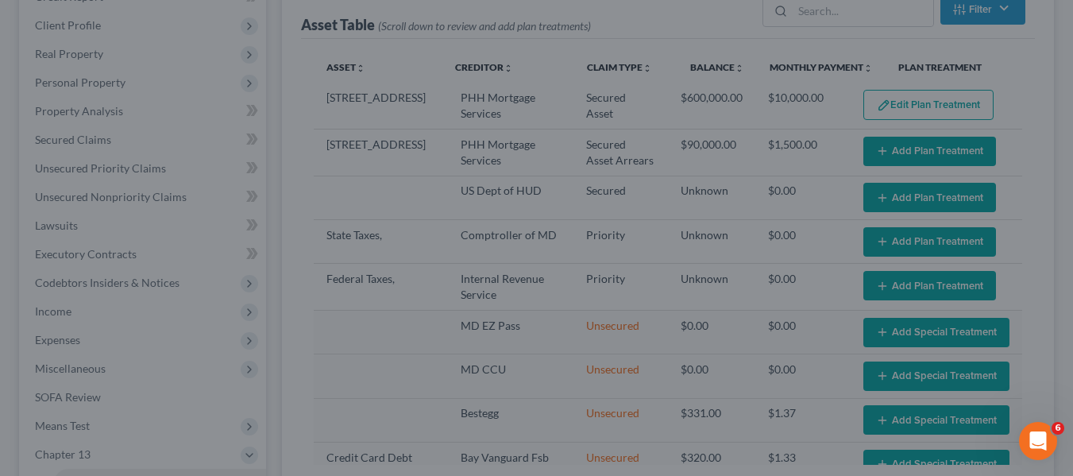
select select "59"
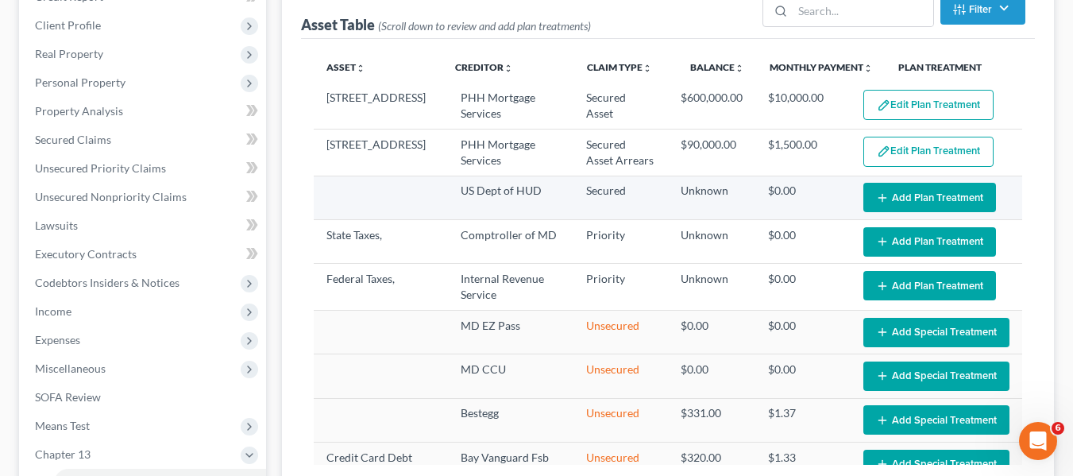
click at [899, 187] on button "Add Plan Treatment" at bounding box center [929, 197] width 133 height 29
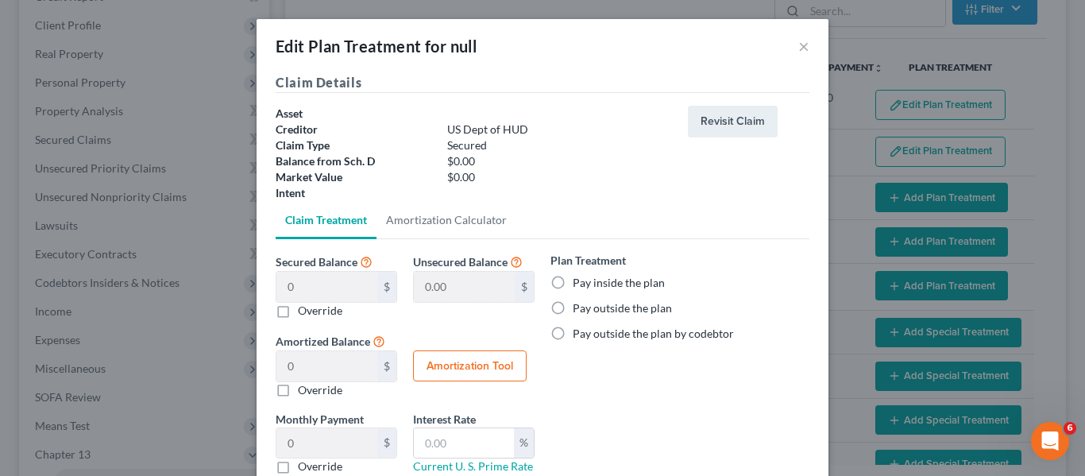
click at [573, 307] on label "Pay outside the plan" at bounding box center [622, 308] width 99 height 16
click at [579, 307] on input "Pay outside the plan" at bounding box center [584, 305] width 10 height 10
radio input "true"
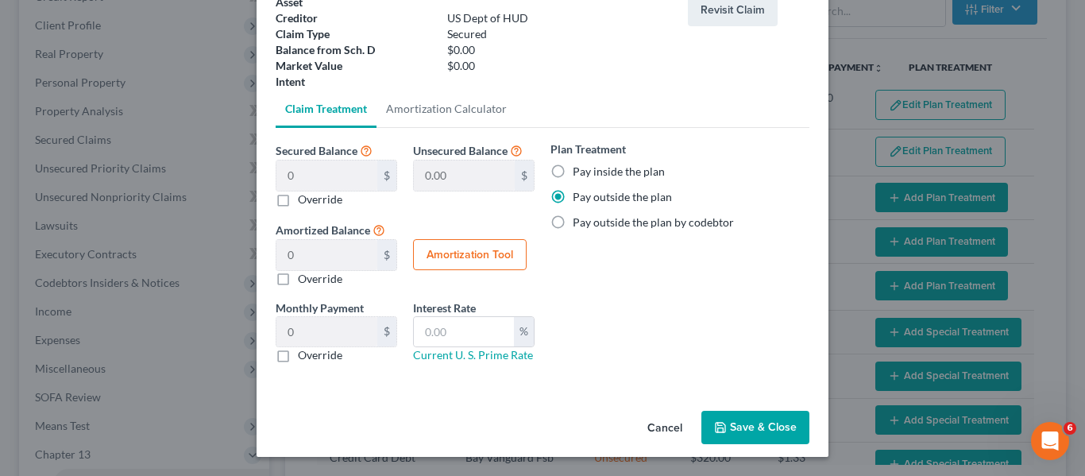
click at [716, 425] on icon "button" at bounding box center [721, 428] width 10 height 10
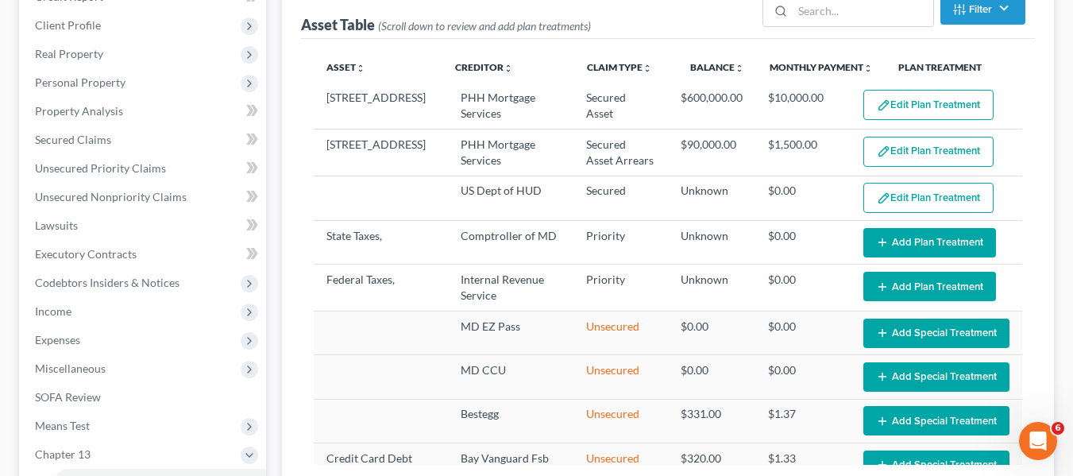
select select "59"
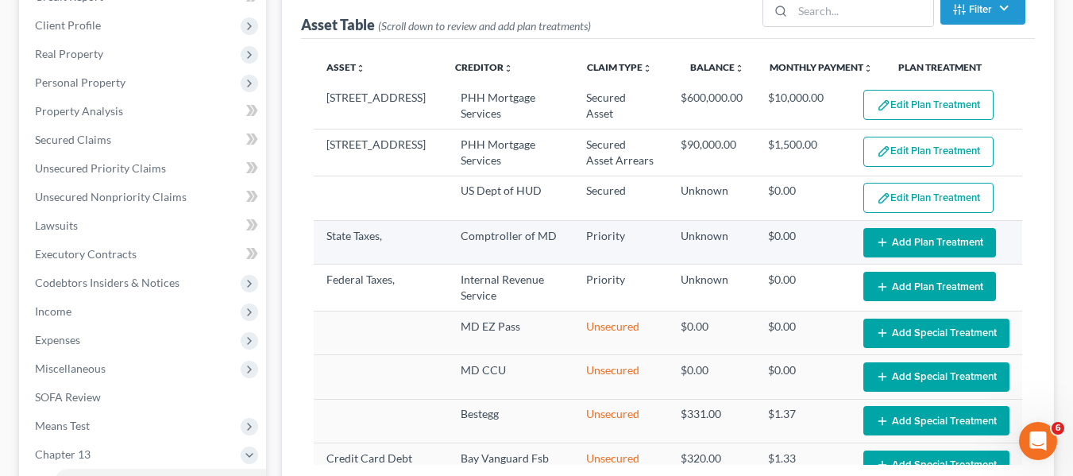
click at [894, 249] on button "Add Plan Treatment" at bounding box center [929, 242] width 133 height 29
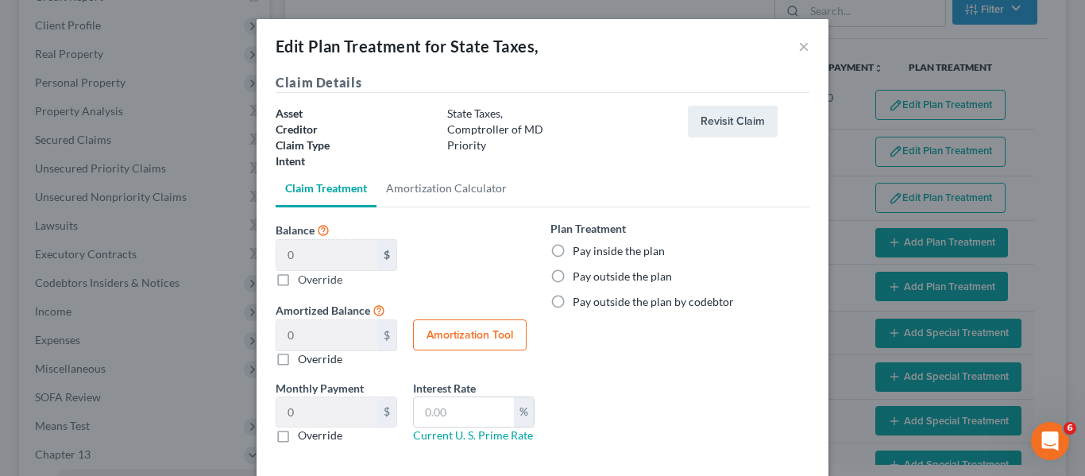
click at [573, 251] on label "Pay inside the plan" at bounding box center [619, 251] width 92 height 16
click at [579, 251] on input "Pay inside the plan" at bounding box center [584, 248] width 10 height 10
radio input "true"
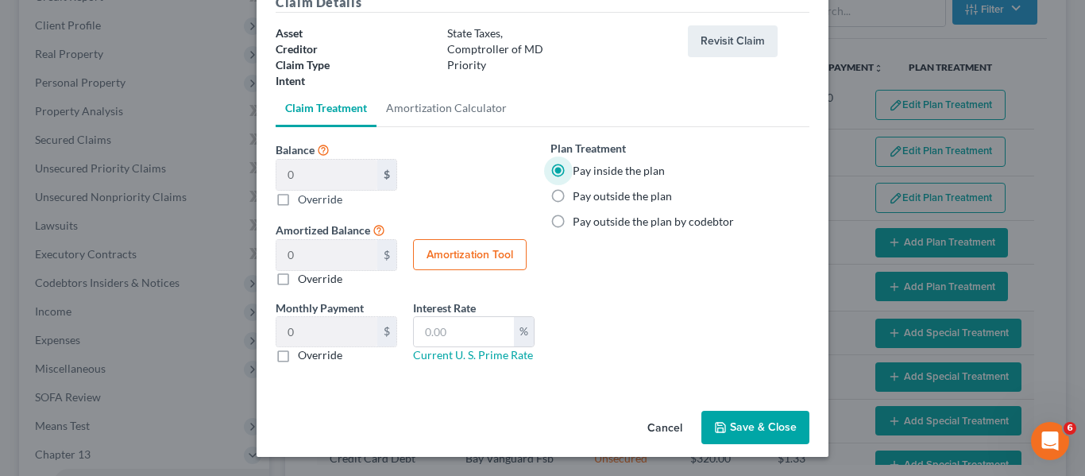
click at [732, 423] on button "Save & Close" at bounding box center [755, 427] width 108 height 33
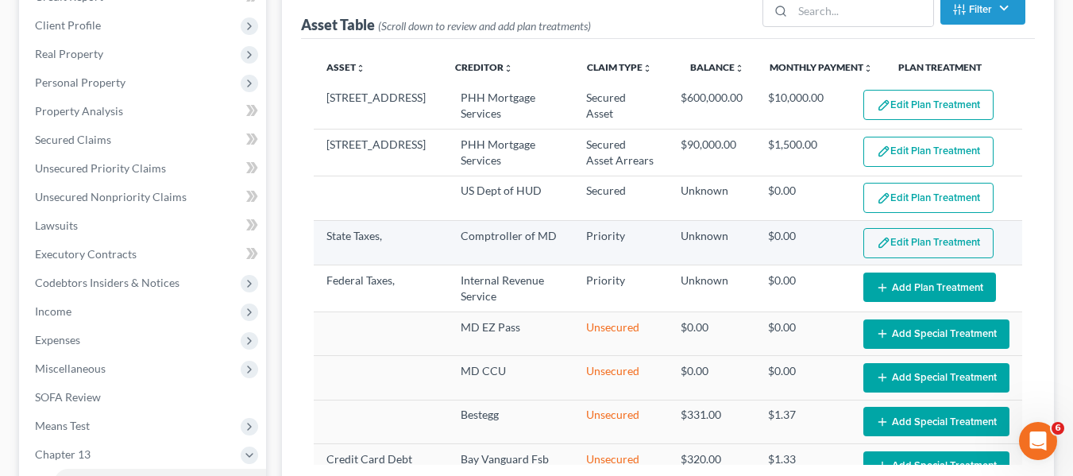
select select "59"
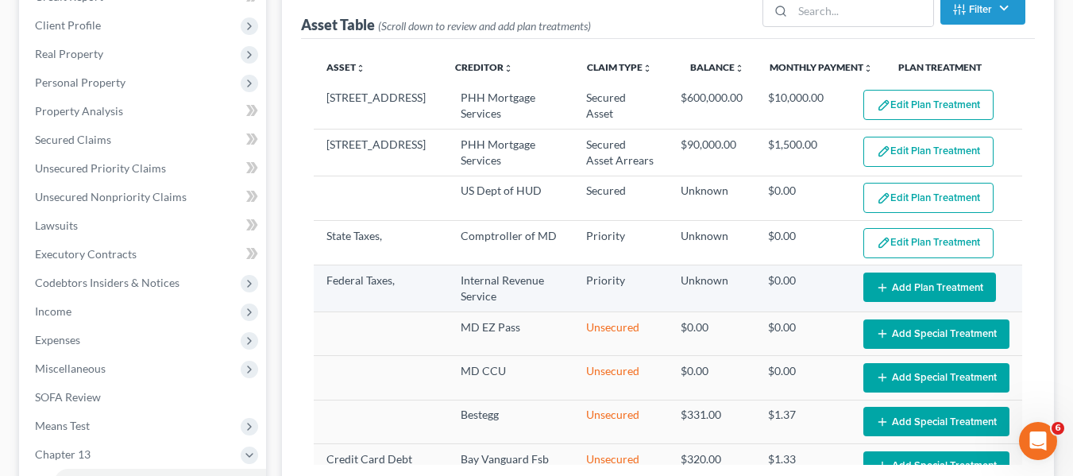
click at [880, 280] on button "Add Plan Treatment" at bounding box center [929, 286] width 133 height 29
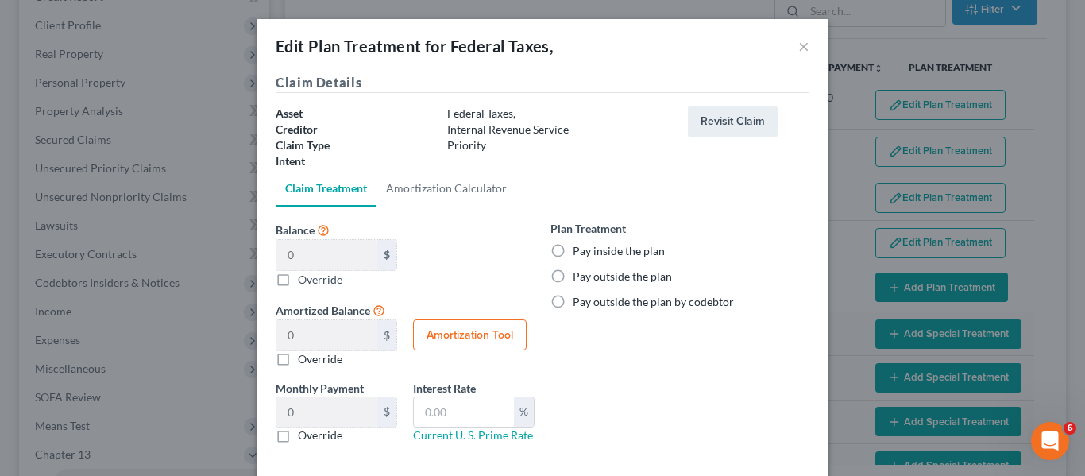
click at [573, 250] on label "Pay inside the plan" at bounding box center [619, 251] width 92 height 16
click at [579, 250] on input "Pay inside the plan" at bounding box center [584, 248] width 10 height 10
radio input "true"
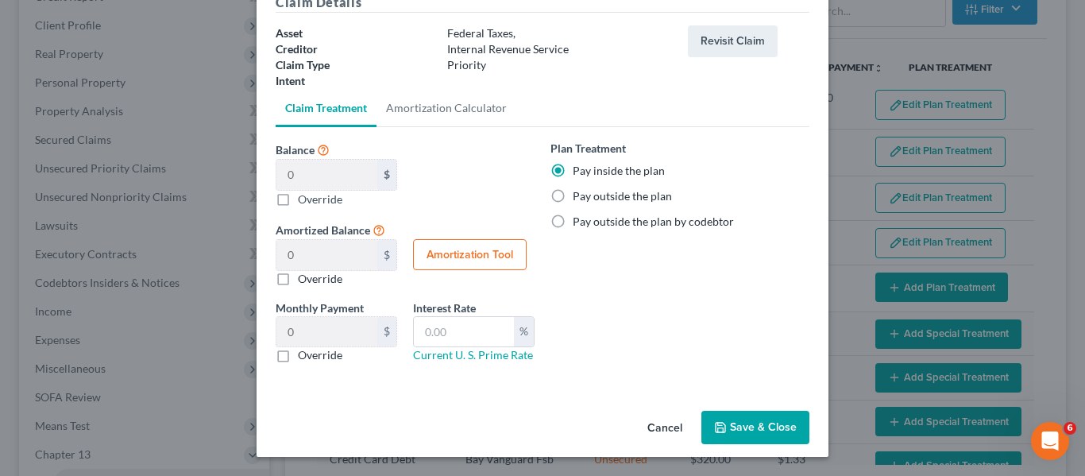
click at [729, 426] on button "Save & Close" at bounding box center [755, 427] width 108 height 33
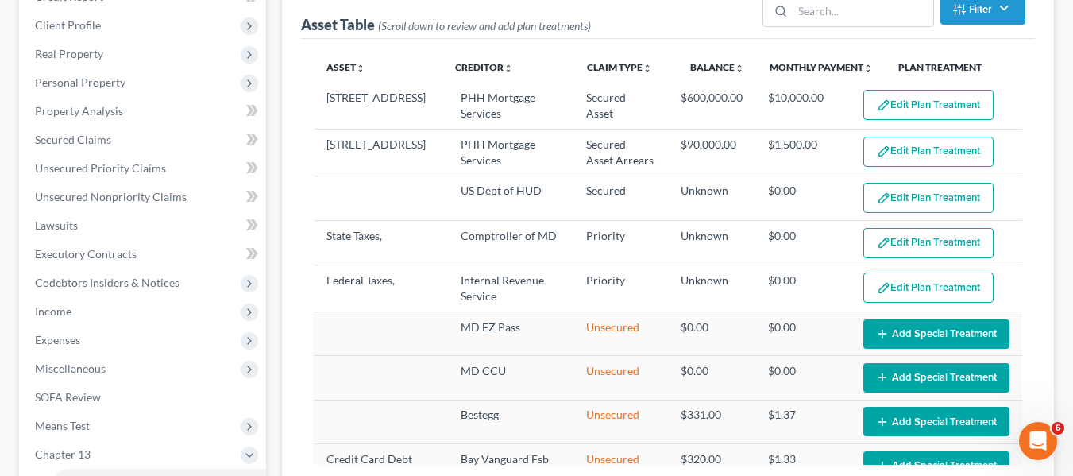
select select "59"
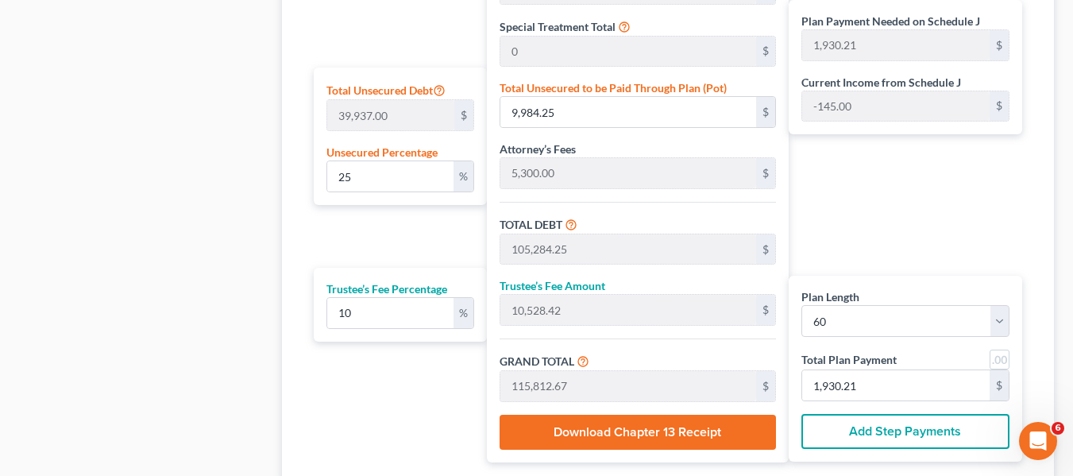
scroll to position [1048, 0]
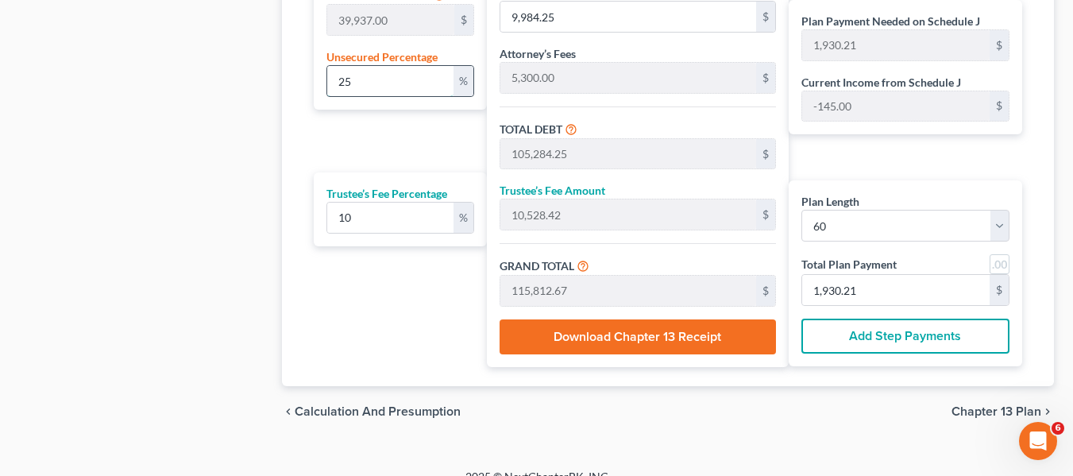
click at [392, 78] on input "25" at bounding box center [390, 81] width 126 height 30
type input "1"
type input "399.37"
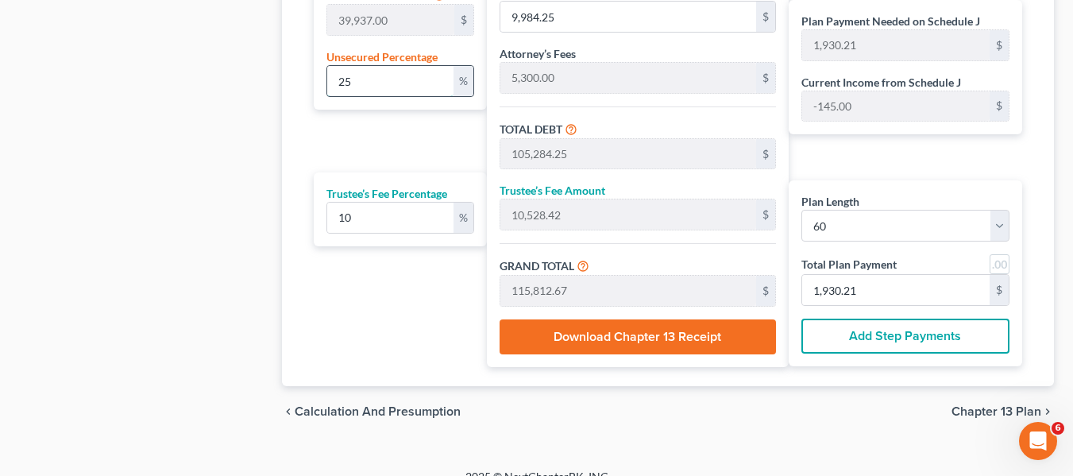
type input "95,699.37"
type input "9,569.93"
type input "105,269.30"
type input "1,754.48"
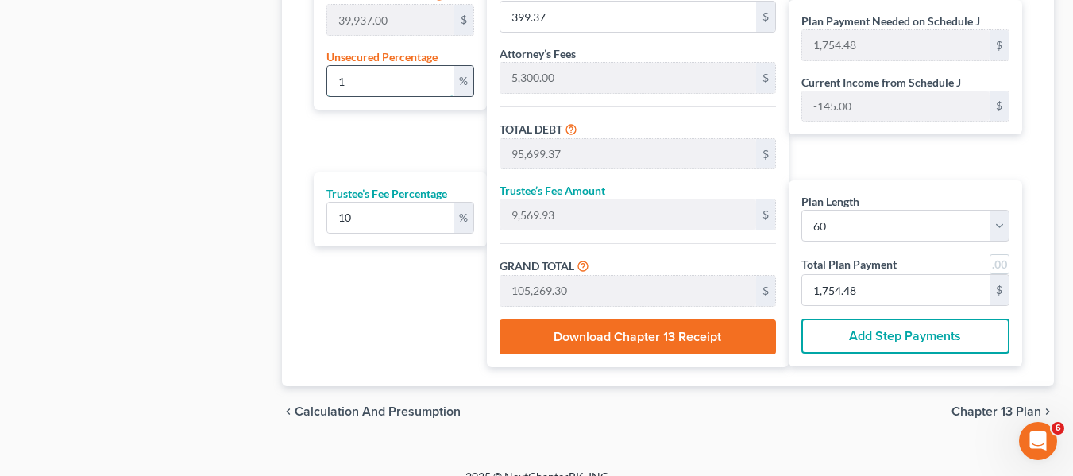
type input "10"
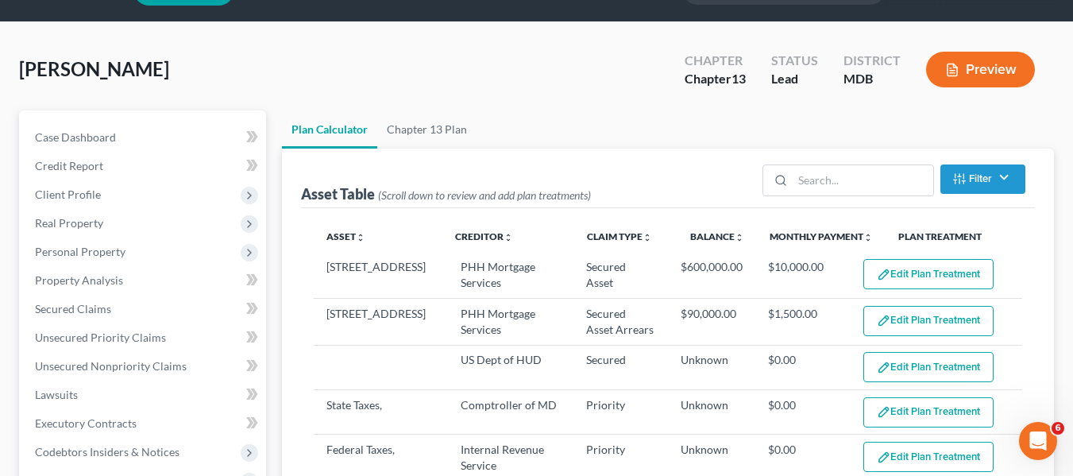
scroll to position [0, 0]
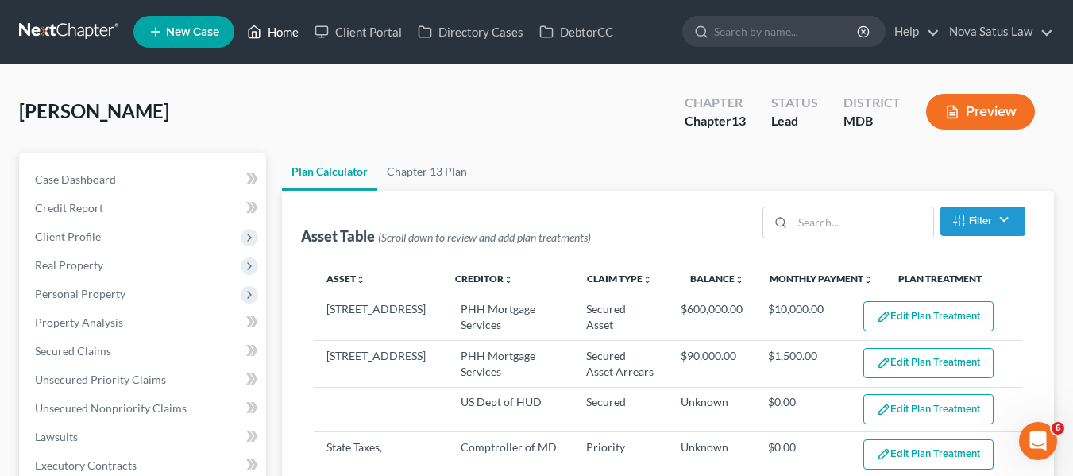
click at [282, 34] on link "Home" at bounding box center [273, 31] width 68 height 29
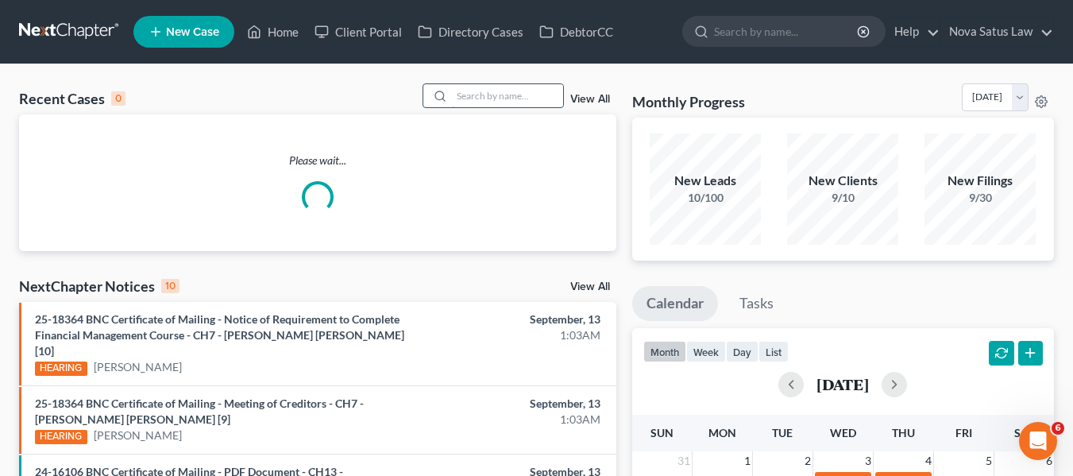
click at [483, 88] on input "search" at bounding box center [507, 95] width 111 height 23
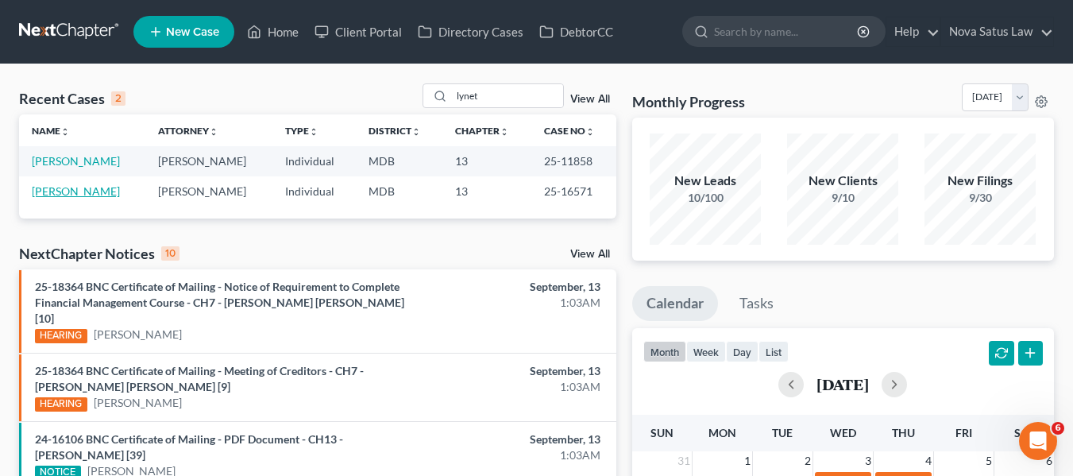
click at [69, 189] on link "[PERSON_NAME]" at bounding box center [76, 191] width 88 height 14
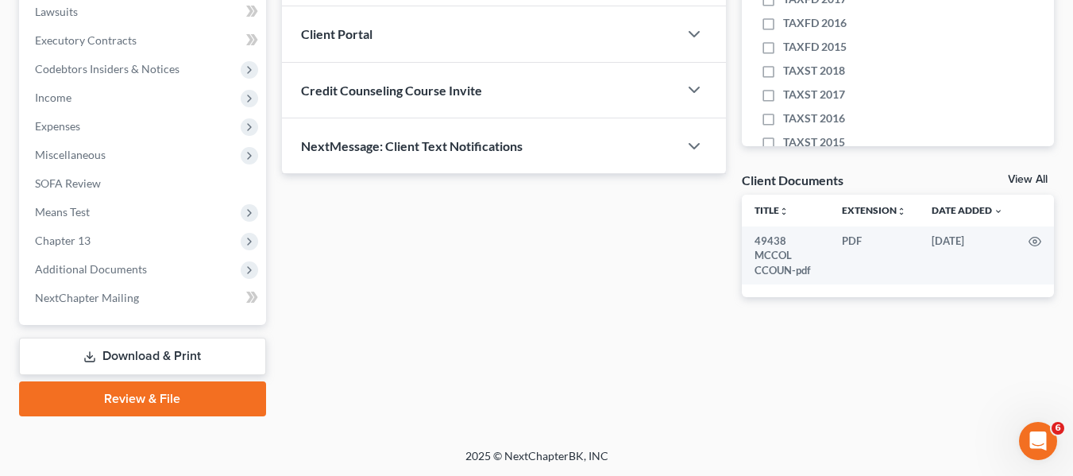
scroll to position [423, 0]
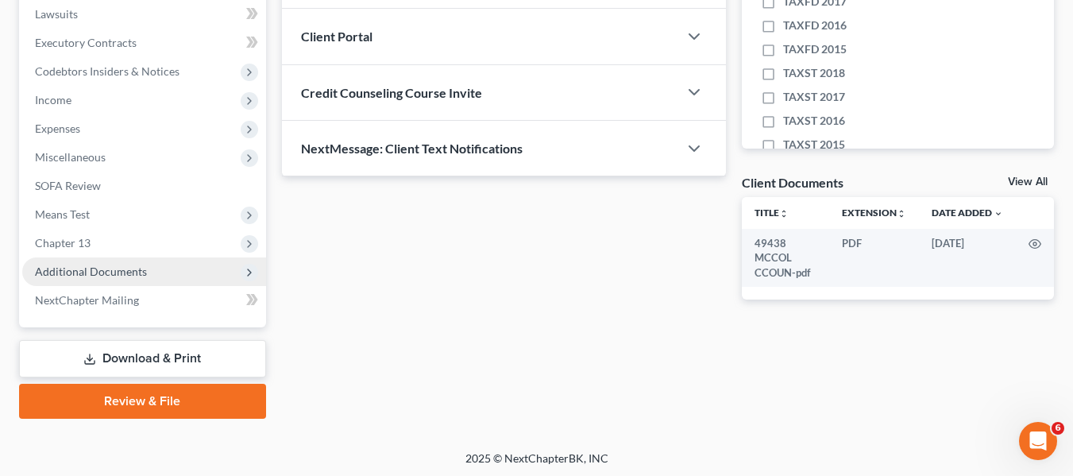
click at [87, 268] on span "Additional Documents" at bounding box center [91, 272] width 112 height 14
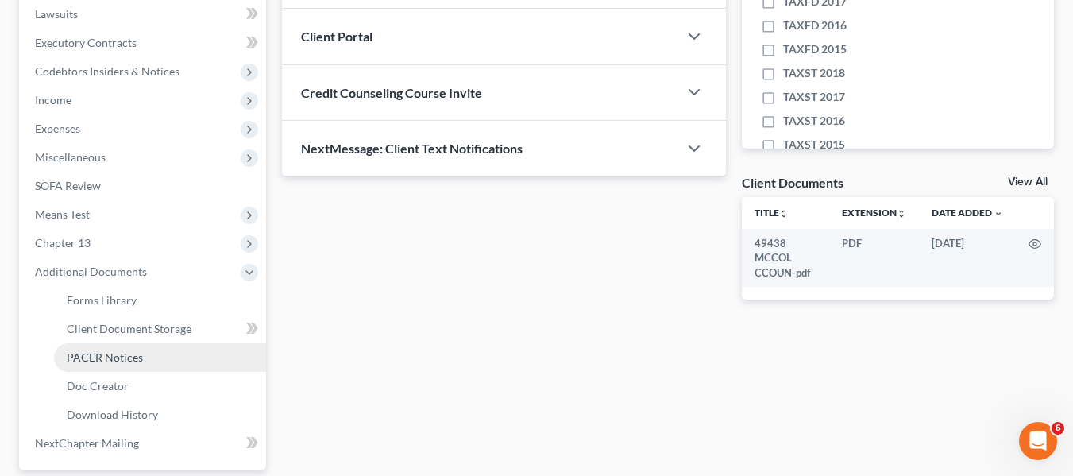
click at [109, 358] on span "PACER Notices" at bounding box center [105, 357] width 76 height 14
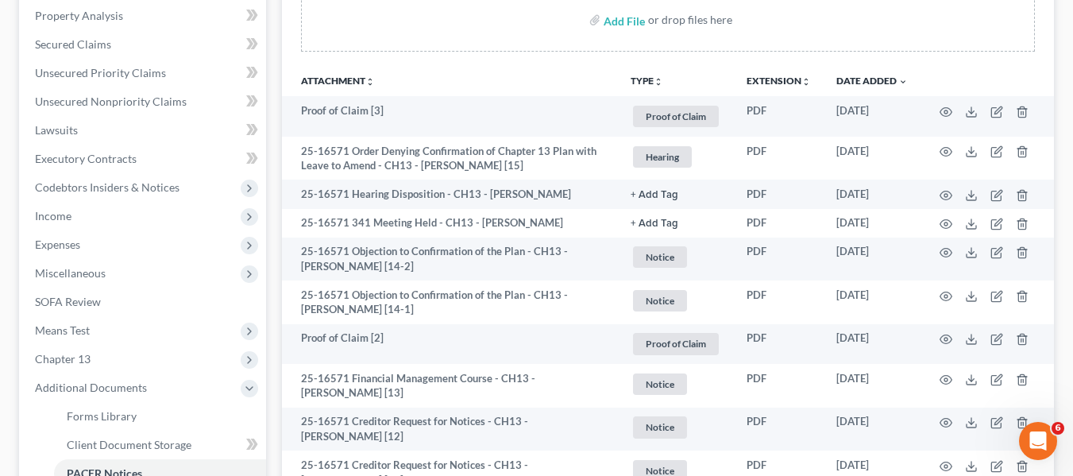
scroll to position [307, 0]
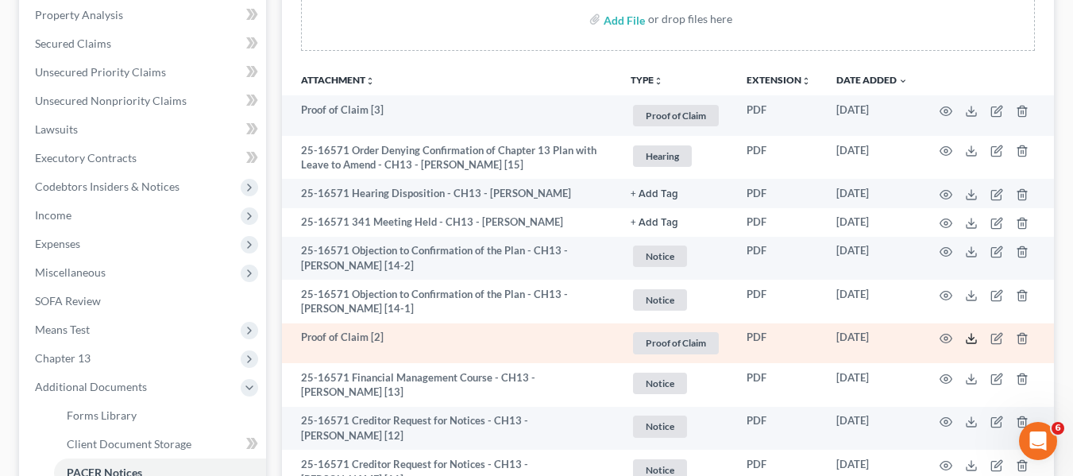
click at [971, 336] on icon at bounding box center [971, 338] width 13 height 13
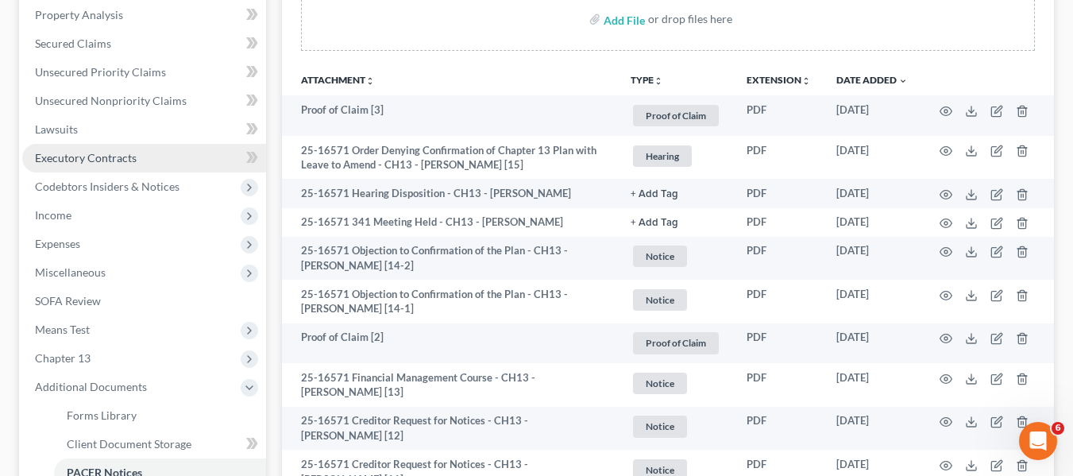
click at [198, 162] on link "Executory Contracts" at bounding box center [144, 158] width 244 height 29
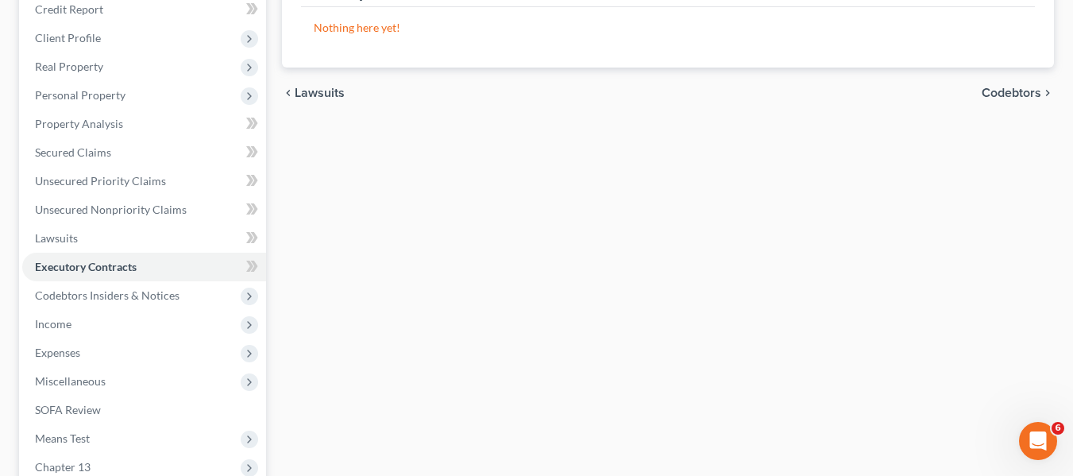
scroll to position [199, 0]
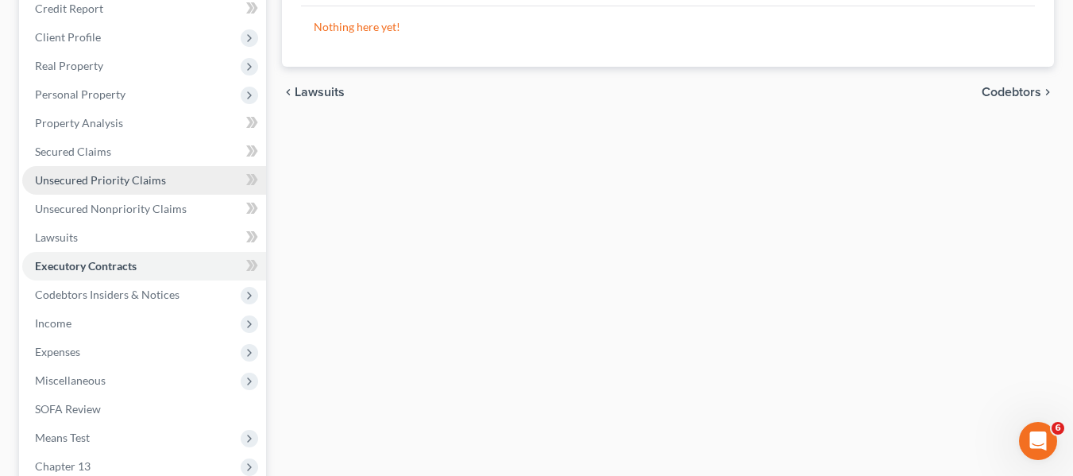
click at [132, 175] on span "Unsecured Priority Claims" at bounding box center [100, 180] width 131 height 14
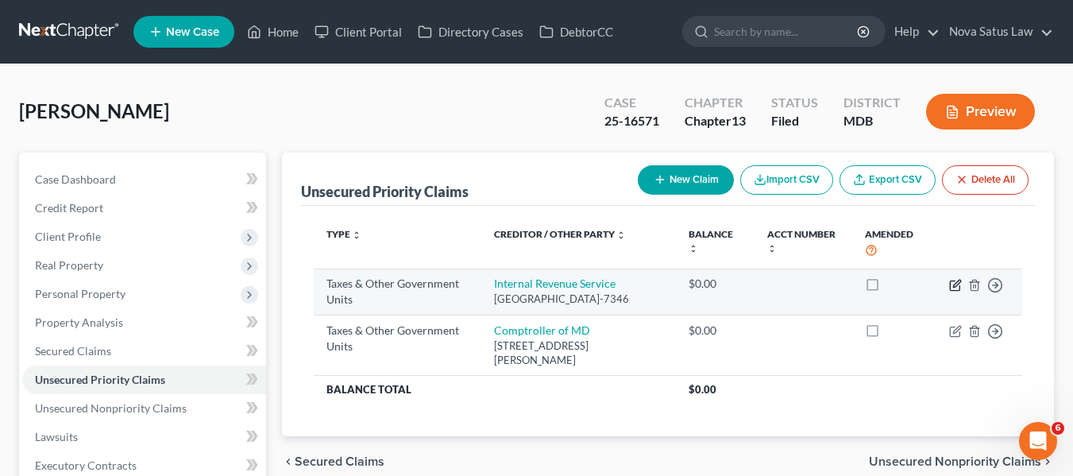
click at [954, 284] on icon "button" at bounding box center [956, 283] width 7 height 7
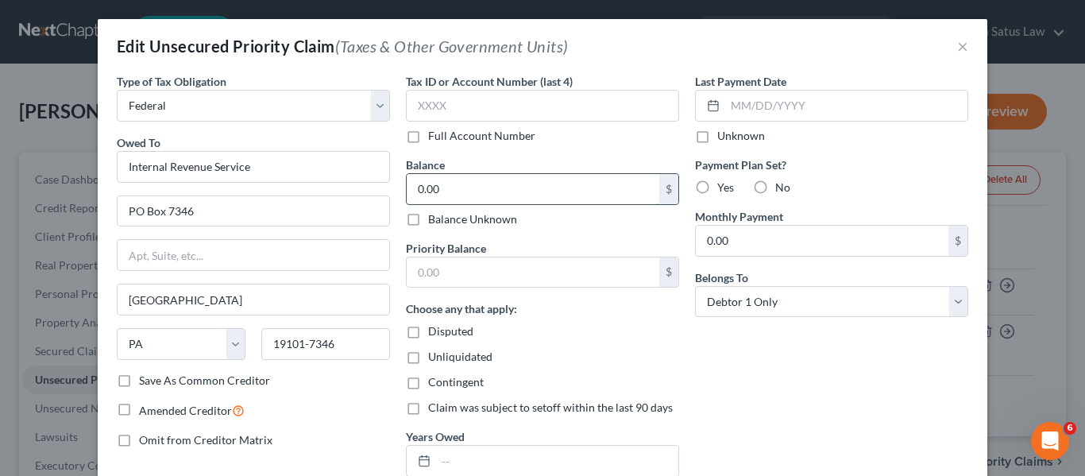
click at [466, 176] on input "0.00" at bounding box center [533, 189] width 253 height 30
click at [474, 278] on input "text" at bounding box center [533, 272] width 253 height 30
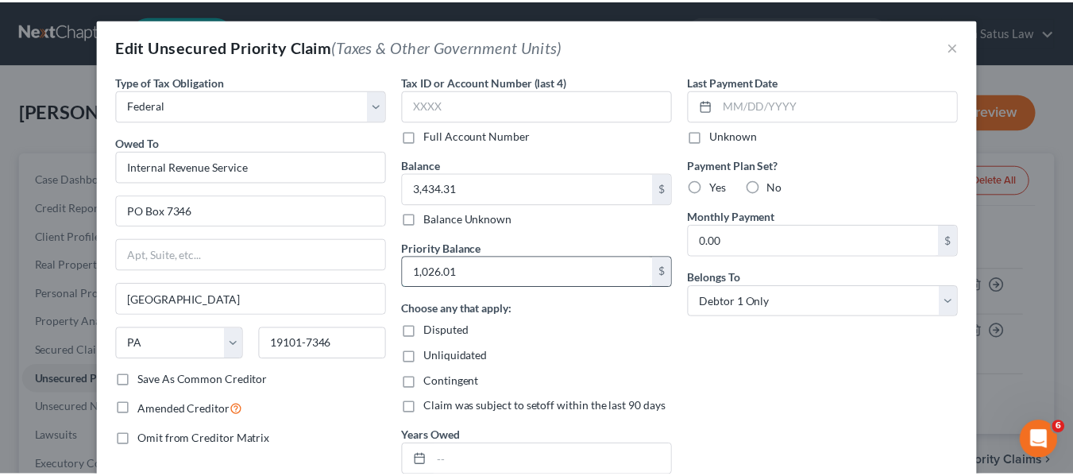
scroll to position [159, 0]
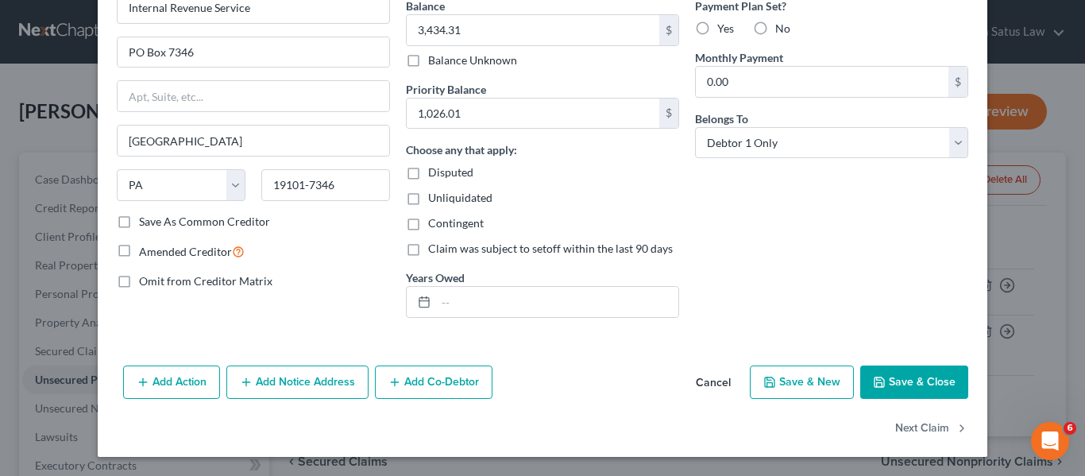
click at [870, 395] on button "Save & Close" at bounding box center [914, 381] width 108 height 33
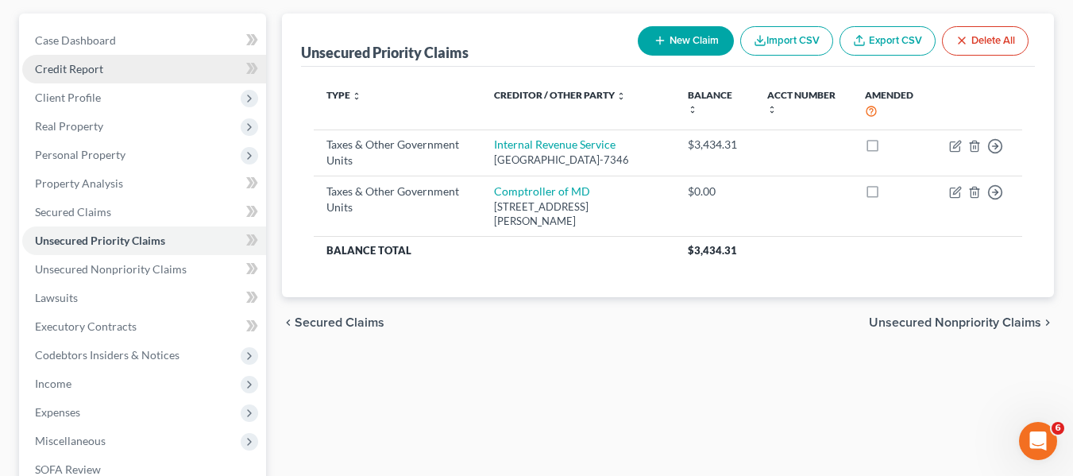
scroll to position [141, 0]
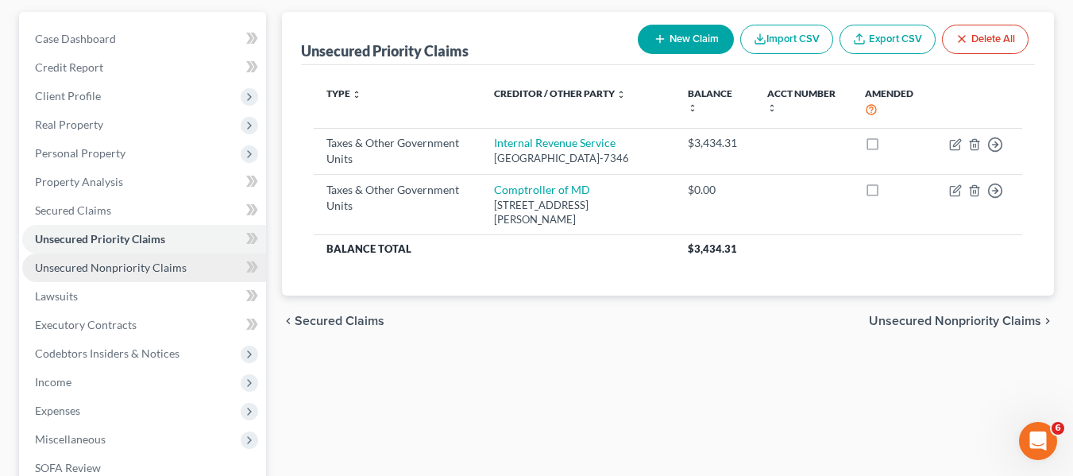
click at [130, 265] on span "Unsecured Nonpriority Claims" at bounding box center [111, 268] width 152 height 14
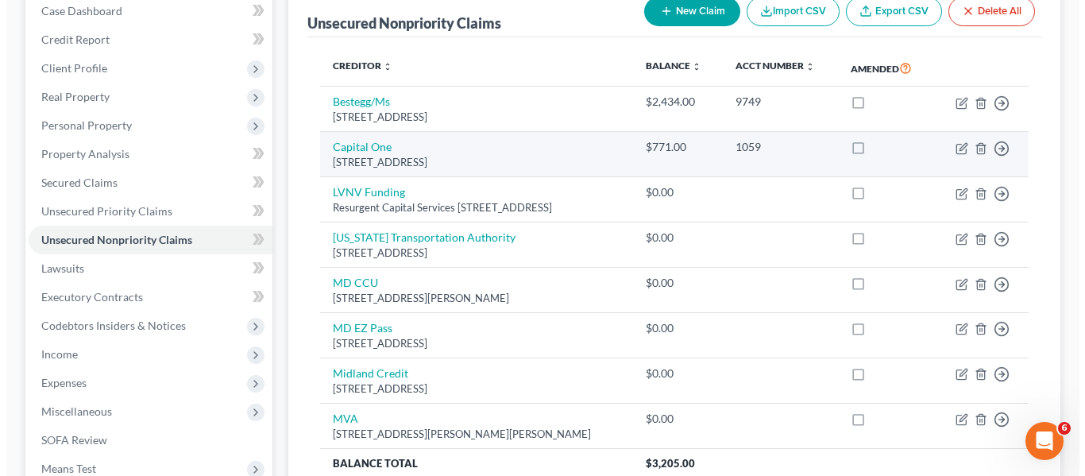
scroll to position [170, 0]
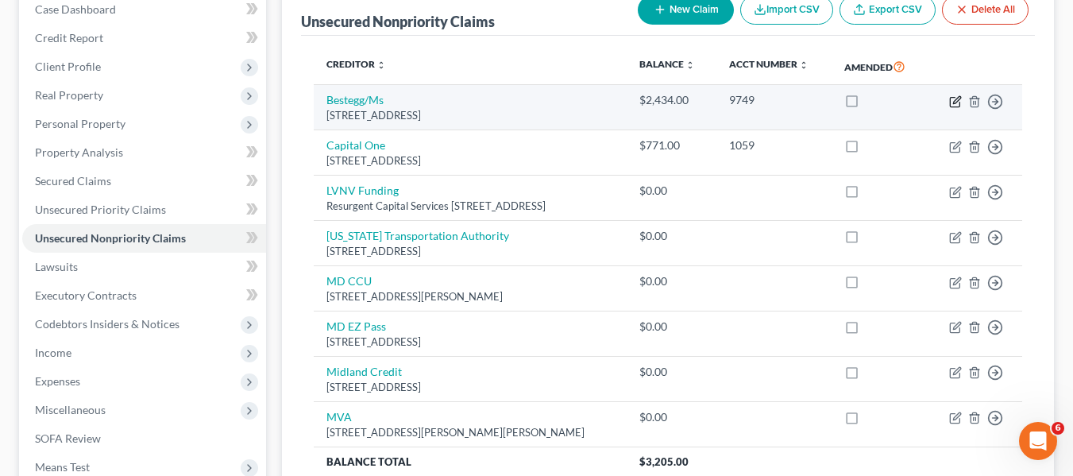
click at [956, 105] on icon "button" at bounding box center [955, 101] width 13 height 13
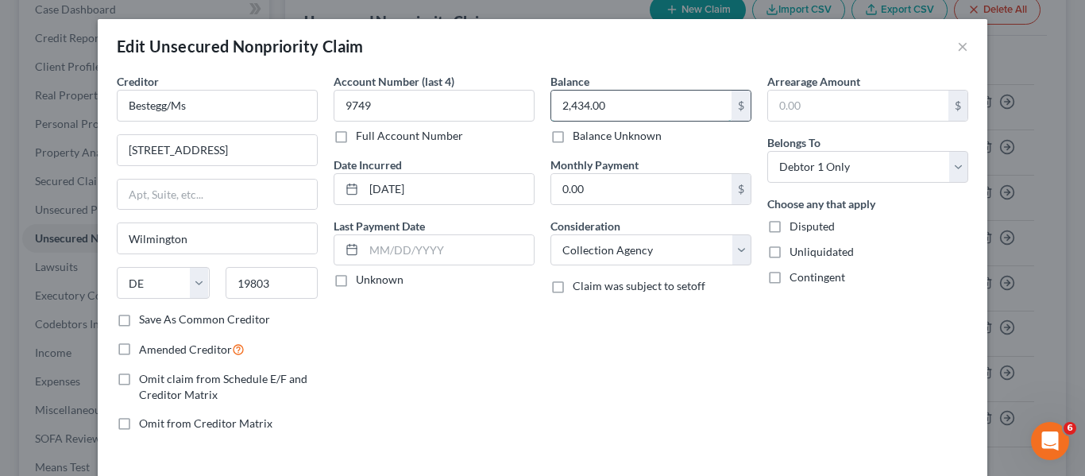
click at [627, 108] on input "2,434.00" at bounding box center [641, 106] width 180 height 30
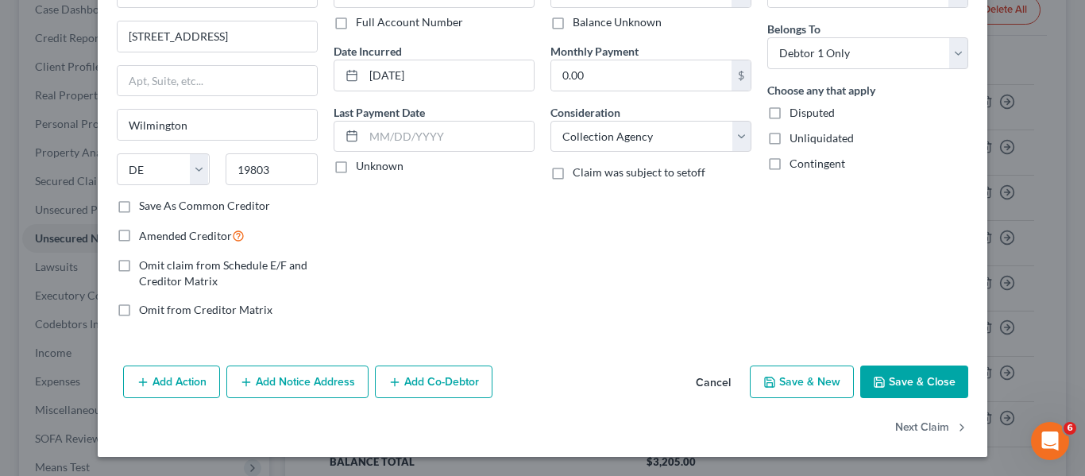
click at [860, 372] on button "Save & Close" at bounding box center [914, 381] width 108 height 33
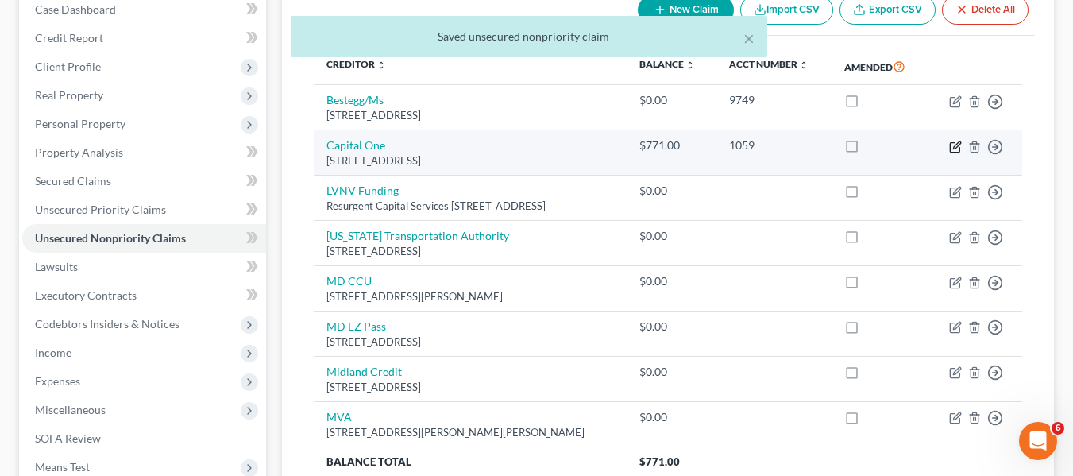
click at [956, 145] on icon "button" at bounding box center [956, 144] width 7 height 7
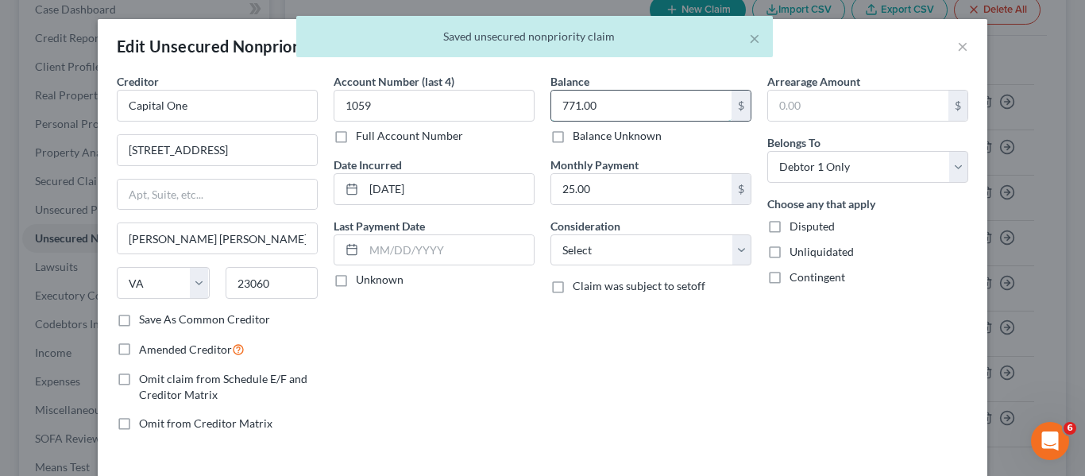
click at [677, 106] on input "771.00" at bounding box center [641, 106] width 180 height 30
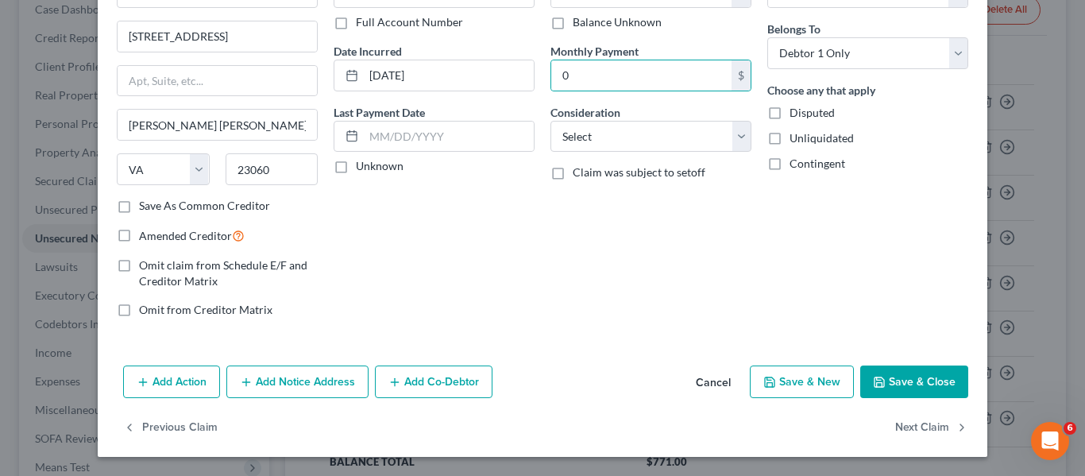
click at [873, 376] on icon "button" at bounding box center [879, 382] width 13 height 13
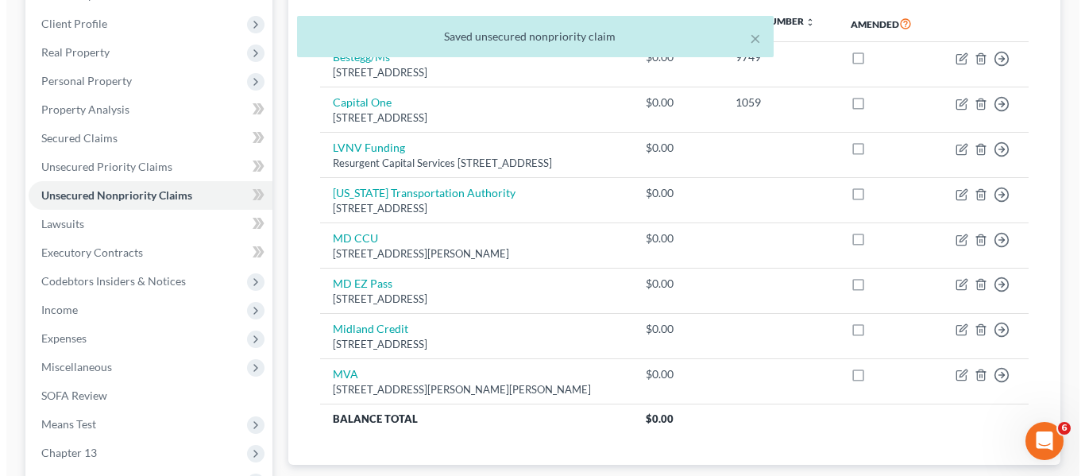
scroll to position [210, 0]
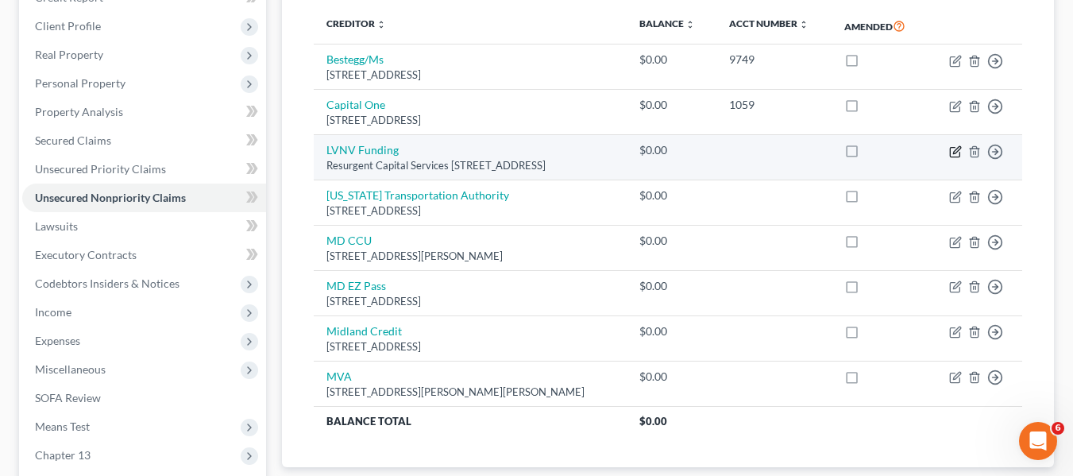
click at [955, 151] on icon "button" at bounding box center [956, 149] width 7 height 7
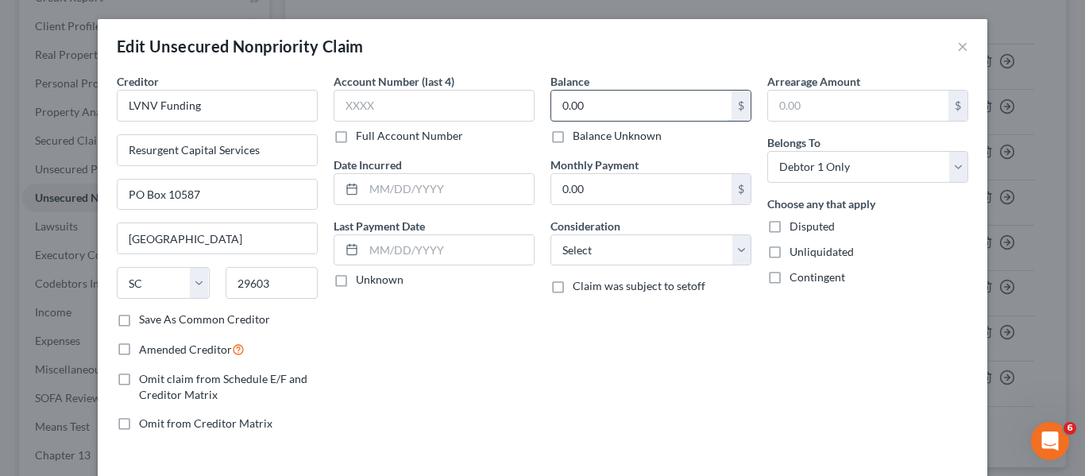
click at [632, 110] on input "0.00" at bounding box center [641, 106] width 180 height 30
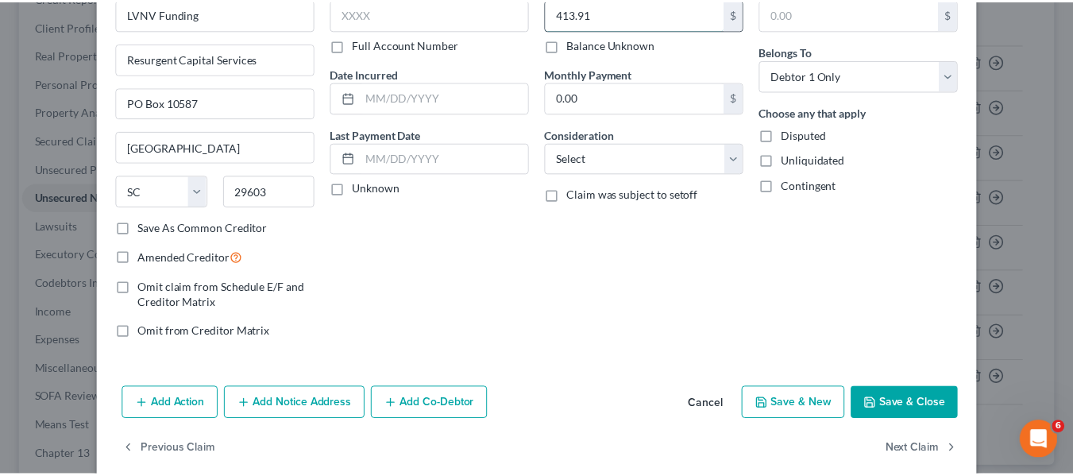
scroll to position [114, 0]
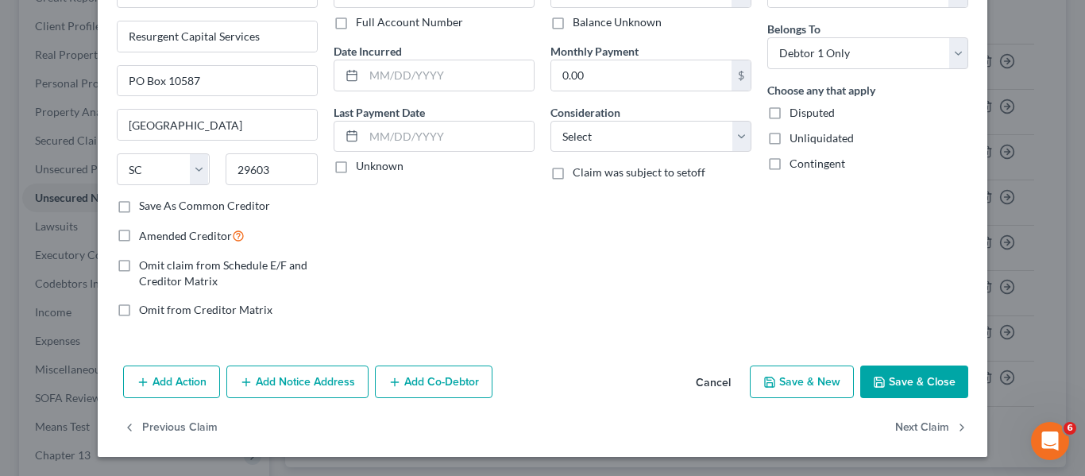
click at [883, 381] on button "Save & Close" at bounding box center [914, 381] width 108 height 33
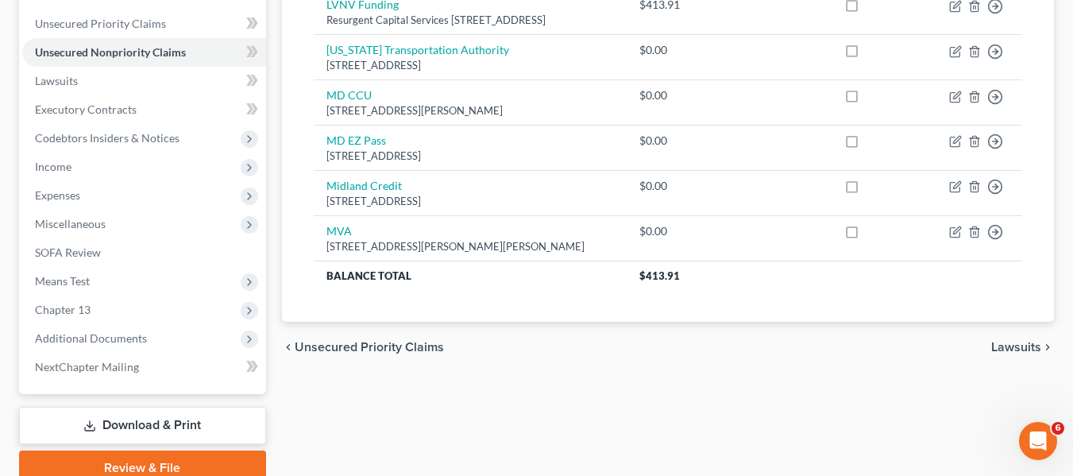
scroll to position [358, 0]
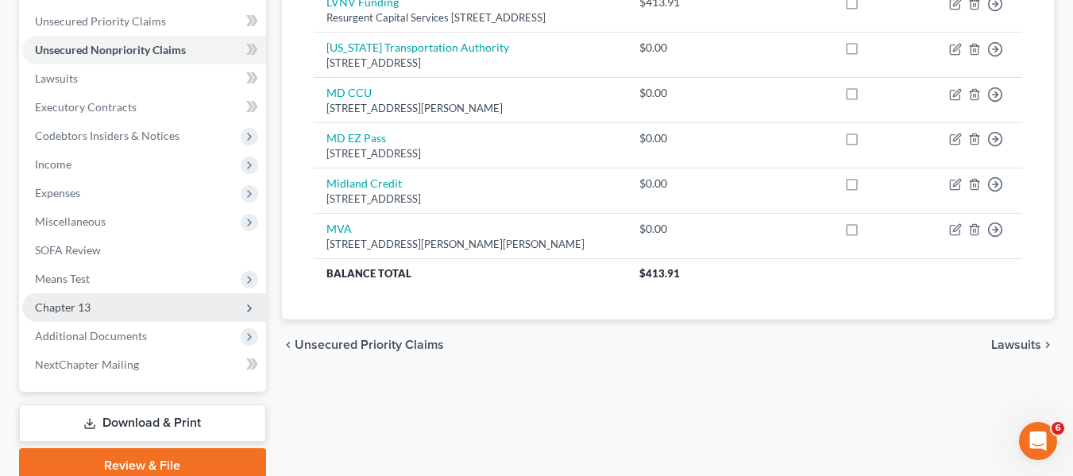
click at [75, 304] on span "Chapter 13" at bounding box center [63, 307] width 56 height 14
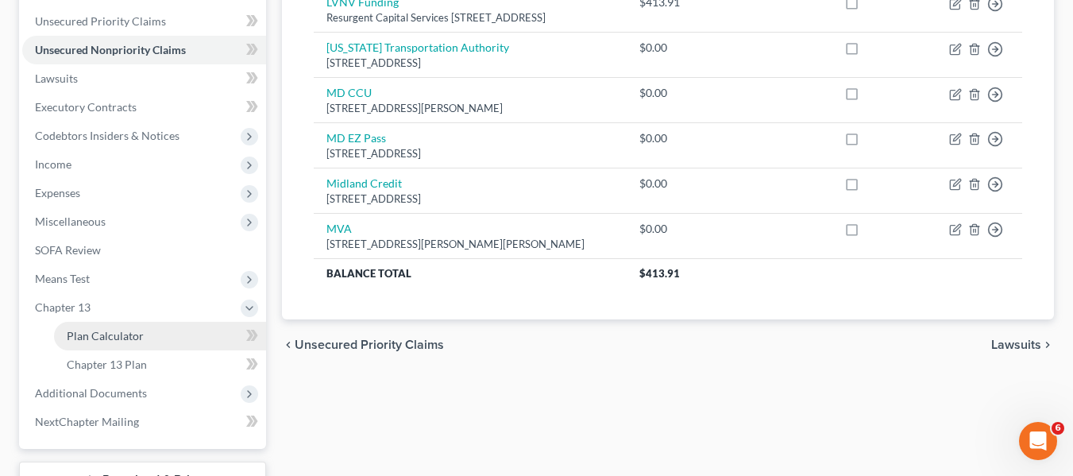
scroll to position [483, 0]
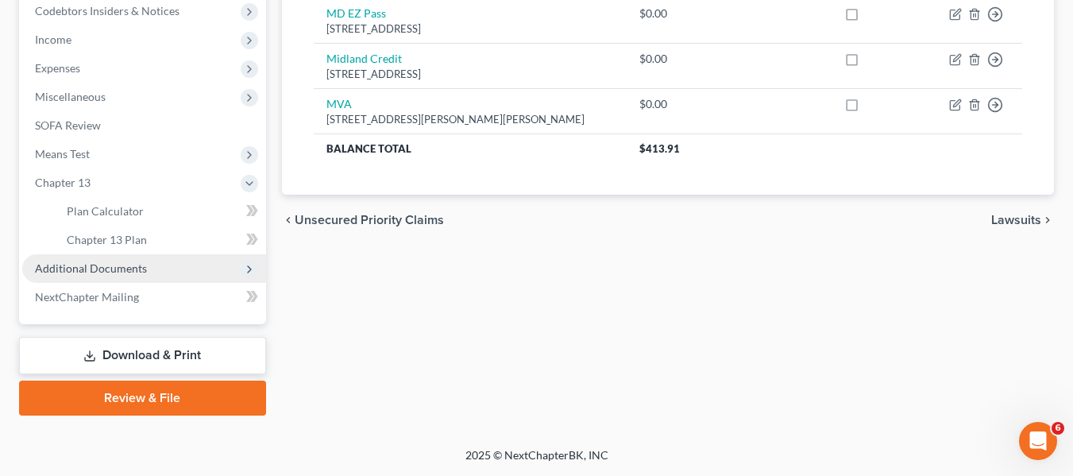
click at [66, 265] on span "Additional Documents" at bounding box center [91, 268] width 112 height 14
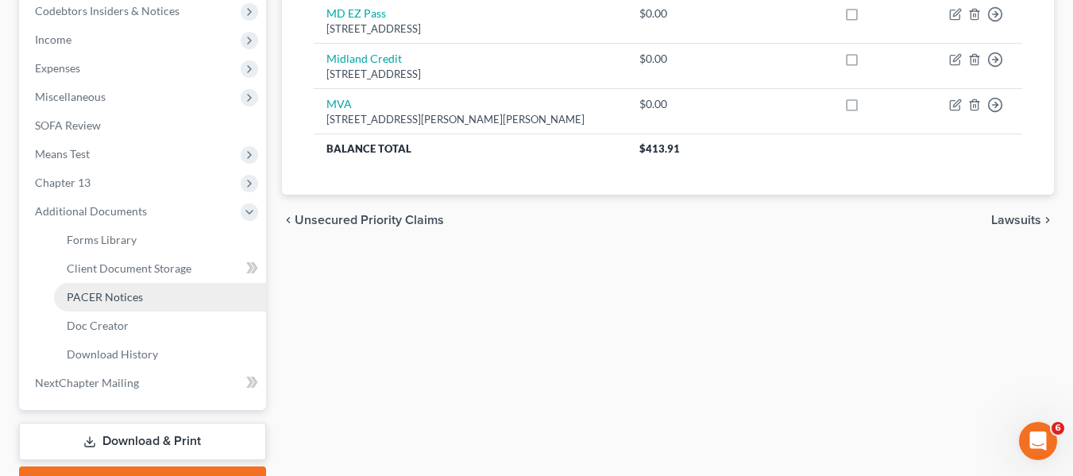
click at [74, 295] on span "PACER Notices" at bounding box center [105, 297] width 76 height 14
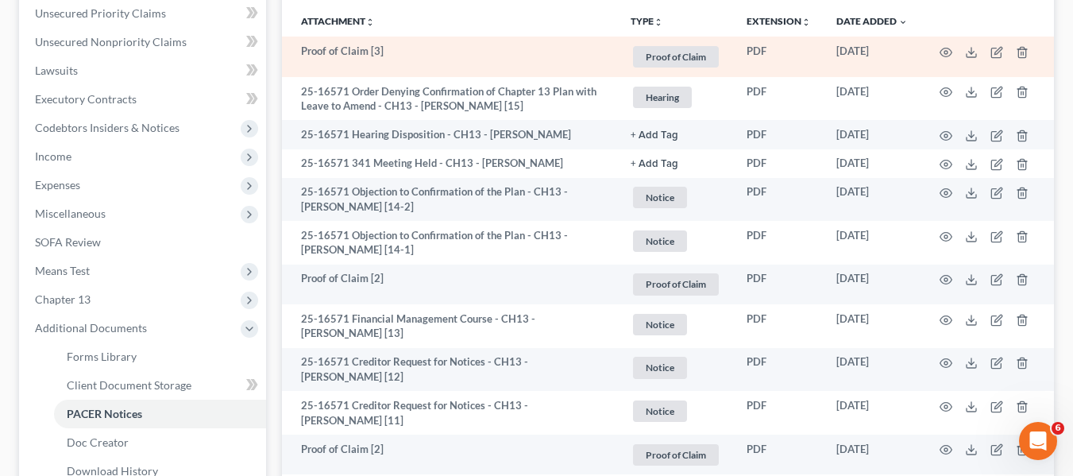
scroll to position [367, 0]
click at [971, 52] on polyline at bounding box center [972, 51] width 6 height 2
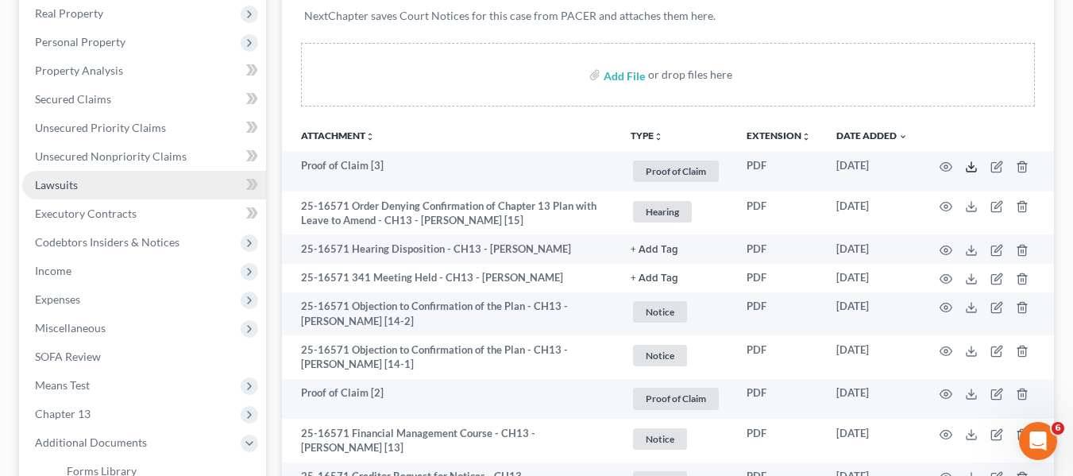
scroll to position [251, 0]
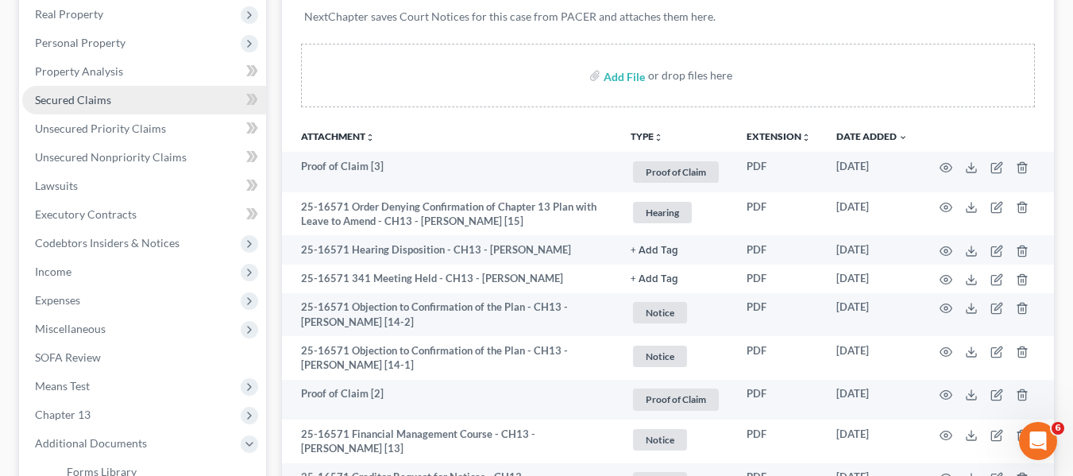
click at [136, 98] on link "Secured Claims" at bounding box center [144, 100] width 244 height 29
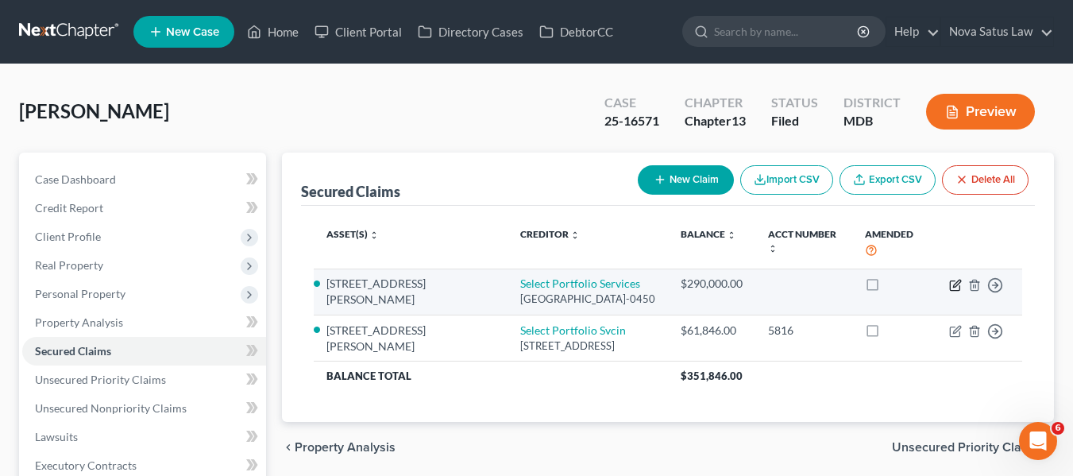
click at [956, 288] on icon "button" at bounding box center [955, 285] width 13 height 13
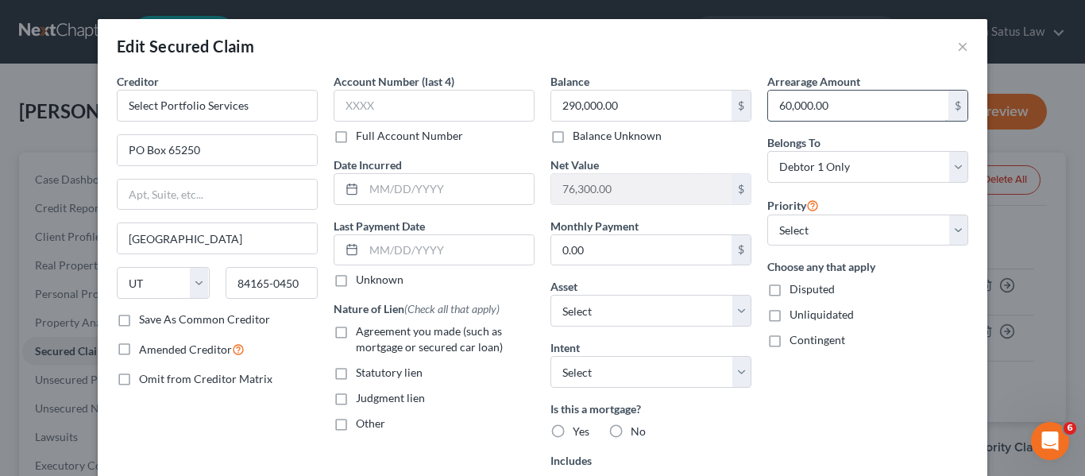
click at [843, 109] on input "60,000.00" at bounding box center [858, 106] width 180 height 30
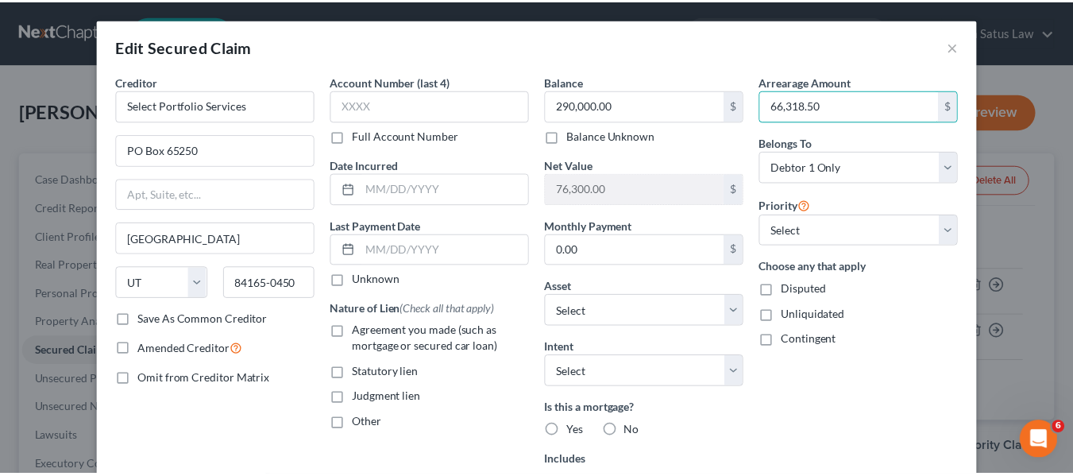
scroll to position [278, 0]
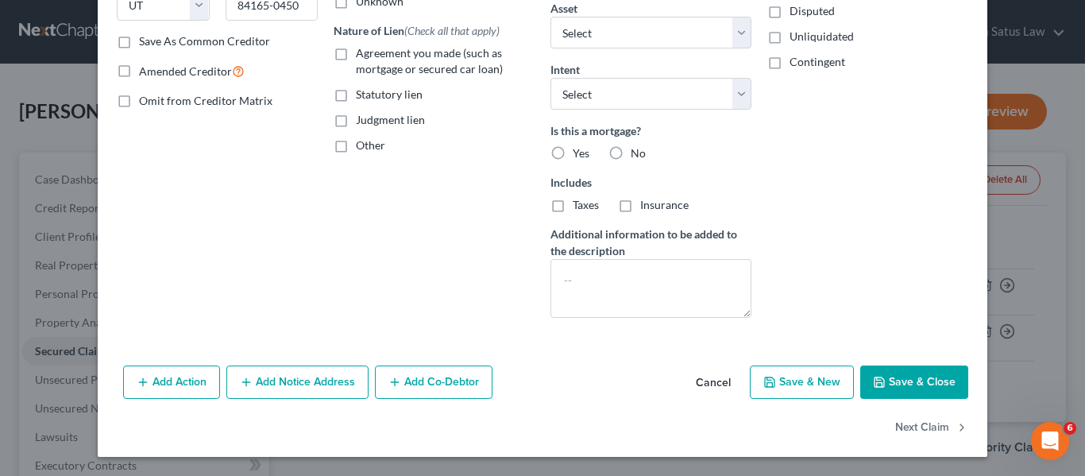
click at [903, 368] on button "Save & Close" at bounding box center [914, 381] width 108 height 33
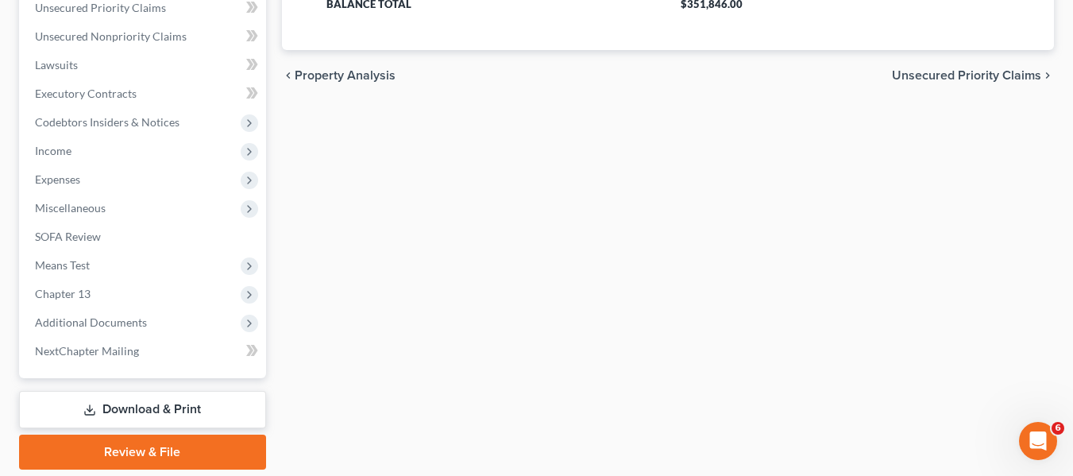
scroll to position [373, 0]
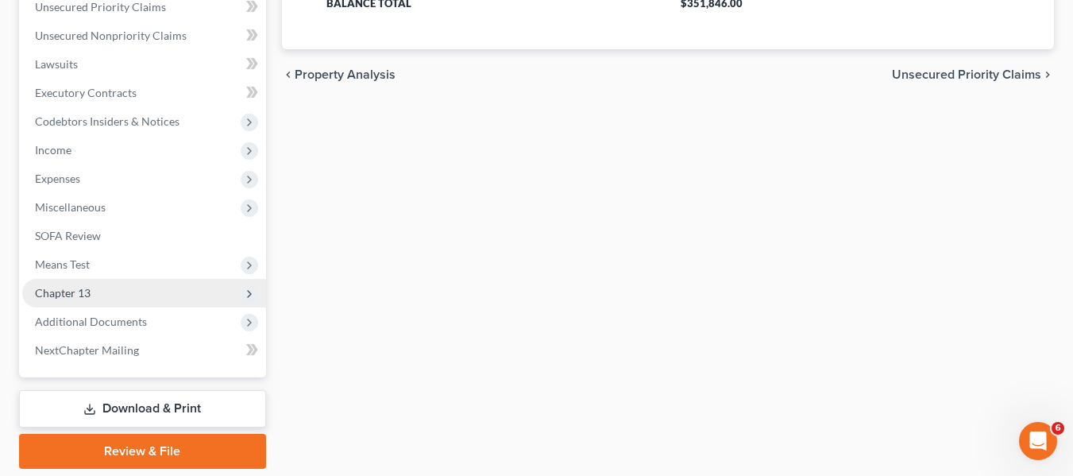
click at [67, 289] on span "Chapter 13" at bounding box center [63, 293] width 56 height 14
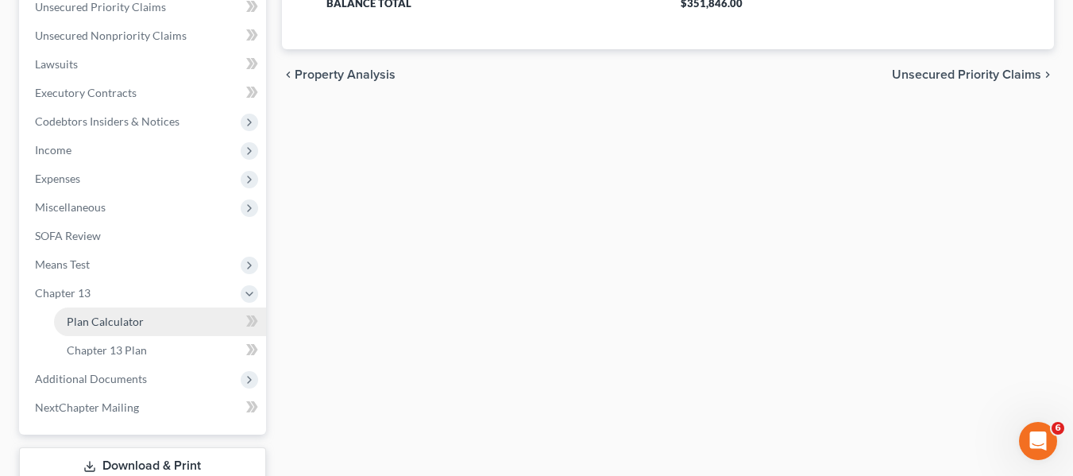
click at [95, 320] on span "Plan Calculator" at bounding box center [105, 322] width 77 height 14
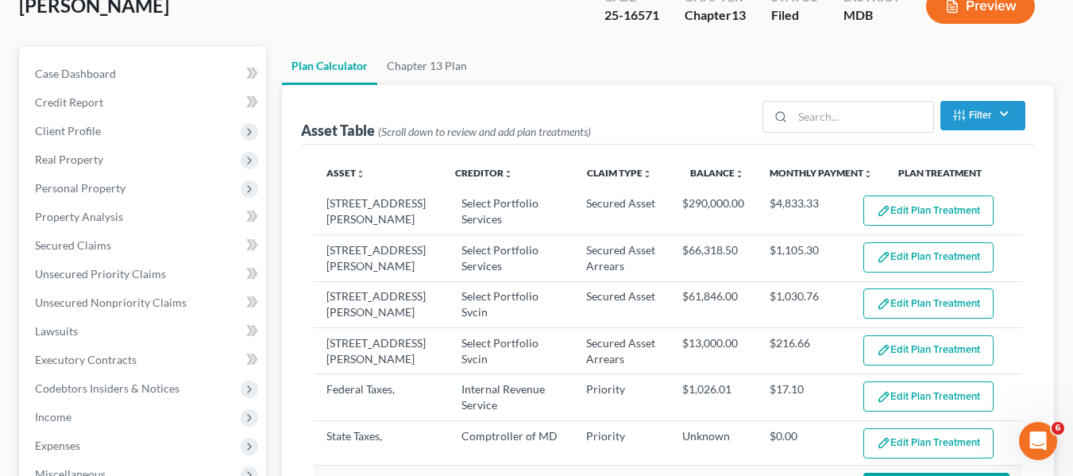
scroll to position [201, 0]
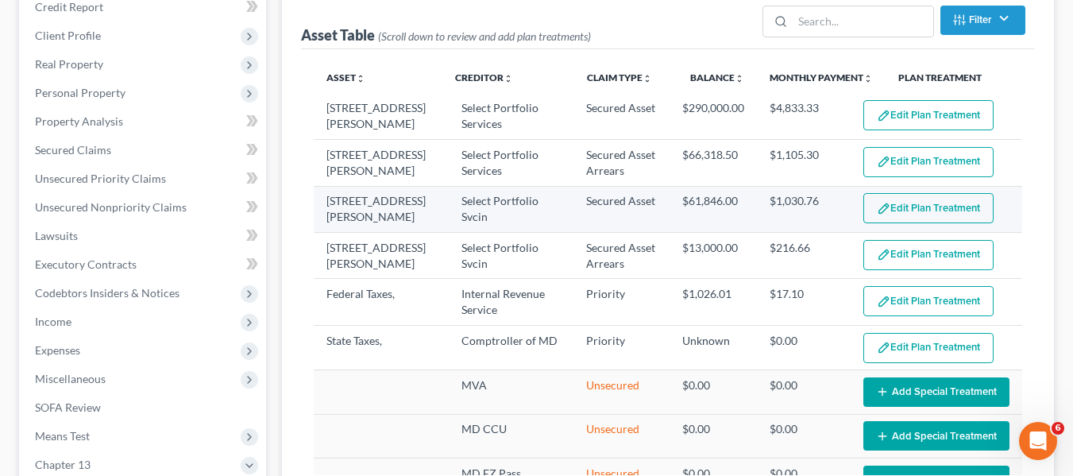
click at [891, 203] on button "Edit Plan Treatment" at bounding box center [928, 208] width 130 height 30
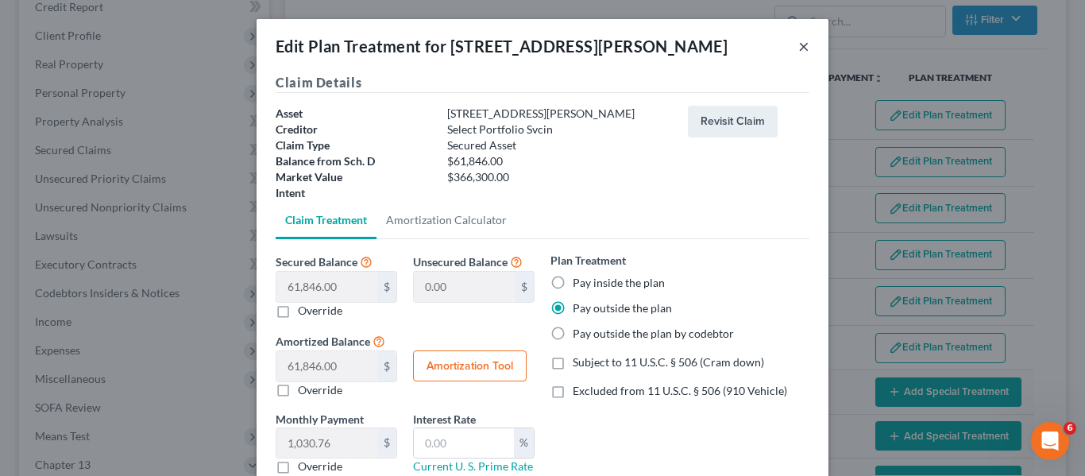
click at [798, 45] on button "×" at bounding box center [803, 46] width 11 height 19
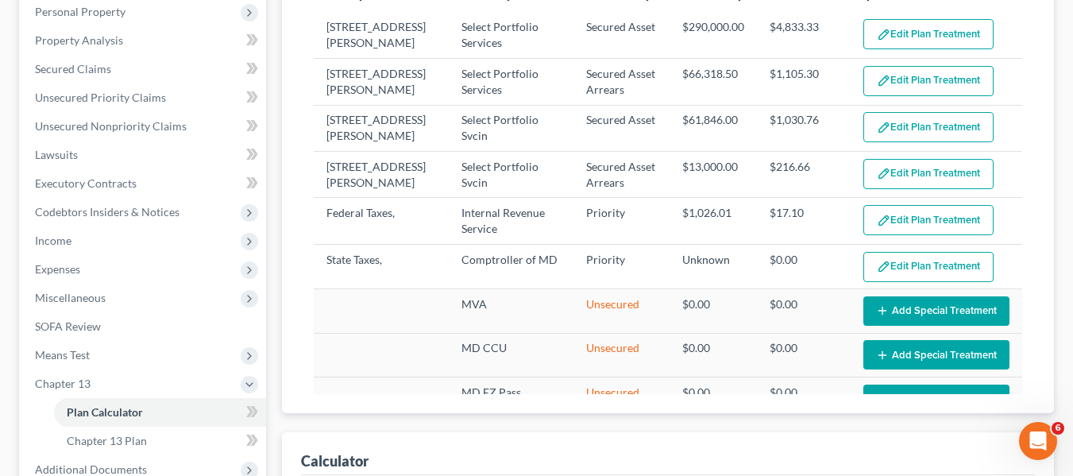
scroll to position [0, 0]
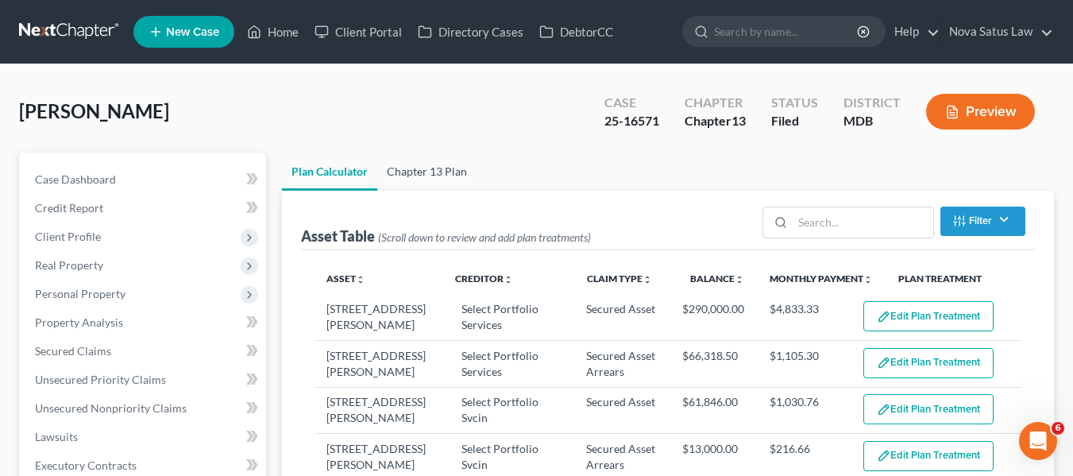
click at [430, 168] on link "Chapter 13 Plan" at bounding box center [426, 172] width 99 height 38
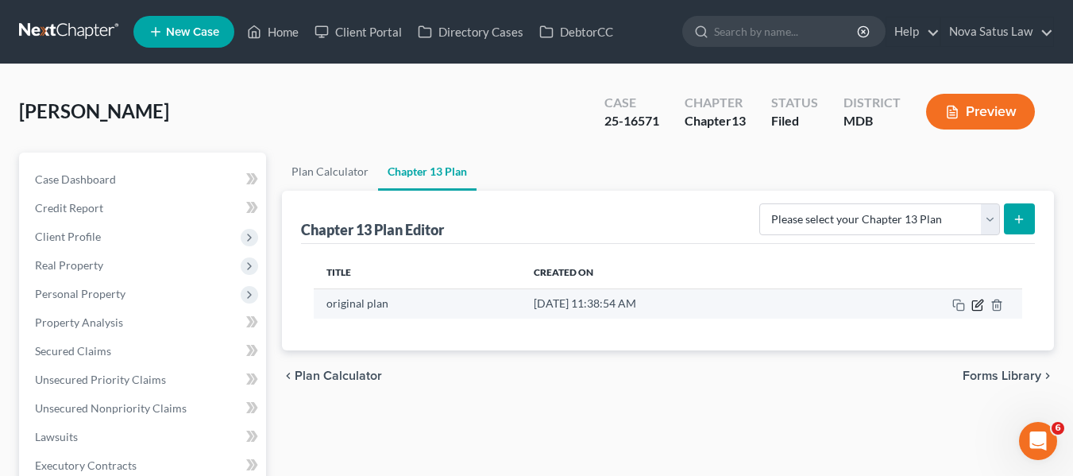
click at [977, 302] on icon "button" at bounding box center [977, 305] width 13 height 13
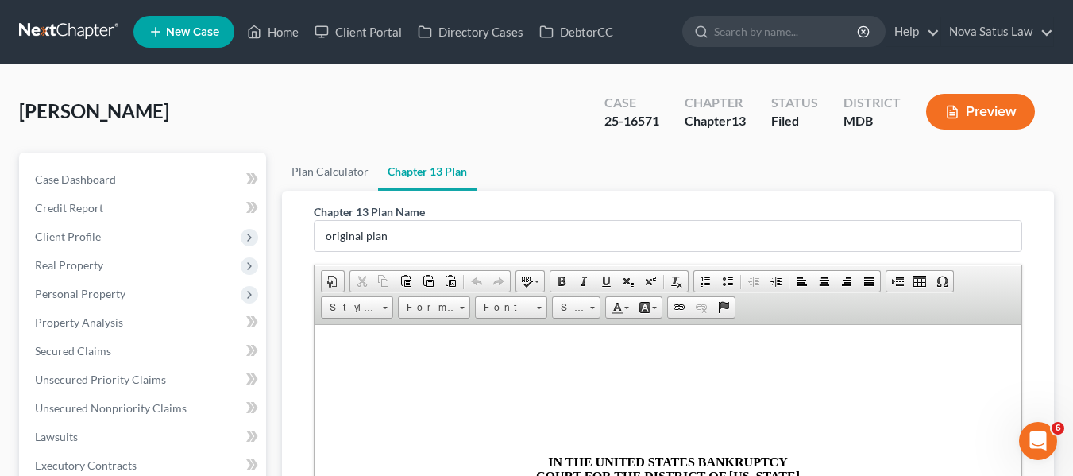
scroll to position [416, 0]
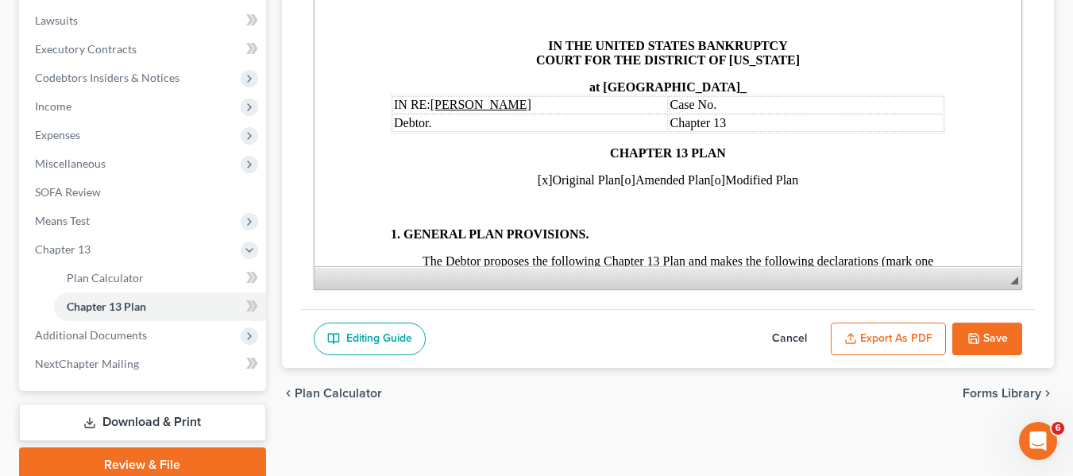
click at [786, 332] on button "Cancel" at bounding box center [790, 338] width 70 height 33
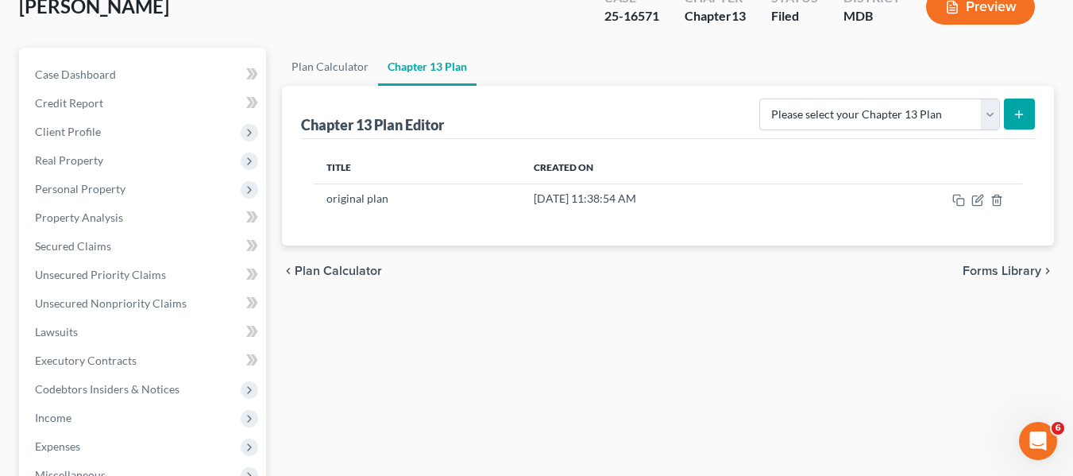
scroll to position [104, 0]
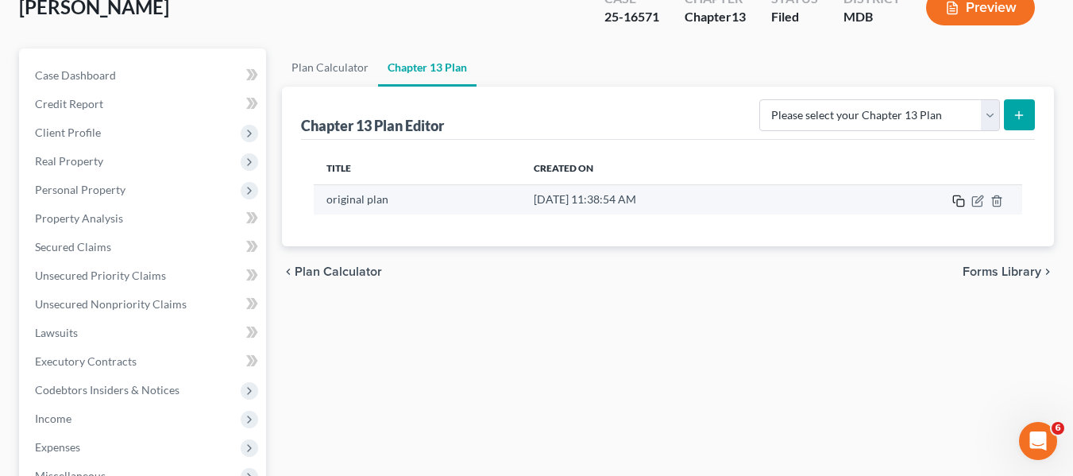
click at [956, 204] on icon "button" at bounding box center [958, 201] width 13 height 13
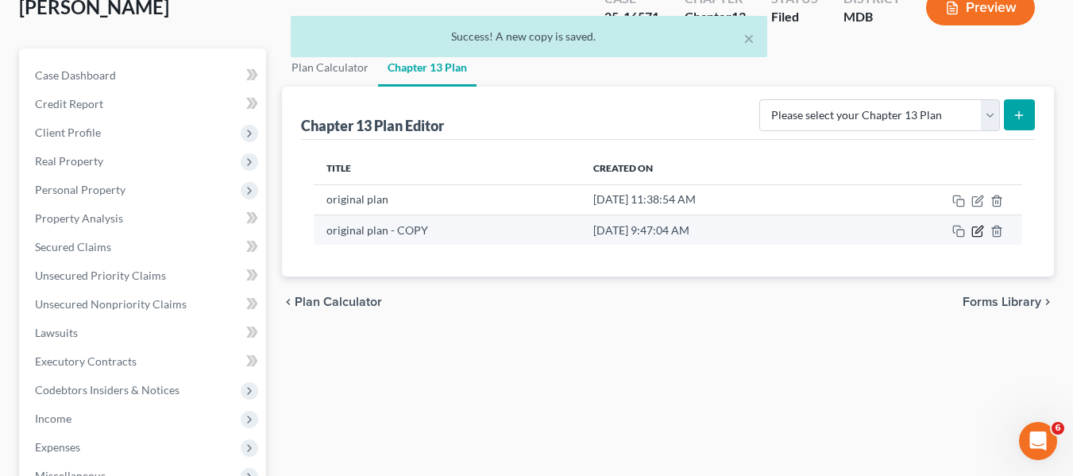
click at [978, 235] on icon "button" at bounding box center [977, 231] width 13 height 13
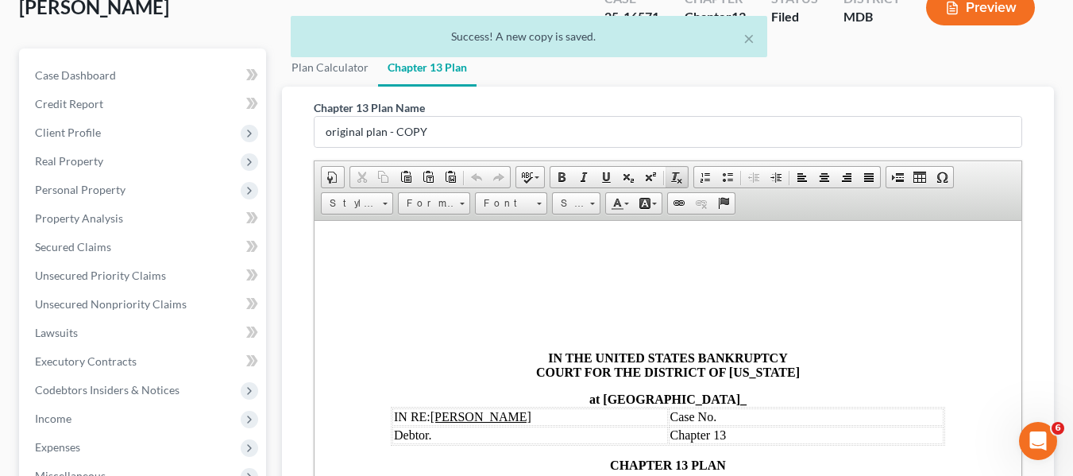
scroll to position [0, 0]
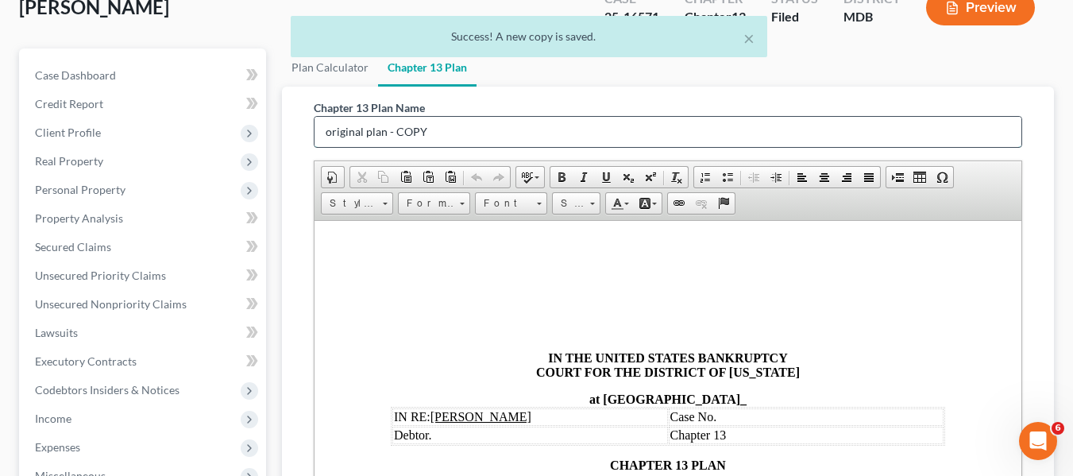
click at [489, 137] on input "original plan - COPY" at bounding box center [668, 132] width 707 height 30
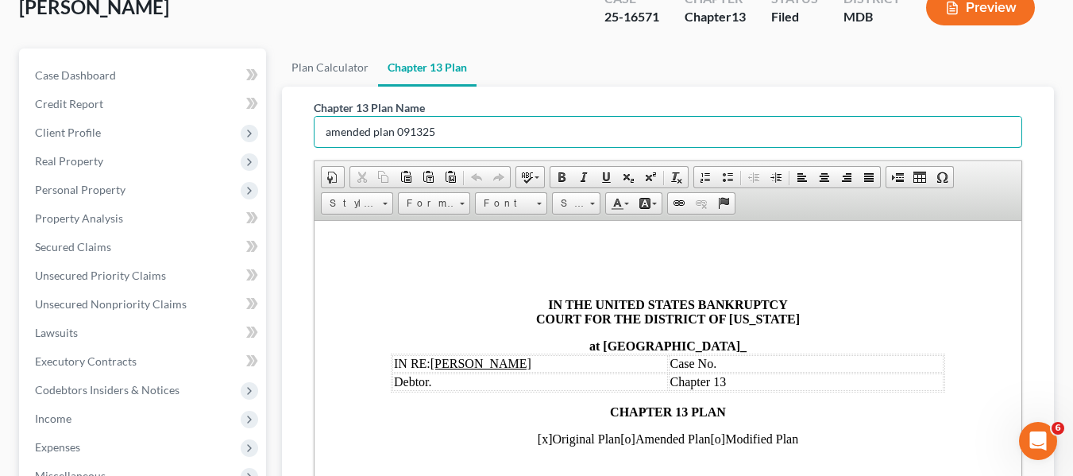
scroll to position [54, 0]
click at [720, 372] on td "Chapter 13" at bounding box center [806, 380] width 276 height 17
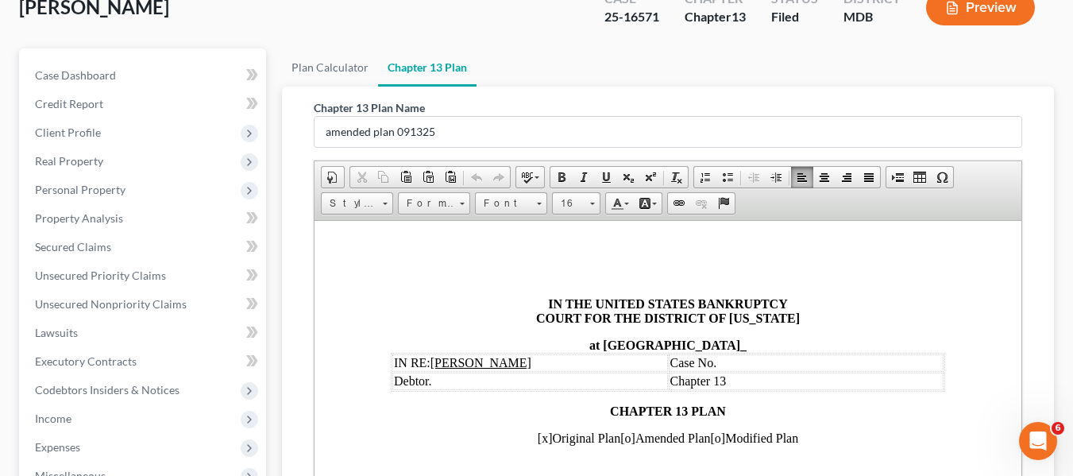
click at [720, 361] on td "Case No." at bounding box center [806, 361] width 276 height 17
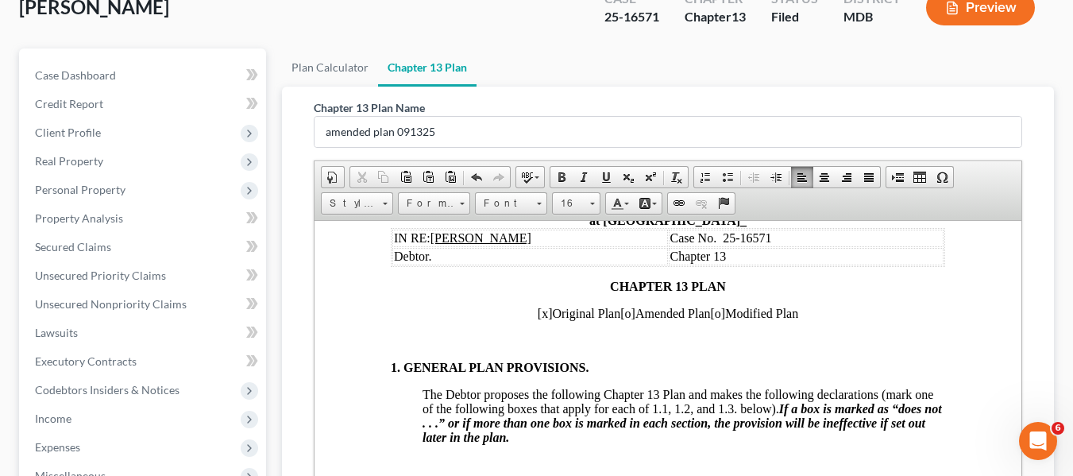
scroll to position [210, 0]
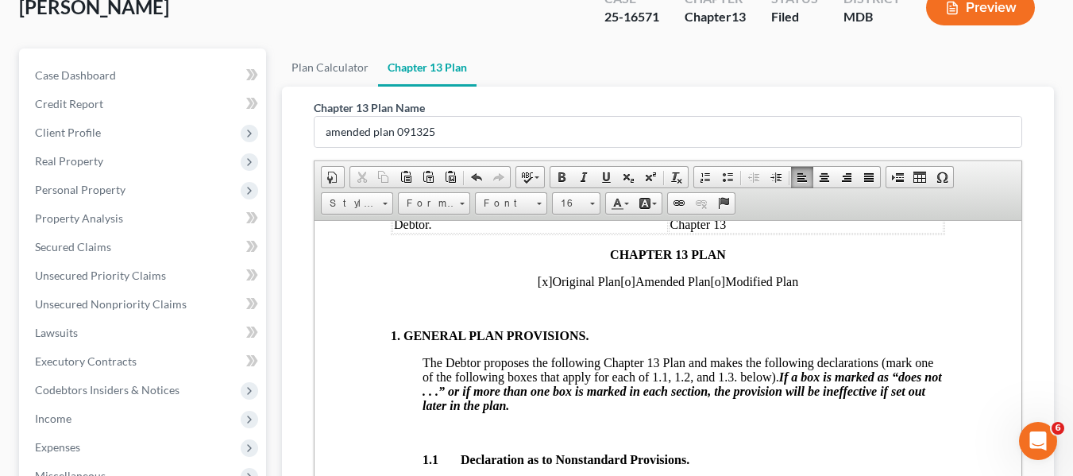
click at [537, 277] on span "[x]" at bounding box center [544, 281] width 15 height 14
click at [620, 280] on span "[o]" at bounding box center [627, 281] width 15 height 14
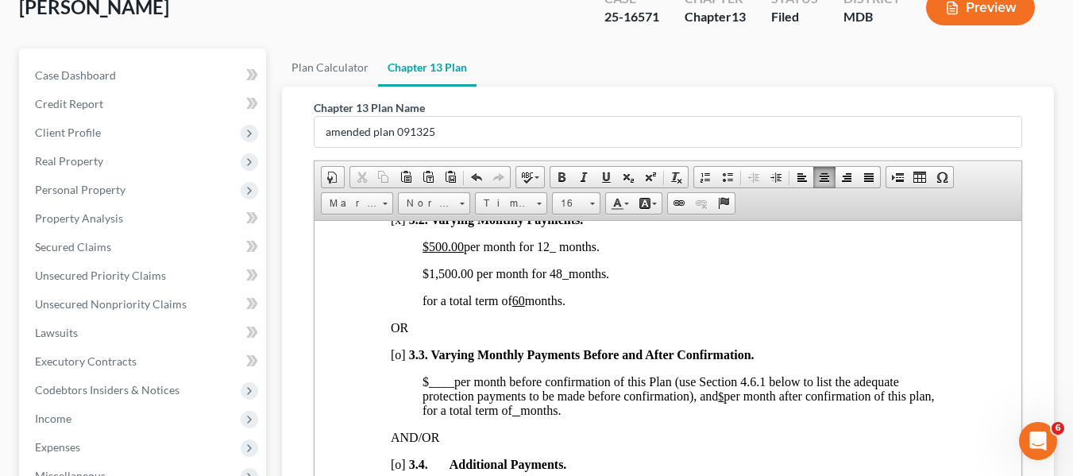
scroll to position [1299, 0]
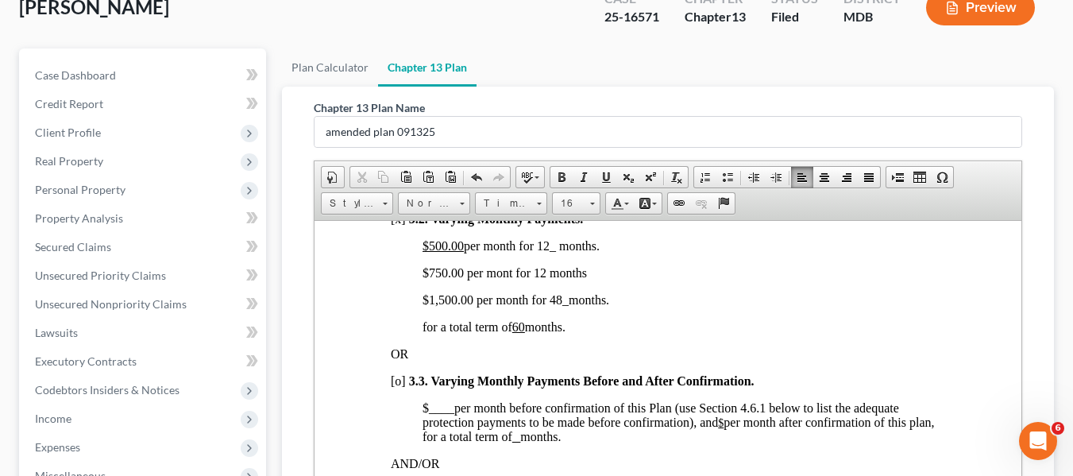
click at [548, 306] on span "$1,500.00 per month for 48 _ months." at bounding box center [515, 299] width 187 height 14
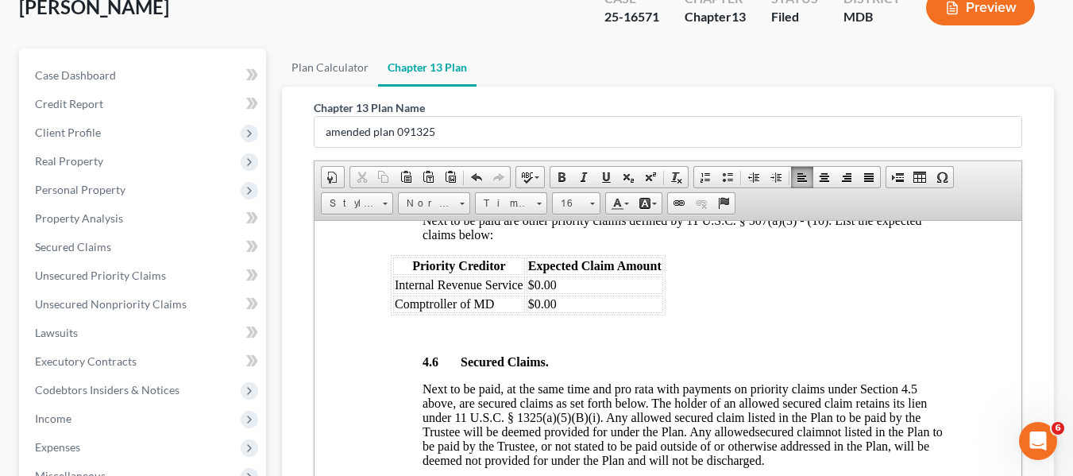
scroll to position [2477, 0]
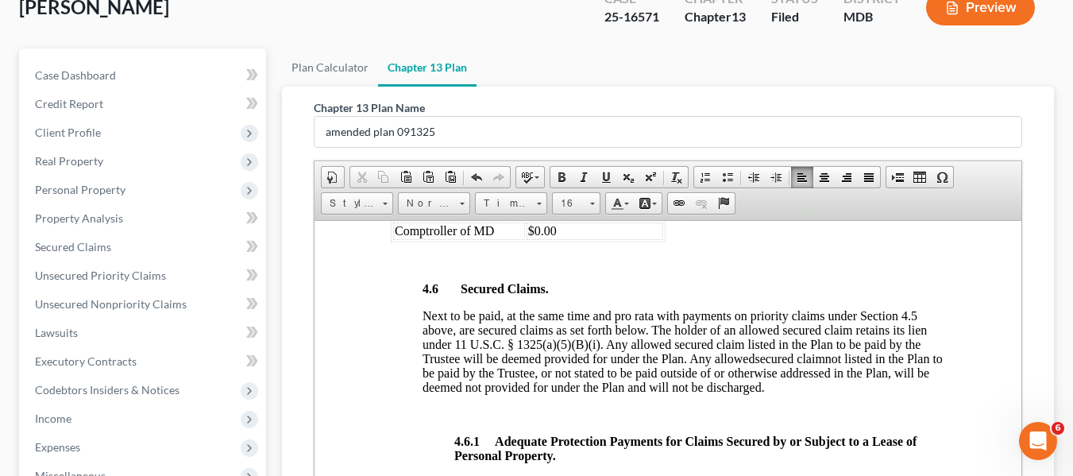
click at [562, 220] on td "$0.00" at bounding box center [594, 211] width 137 height 17
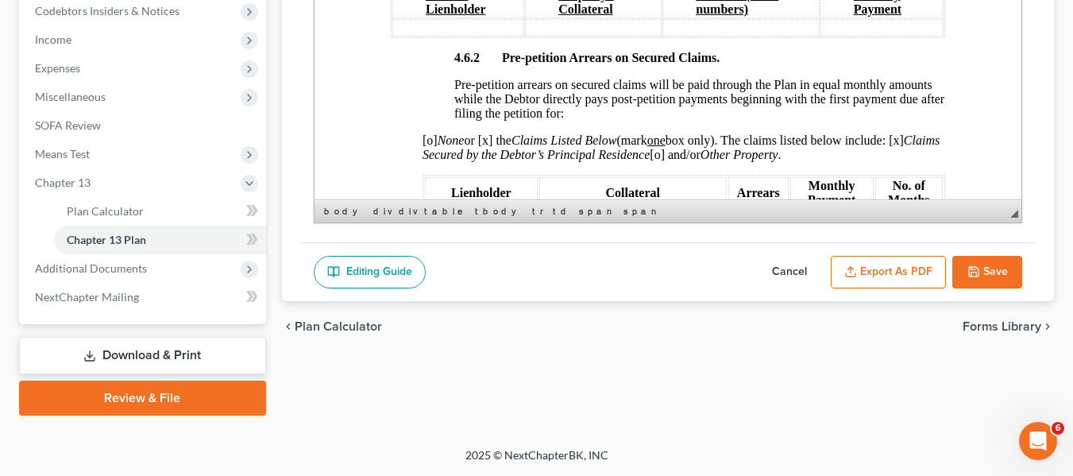
scroll to position [2856, 0]
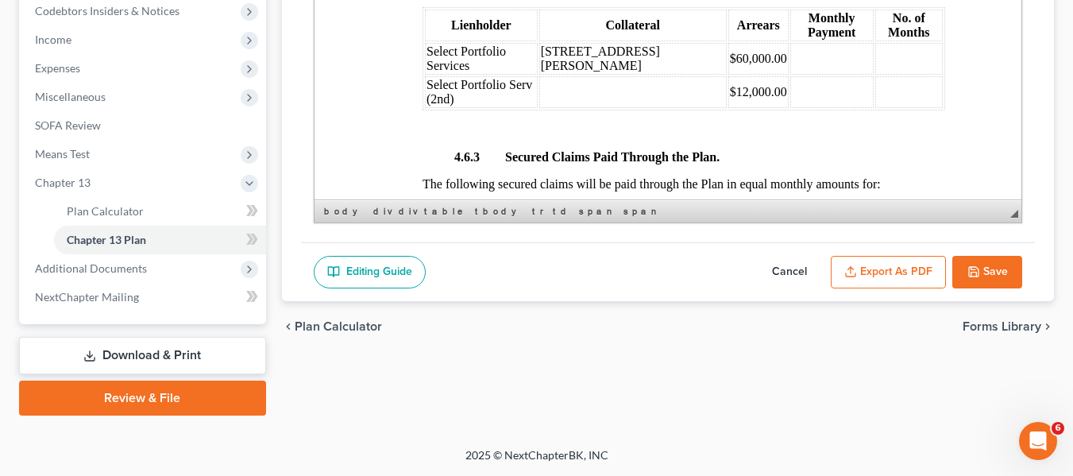
click at [732, 58] on span "$60,000.00" at bounding box center [757, 59] width 57 height 14
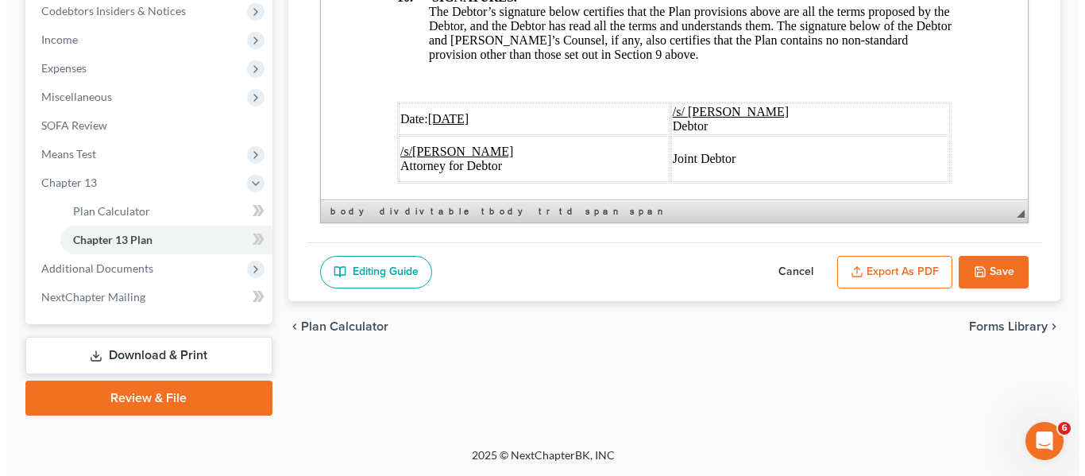
scroll to position [6248, 0]
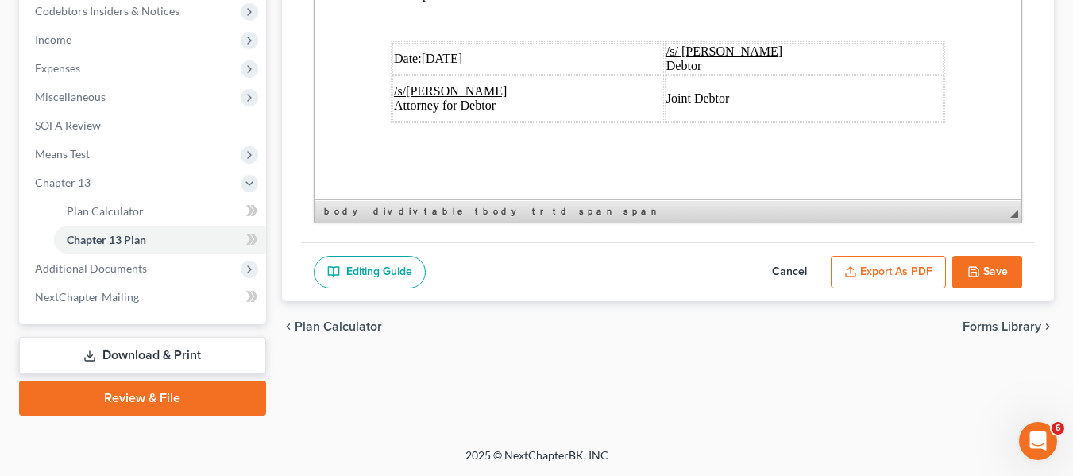
click at [431, 52] on u "[DATE]" at bounding box center [441, 59] width 41 height 14
click at [847, 276] on icon "button" at bounding box center [850, 271] width 13 height 13
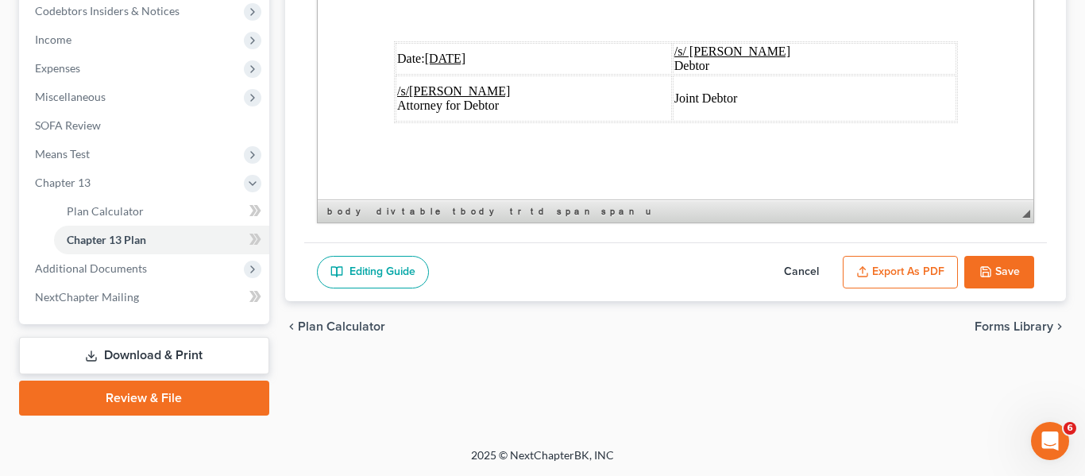
scroll to position [6191, 0]
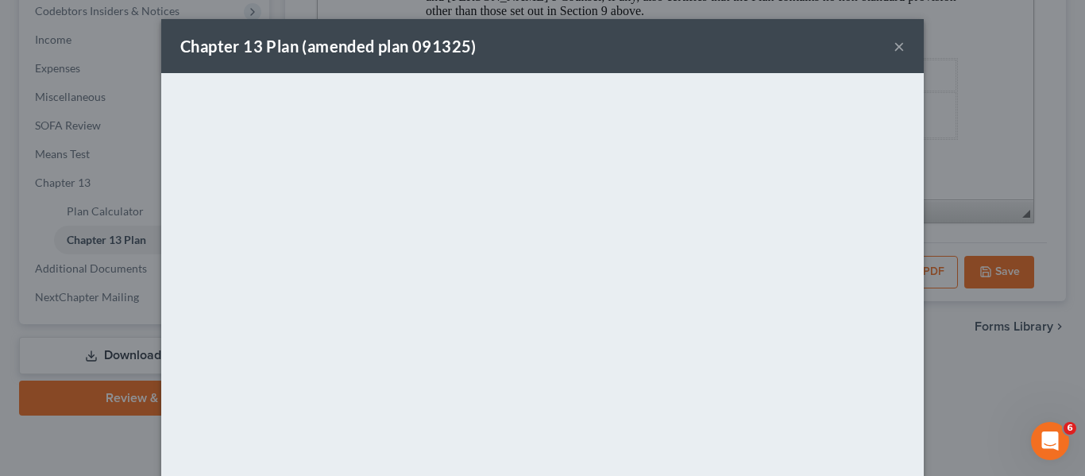
click at [582, 44] on div "Chapter 13 Plan (amended plan 091325) ×" at bounding box center [542, 46] width 763 height 54
click at [898, 42] on button "×" at bounding box center [899, 46] width 11 height 19
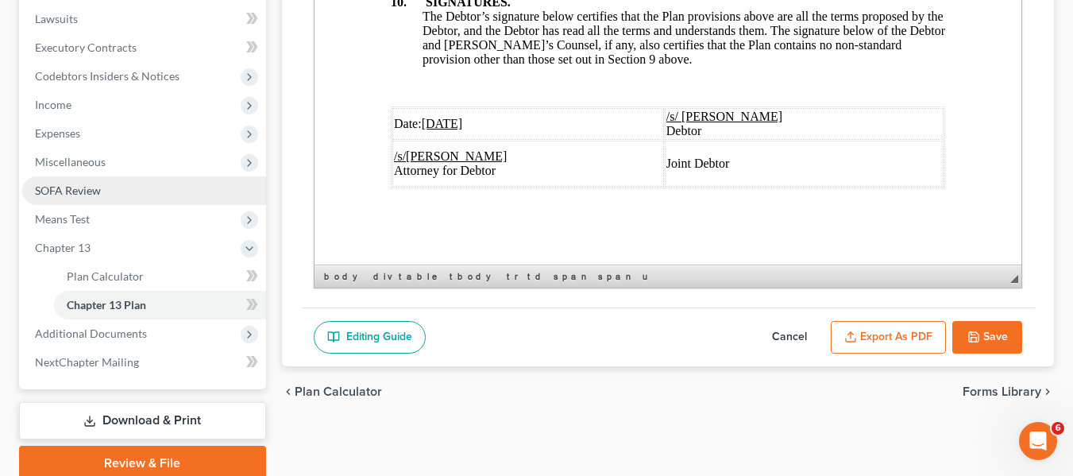
scroll to position [417, 0]
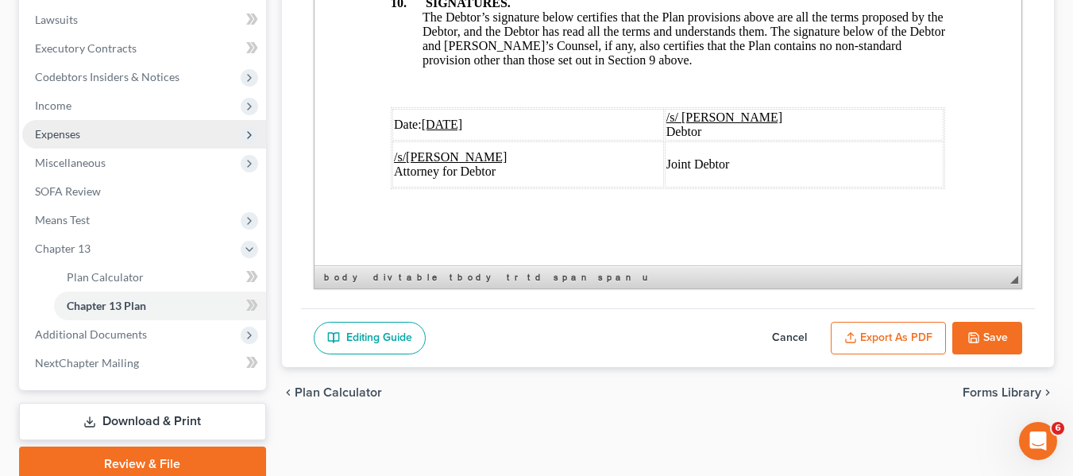
click at [98, 137] on span "Expenses" at bounding box center [144, 134] width 244 height 29
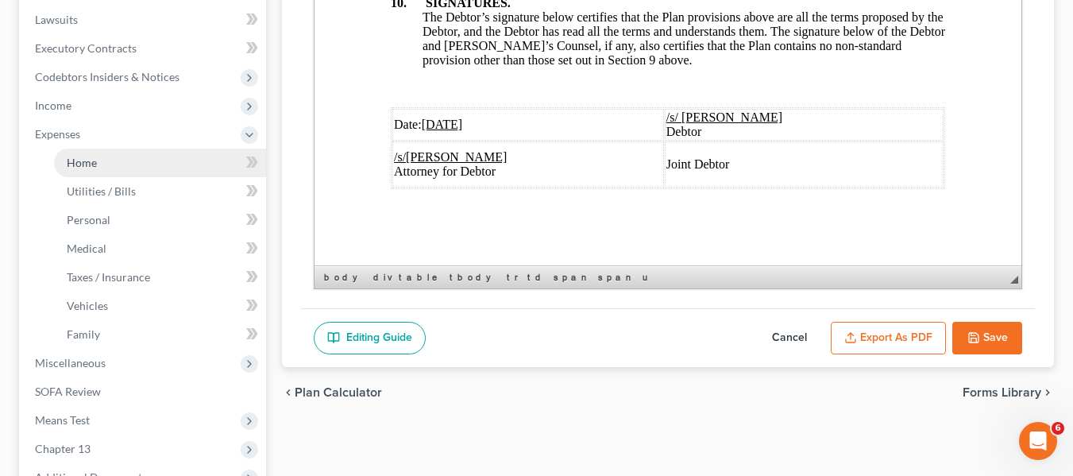
click at [103, 155] on link "Home" at bounding box center [160, 163] width 212 height 29
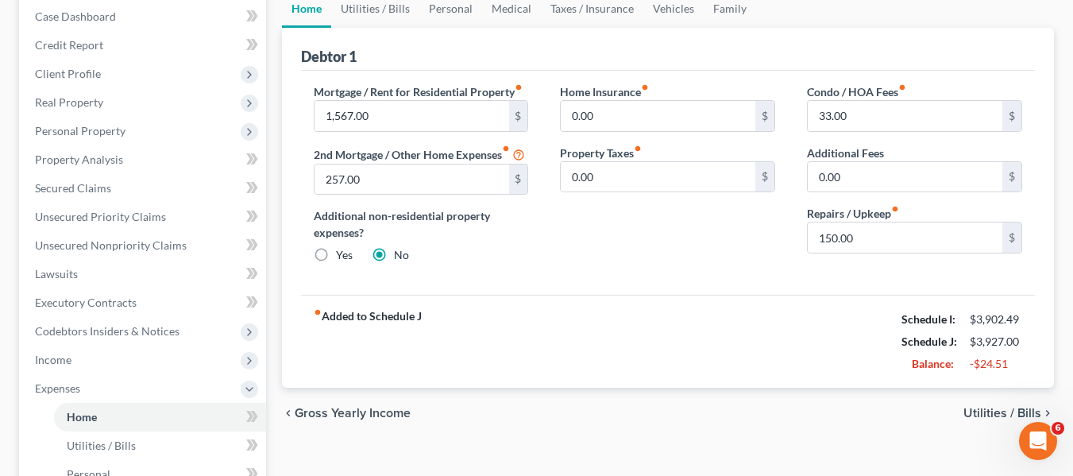
scroll to position [164, 0]
